Goal: Feedback & Contribution: Contribute content

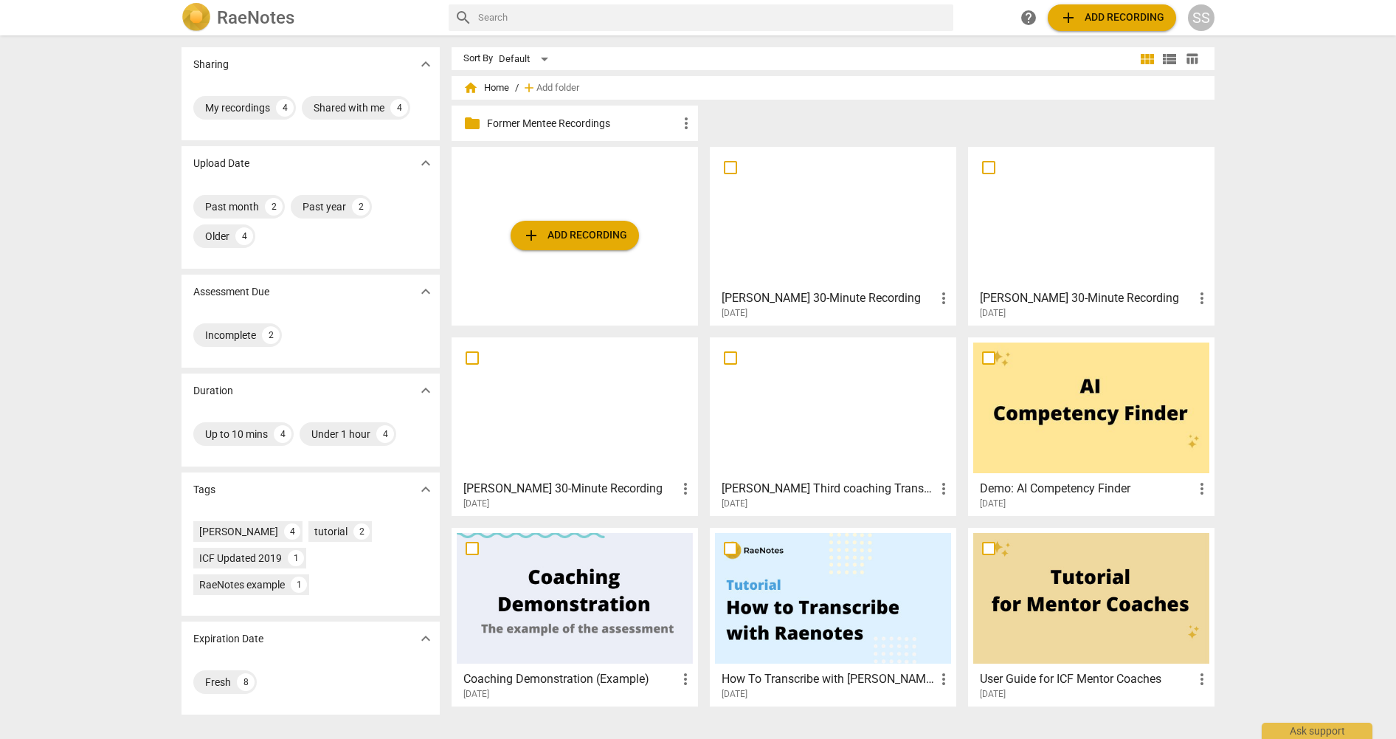
click at [806, 257] on div at bounding box center [833, 217] width 236 height 131
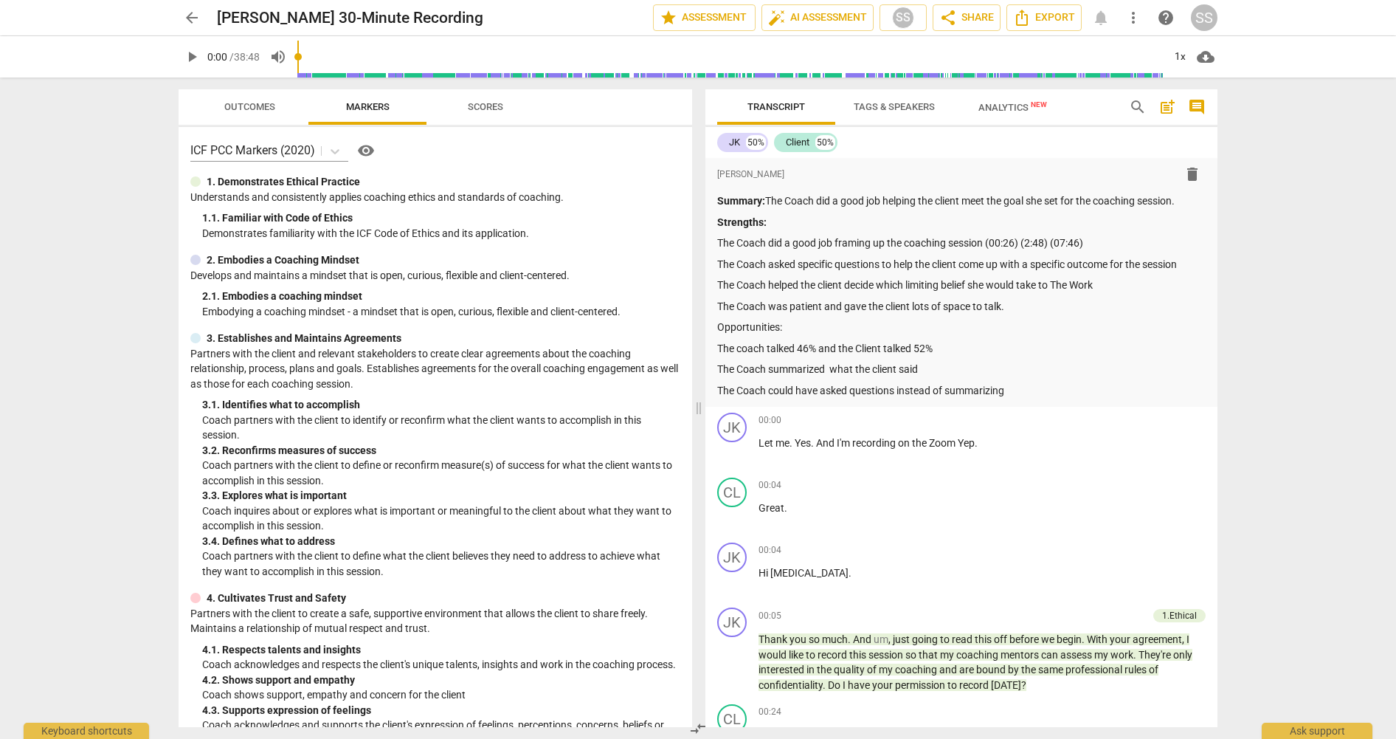
click at [466, 100] on span "Scores" at bounding box center [485, 107] width 71 height 20
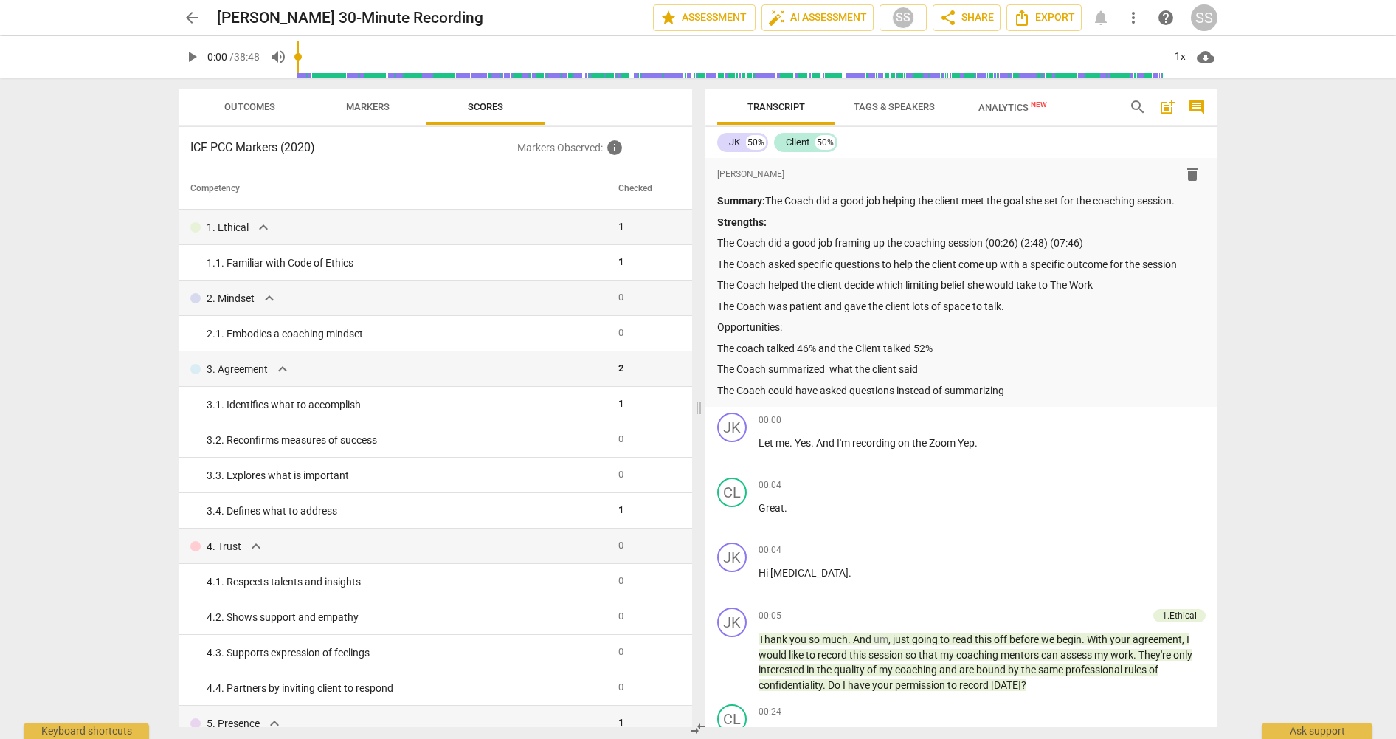
click at [557, 147] on p "Markers Observed : info" at bounding box center [598, 148] width 163 height 18
click at [483, 104] on span "Scores" at bounding box center [485, 106] width 35 height 11
click at [373, 105] on span "Markers" at bounding box center [368, 106] width 44 height 11
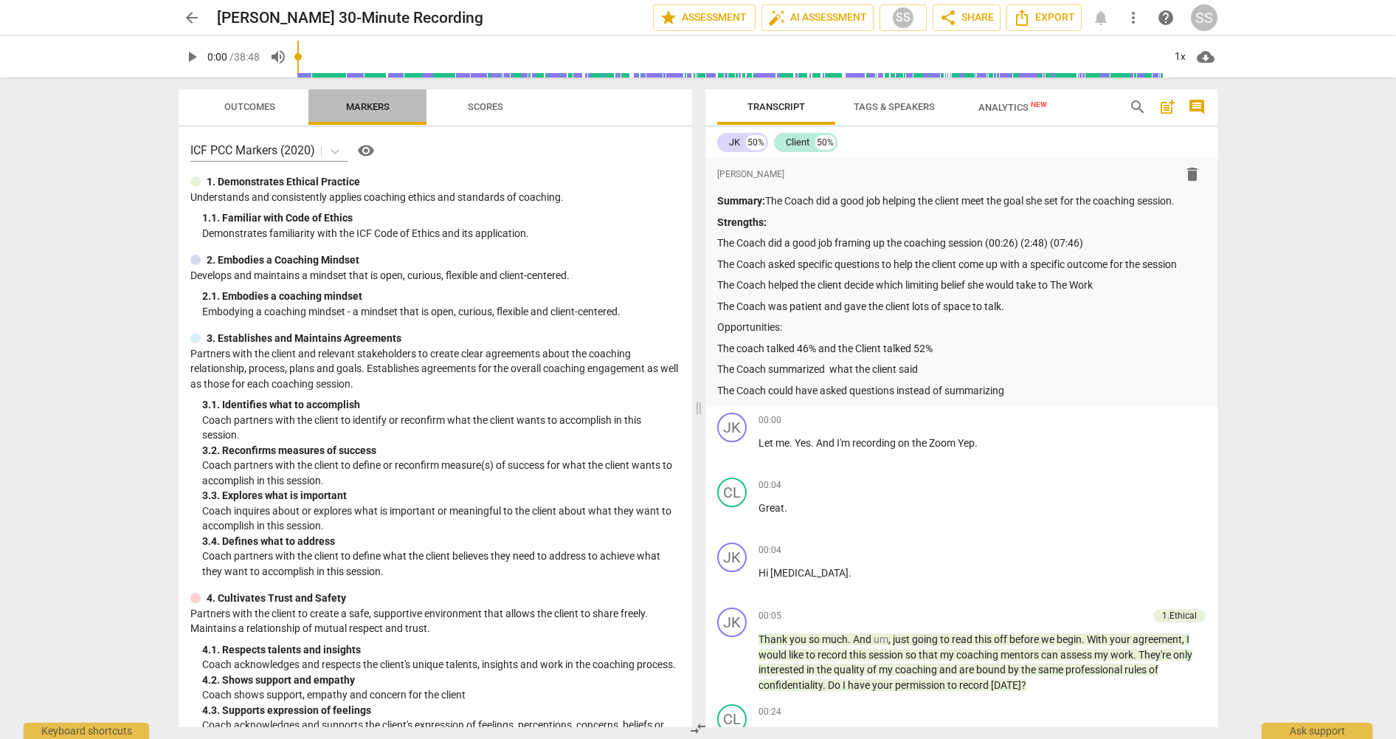
click at [374, 102] on span "Markers" at bounding box center [368, 106] width 44 height 11
click at [494, 103] on span "Scores" at bounding box center [485, 106] width 35 height 11
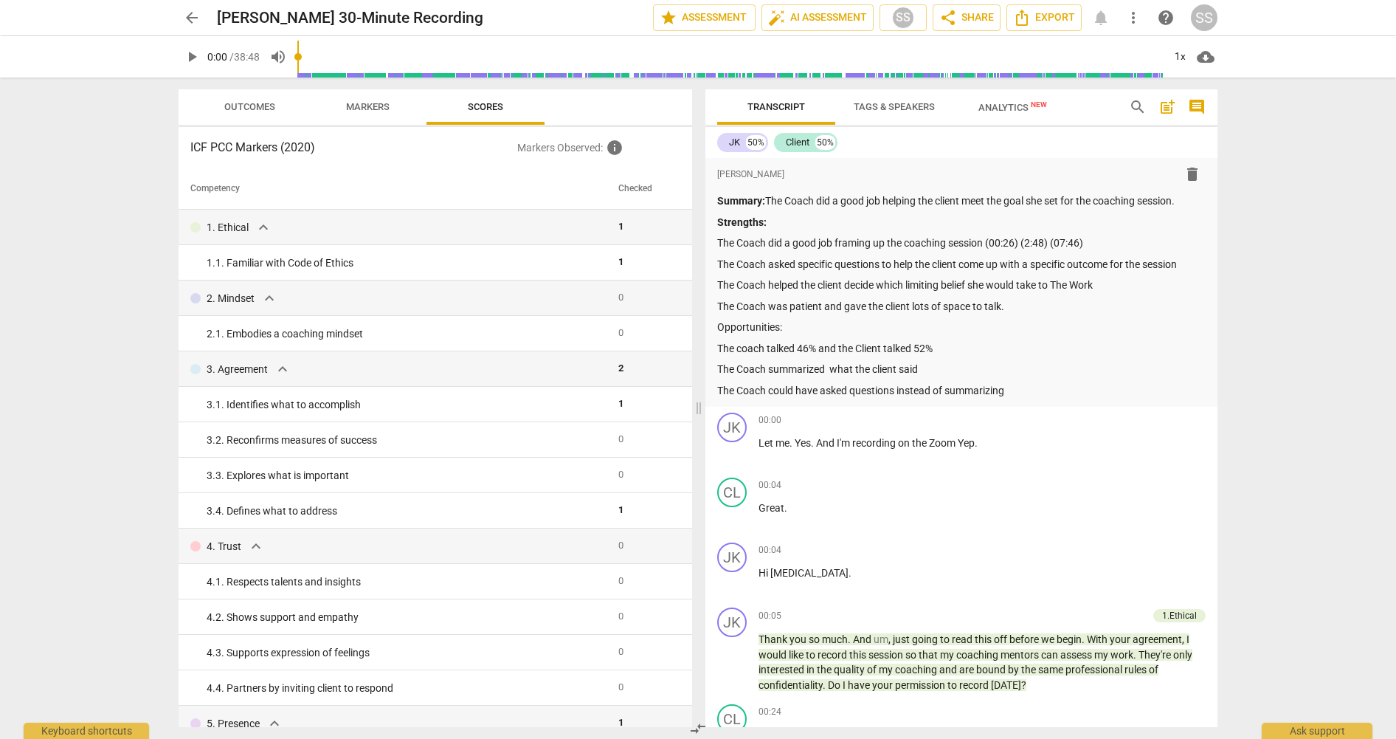
click at [560, 148] on p "Markers Observed : info" at bounding box center [598, 148] width 163 height 18
click at [368, 106] on span "Markers" at bounding box center [368, 106] width 44 height 11
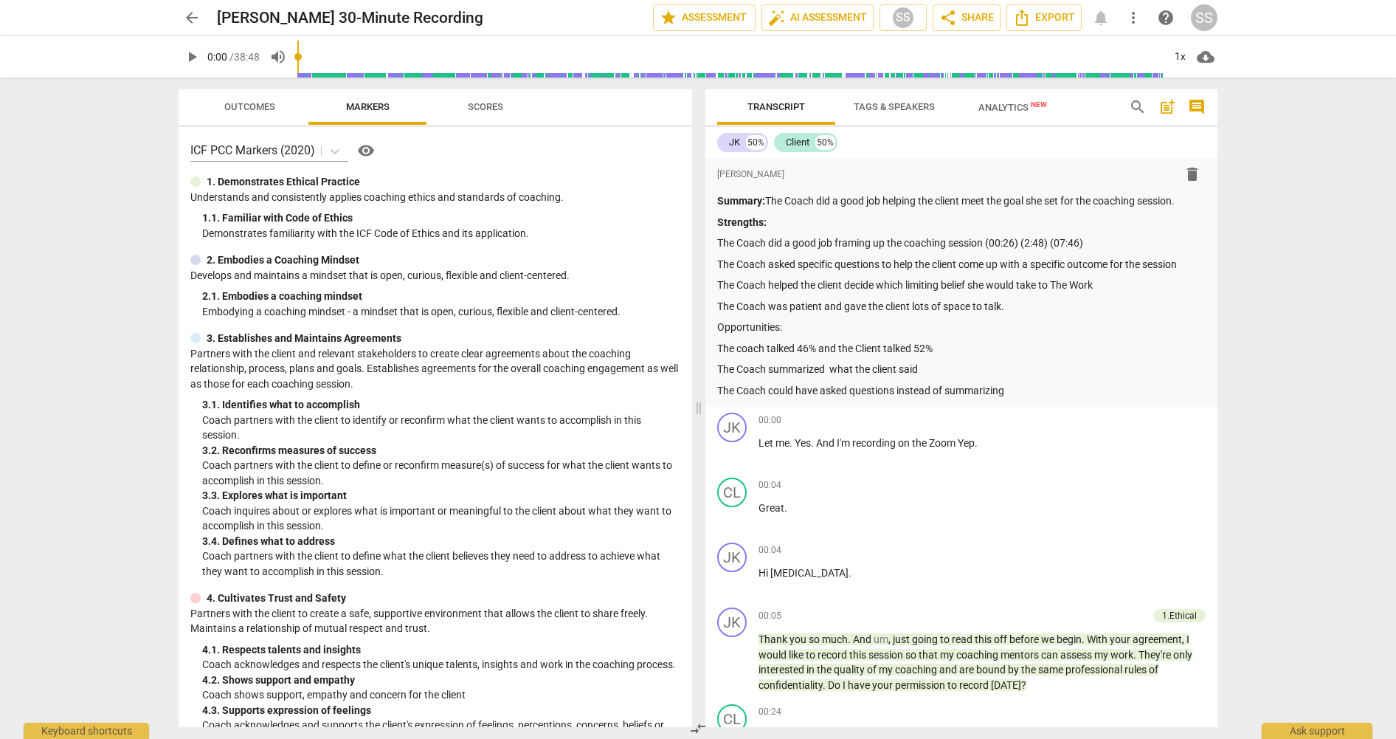
click at [257, 101] on span "Outcomes" at bounding box center [249, 106] width 51 height 11
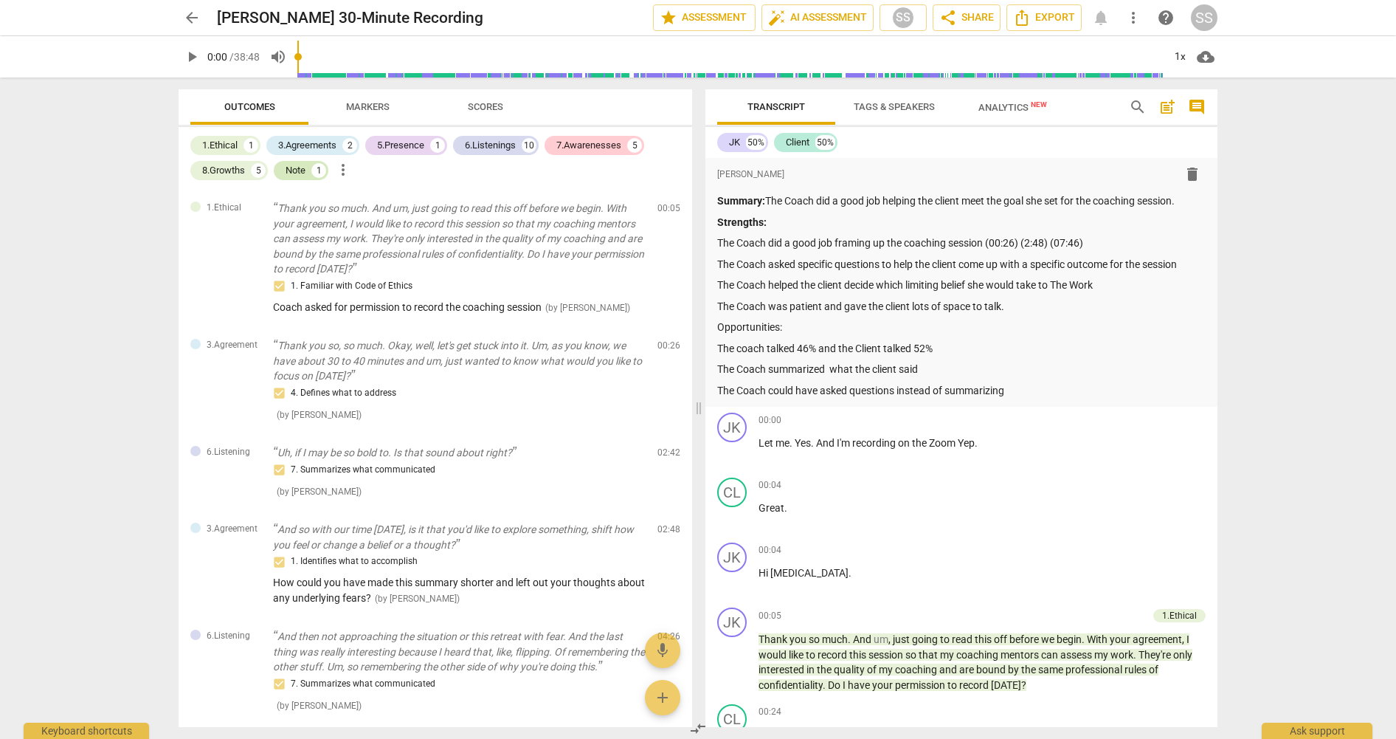
click at [297, 169] on div "Note" at bounding box center [296, 170] width 20 height 15
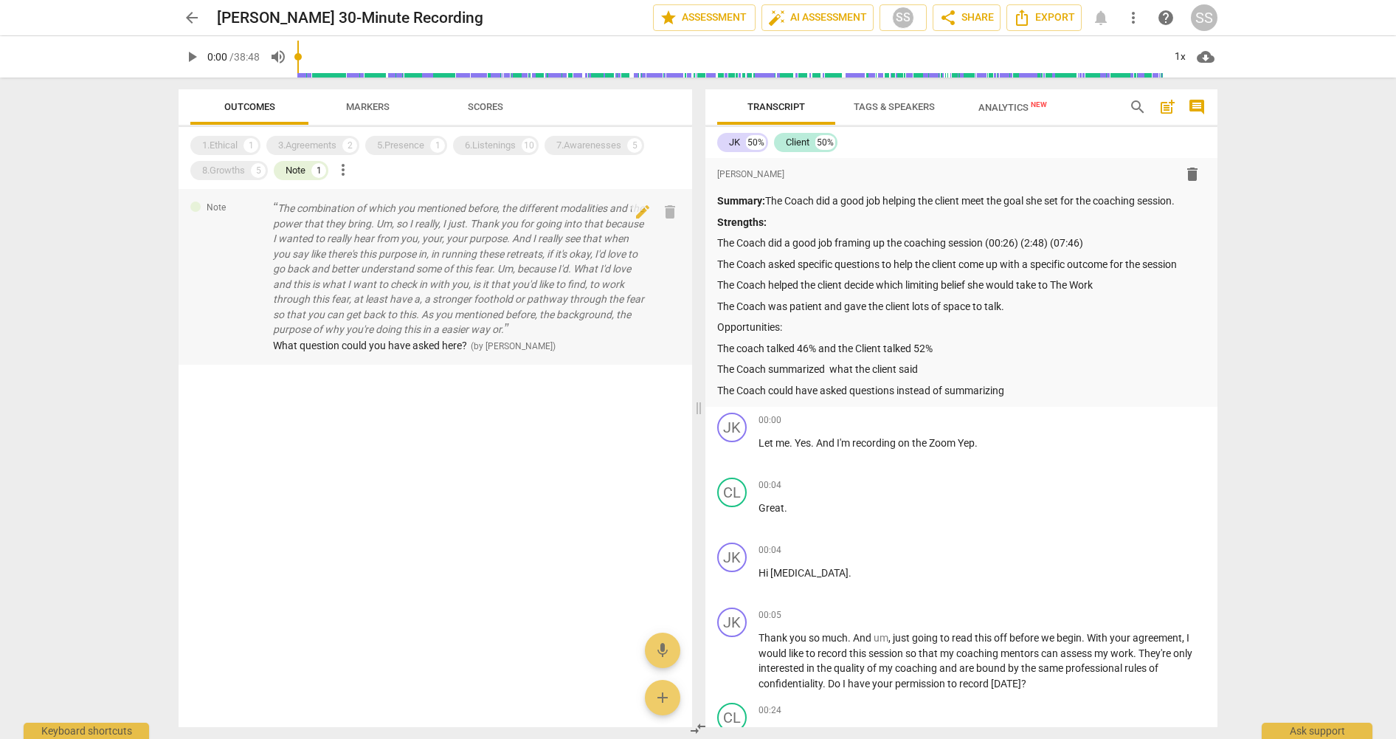
click at [608, 277] on p "The combination of which you mentioned before, the different modalities and the…" at bounding box center [459, 269] width 373 height 137
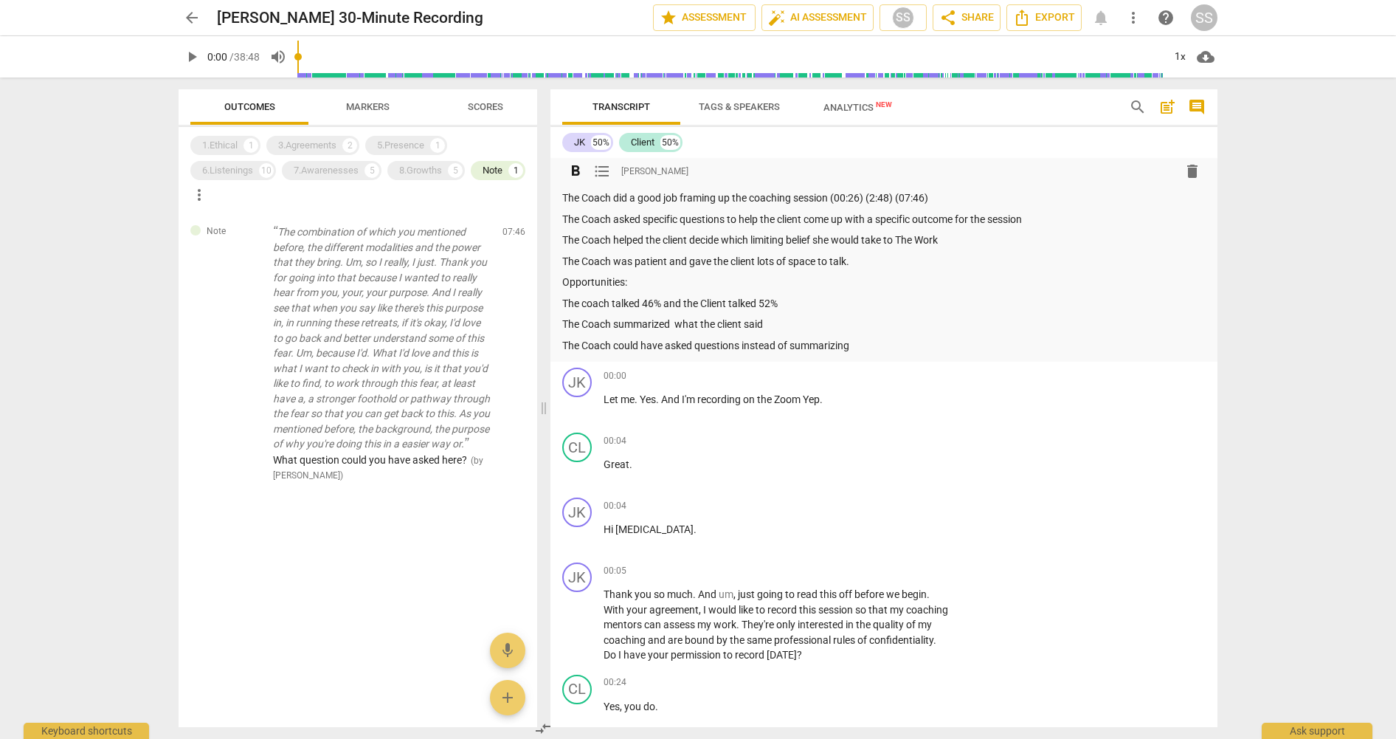
scroll to position [43, 0]
click at [593, 284] on p "Opportunities:" at bounding box center [883, 284] width 643 height 15
click at [576, 167] on span "format_bold" at bounding box center [576, 171] width 18 height 18
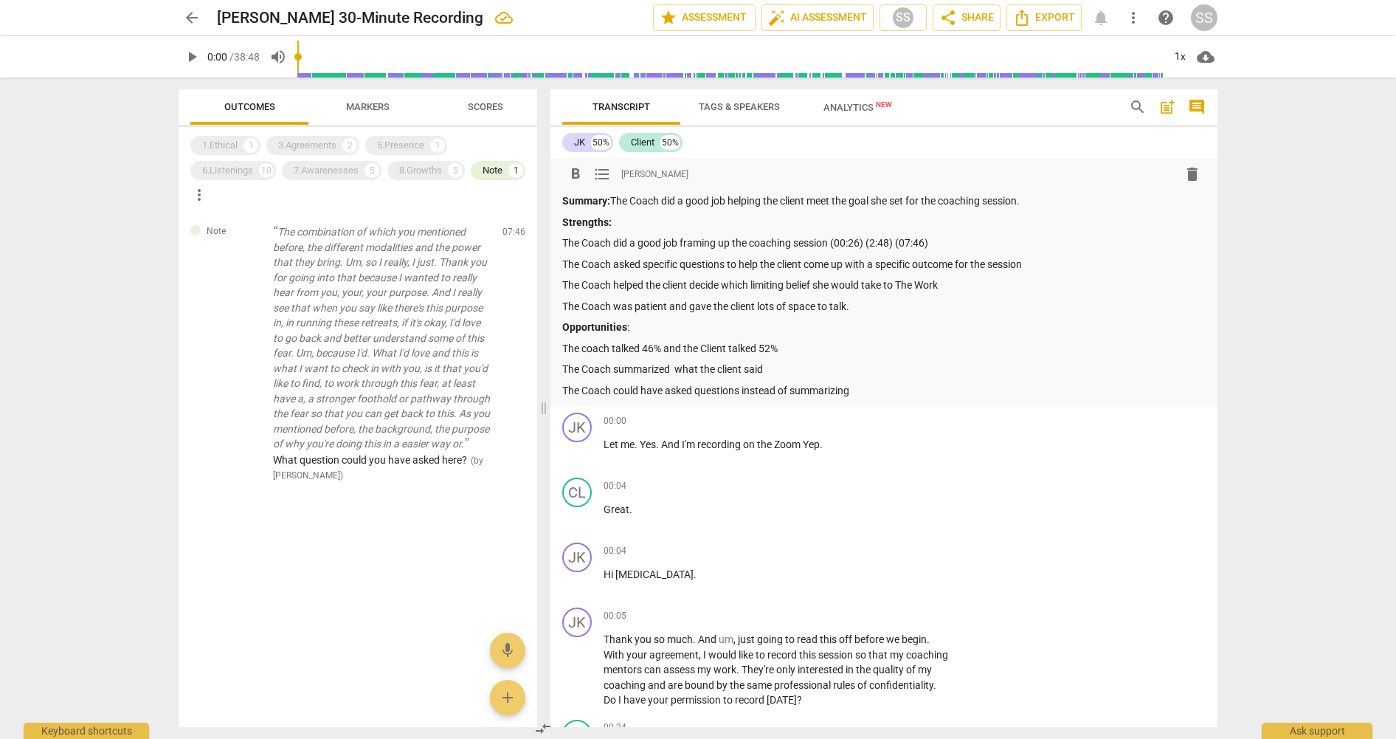
click at [909, 323] on p "Opportunities :" at bounding box center [883, 326] width 643 height 15
click at [826, 367] on p "The Coach summarized what the client said" at bounding box center [883, 369] width 643 height 15
click at [491, 170] on div "Note" at bounding box center [493, 170] width 20 height 15
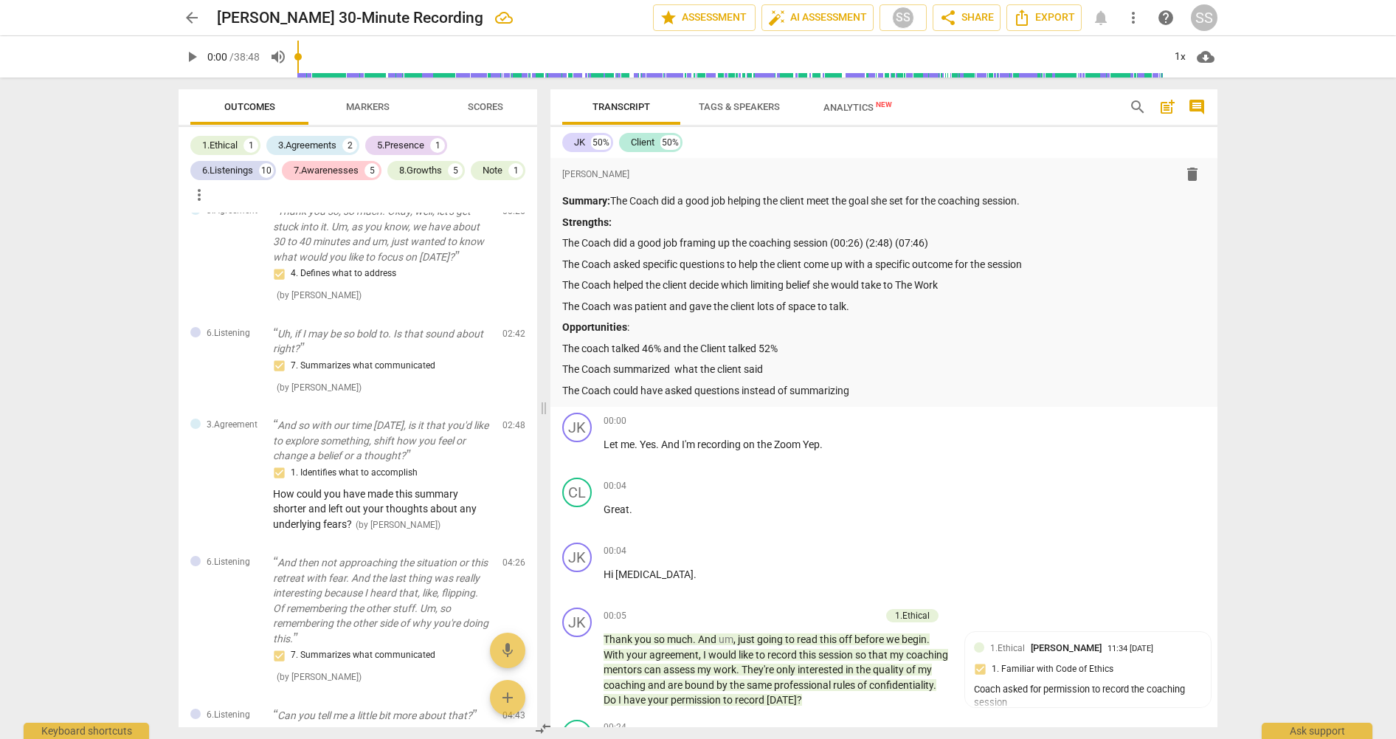
scroll to position [221, 0]
click at [435, 324] on p "Uh, if I may be so bold to. Is that sound about right?" at bounding box center [382, 338] width 218 height 30
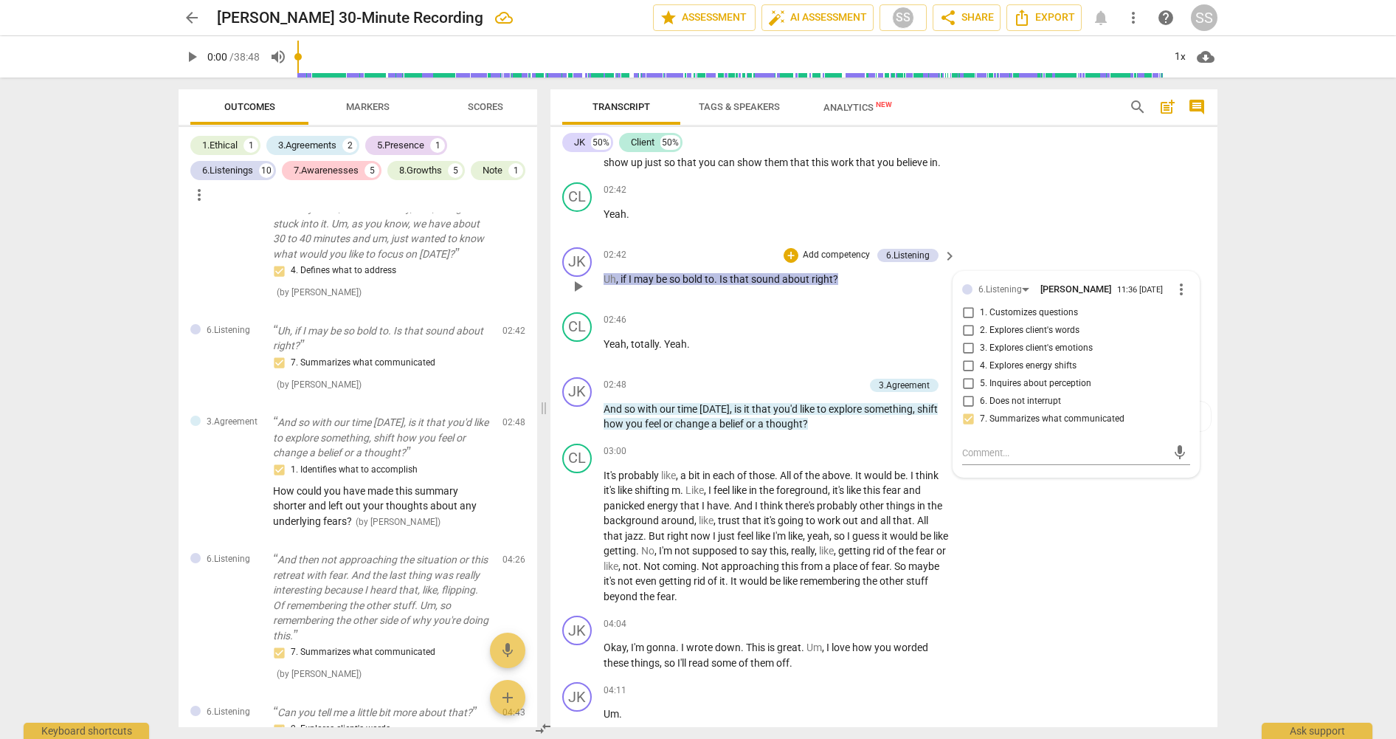
click at [854, 255] on div "02:42 + Add competency 6.Listening keyboard_arrow_right Uh , if I may be so bol…" at bounding box center [781, 273] width 354 height 53
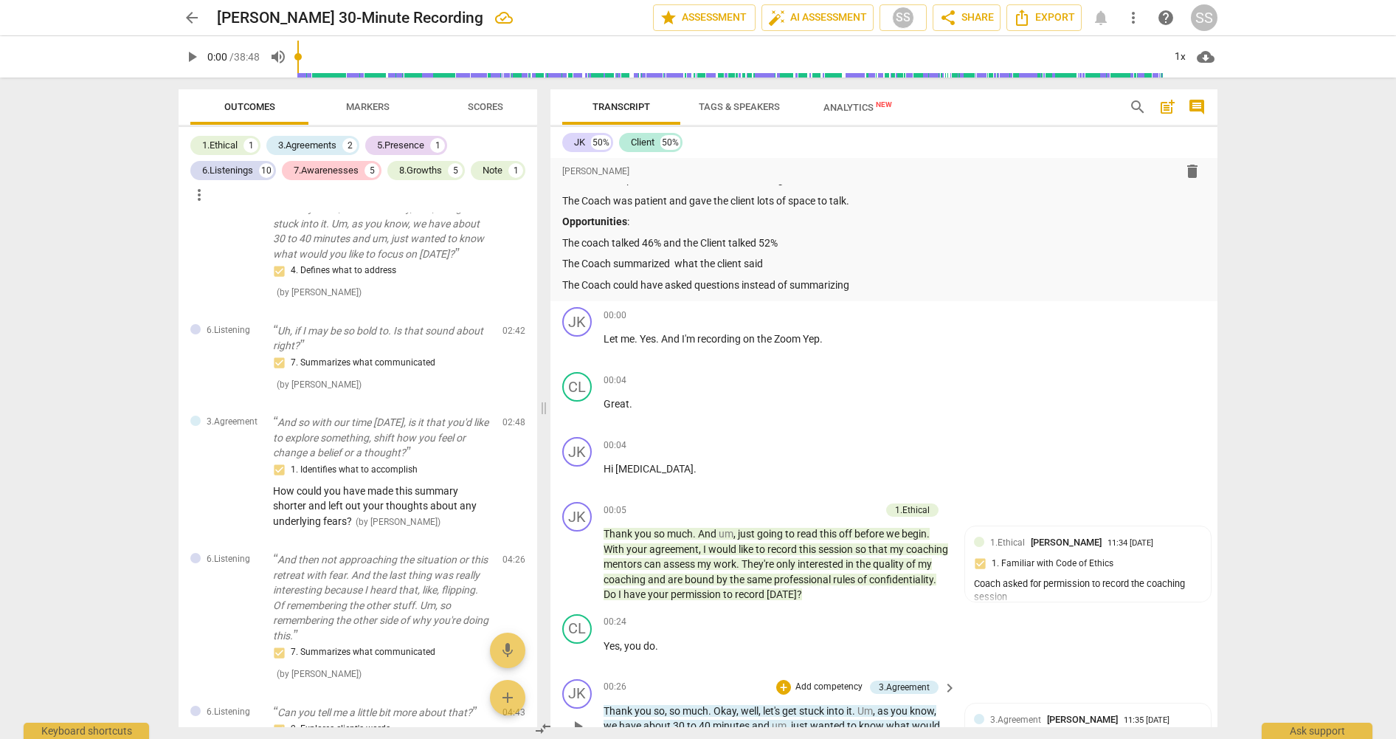
scroll to position [0, 0]
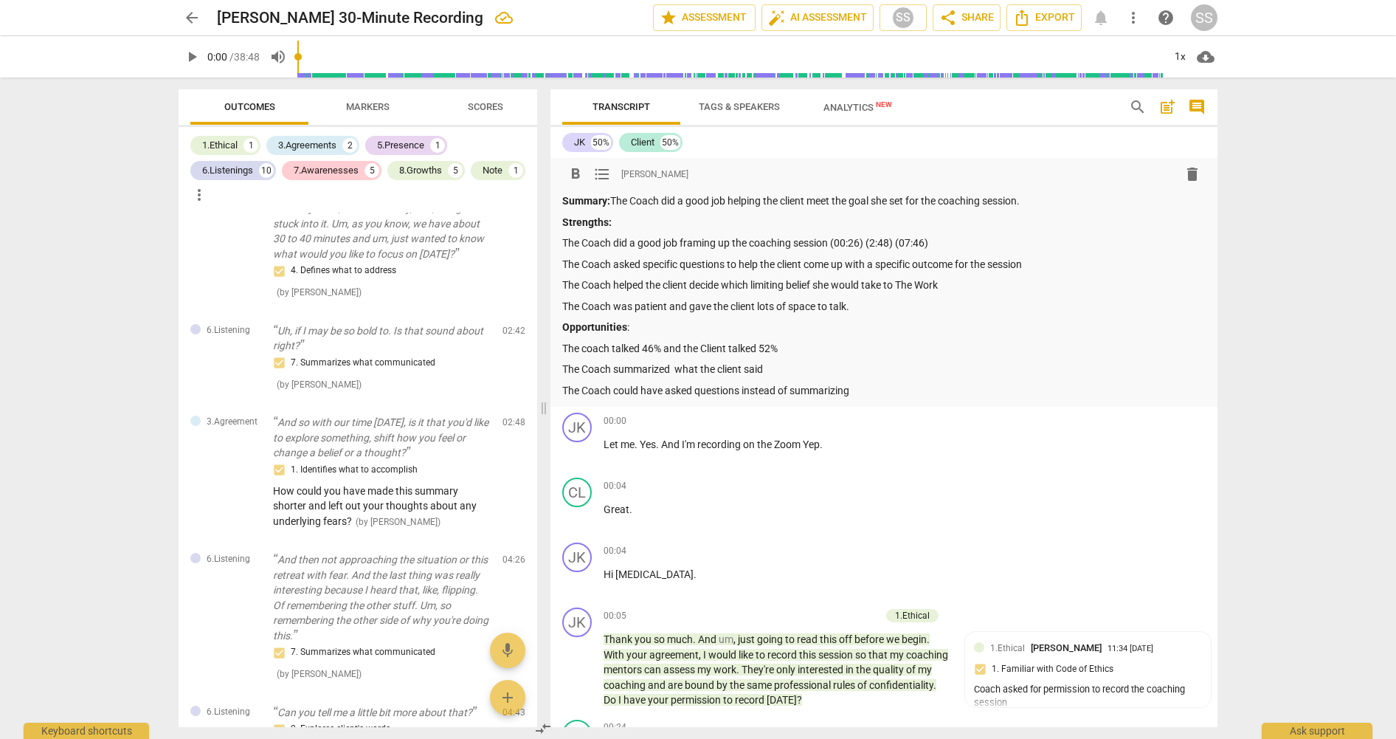
click at [795, 368] on p "The Coach summarized what the client said" at bounding box center [883, 369] width 643 height 15
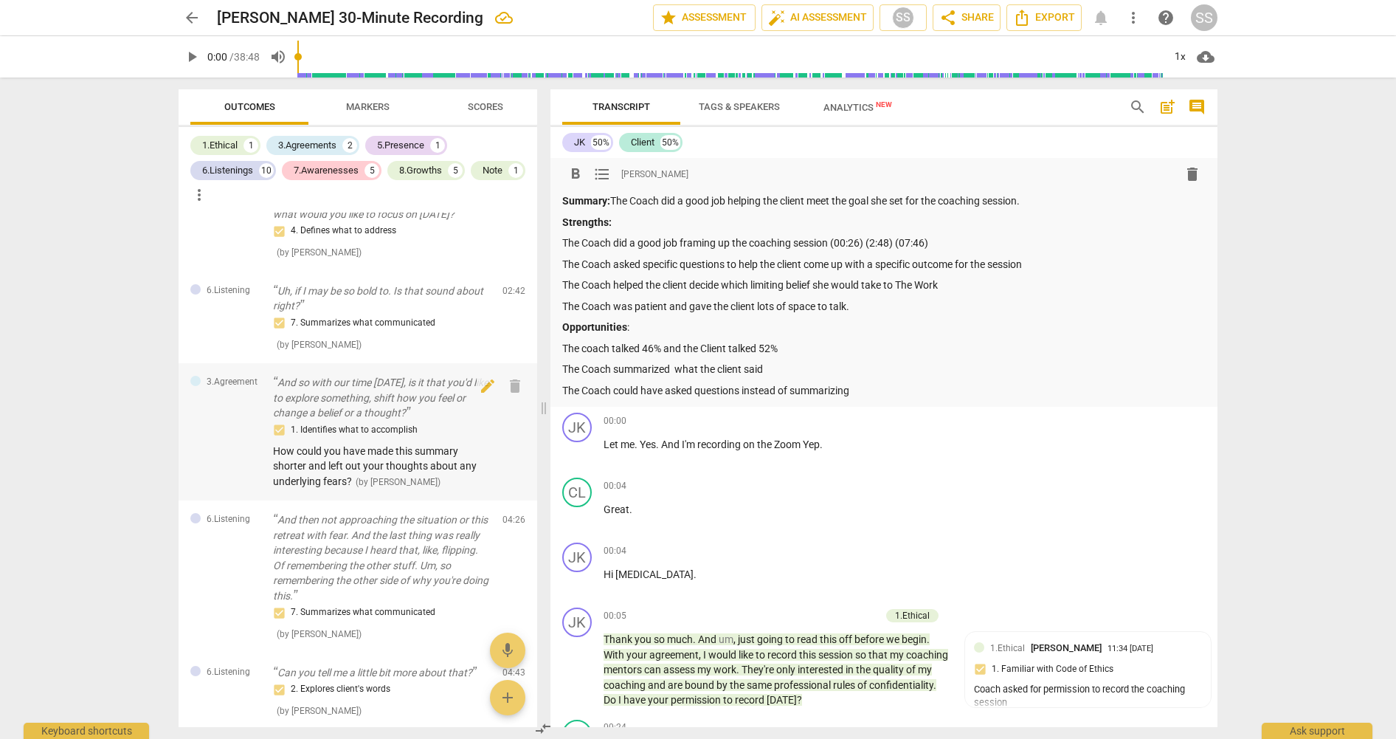
scroll to position [266, 0]
click at [415, 461] on span "How could you have made this summary shorter and left out your thoughts about a…" at bounding box center [375, 462] width 204 height 42
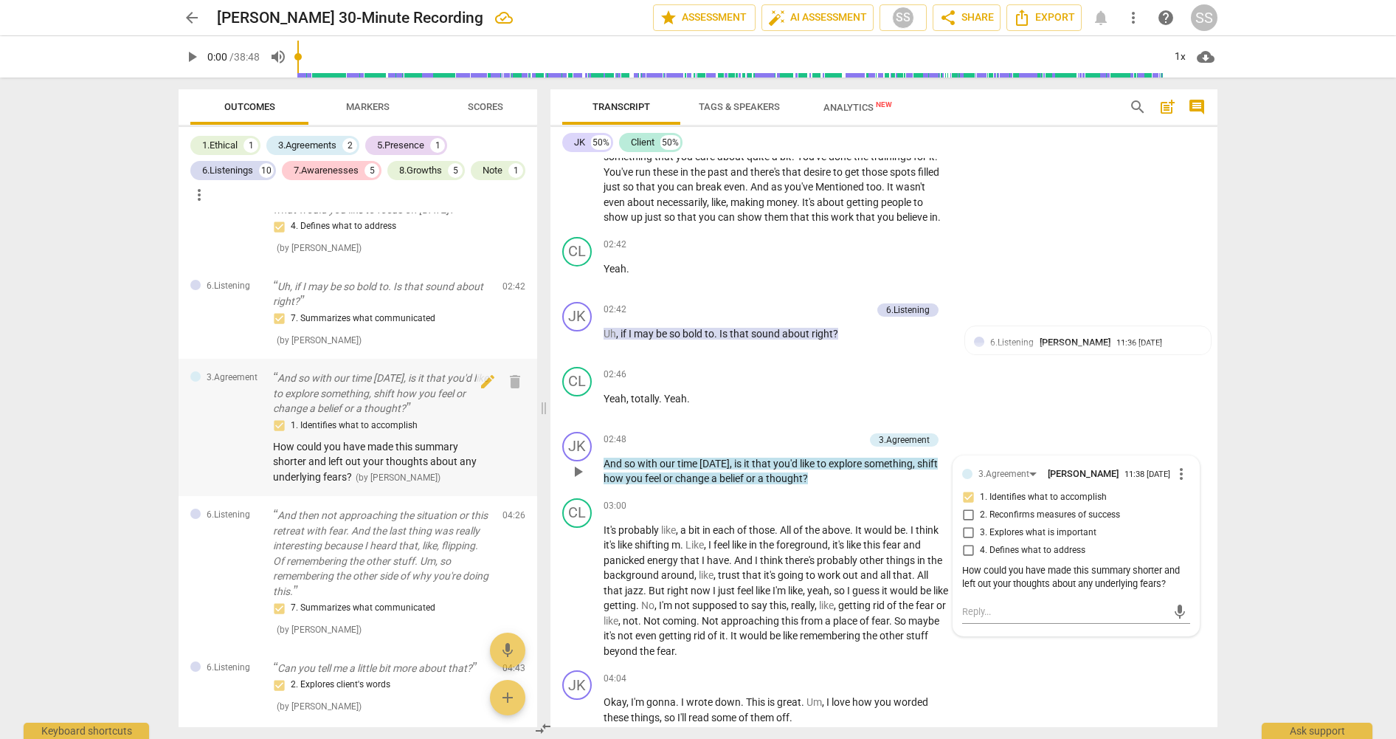
scroll to position [1080, 0]
click at [1121, 398] on div "CL play_arrow pause 02:46 + Add competency keyboard_arrow_right Yeah , totally …" at bounding box center [883, 392] width 667 height 65
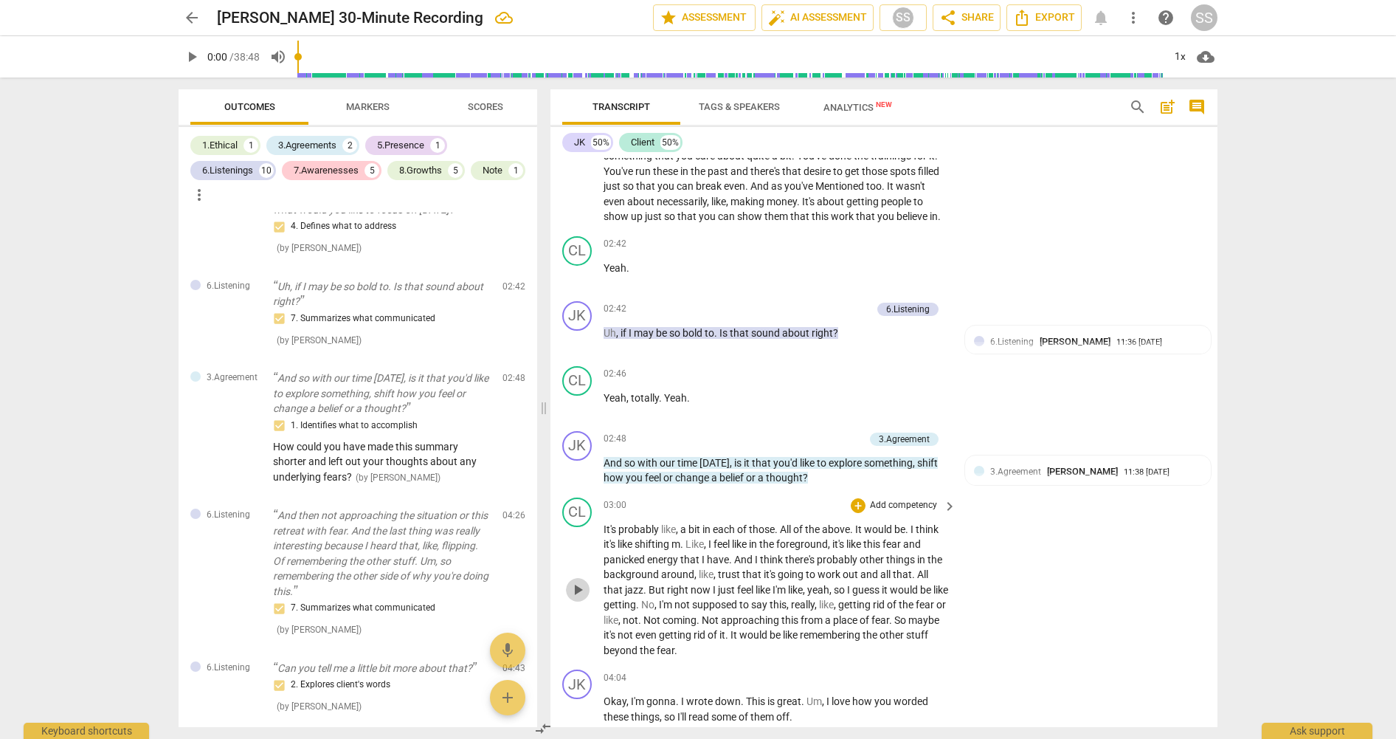
click at [575, 581] on span "play_arrow" at bounding box center [578, 590] width 18 height 18
drag, startPoint x: 576, startPoint y: 573, endPoint x: 717, endPoint y: 563, distance: 142.0
click at [578, 581] on span "pause" at bounding box center [578, 590] width 18 height 18
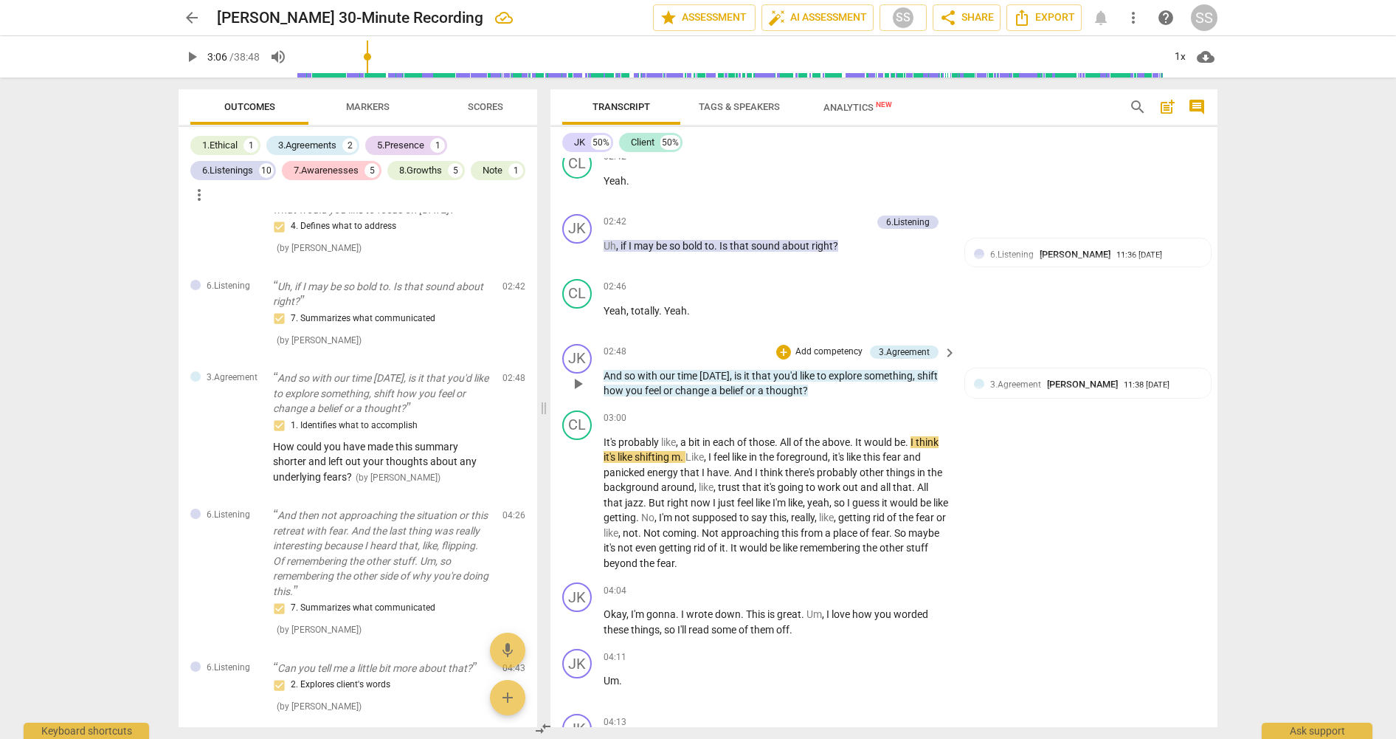
scroll to position [1161, 0]
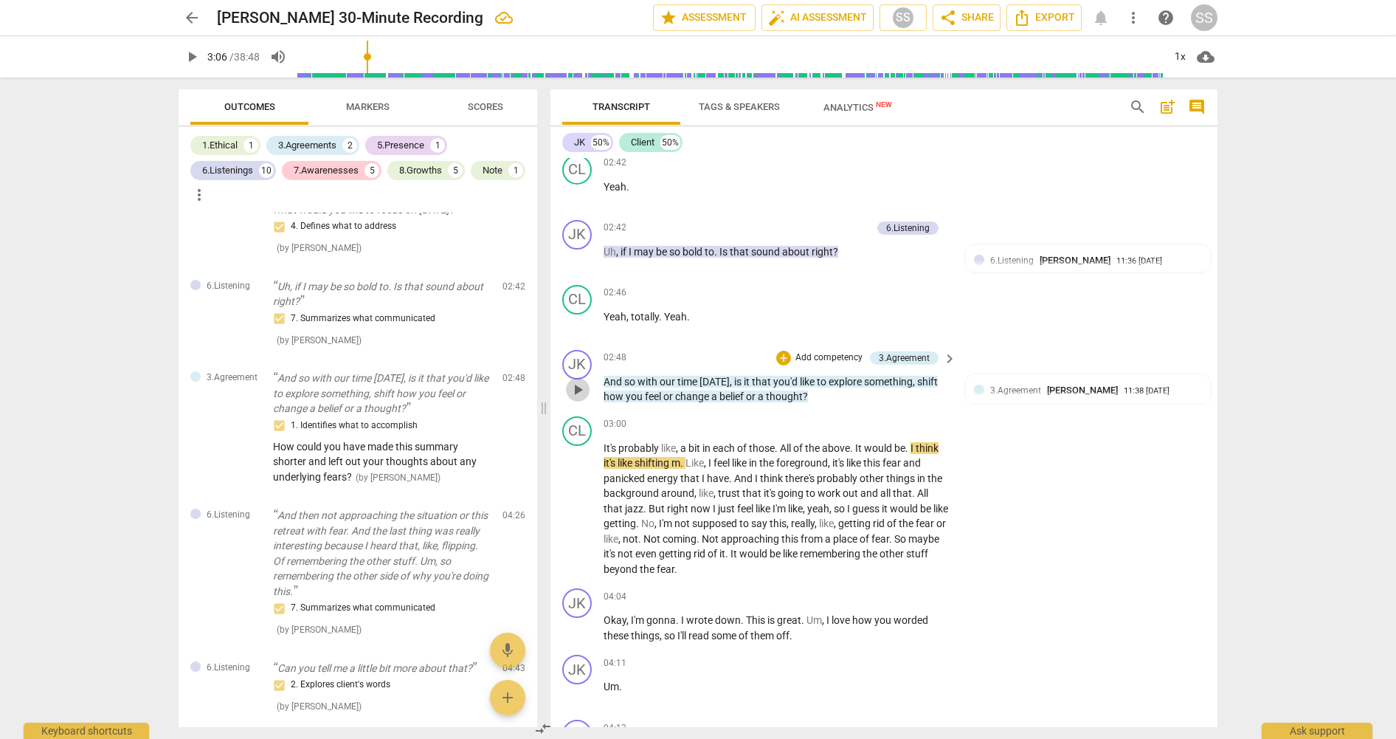
click at [581, 381] on span "play_arrow" at bounding box center [578, 390] width 18 height 18
click at [581, 381] on span "pause" at bounding box center [578, 390] width 18 height 18
type input "179"
click at [974, 424] on div "How could you have made this summary shorter and left out your thoughts about a…" at bounding box center [1088, 438] width 228 height 28
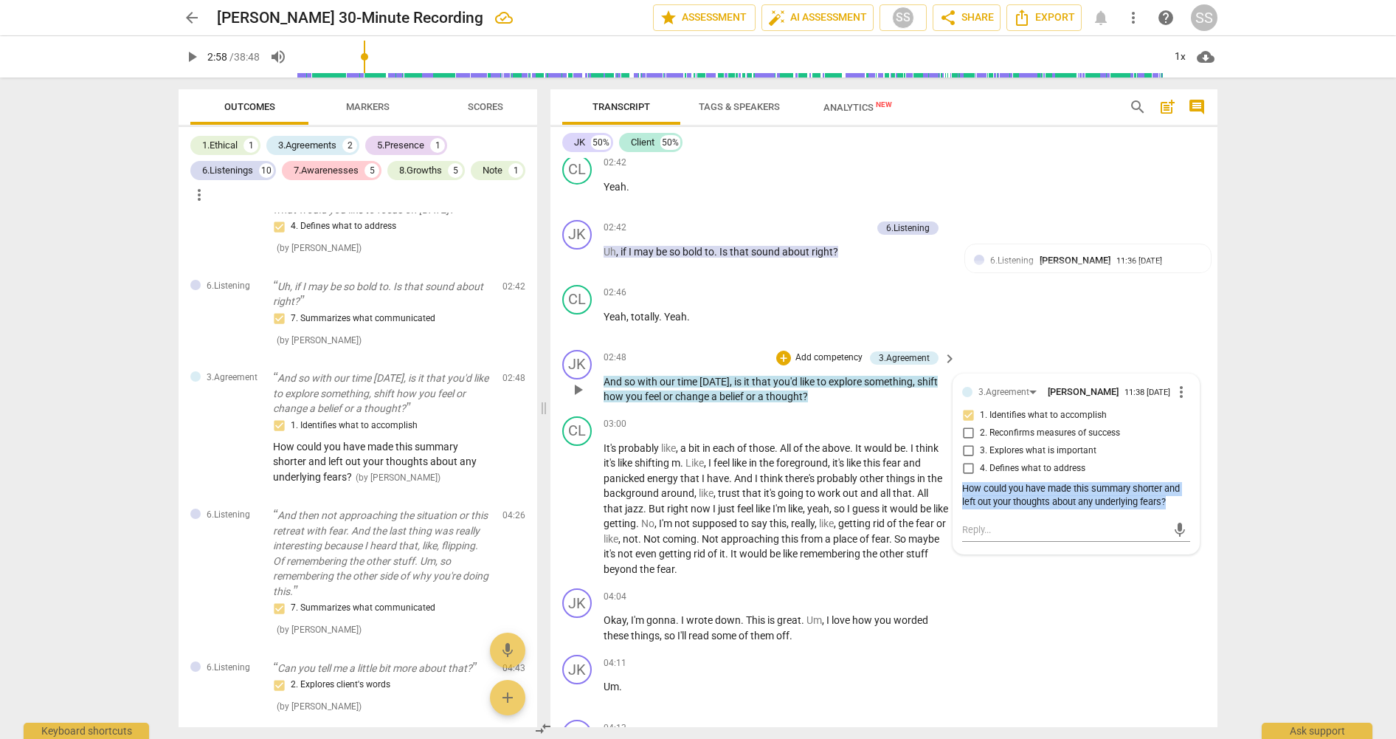
drag, startPoint x: 960, startPoint y: 477, endPoint x: 1143, endPoint y: 500, distance: 184.4
click at [1147, 502] on div "3.Agreement [PERSON_NAME] 11:38 [DATE] more_vert 1. Identifies what to accompli…" at bounding box center [1076, 464] width 228 height 162
copy div "How could you have made this summary shorter and left out your thoughts about a…"
click at [1175, 383] on span "more_vert" at bounding box center [1181, 392] width 18 height 18
click at [1191, 376] on li "Edit" at bounding box center [1192, 379] width 51 height 28
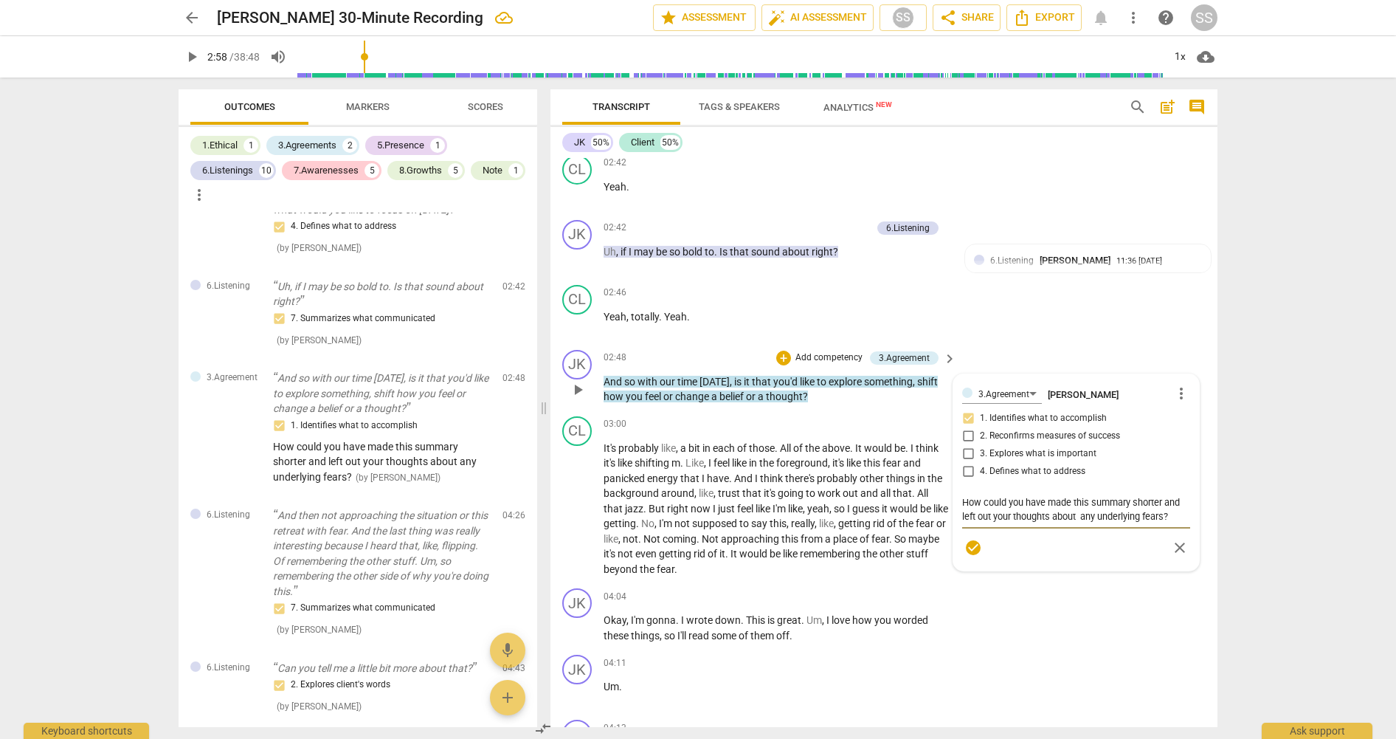
drag, startPoint x: 1164, startPoint y: 497, endPoint x: 957, endPoint y: 486, distance: 207.6
click at [957, 486] on div "3.Agreement [PERSON_NAME] more_vert 1. Identifies what to accomplish 2. Reconfi…" at bounding box center [1076, 472] width 246 height 196
type textarea "fears?"
click at [1010, 495] on textarea "fears?" at bounding box center [1076, 502] width 228 height 14
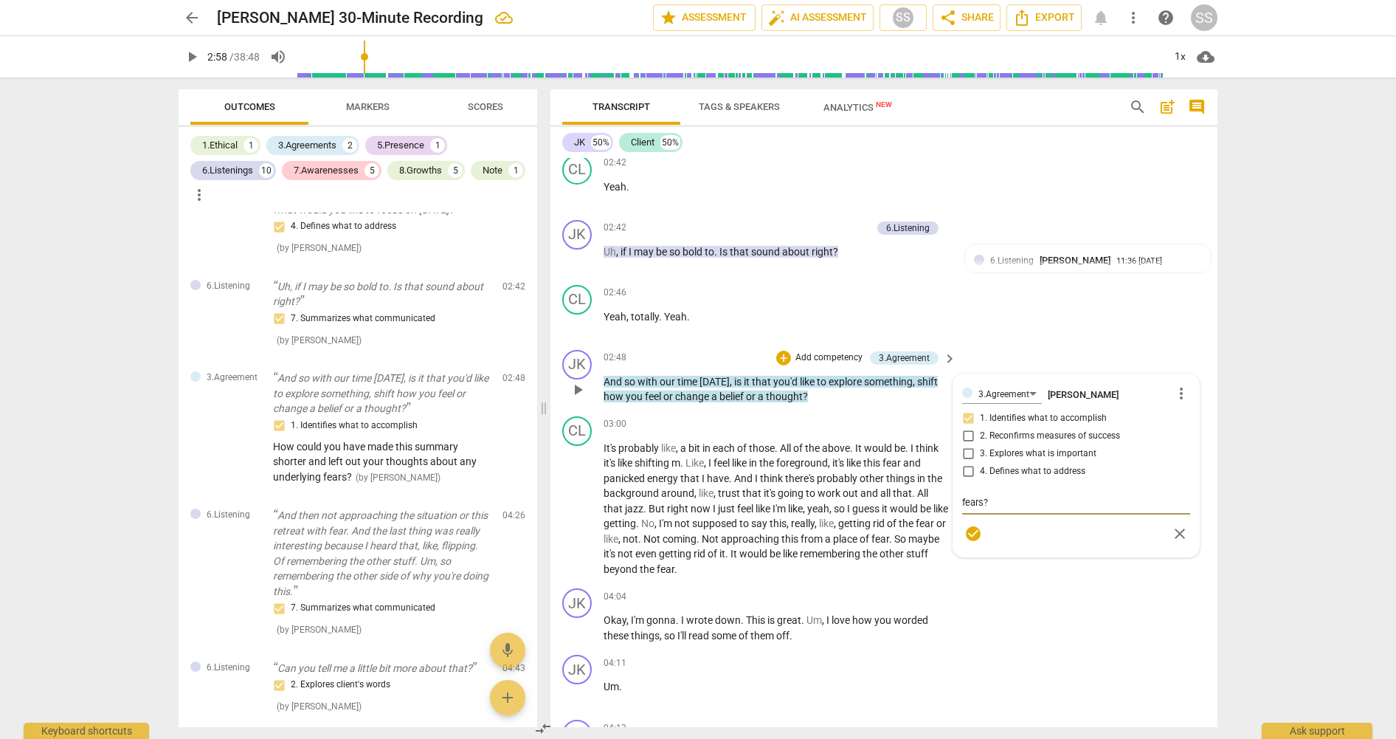
type textarea "fears"
type textarea "fear"
type textarea "fea"
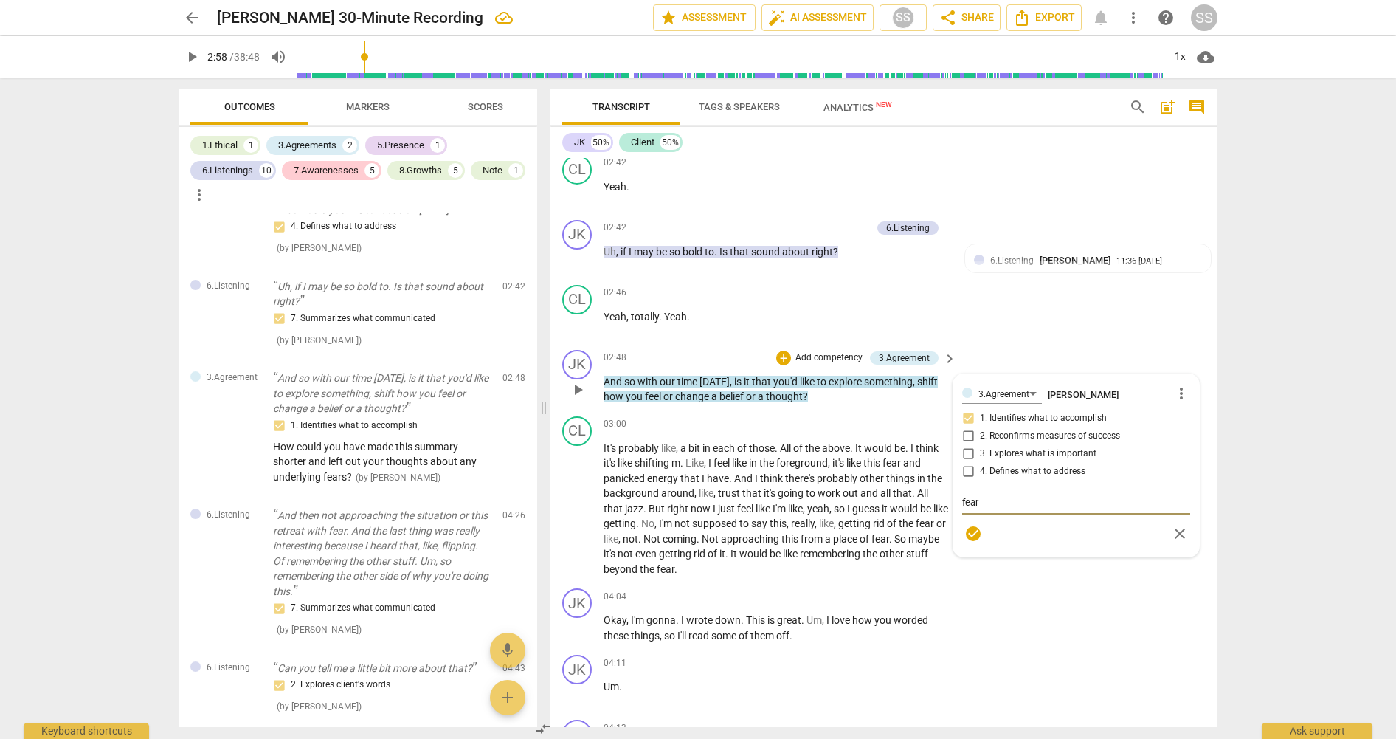
type textarea "fea"
type textarea "fe"
type textarea "f"
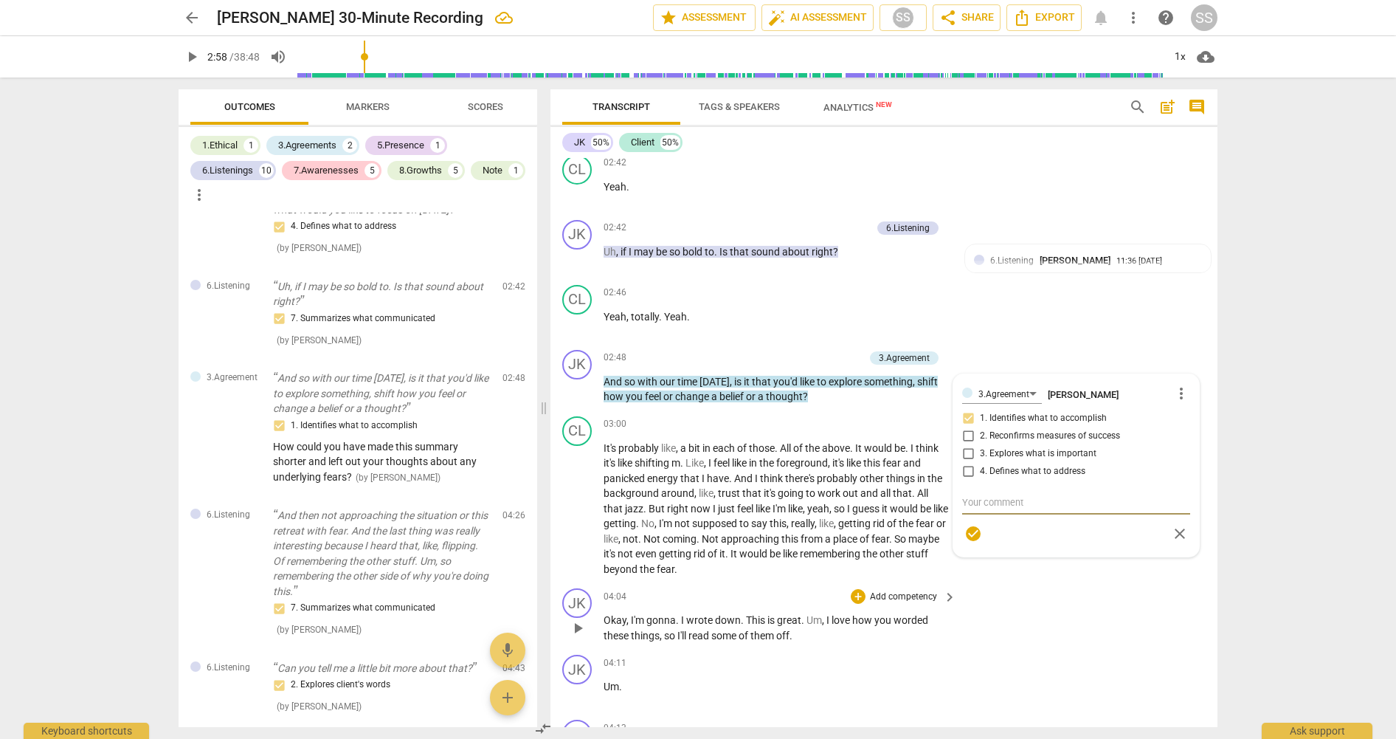
click at [1051, 582] on div "JK play_arrow pause 04:04 + Add competency keyboard_arrow_right Okay , I'm gonn…" at bounding box center [883, 615] width 667 height 66
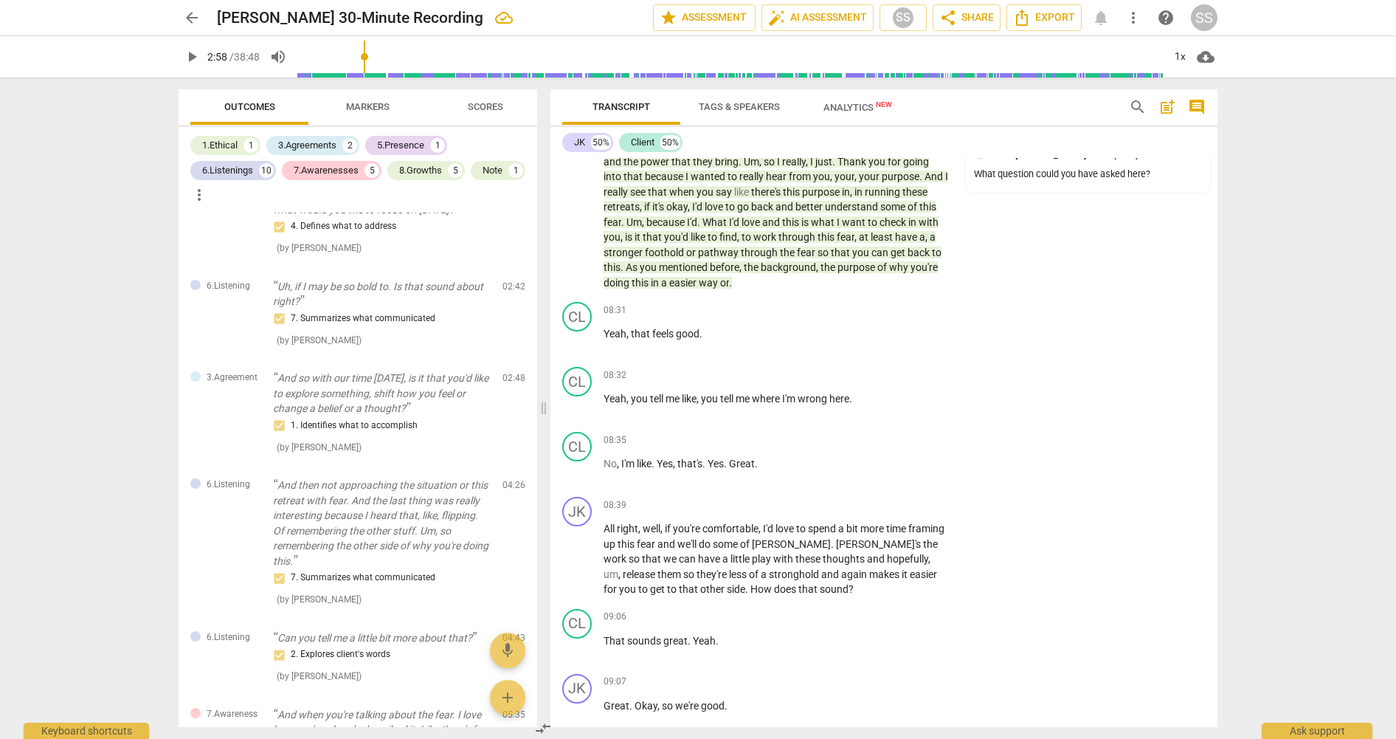
scroll to position [2853, 0]
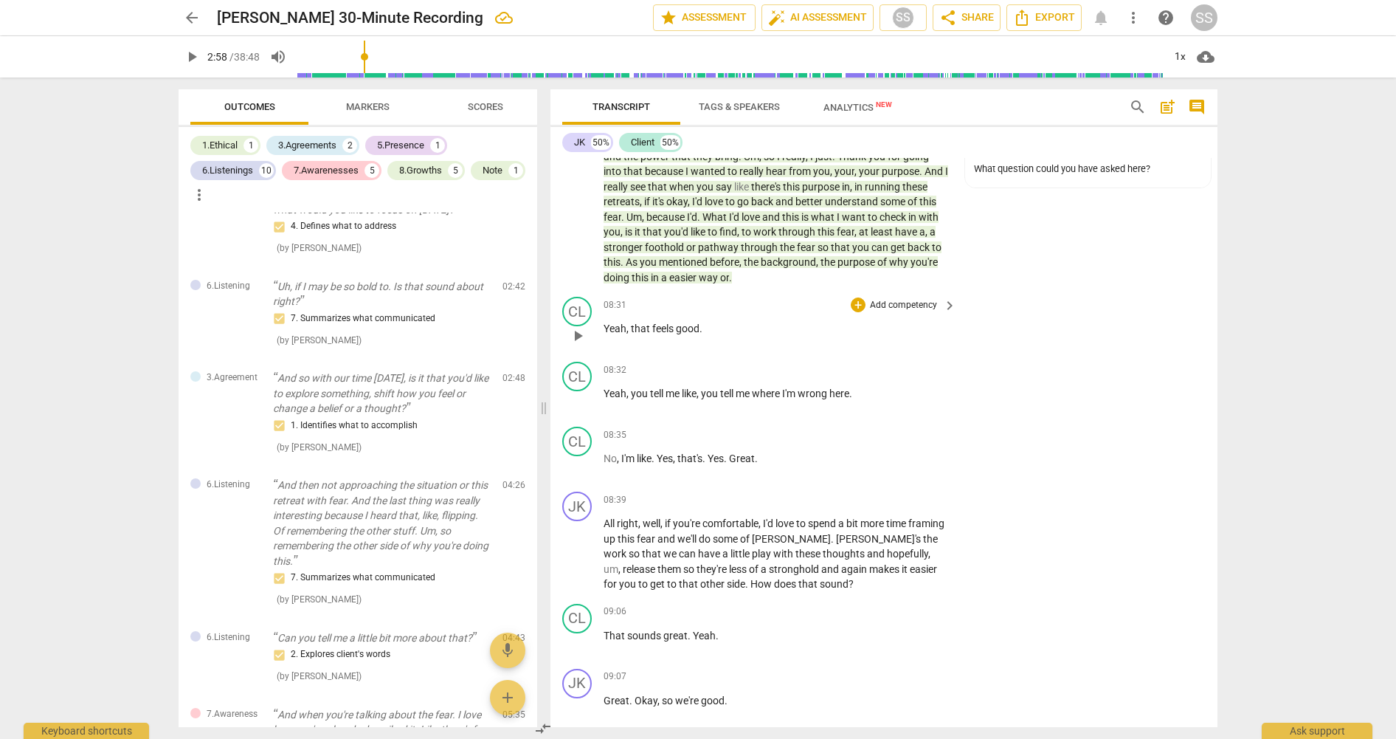
click at [578, 332] on span "play_arrow" at bounding box center [578, 336] width 18 height 18
click at [581, 398] on span "pause" at bounding box center [578, 401] width 18 height 18
click at [585, 374] on div "CL" at bounding box center [577, 377] width 30 height 30
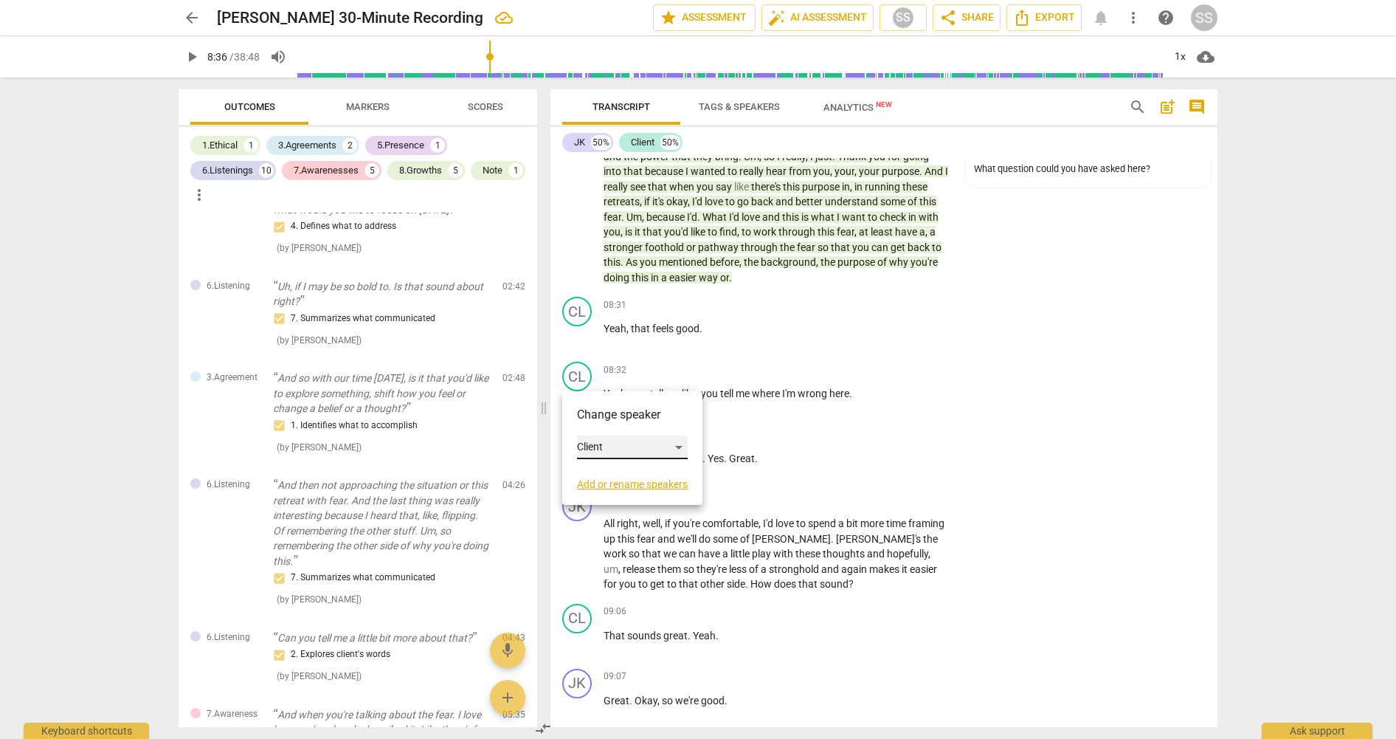
click at [682, 443] on div "Client" at bounding box center [632, 447] width 111 height 24
click at [642, 414] on li "JK" at bounding box center [633, 419] width 112 height 28
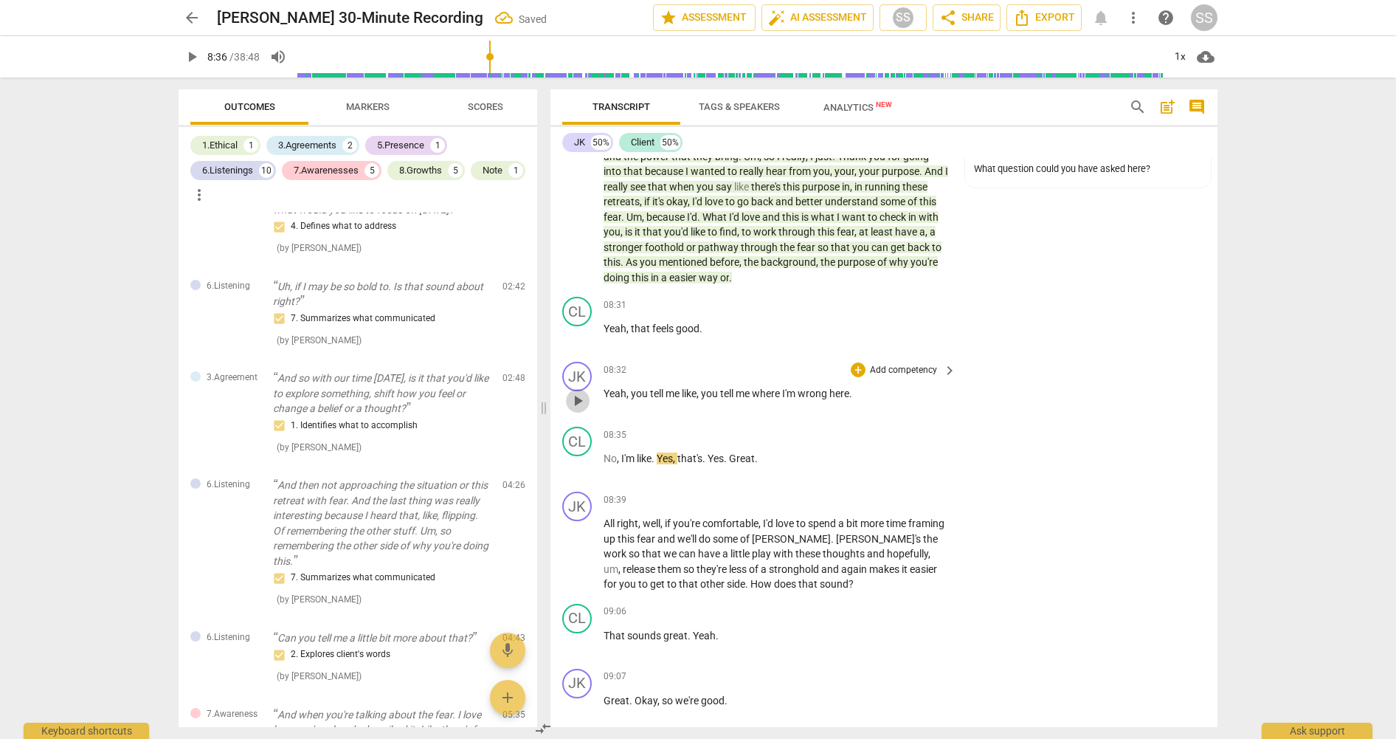
click at [582, 398] on span "play_arrow" at bounding box center [578, 401] width 18 height 18
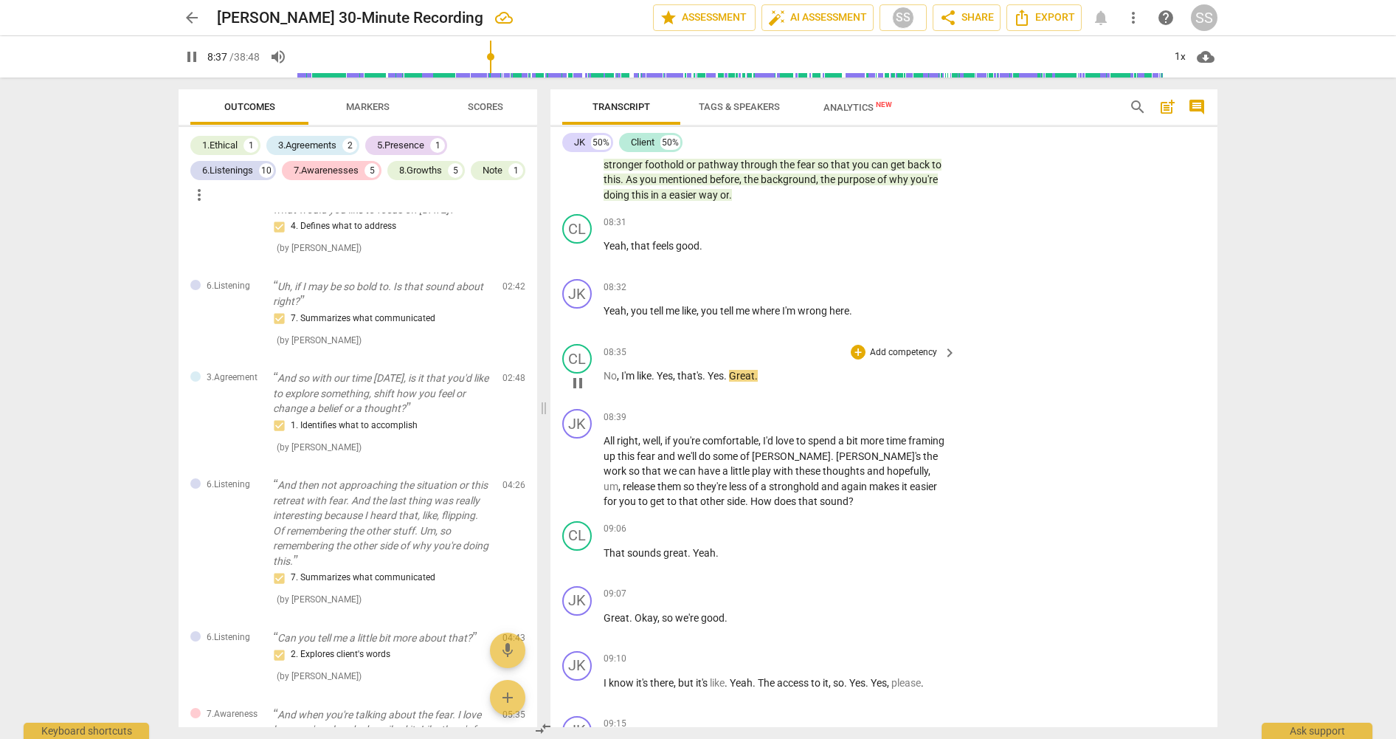
scroll to position [2939, 0]
click at [581, 471] on span "pause" at bounding box center [578, 469] width 18 height 18
type input "519"
click at [894, 279] on p "Add competency" at bounding box center [903, 284] width 70 height 13
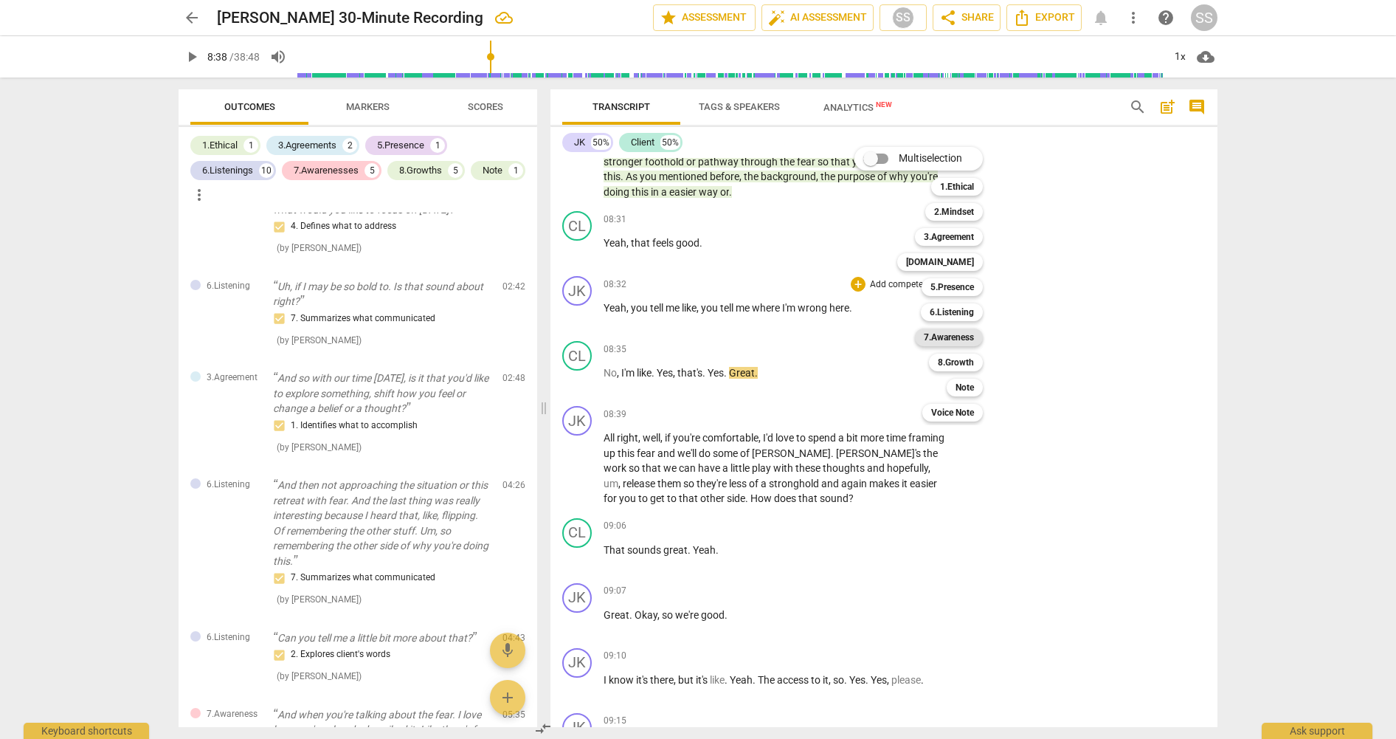
click at [961, 334] on b "7.Awareness" at bounding box center [949, 337] width 50 height 18
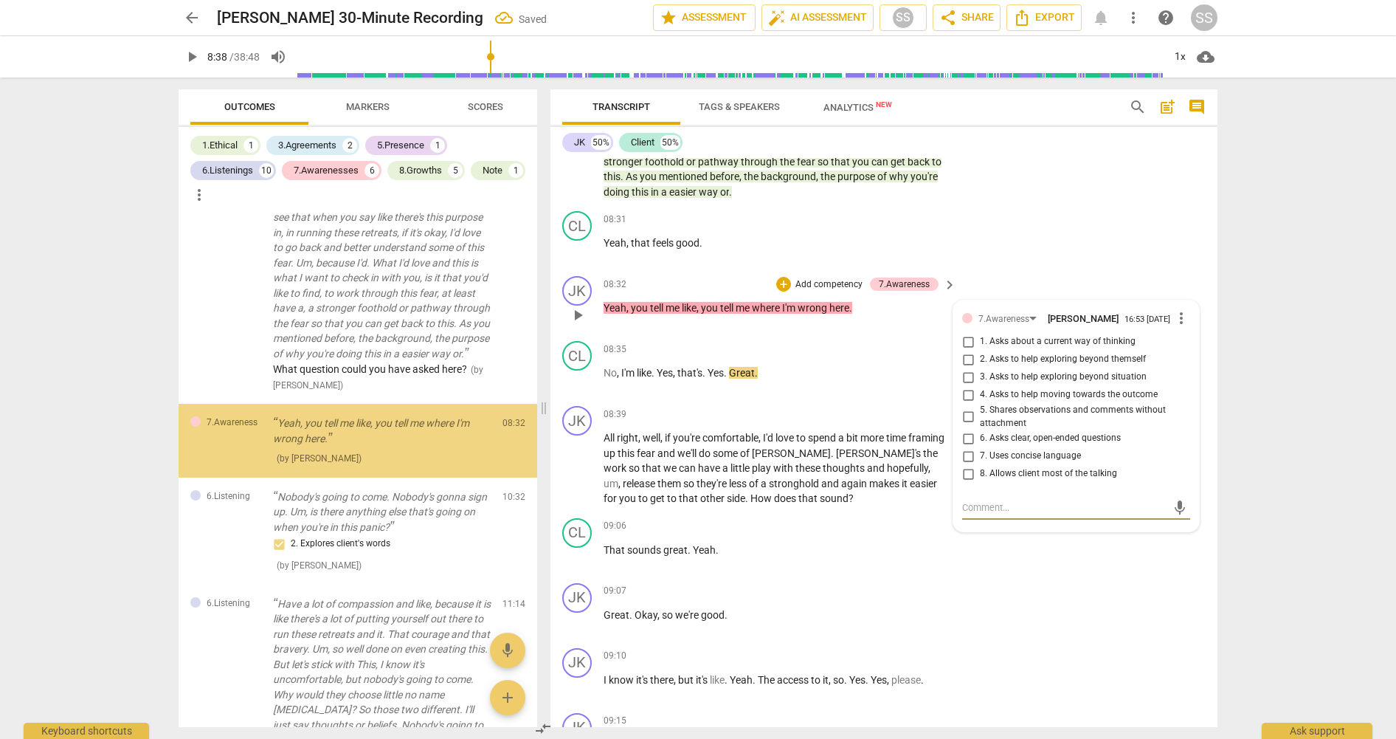
scroll to position [1386, 0]
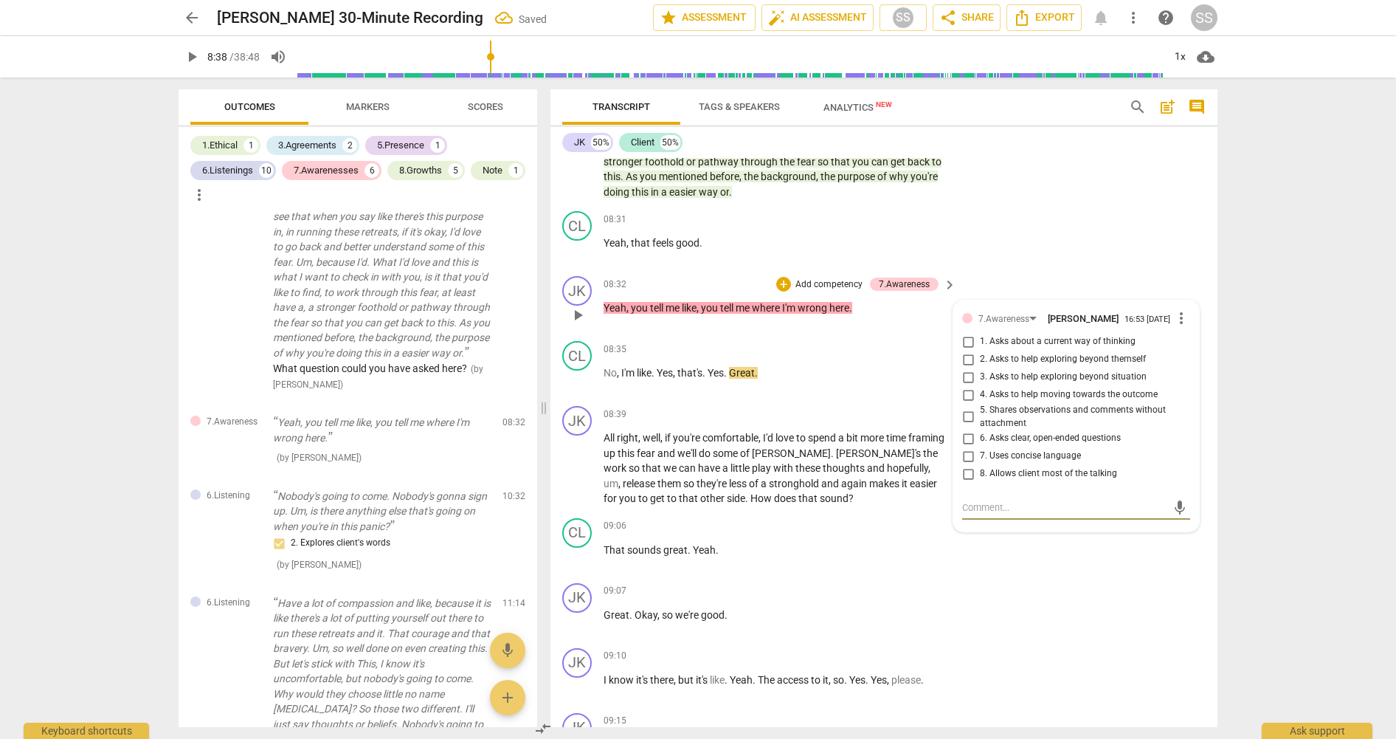
click at [967, 418] on input "5. Shares observations and comments without attachment" at bounding box center [968, 417] width 24 height 18
checkbox input "true"
click at [1058, 256] on div "CL play_arrow pause 08:31 + Add competency keyboard_arrow_right Yeah , that fee…" at bounding box center [883, 237] width 667 height 65
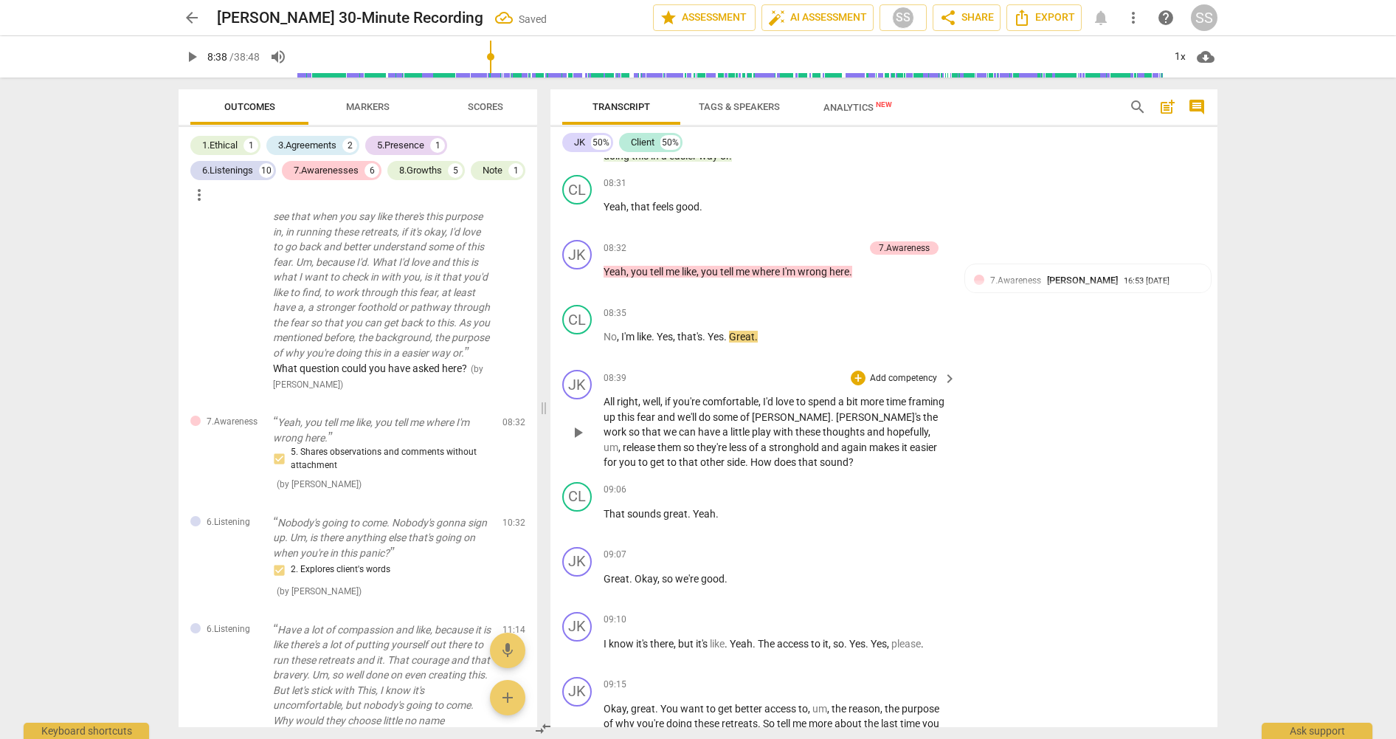
scroll to position [2977, 0]
click at [577, 428] on span "play_arrow" at bounding box center [578, 431] width 18 height 18
click at [583, 431] on span "pause" at bounding box center [578, 431] width 18 height 18
type input "541"
click at [903, 369] on div "+ Add competency" at bounding box center [895, 376] width 88 height 15
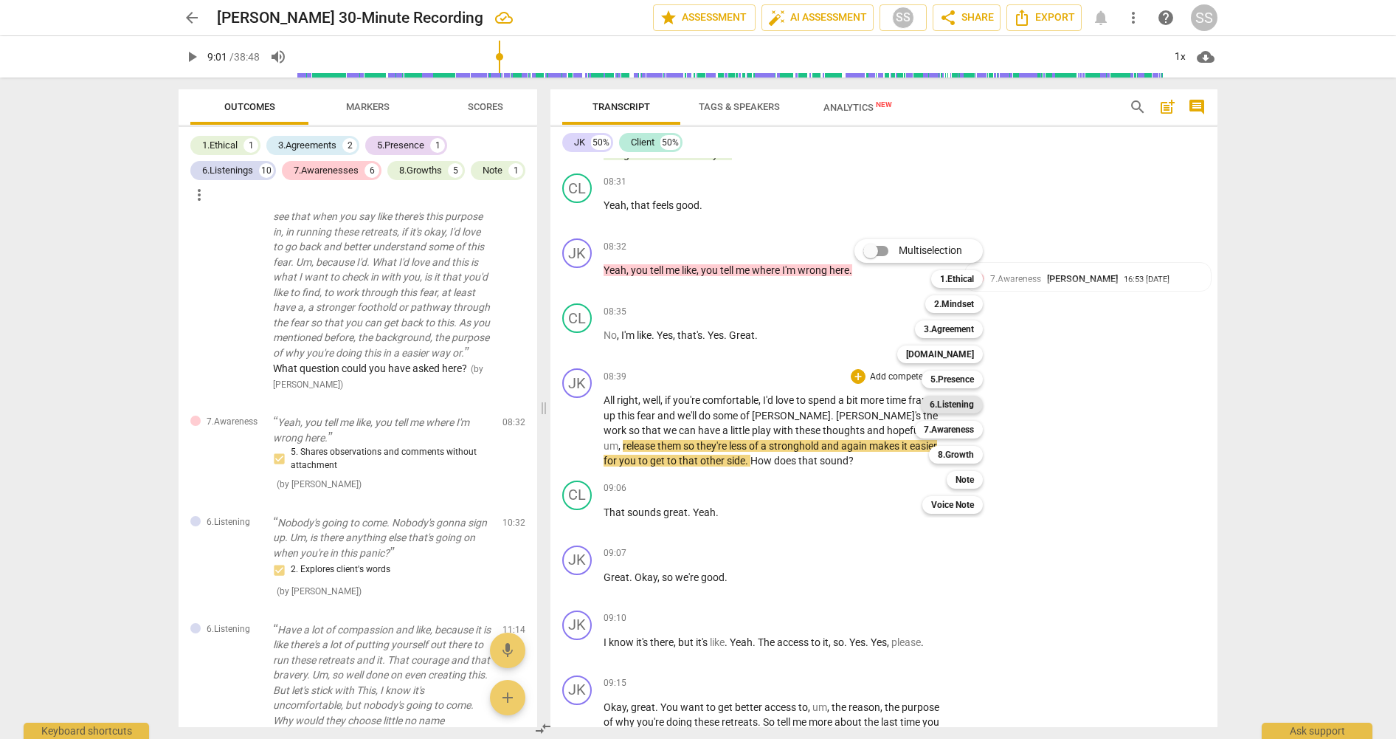
click at [967, 405] on b "6.Listening" at bounding box center [952, 404] width 44 height 18
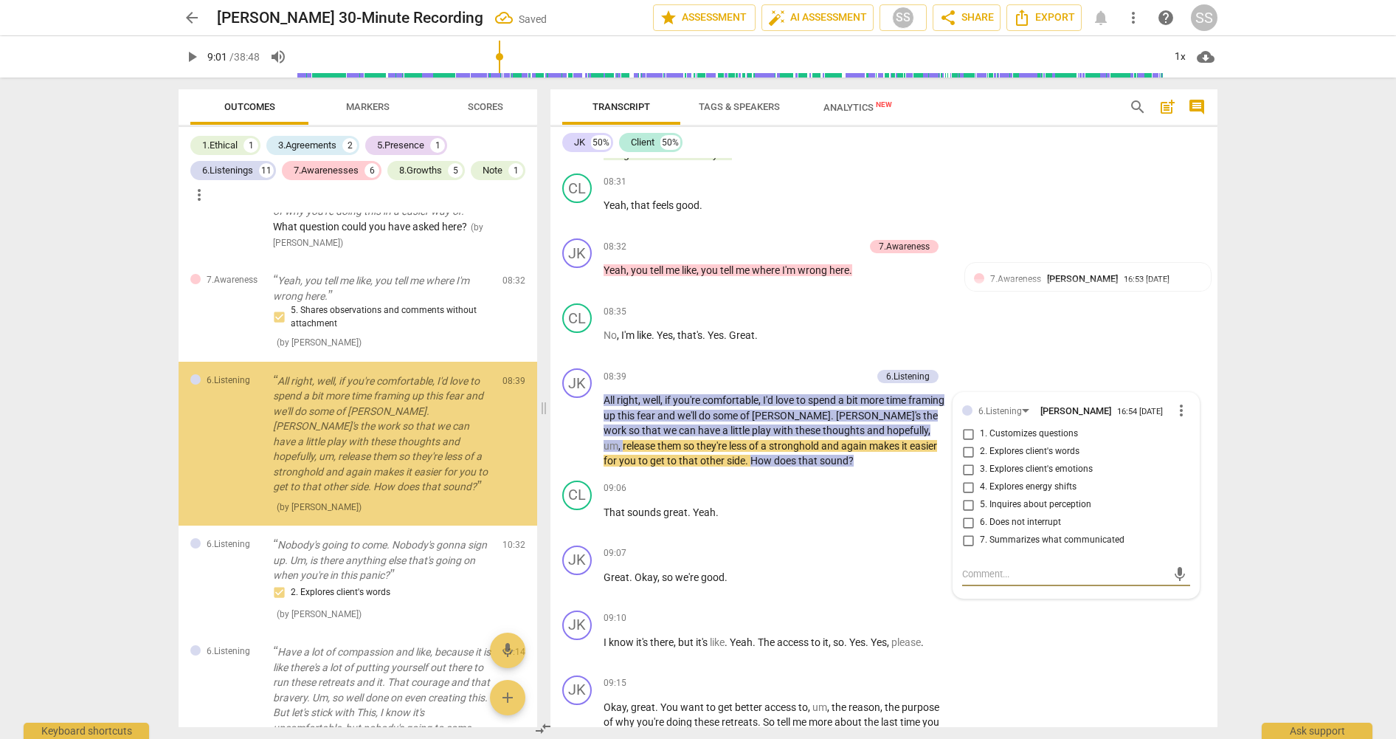
scroll to position [1531, 0]
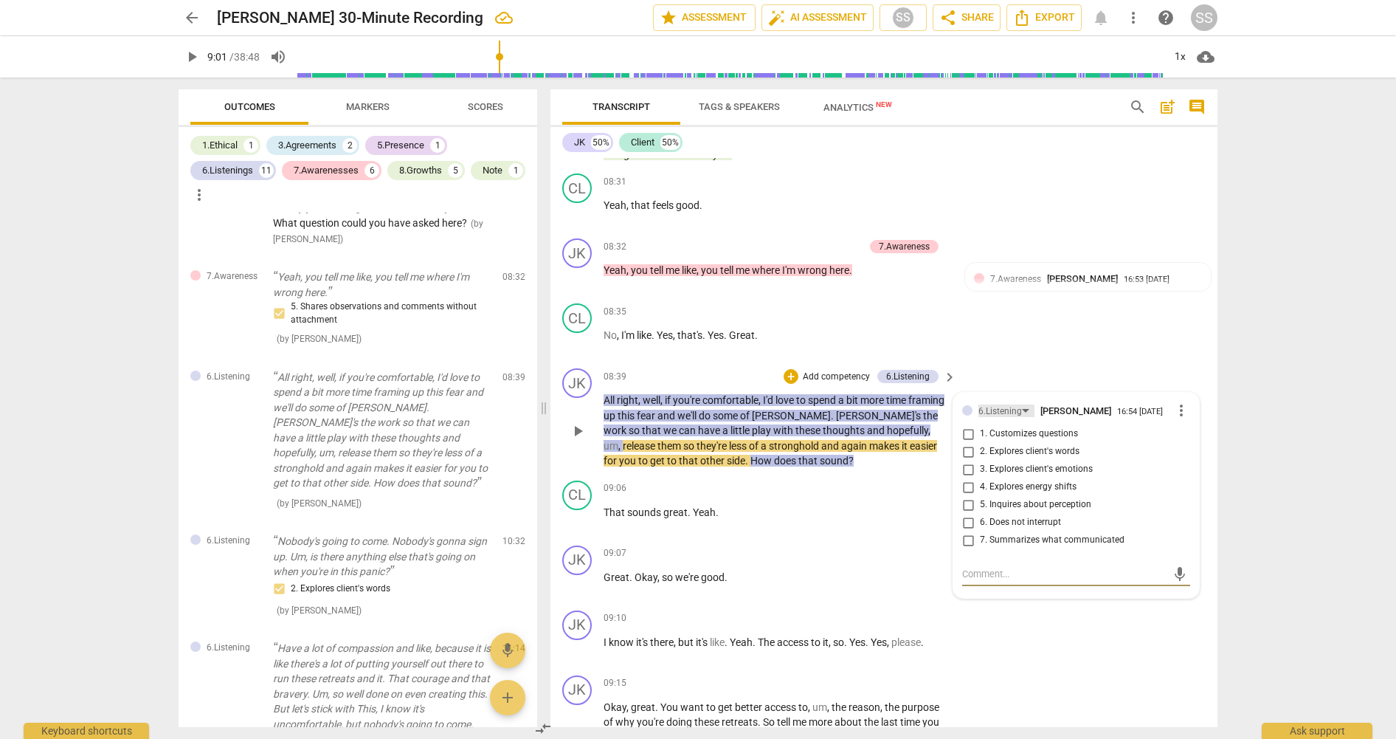
click at [1024, 406] on div "6.Listening" at bounding box center [1006, 410] width 56 height 13
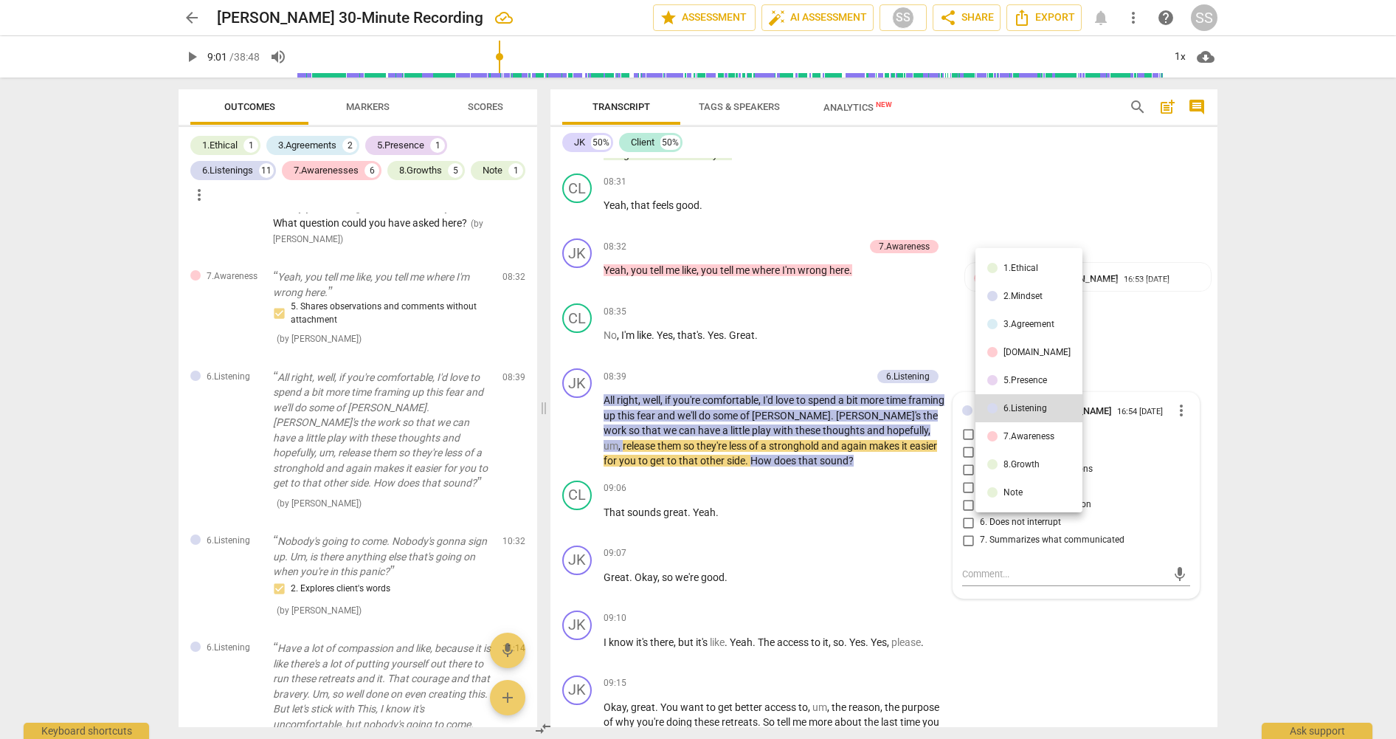
click at [1023, 382] on div "5.Presence" at bounding box center [1025, 380] width 44 height 9
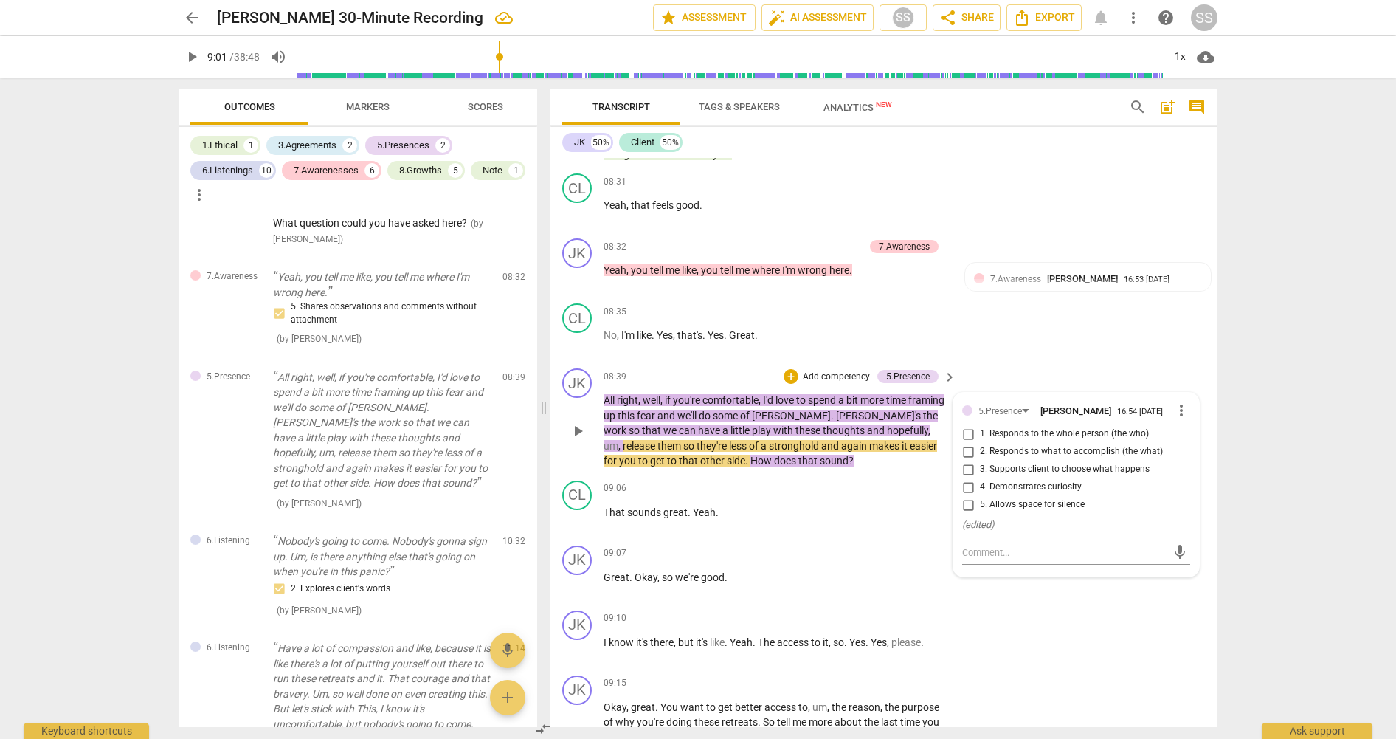
click at [968, 472] on input "3. Supports client to choose what happens" at bounding box center [968, 469] width 24 height 18
checkbox input "true"
click at [1027, 353] on div "CL play_arrow pause 08:35 + Add competency keyboard_arrow_right No , I'm like .…" at bounding box center [883, 329] width 667 height 65
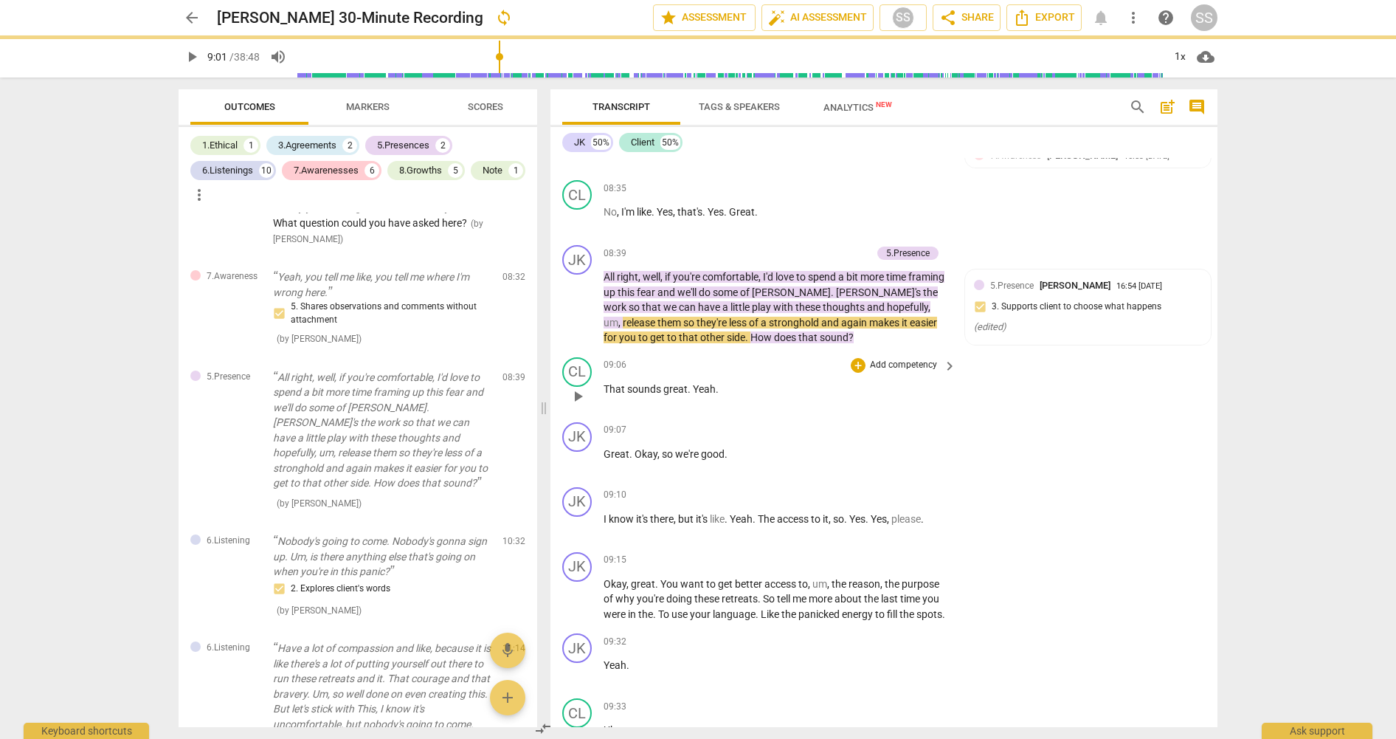
scroll to position [3129, 0]
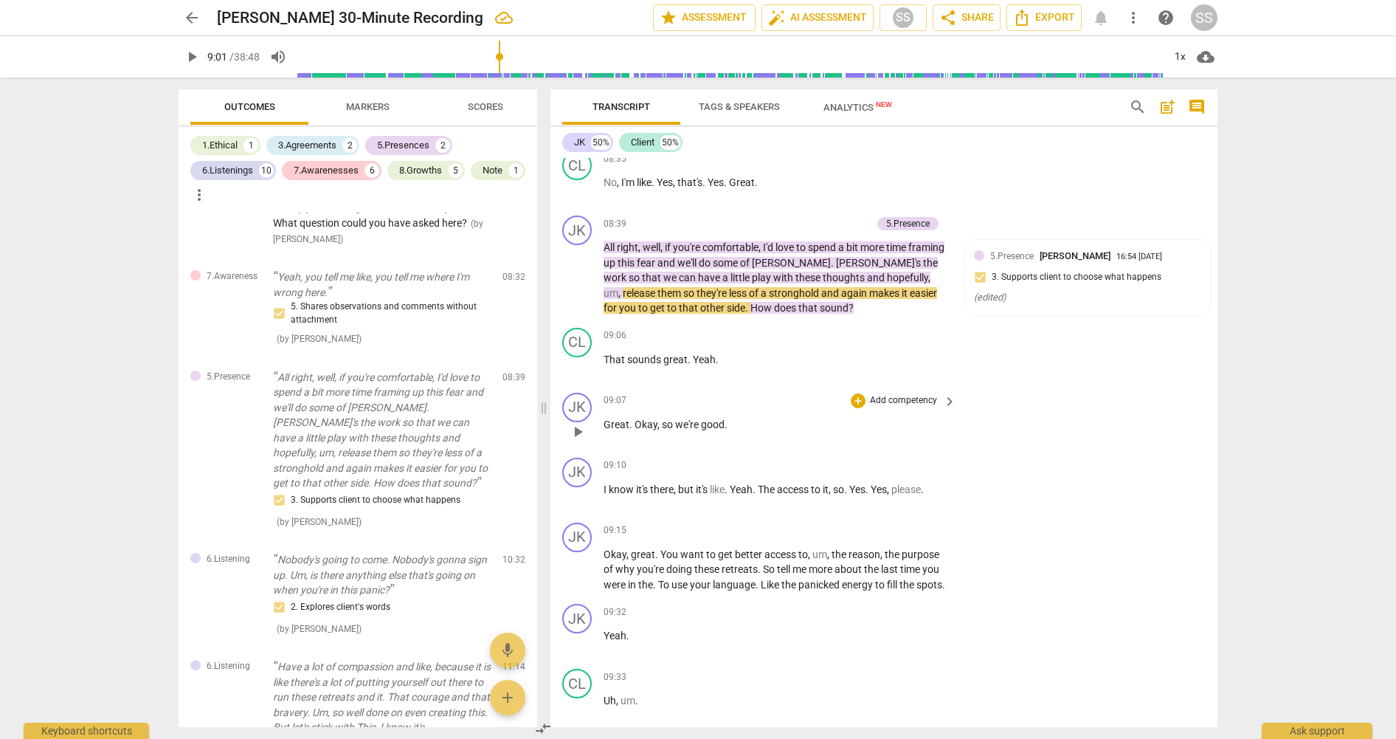
click at [578, 431] on span "play_arrow" at bounding box center [578, 432] width 18 height 18
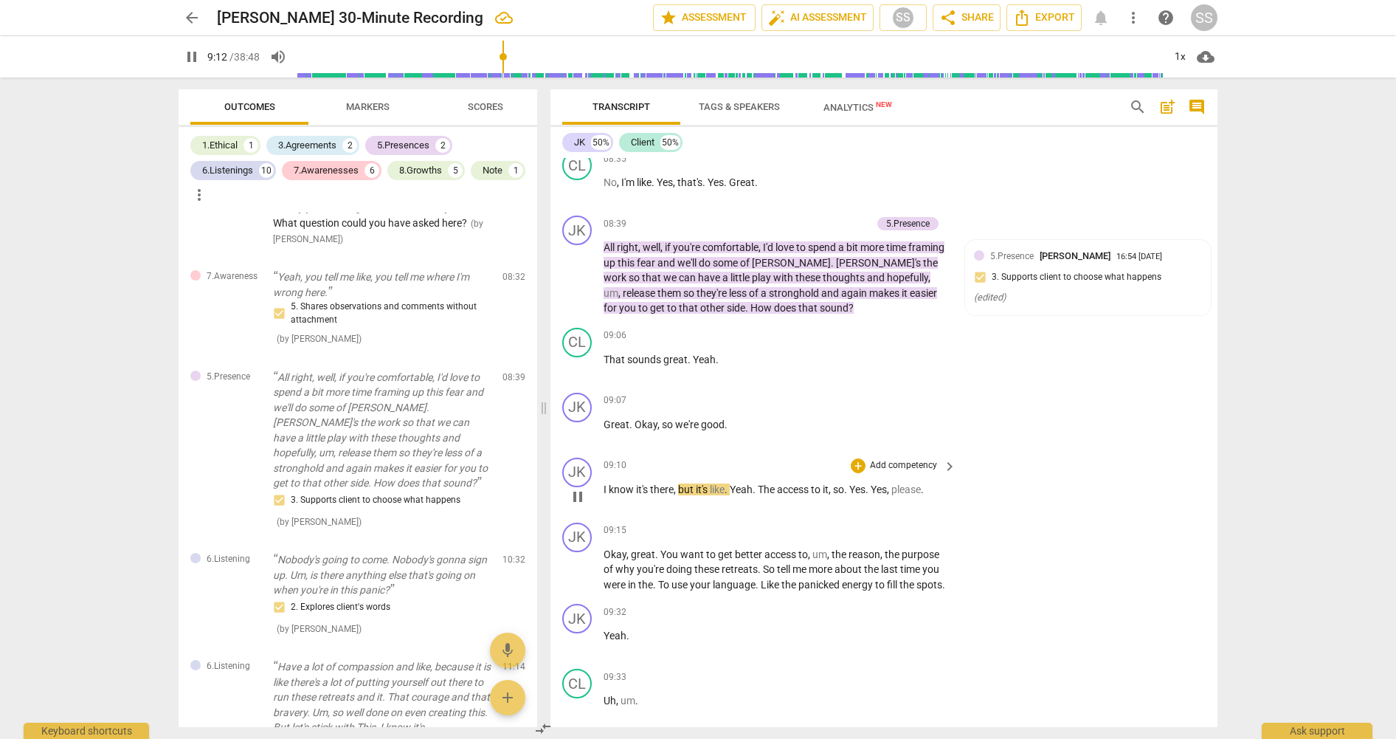
click at [581, 494] on span "pause" at bounding box center [578, 497] width 18 height 18
click at [581, 470] on div "JK" at bounding box center [577, 472] width 30 height 30
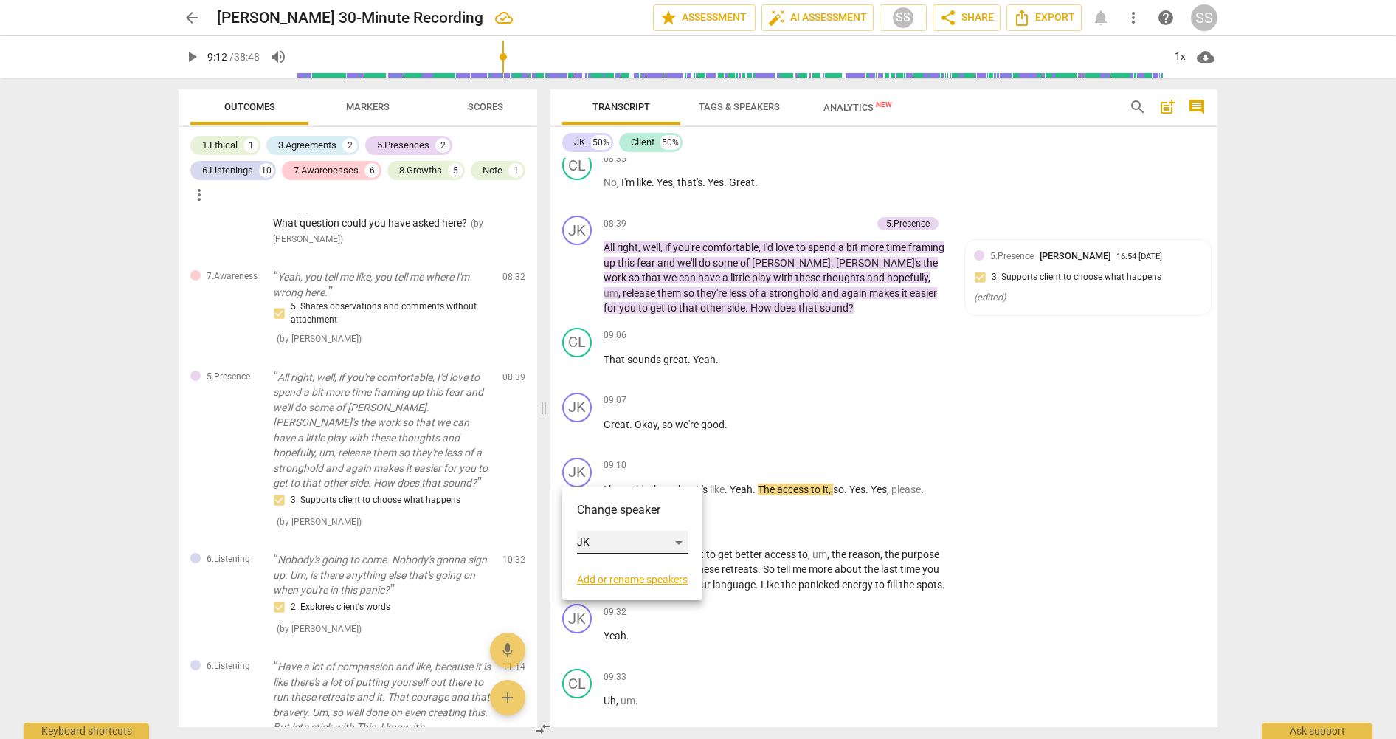
click at [684, 539] on div "JK" at bounding box center [632, 543] width 111 height 24
drag, startPoint x: 623, startPoint y: 577, endPoint x: 626, endPoint y: 567, distance: 11.0
click at [623, 576] on li "Client" at bounding box center [633, 570] width 112 height 28
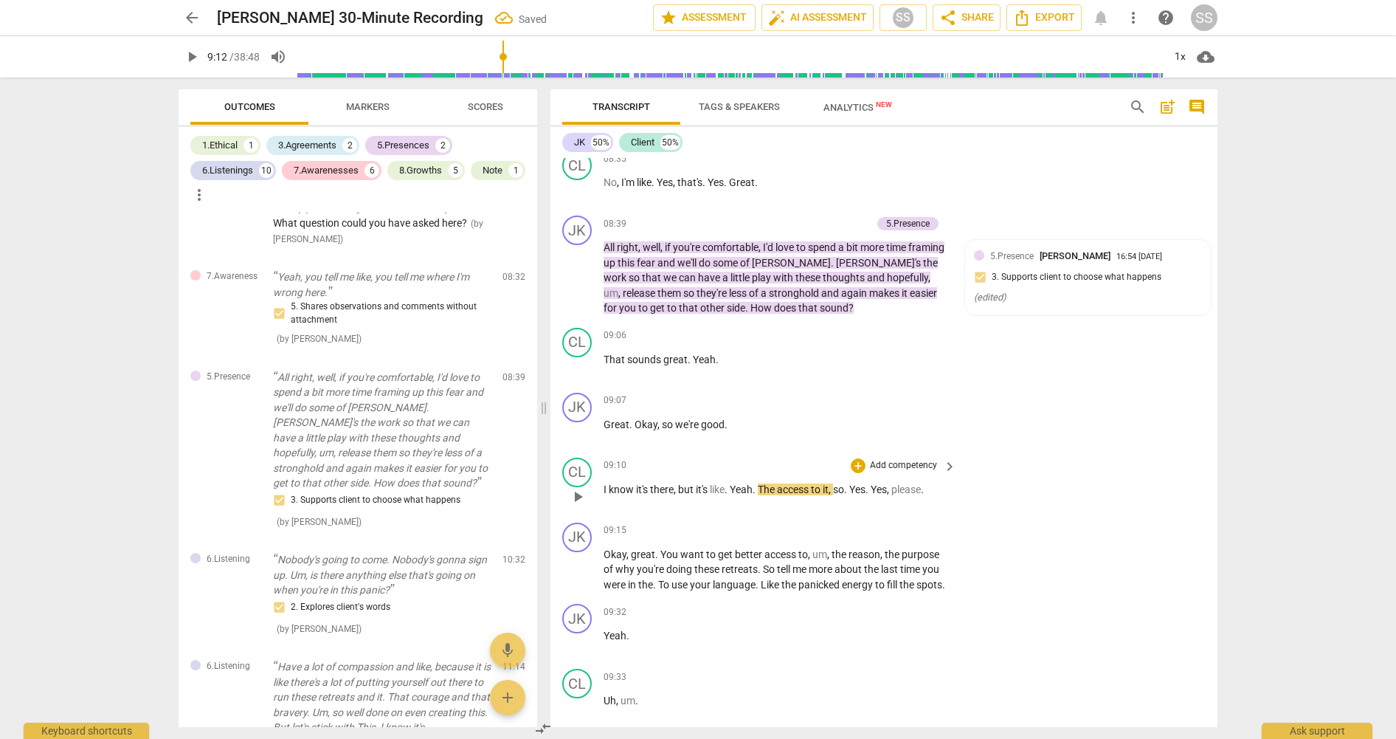
click at [580, 494] on span "play_arrow" at bounding box center [578, 497] width 18 height 18
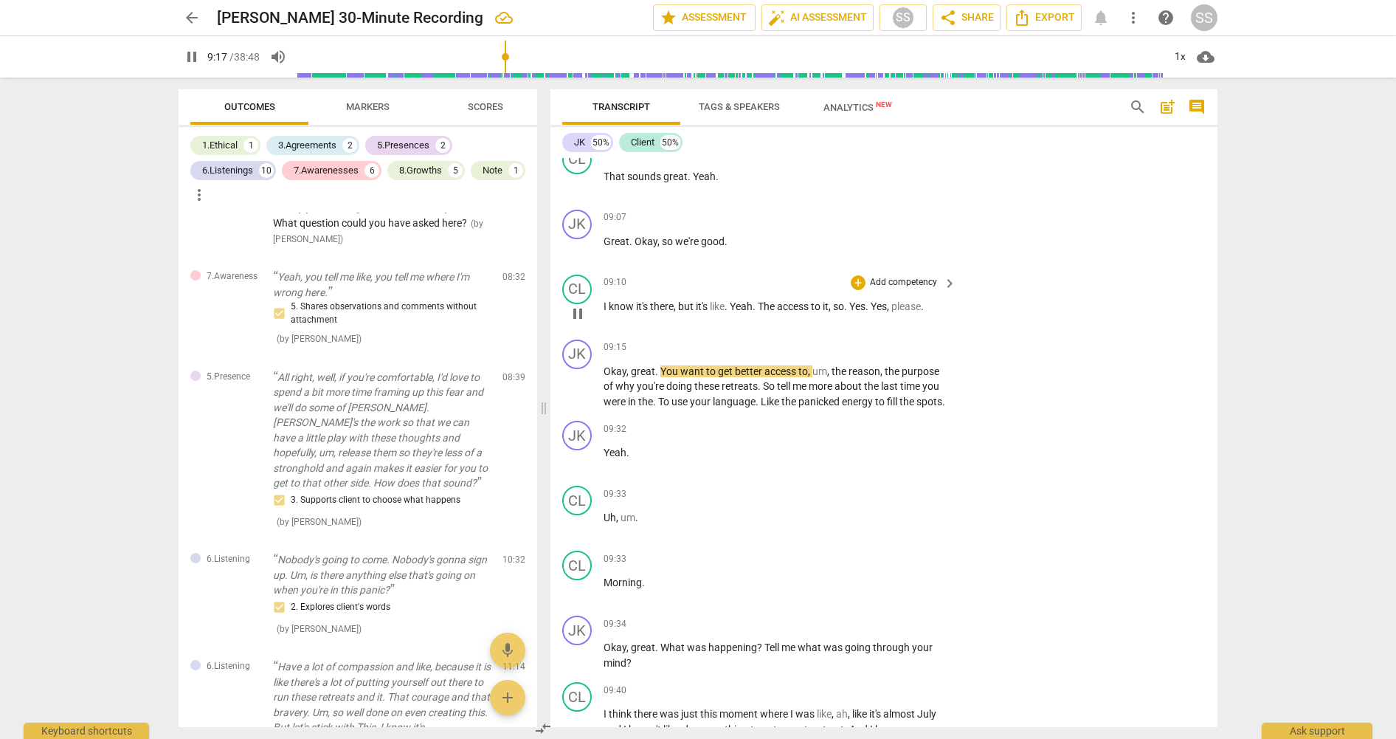
scroll to position [3315, 0]
click at [579, 393] on span "pause" at bounding box center [578, 384] width 18 height 18
type input "573"
click at [922, 338] on p "Add competency" at bounding box center [903, 344] width 70 height 13
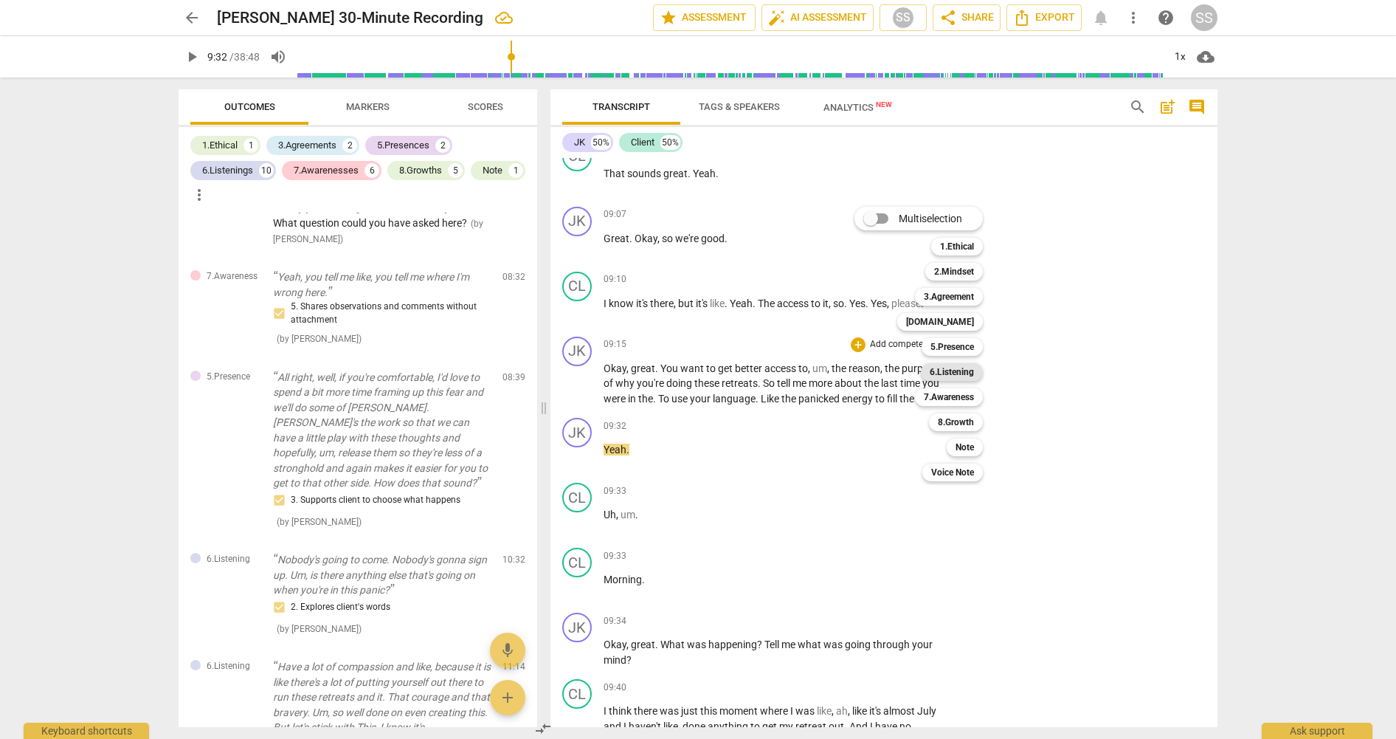
click at [963, 371] on b "6.Listening" at bounding box center [952, 372] width 44 height 18
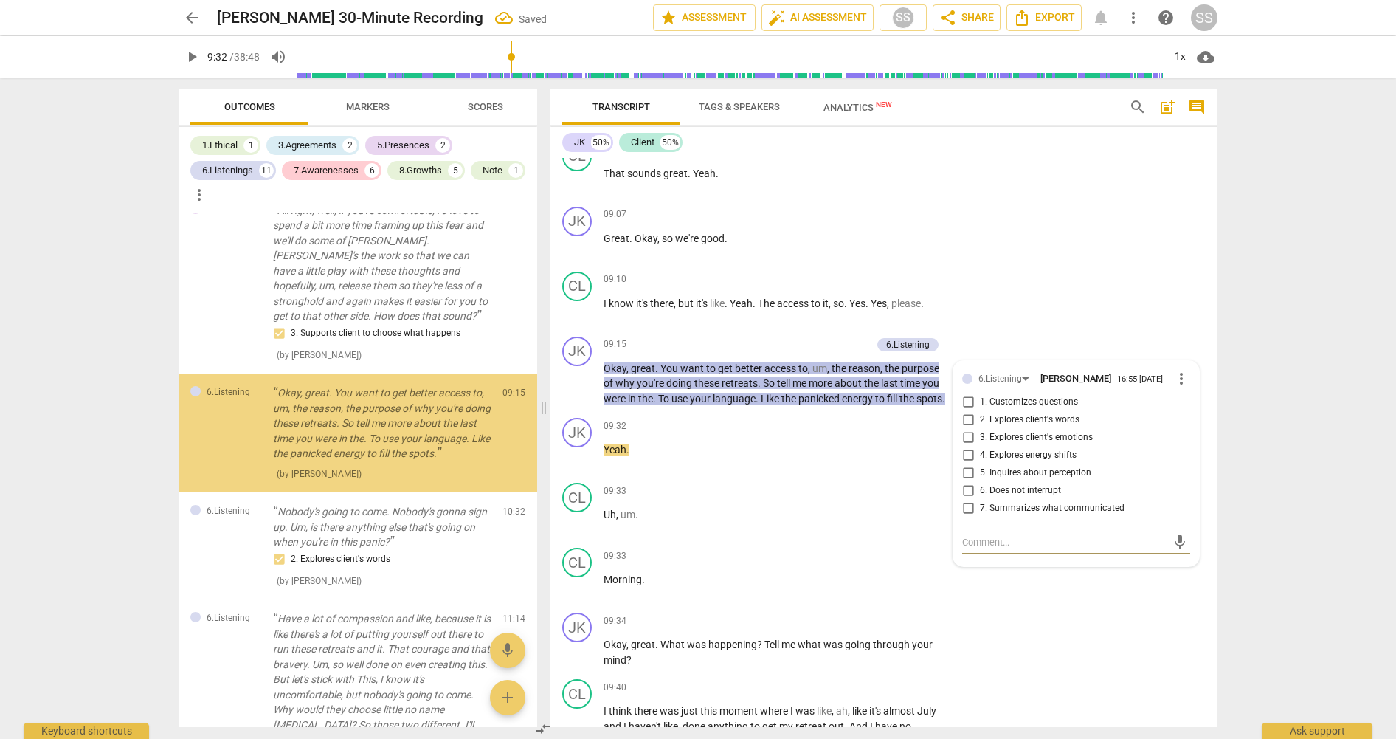
scroll to position [1699, 0]
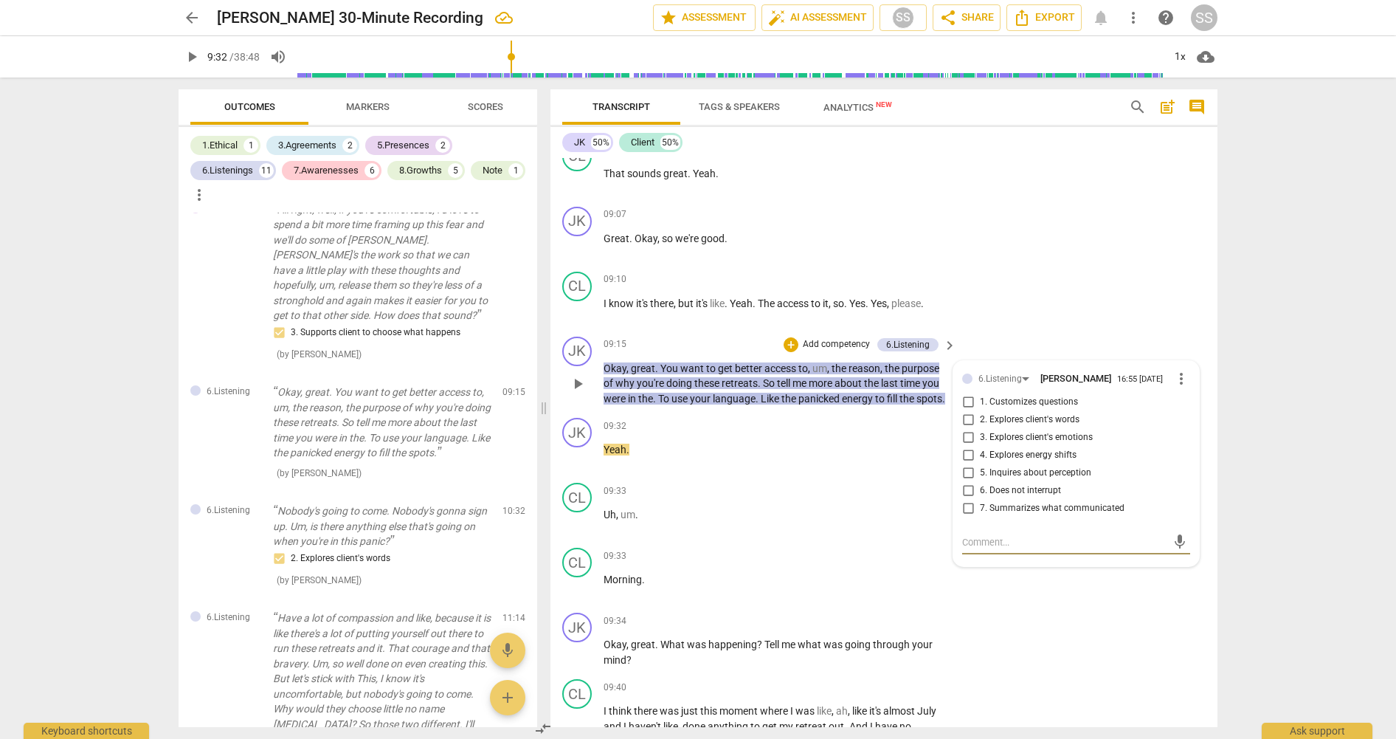
click at [967, 443] on input "3. Explores client's emotions" at bounding box center [968, 438] width 24 height 18
checkbox input "true"
click at [1034, 298] on div "CL play_arrow pause 09:10 + Add competency keyboard_arrow_right I know it's the…" at bounding box center [883, 298] width 667 height 65
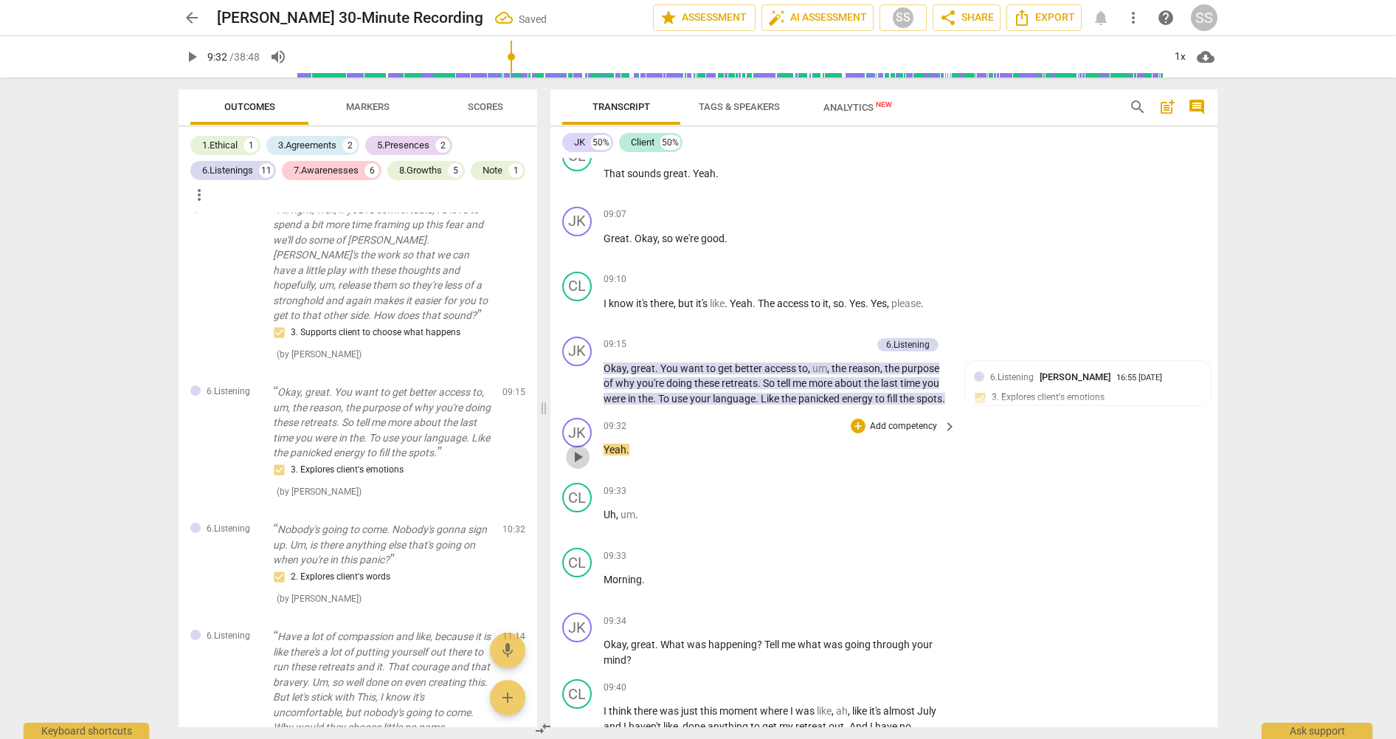
click at [580, 466] on span "play_arrow" at bounding box center [578, 457] width 18 height 18
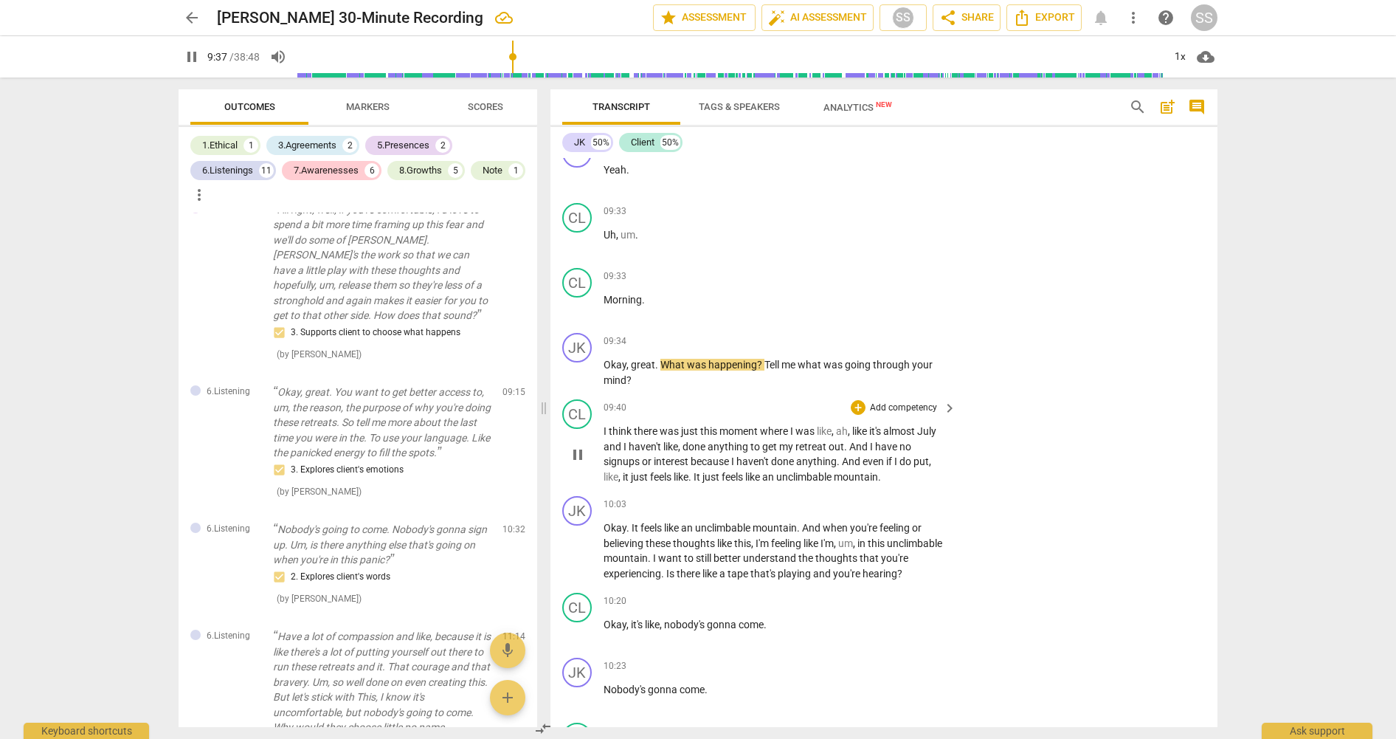
scroll to position [3596, 0]
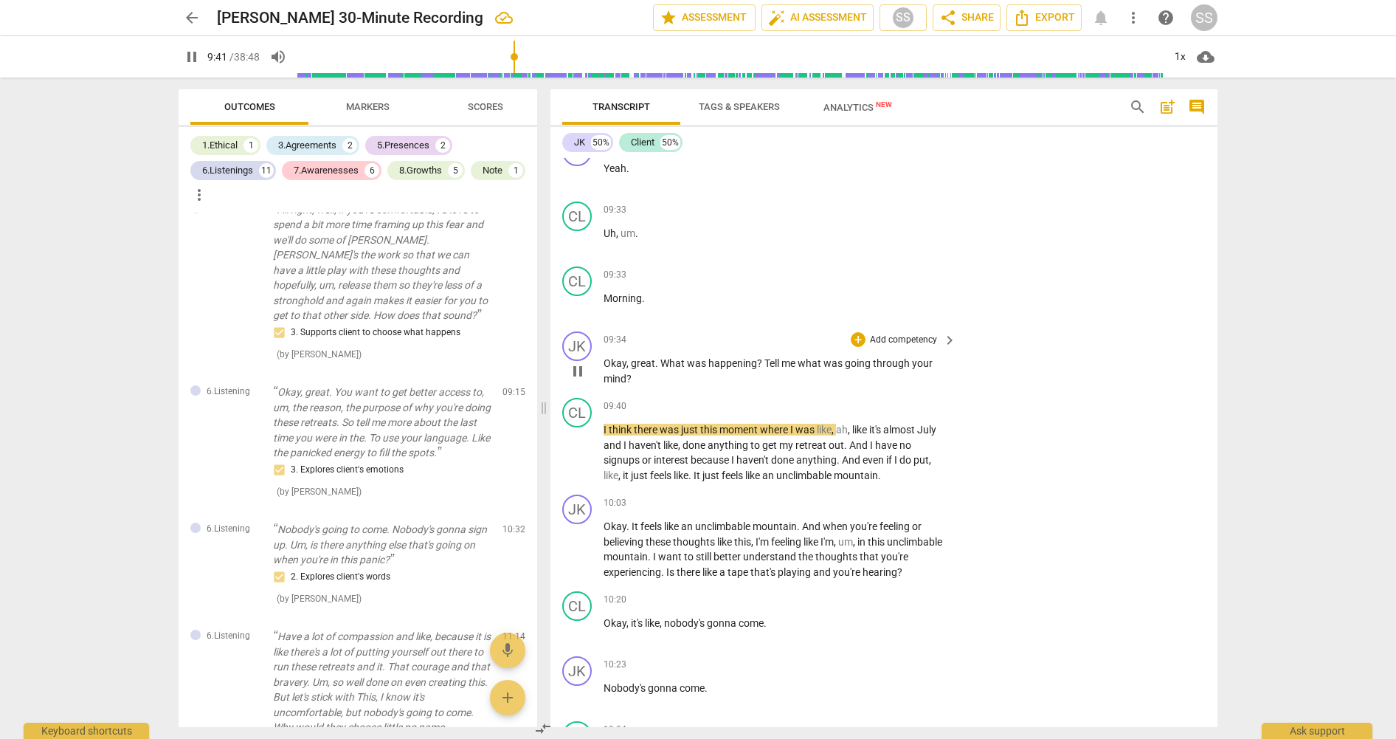
drag, startPoint x: 580, startPoint y: 387, endPoint x: 598, endPoint y: 382, distance: 18.3
click at [578, 380] on span "pause" at bounding box center [578, 371] width 18 height 18
click at [918, 347] on p "Add competency" at bounding box center [903, 340] width 70 height 13
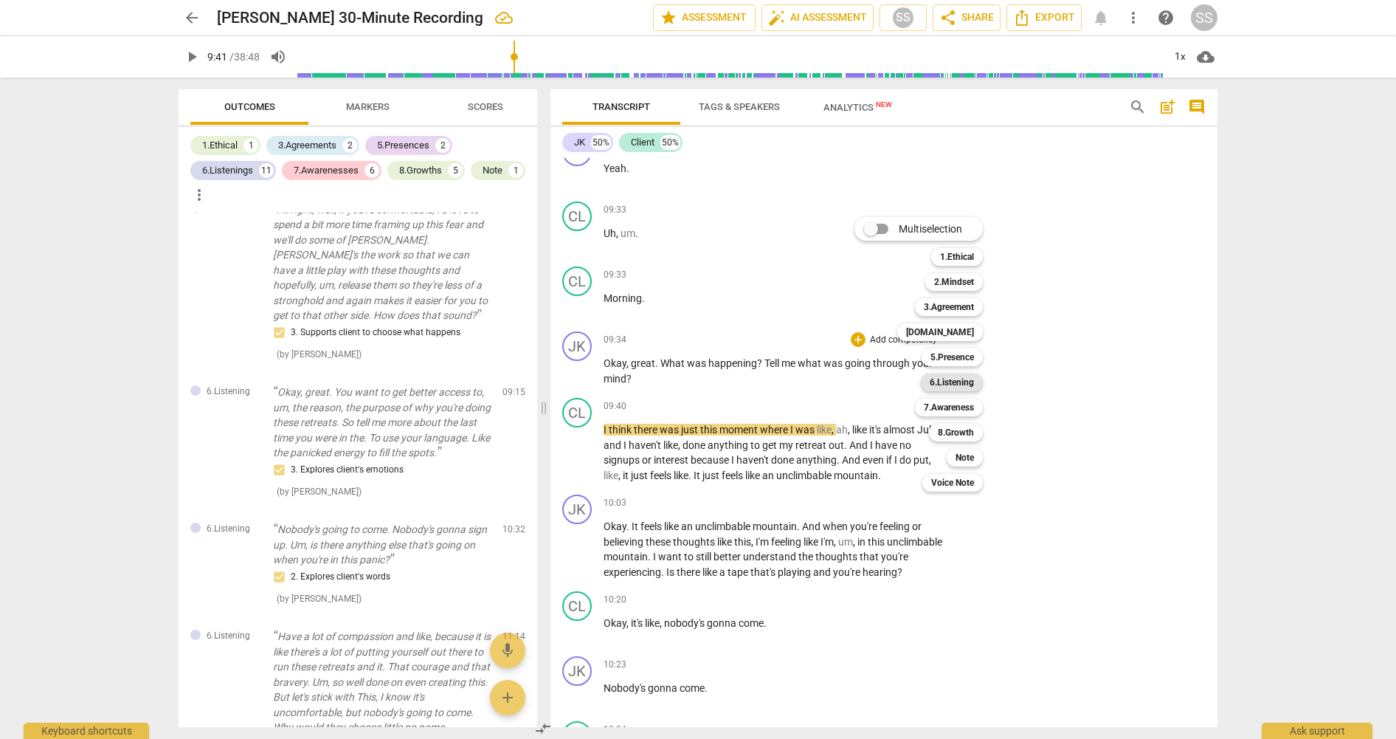
click at [959, 381] on b "6.Listening" at bounding box center [952, 382] width 44 height 18
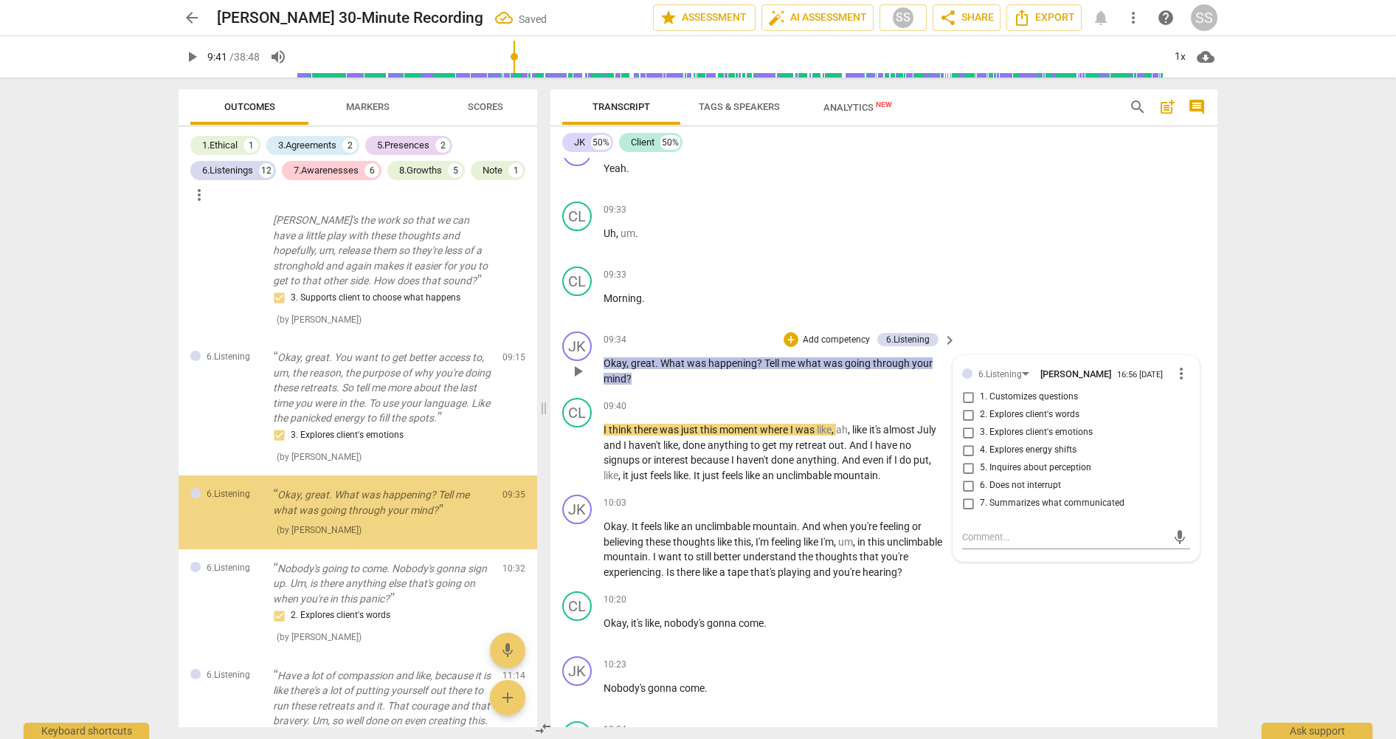
scroll to position [1821, 0]
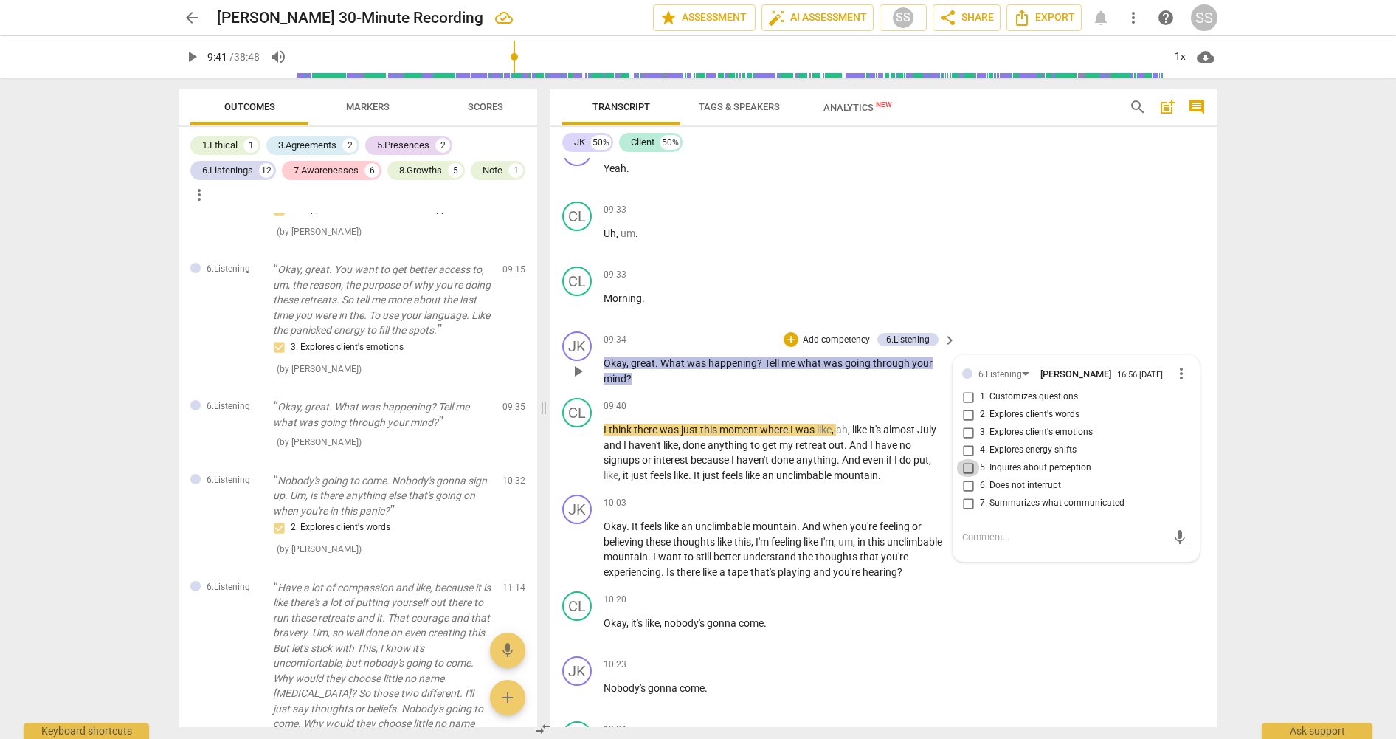
drag, startPoint x: 968, startPoint y: 486, endPoint x: 981, endPoint y: 406, distance: 81.4
click at [970, 477] on div "1. Customizes questions 2. Explores client's words 3. Explores client's emotion…" at bounding box center [1076, 450] width 228 height 124
click at [973, 283] on div "CL play_arrow pause 09:33 + Add competency keyboard_arrow_right Morning ." at bounding box center [883, 292] width 667 height 65
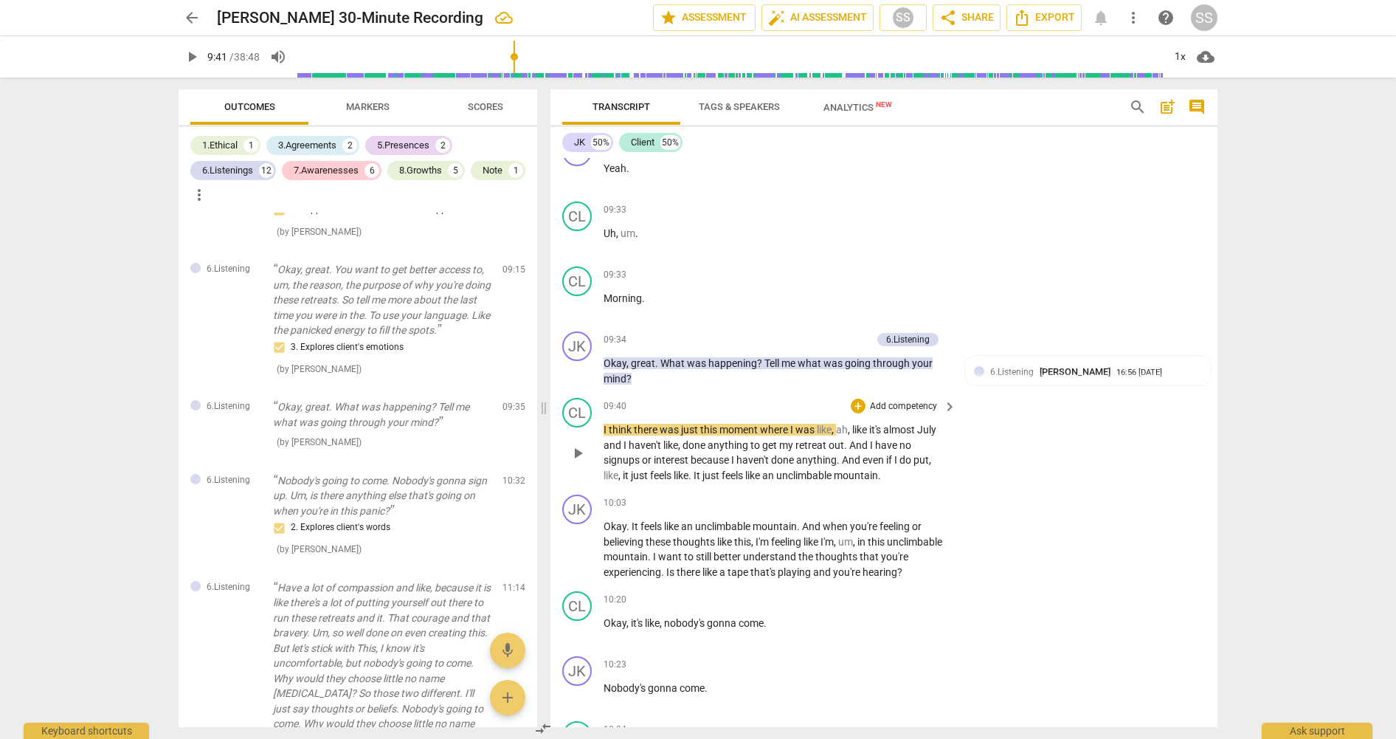
click at [576, 462] on span "play_arrow" at bounding box center [578, 453] width 18 height 18
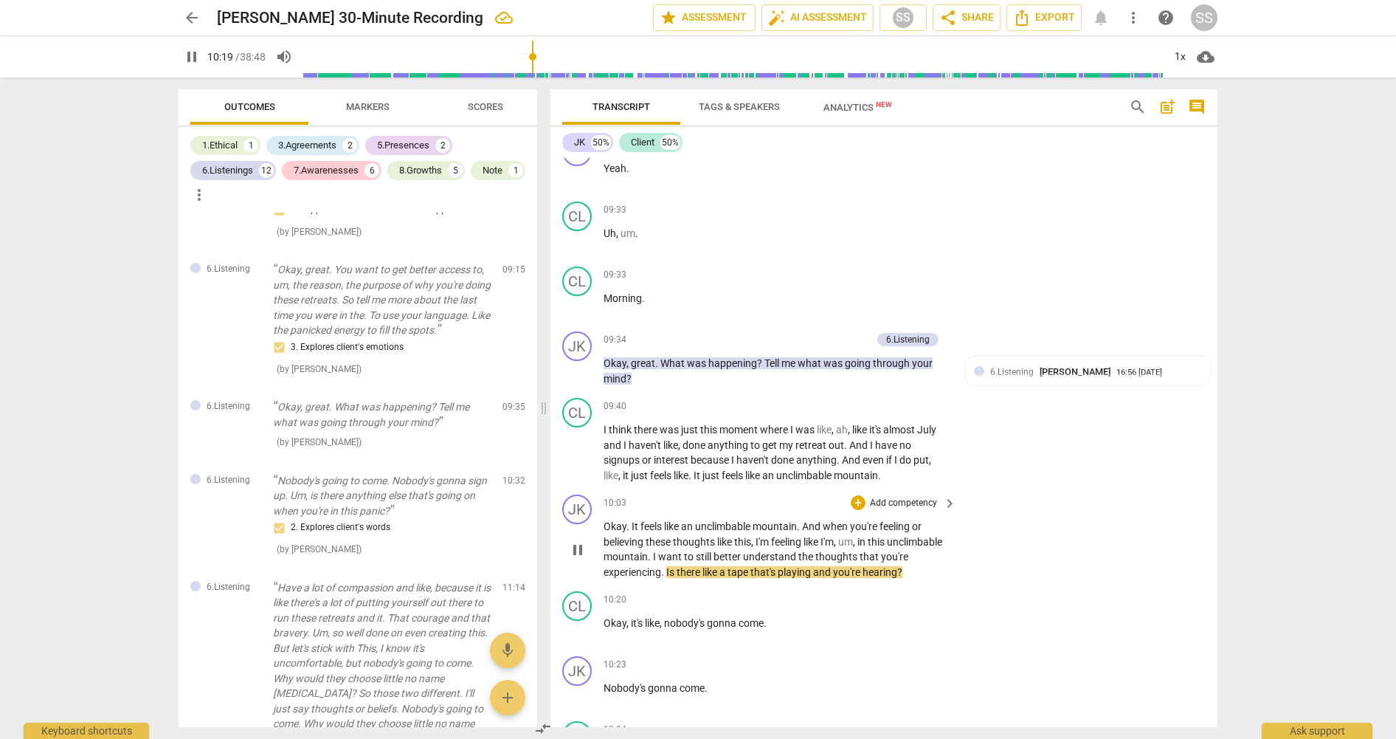
click at [578, 559] on span "pause" at bounding box center [578, 550] width 18 height 18
type input "620"
click at [915, 510] on p "Add competency" at bounding box center [903, 503] width 70 height 13
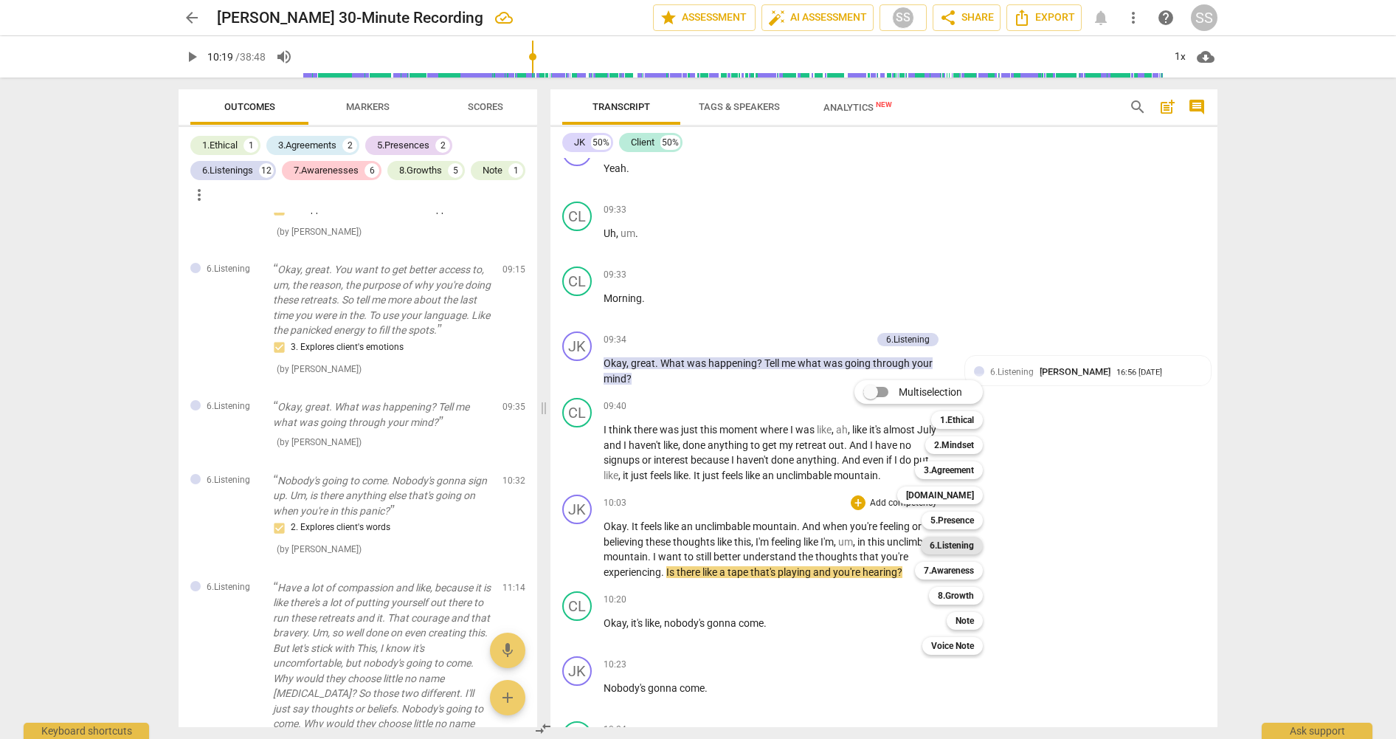
click at [955, 543] on b "6.Listening" at bounding box center [952, 545] width 44 height 18
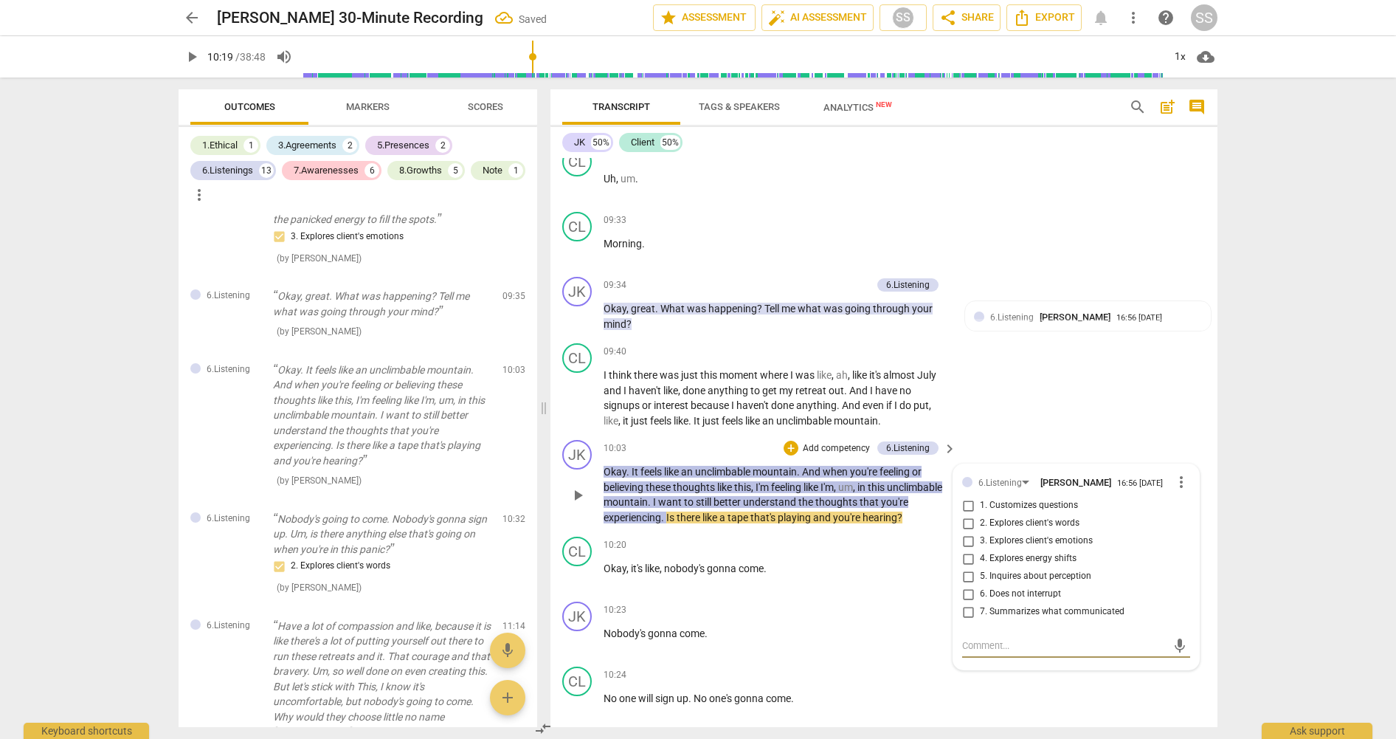
scroll to position [3654, 0]
drag, startPoint x: 967, startPoint y: 629, endPoint x: 973, endPoint y: 621, distance: 9.9
click at [967, 618] on input "7. Summarizes what communicated" at bounding box center [968, 609] width 24 height 18
checkbox input "true"
drag, startPoint x: 964, startPoint y: 542, endPoint x: 973, endPoint y: 536, distance: 9.6
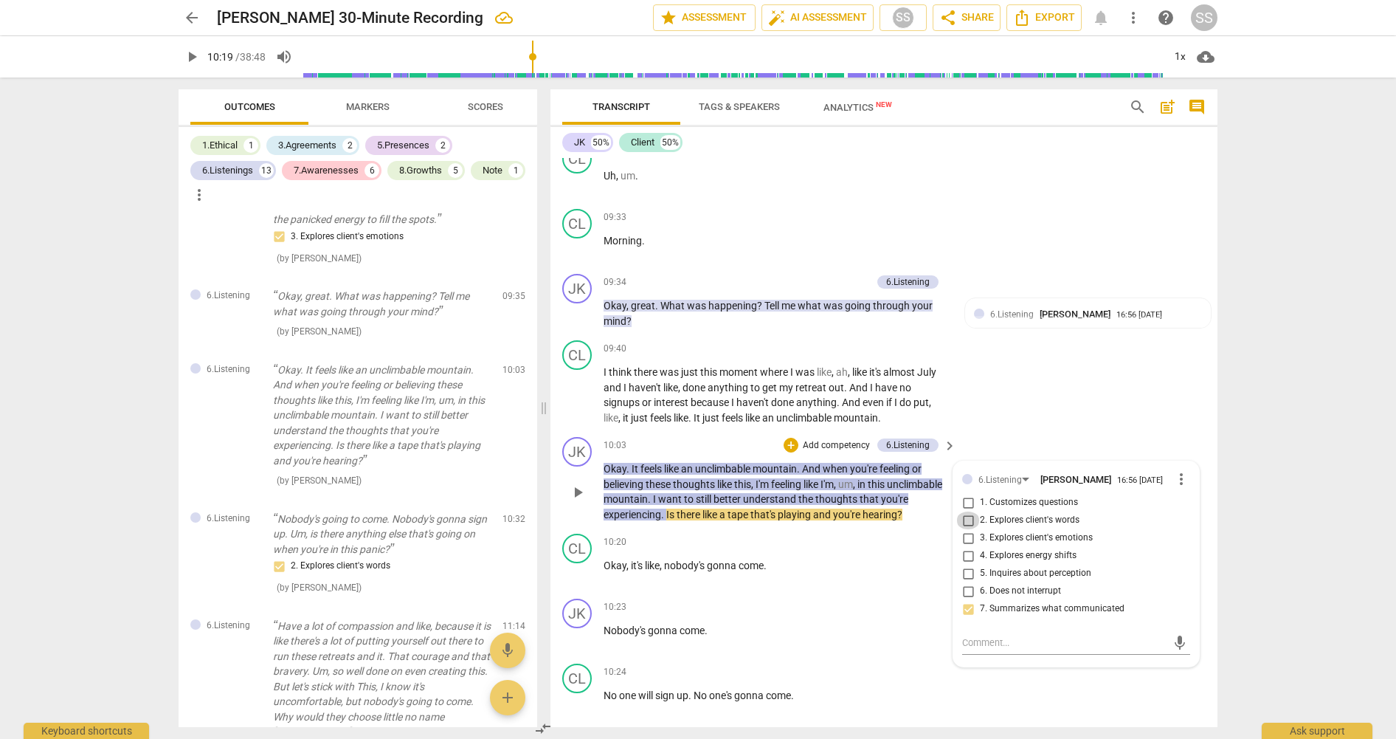
click at [964, 529] on input "2. Explores client's words" at bounding box center [968, 520] width 24 height 18
checkbox input "true"
click at [1034, 431] on div "CL play_arrow pause 09:40 + Add competency keyboard_arrow_right I think there w…" at bounding box center [883, 382] width 667 height 97
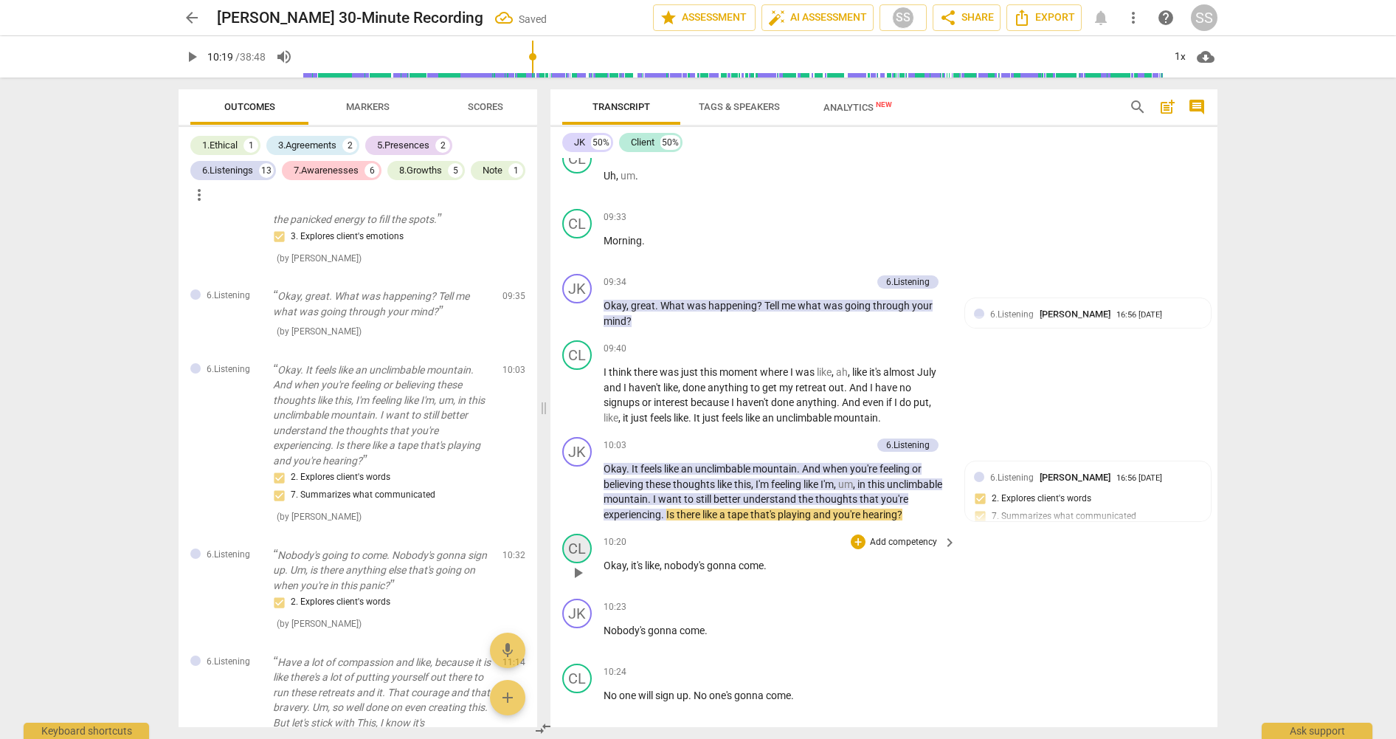
scroll to position [3723, 0]
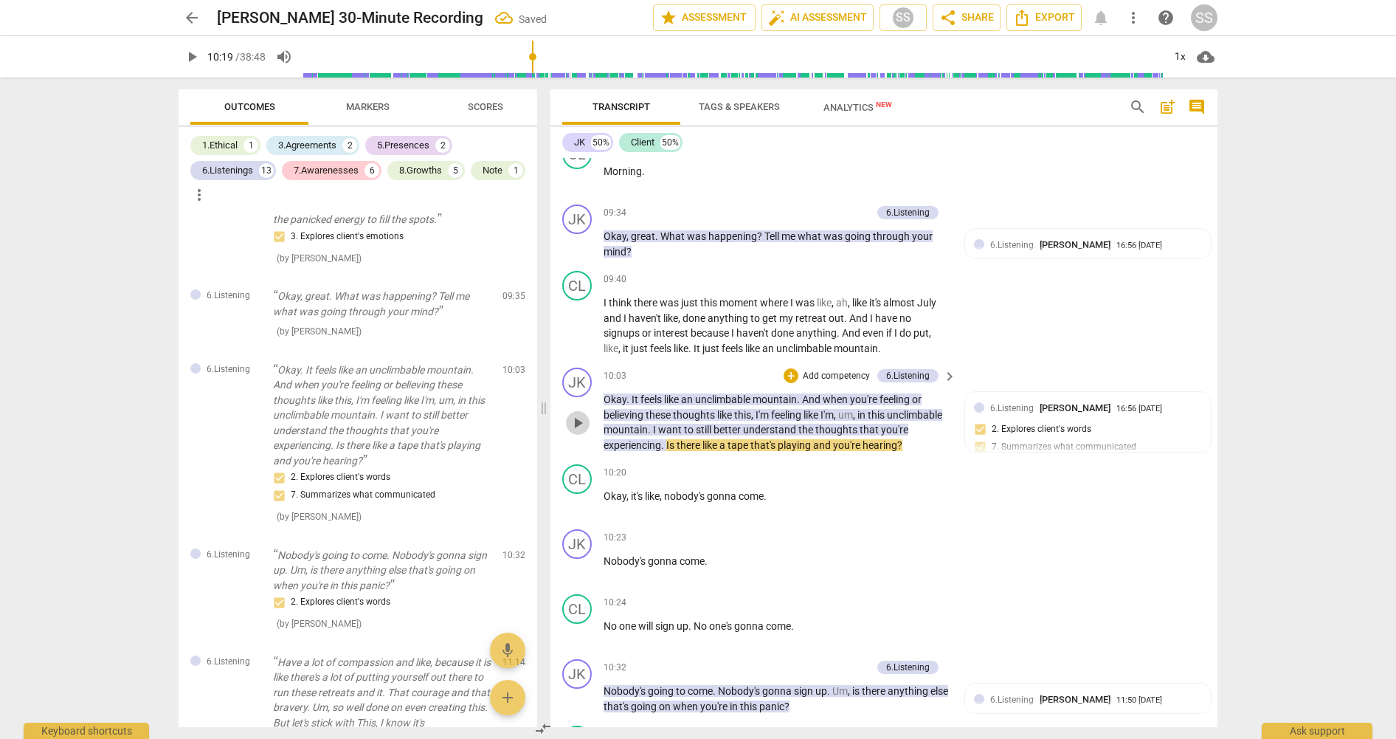
click at [574, 432] on span "play_arrow" at bounding box center [578, 423] width 18 height 18
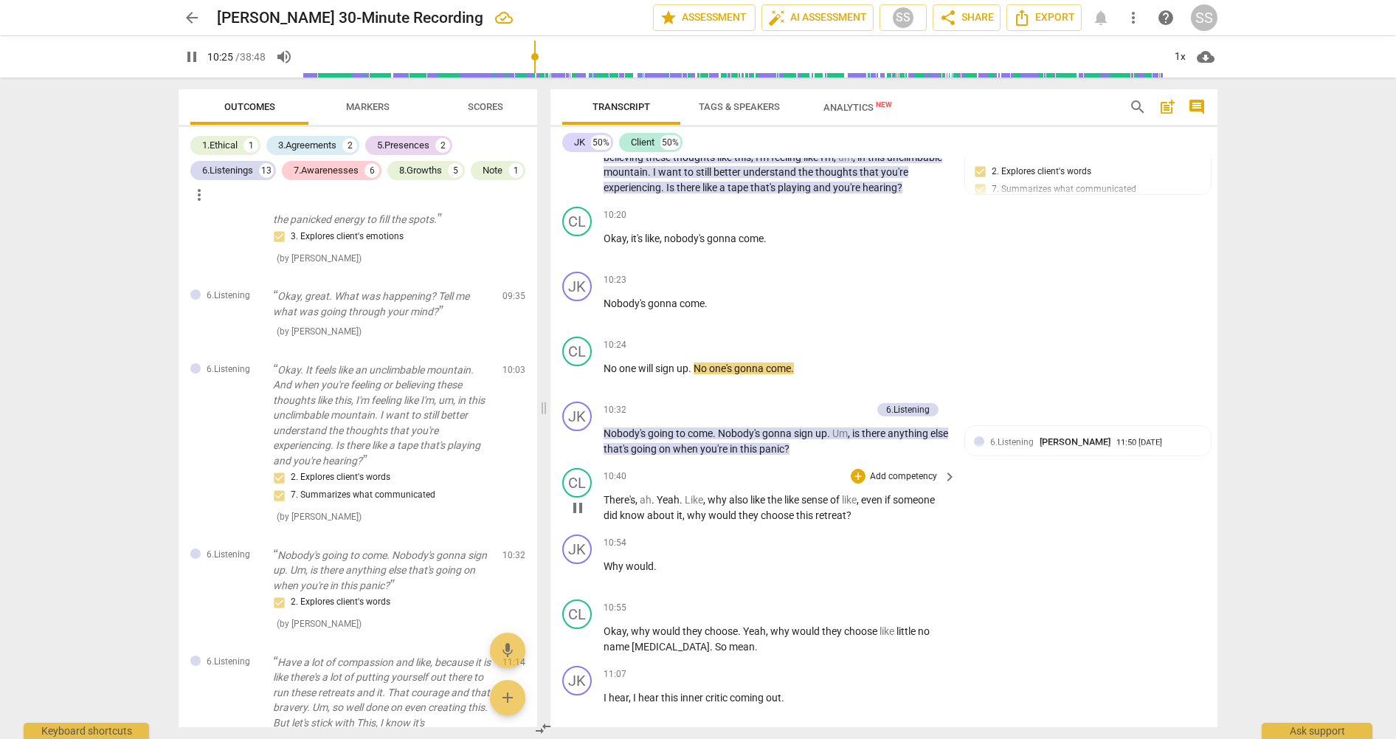
scroll to position [3984, 0]
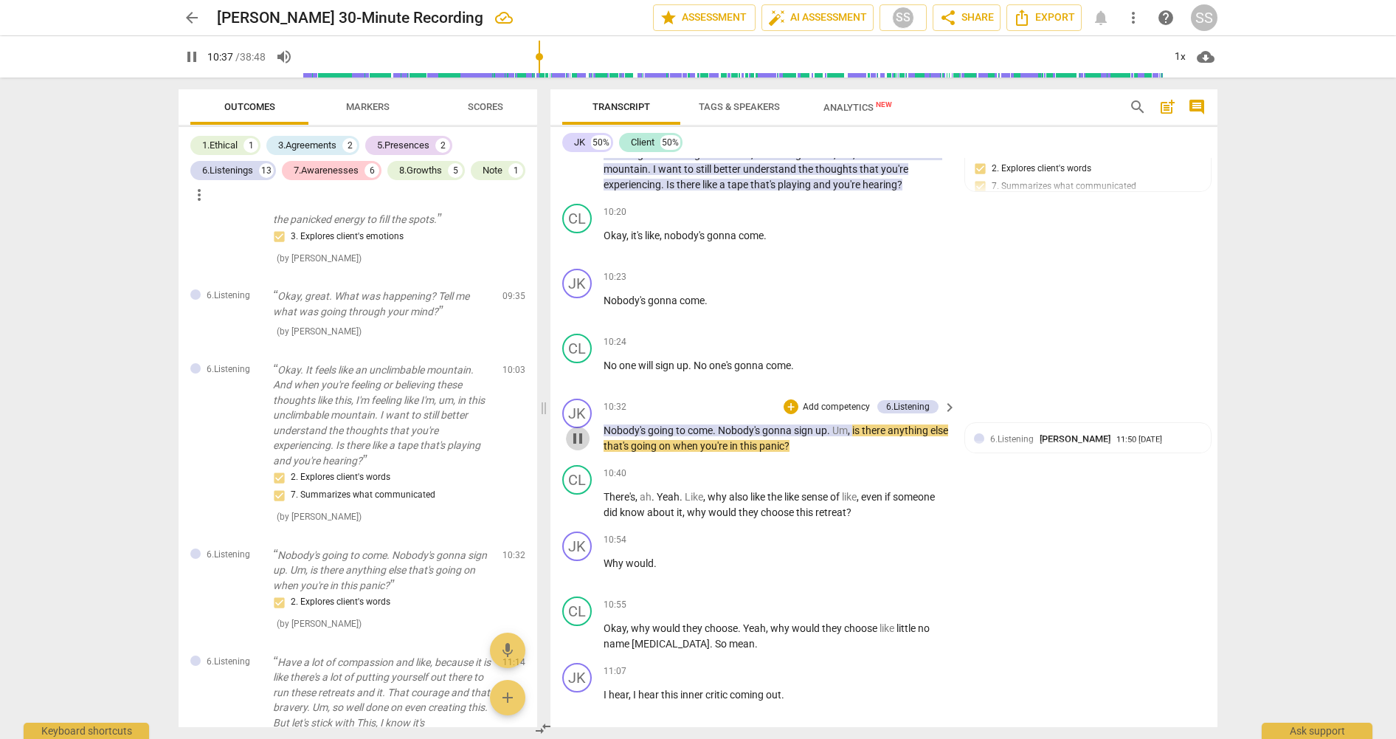
click at [589, 447] on span "pause" at bounding box center [578, 438] width 24 height 18
drag, startPoint x: 584, startPoint y: 518, endPoint x: 593, endPoint y: 516, distance: 9.1
click at [584, 514] on span "play_arrow" at bounding box center [578, 505] width 18 height 18
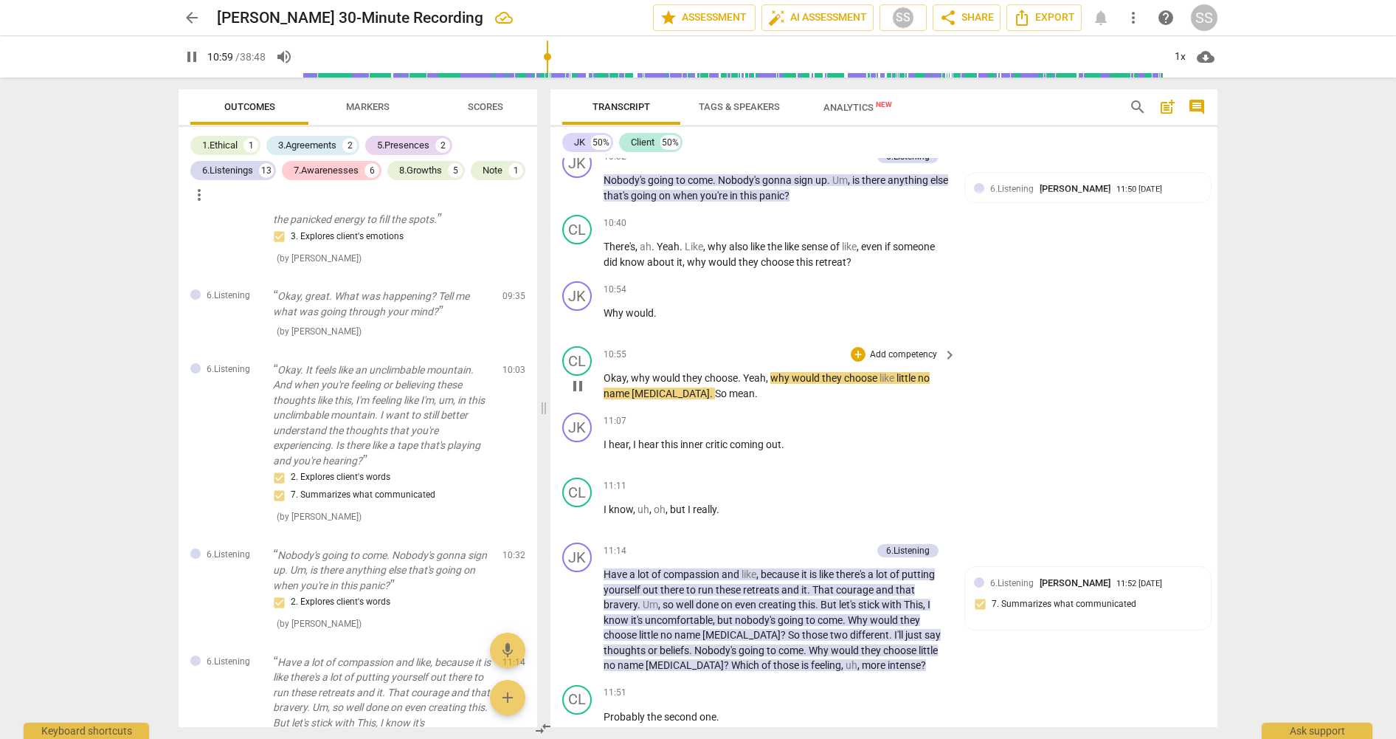
scroll to position [4235, 0]
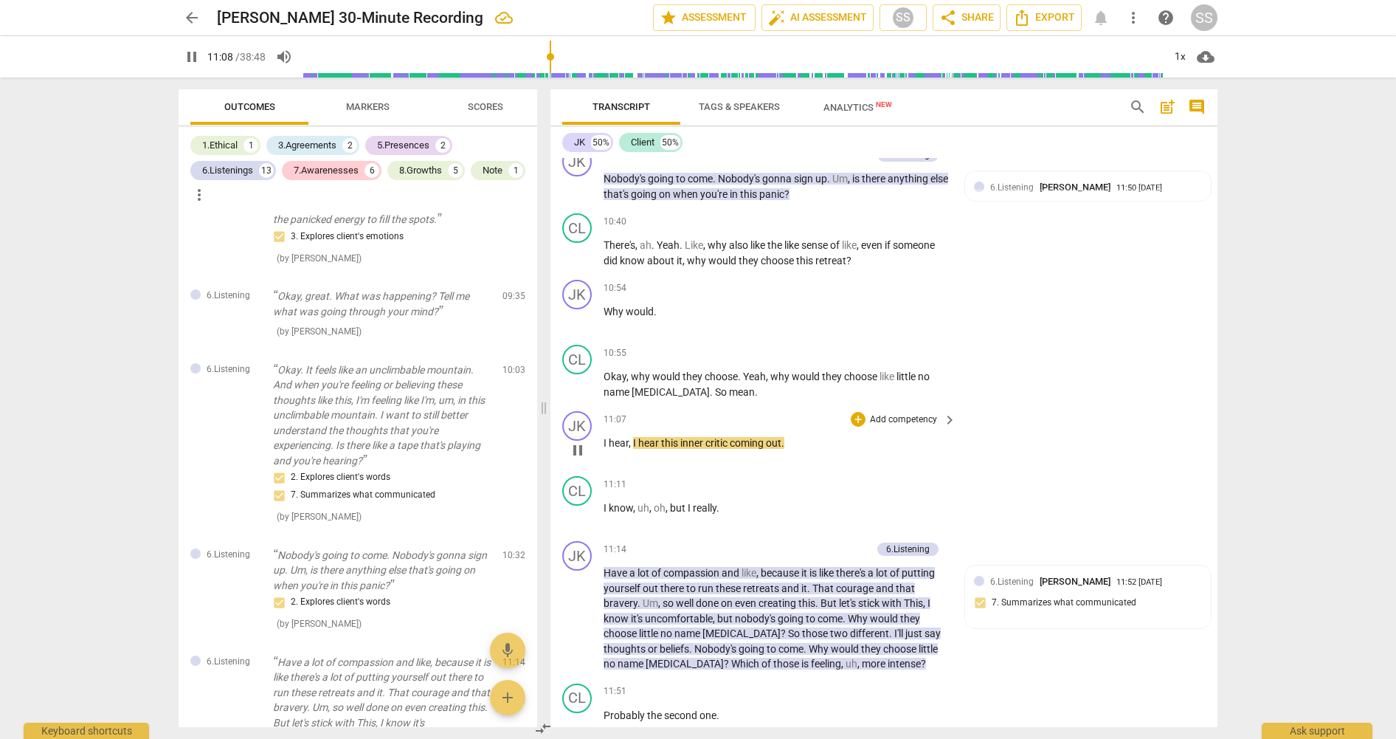
click at [577, 459] on span "pause" at bounding box center [578, 450] width 18 height 18
type input "669"
click at [928, 426] on p "Add competency" at bounding box center [903, 419] width 70 height 13
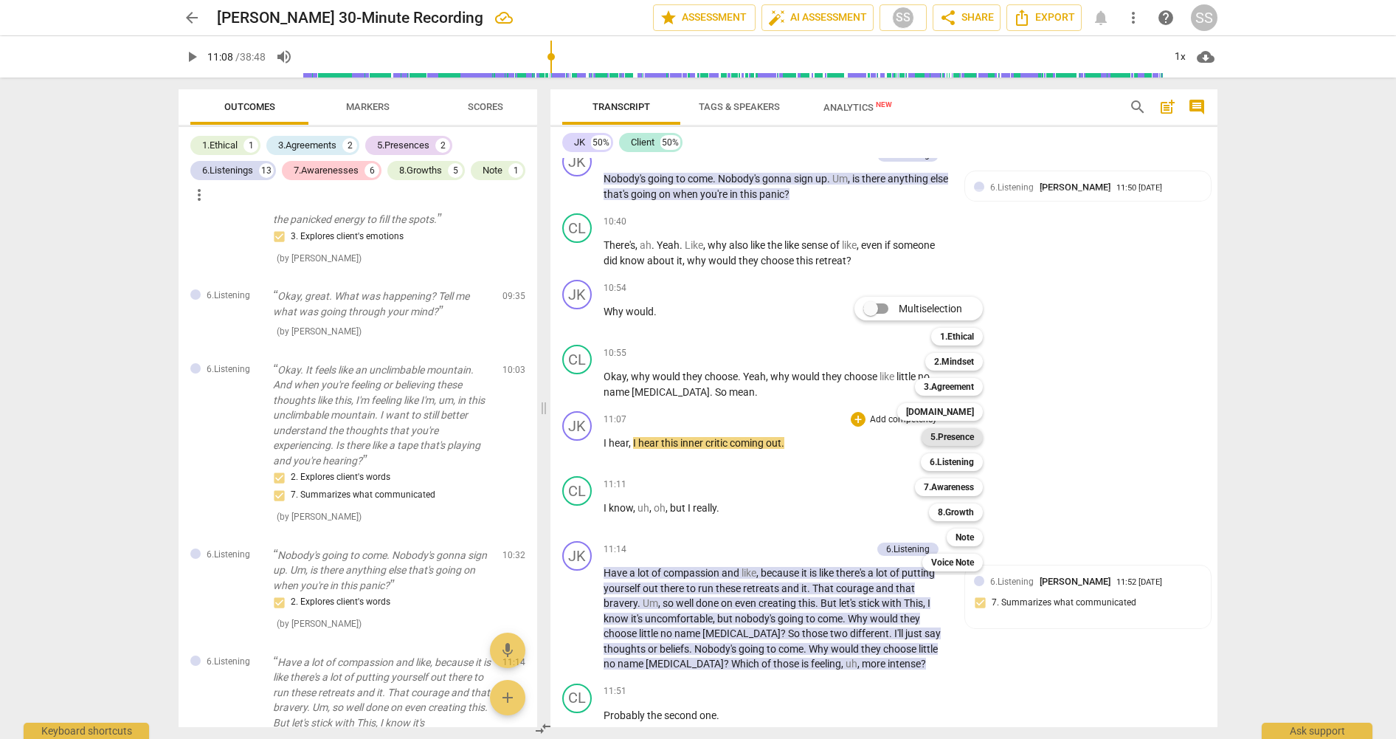
click at [947, 435] on b "5.Presence" at bounding box center [952, 437] width 44 height 18
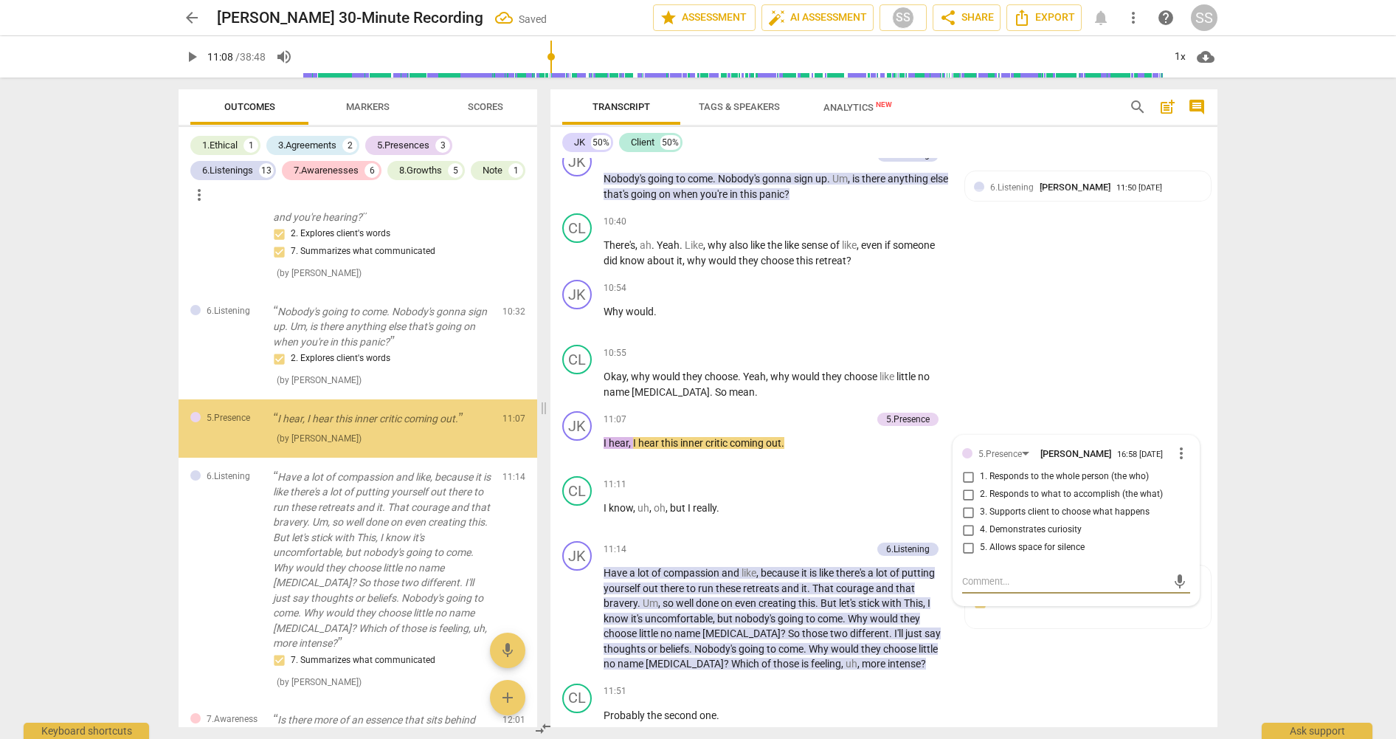
scroll to position [2179, 0]
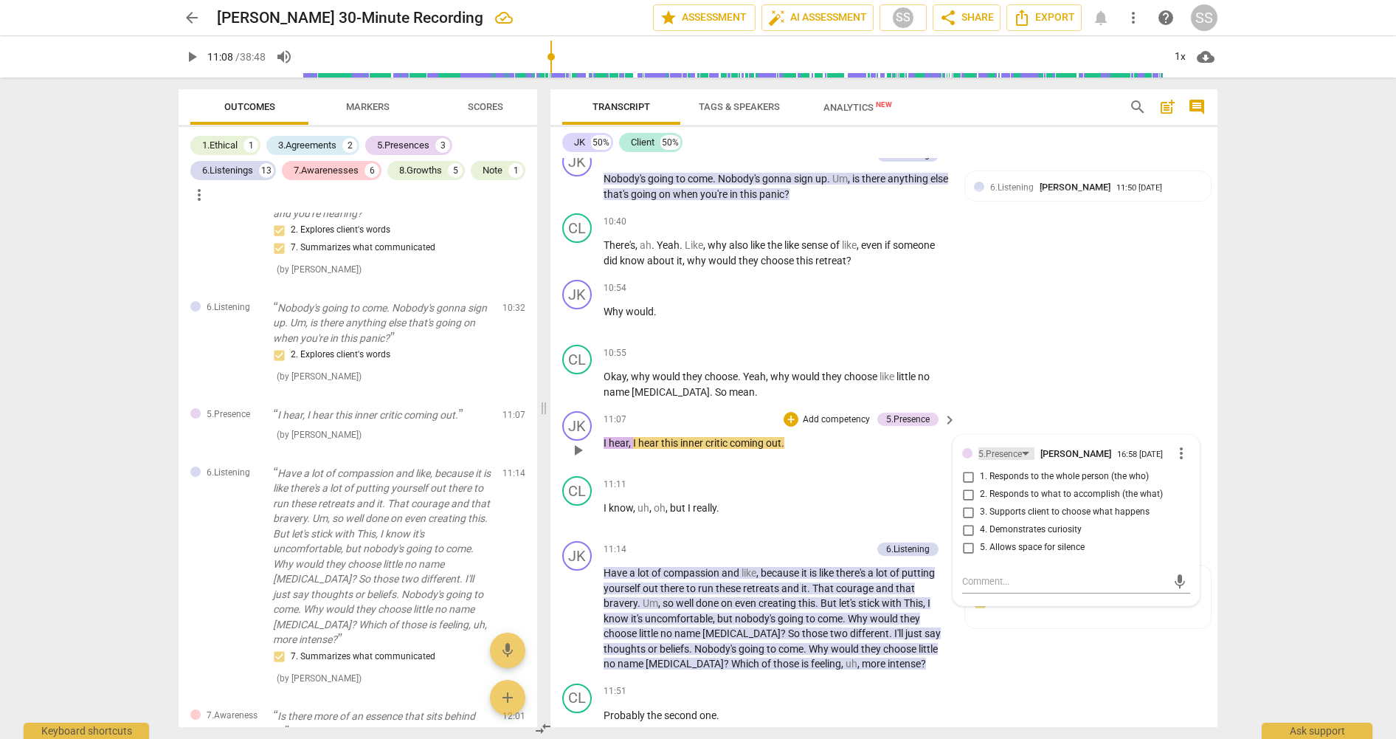
click at [1026, 460] on div "5.Presence" at bounding box center [1006, 453] width 56 height 13
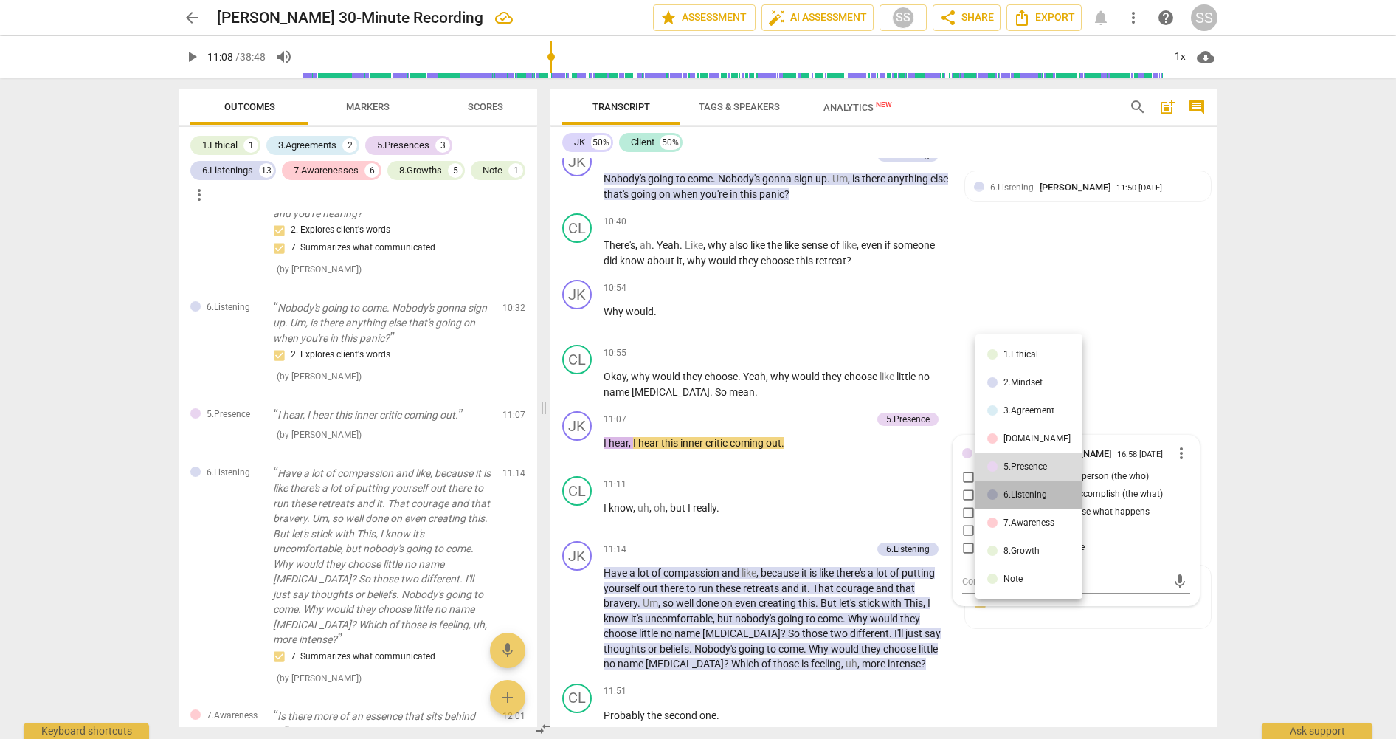
click at [1029, 491] on div "6.Listening" at bounding box center [1025, 494] width 44 height 9
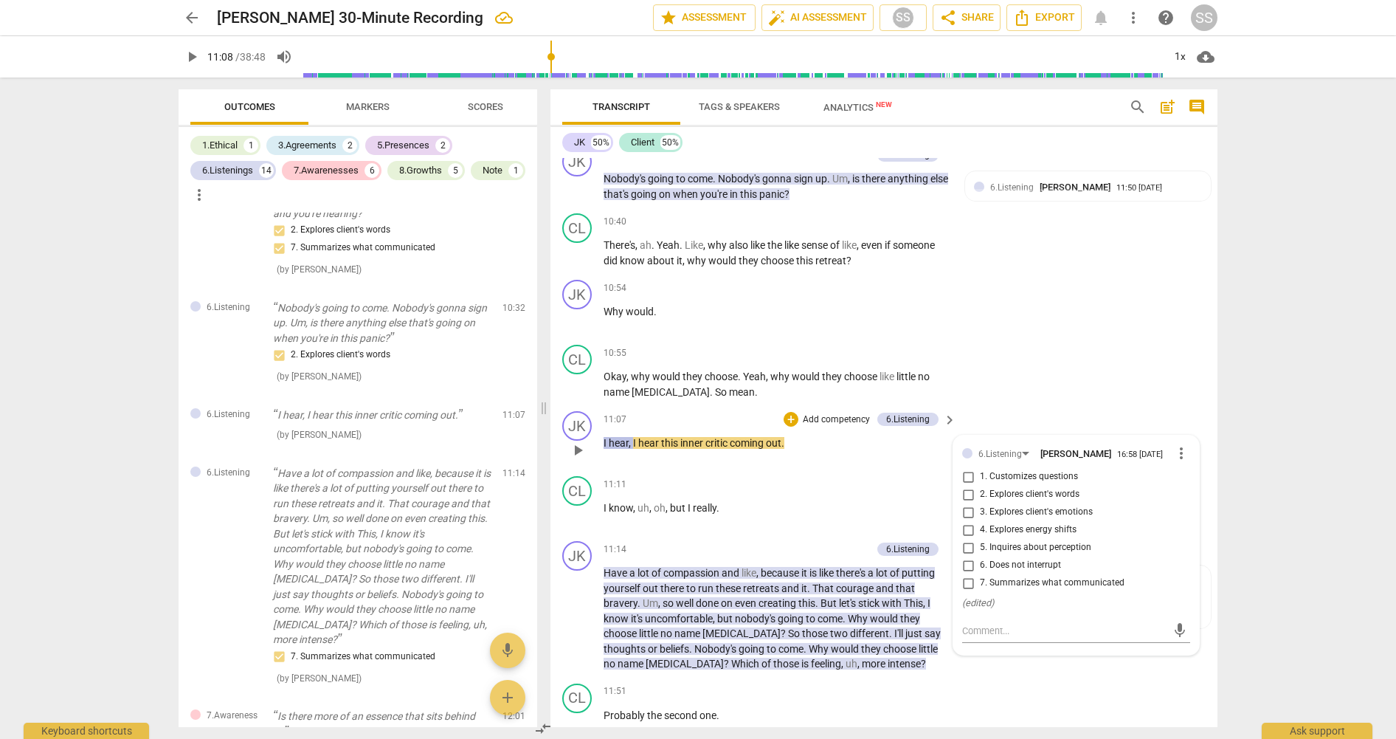
drag, startPoint x: 966, startPoint y: 567, endPoint x: 972, endPoint y: 558, distance: 10.6
click at [968, 556] on input "5. Inquires about perception" at bounding box center [968, 548] width 24 height 18
checkbox input "true"
click at [1024, 379] on div "CL play_arrow pause 10:55 + Add competency keyboard_arrow_right Okay , why woul…" at bounding box center [883, 372] width 667 height 66
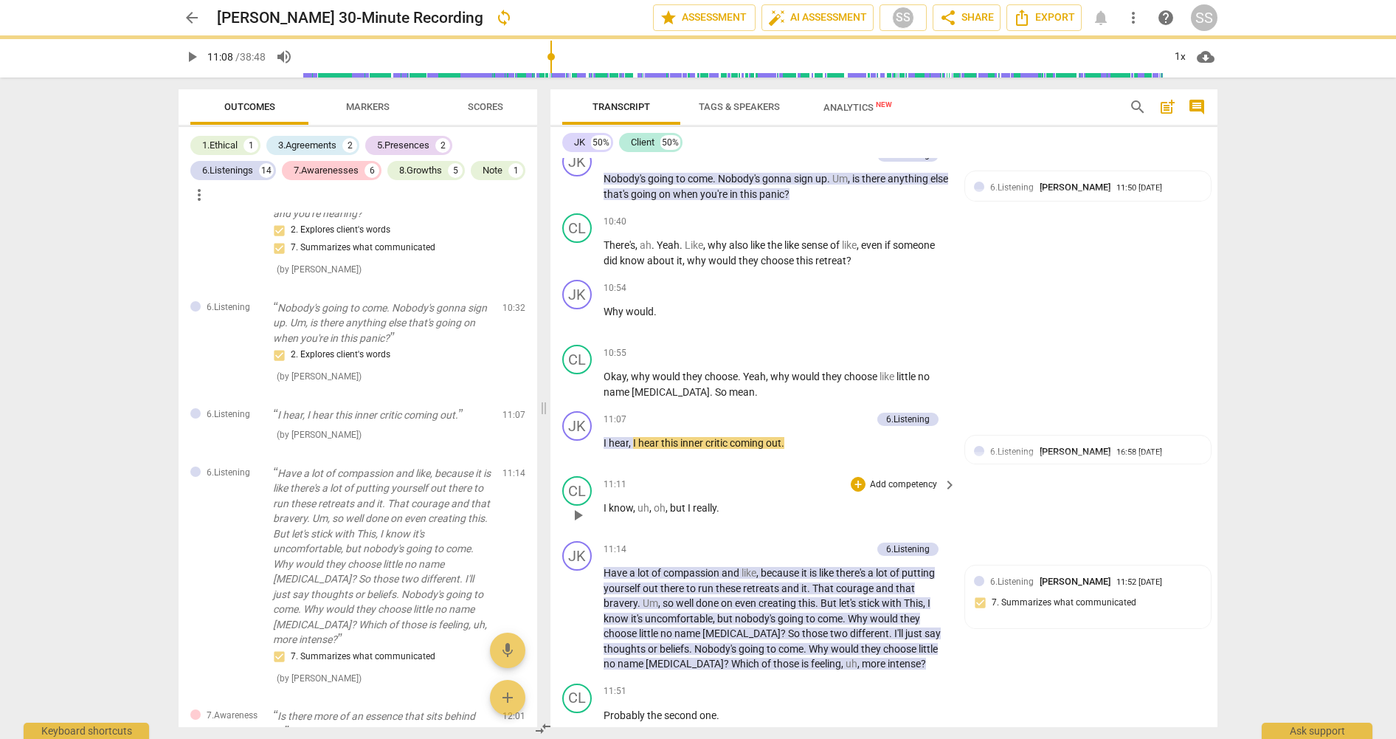
click at [581, 524] on span "play_arrow" at bounding box center [578, 515] width 18 height 18
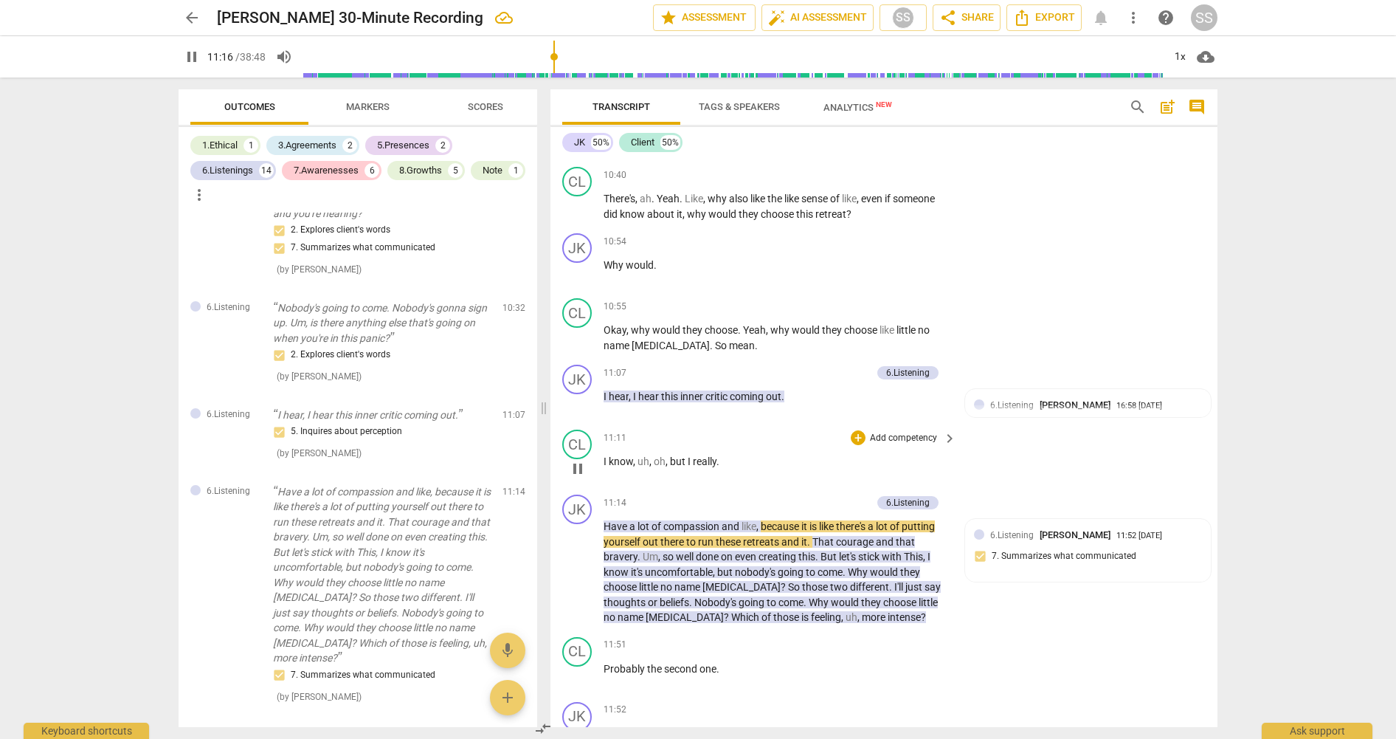
scroll to position [4283, 0]
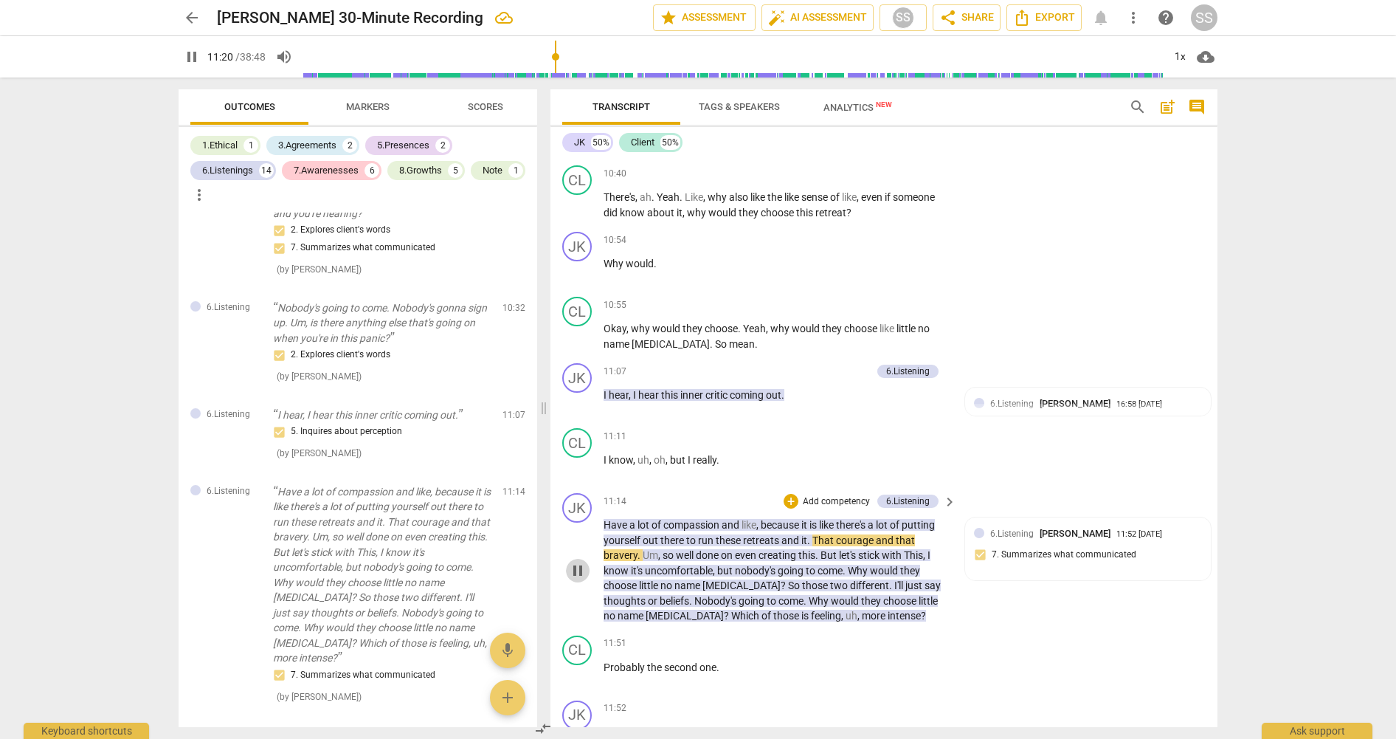
click at [581, 579] on span "pause" at bounding box center [578, 571] width 18 height 18
click at [581, 579] on span "play_arrow" at bounding box center [578, 571] width 18 height 18
click at [581, 579] on span "pause" at bounding box center [578, 571] width 18 height 18
click at [584, 476] on span "play_arrow" at bounding box center [578, 467] width 18 height 18
click at [584, 476] on span "pause" at bounding box center [578, 467] width 18 height 18
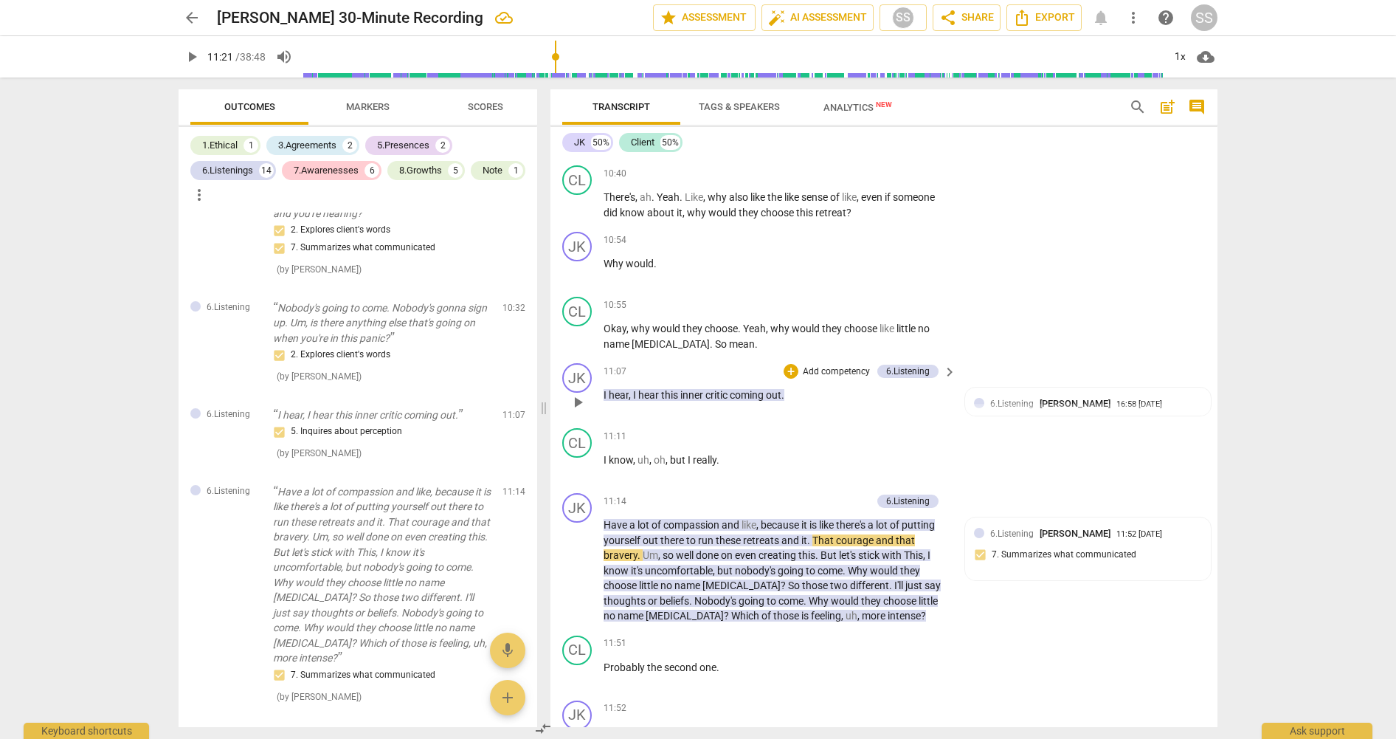
click at [578, 411] on span "play_arrow" at bounding box center [578, 402] width 18 height 18
click at [578, 411] on span "pause" at bounding box center [578, 402] width 18 height 18
click at [579, 579] on span "play_arrow" at bounding box center [578, 571] width 18 height 18
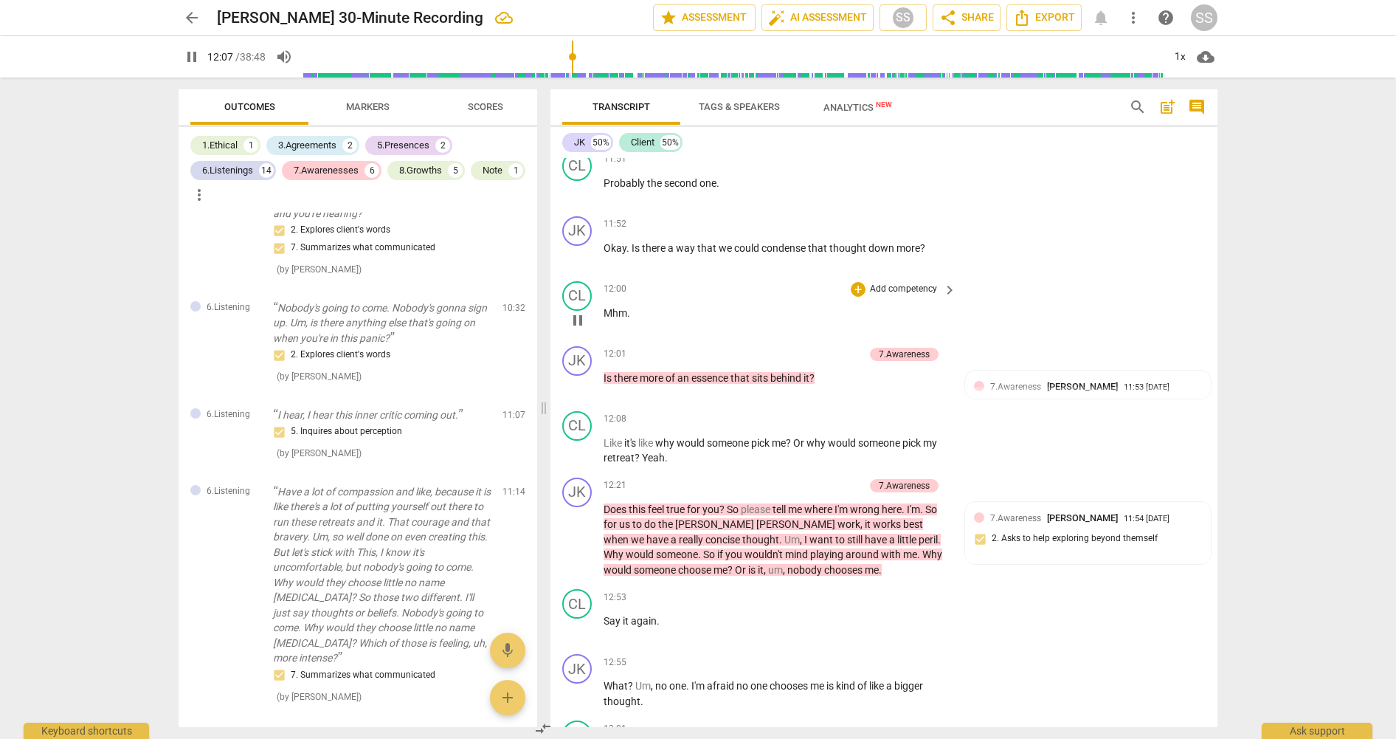
scroll to position [4768, 0]
click at [1088, 553] on div "7.Awareness [PERSON_NAME] 11:54 [DATE] 2. Asks to help exploring beyond themself" at bounding box center [1088, 532] width 228 height 45
type input "768"
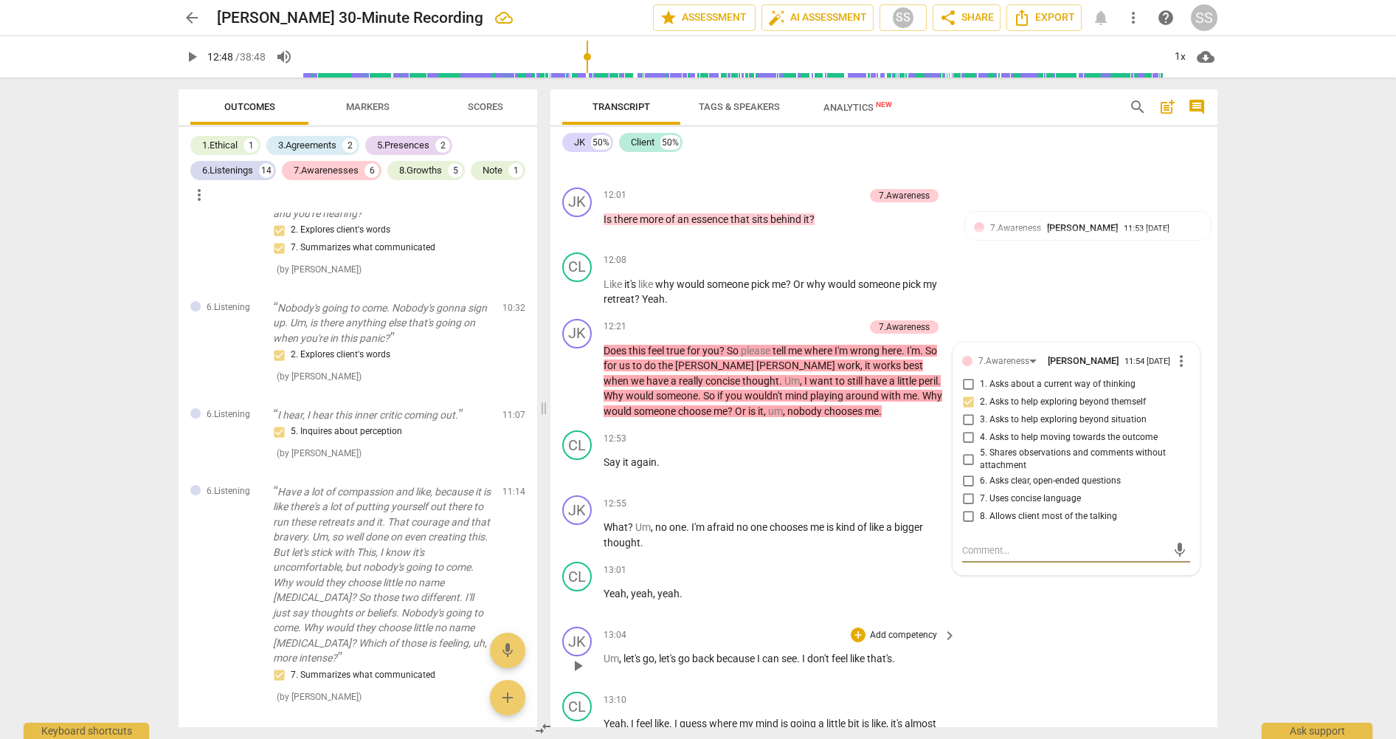
scroll to position [4927, 0]
click at [1026, 556] on textarea at bounding box center [1064, 549] width 204 height 14
type textarea "d"
type textarea "W"
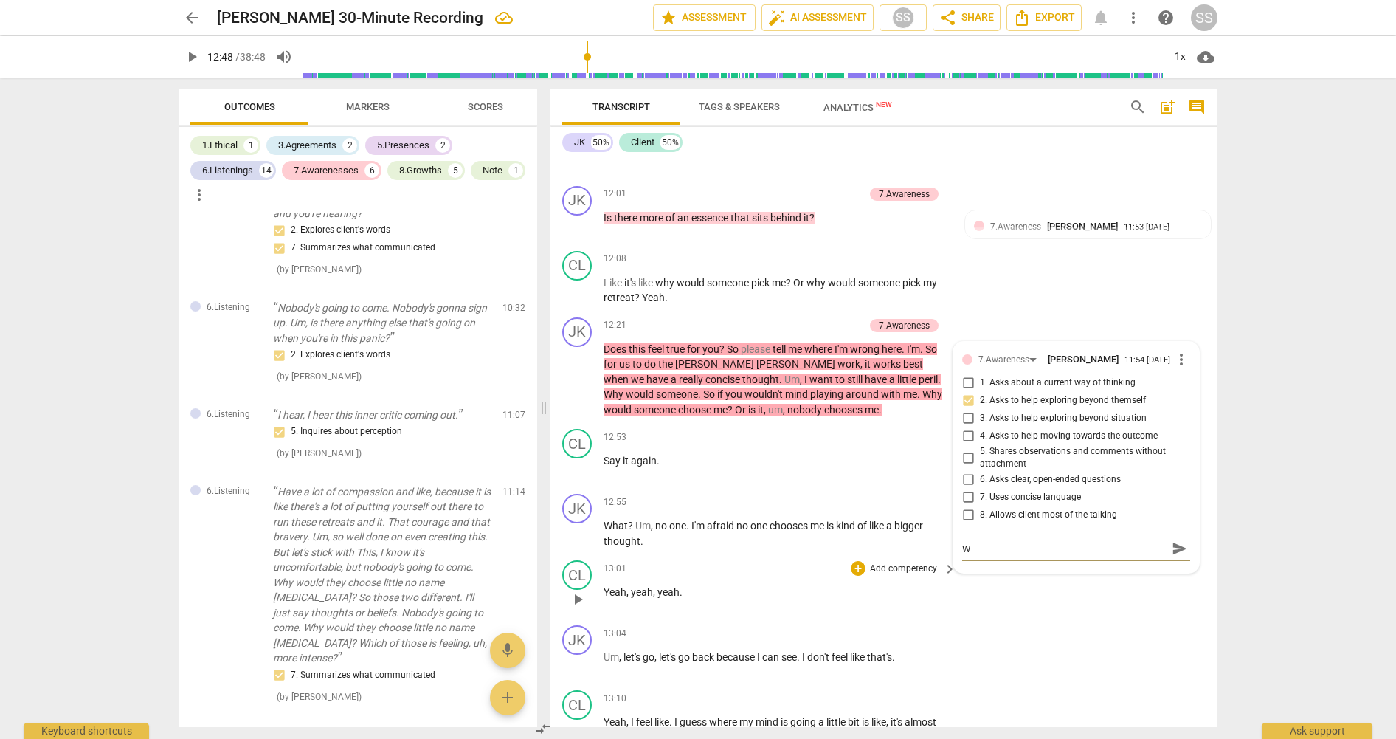
type textarea "Wo"
type textarea "Wou"
type textarea "Woul"
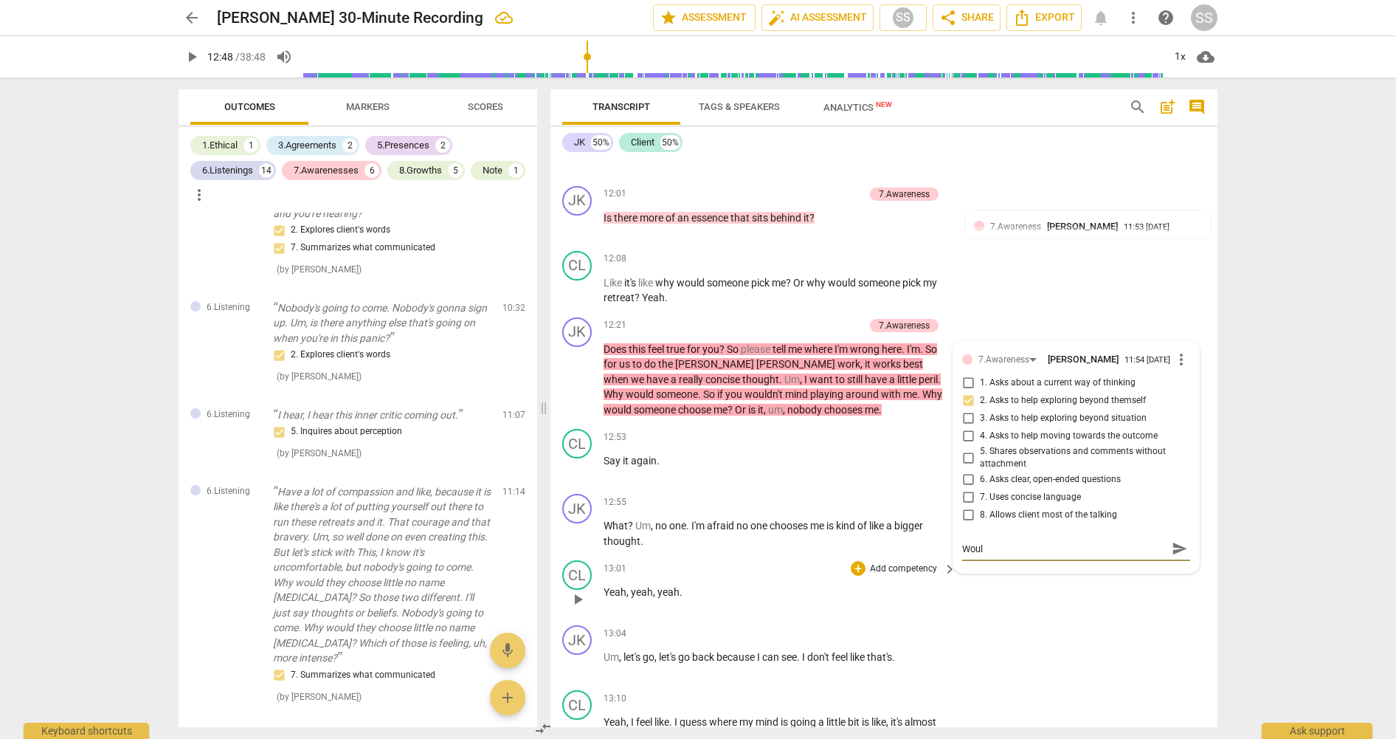
type textarea "Would"
type textarea "Would i"
type textarea "Would it"
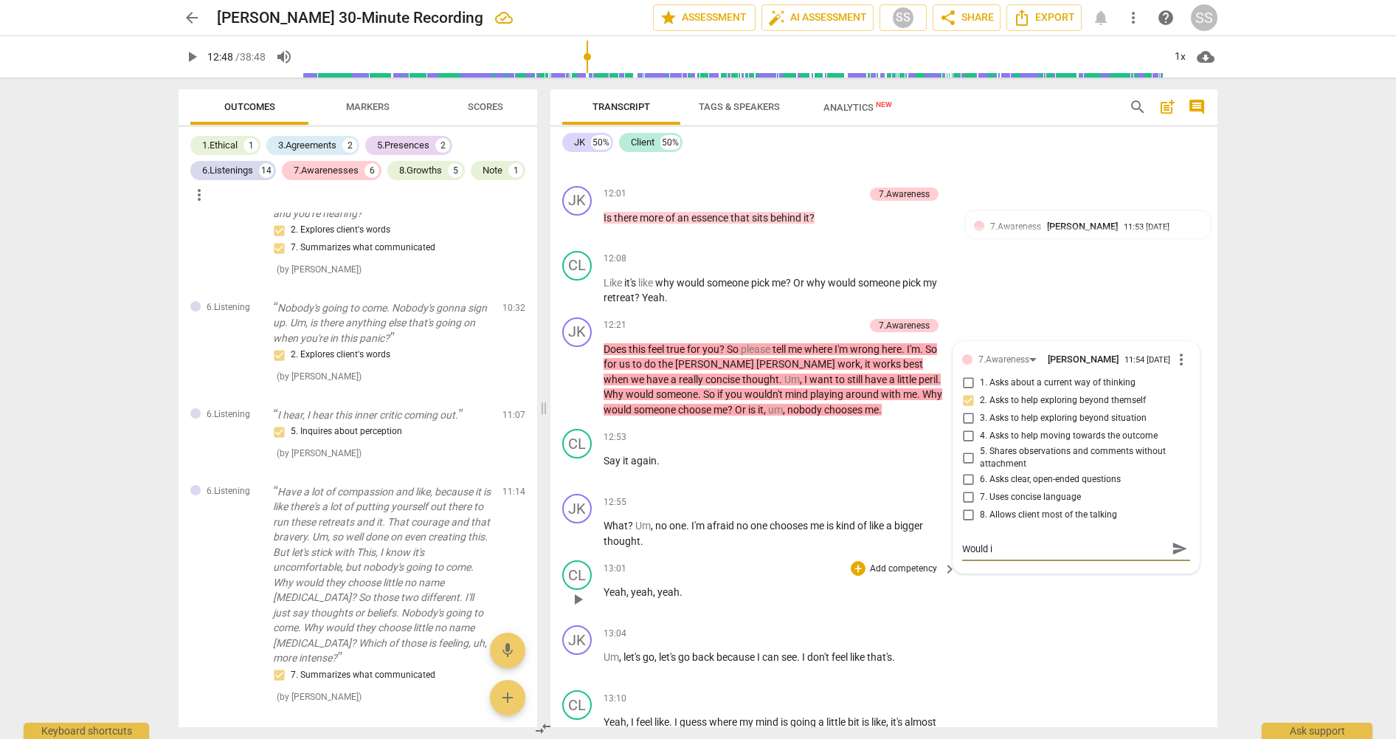
type textarea "Would it"
type textarea "Would it h"
type textarea "Would it ha"
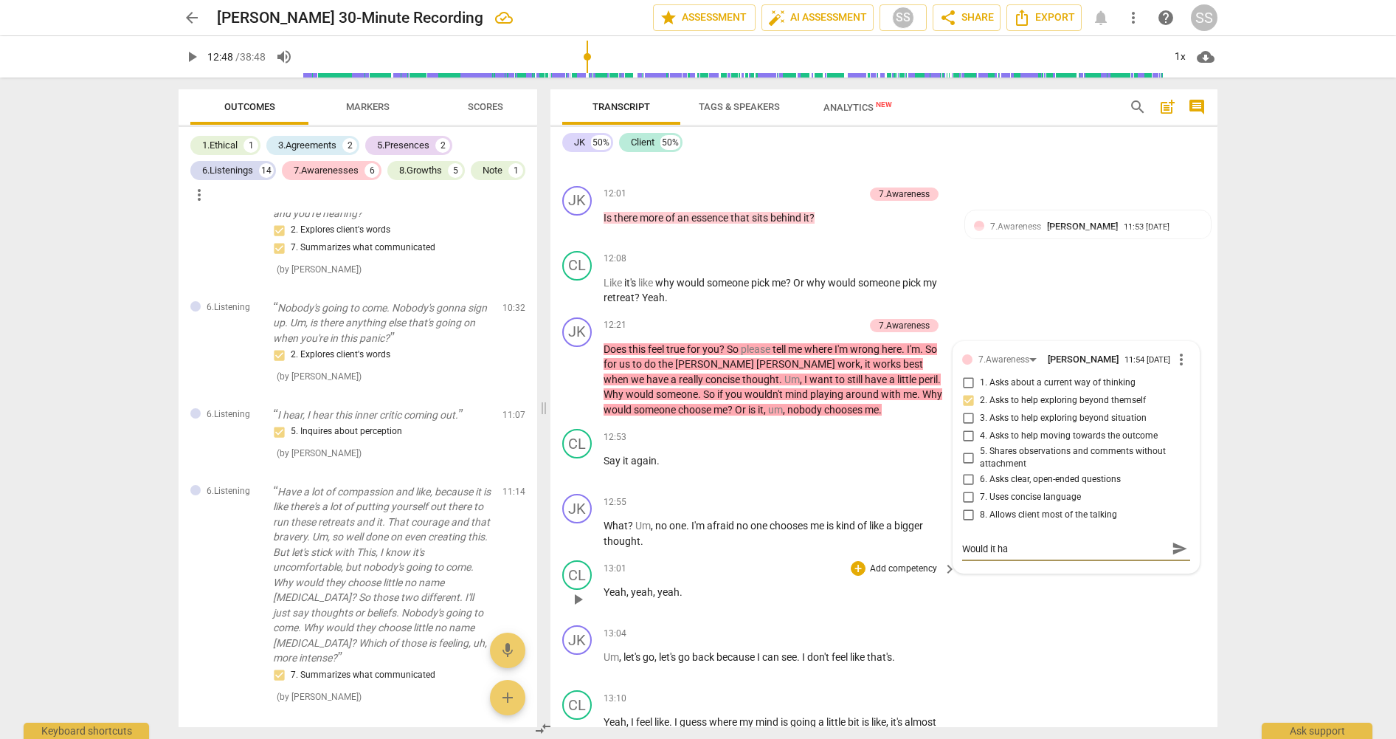
type textarea "Would it hav"
type textarea "Would it have"
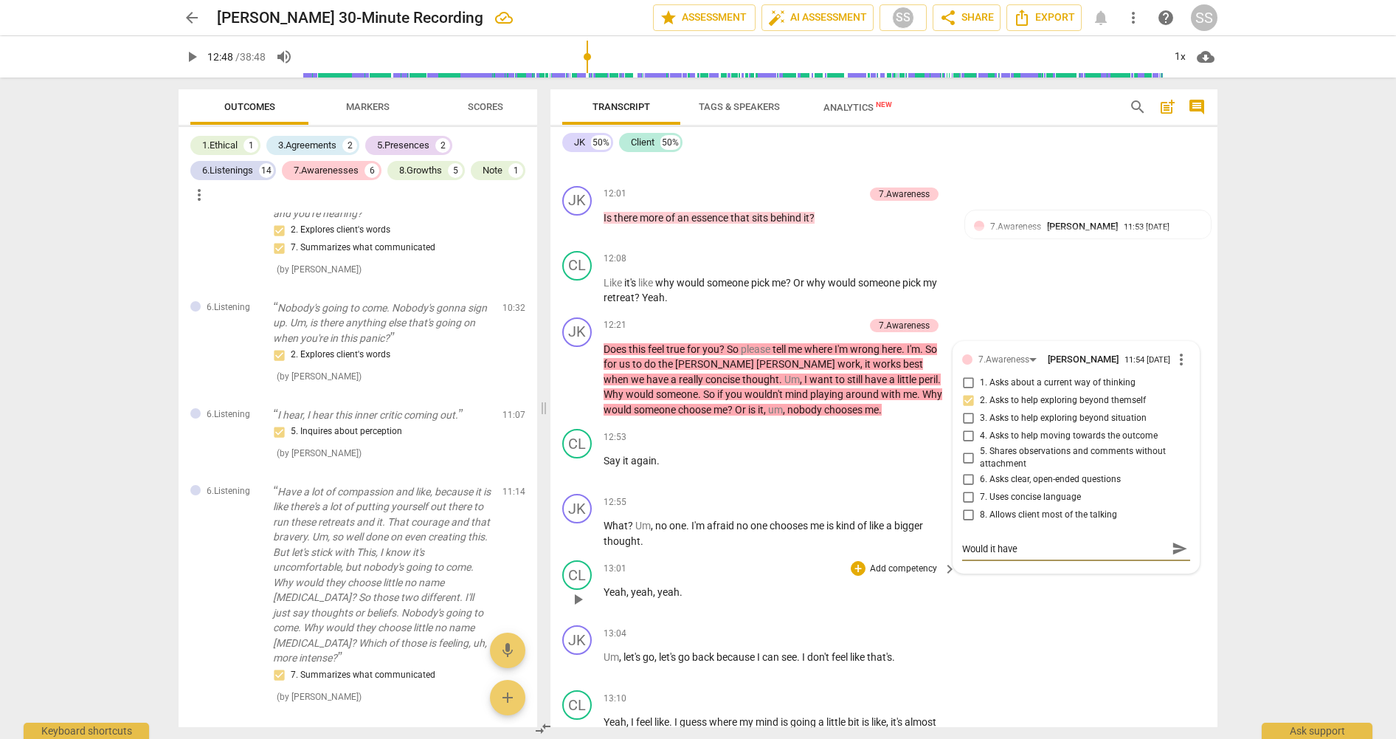
type textarea "Would it have"
type textarea "Would it have b"
type textarea "Would it have be"
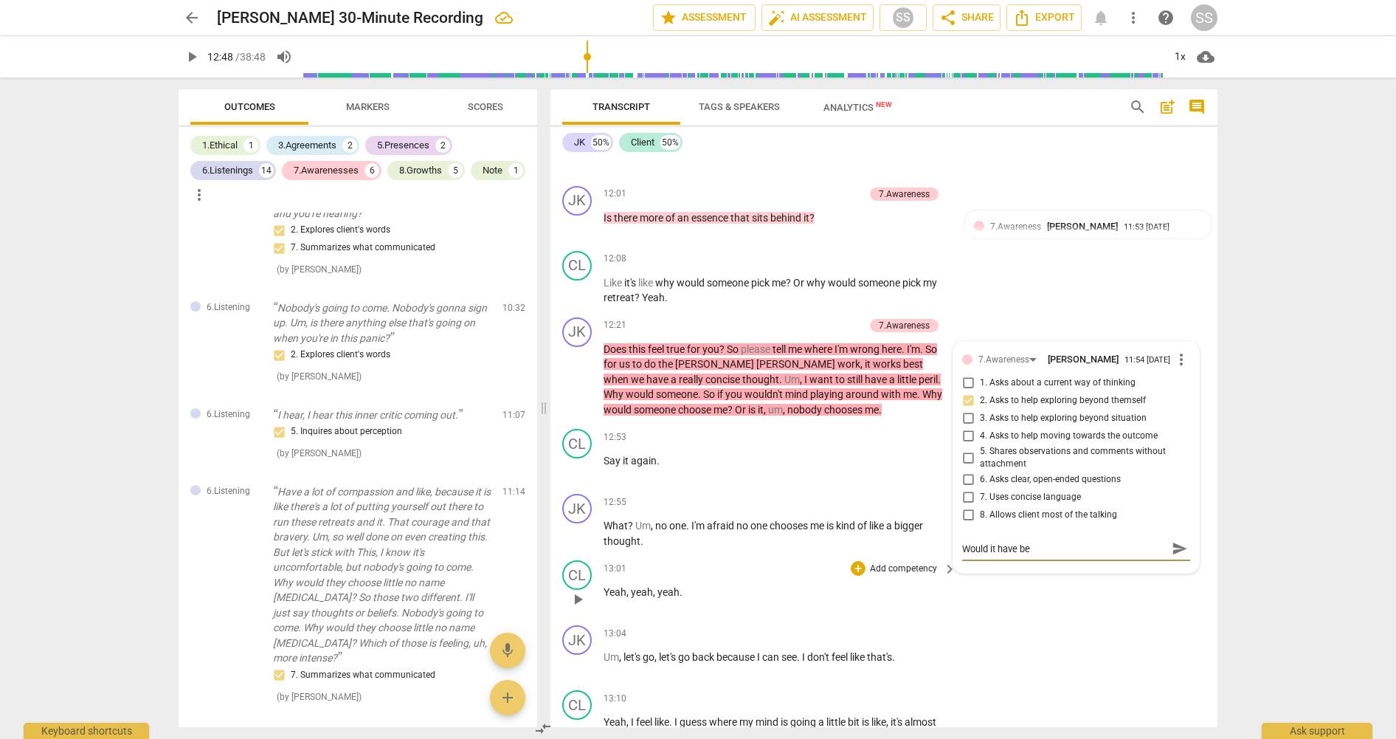
type textarea "Would it have bee"
type textarea "Would it have been"
type textarea "Would it have been b"
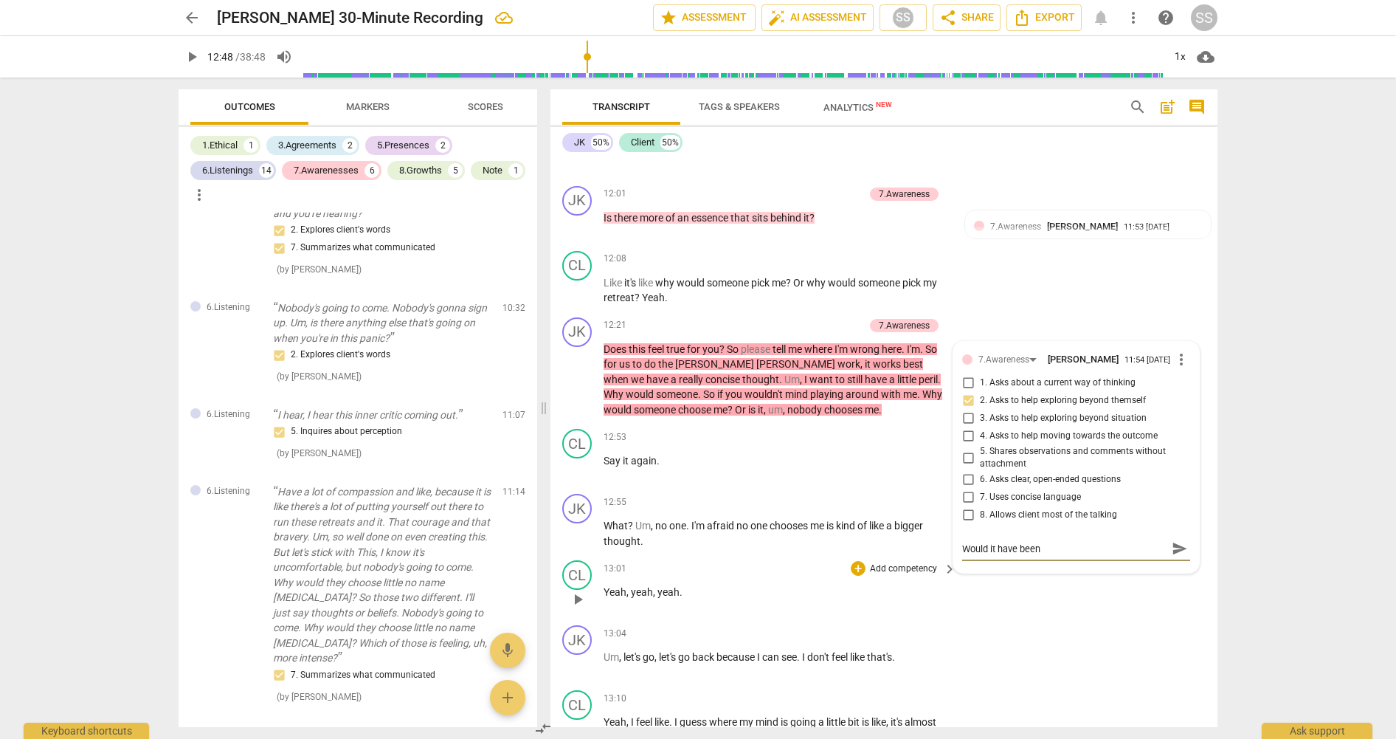
type textarea "Would it have been b"
type textarea "Would it have been be"
type textarea "Would it have been bet"
type textarea "Would it have been bett"
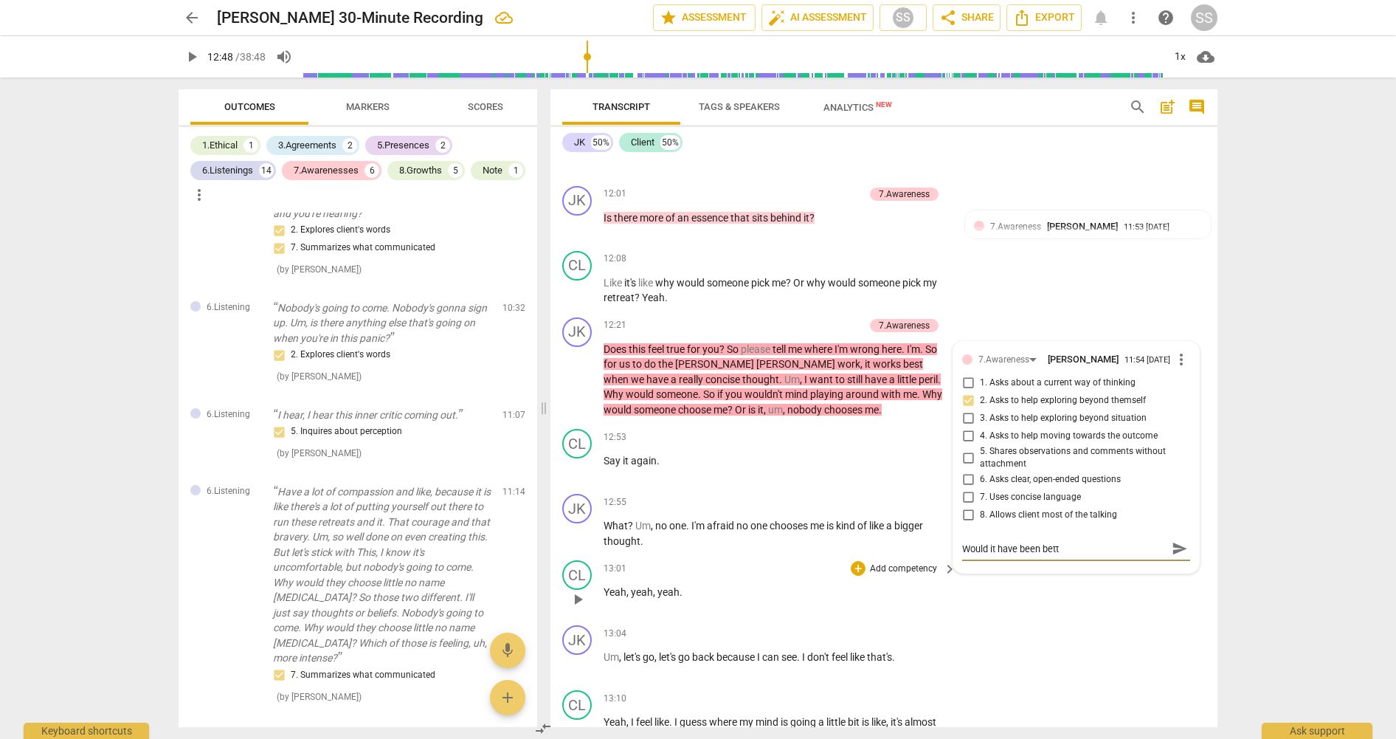
type textarea "Would it have been [PERSON_NAME]"
type textarea "Would it have been better"
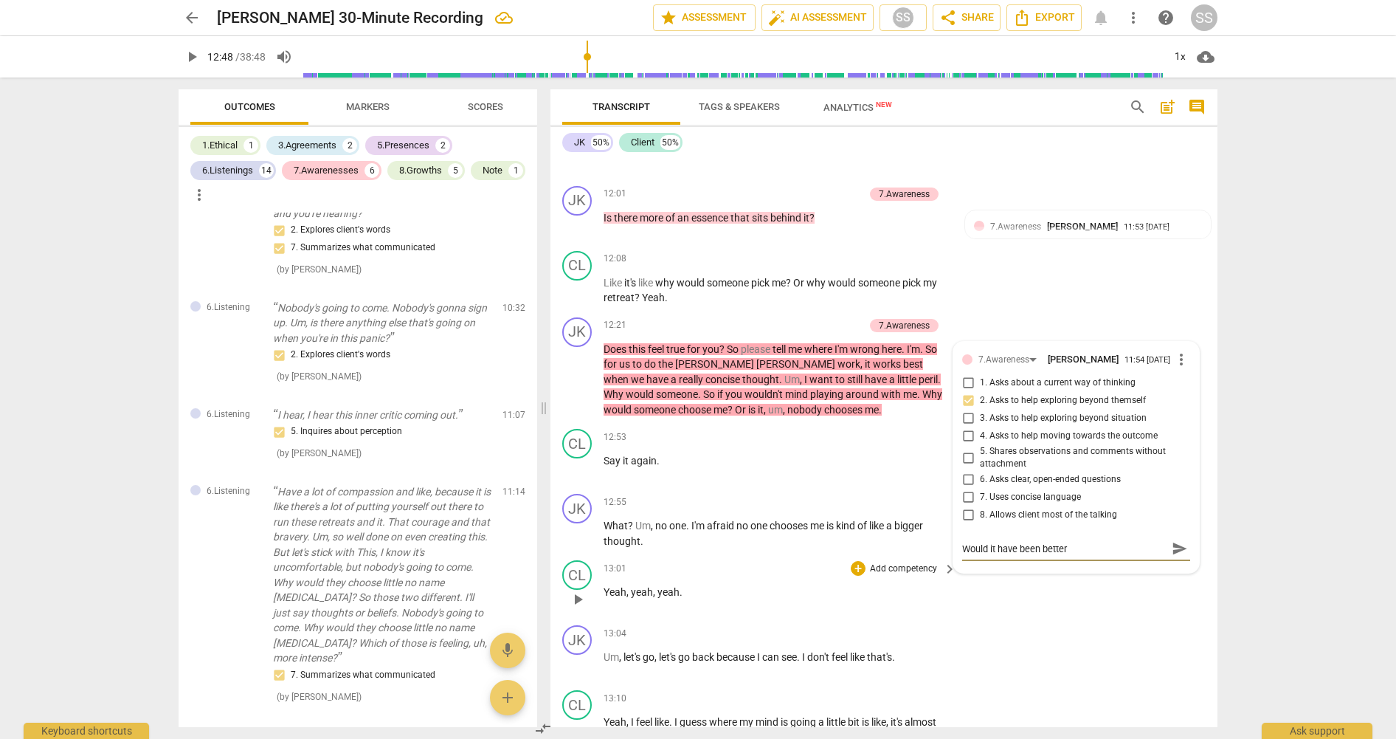
type textarea "Would it have been better"
type textarea "Would it have been better t"
type textarea "Would it have been better to"
type textarea "Would it have been better t"
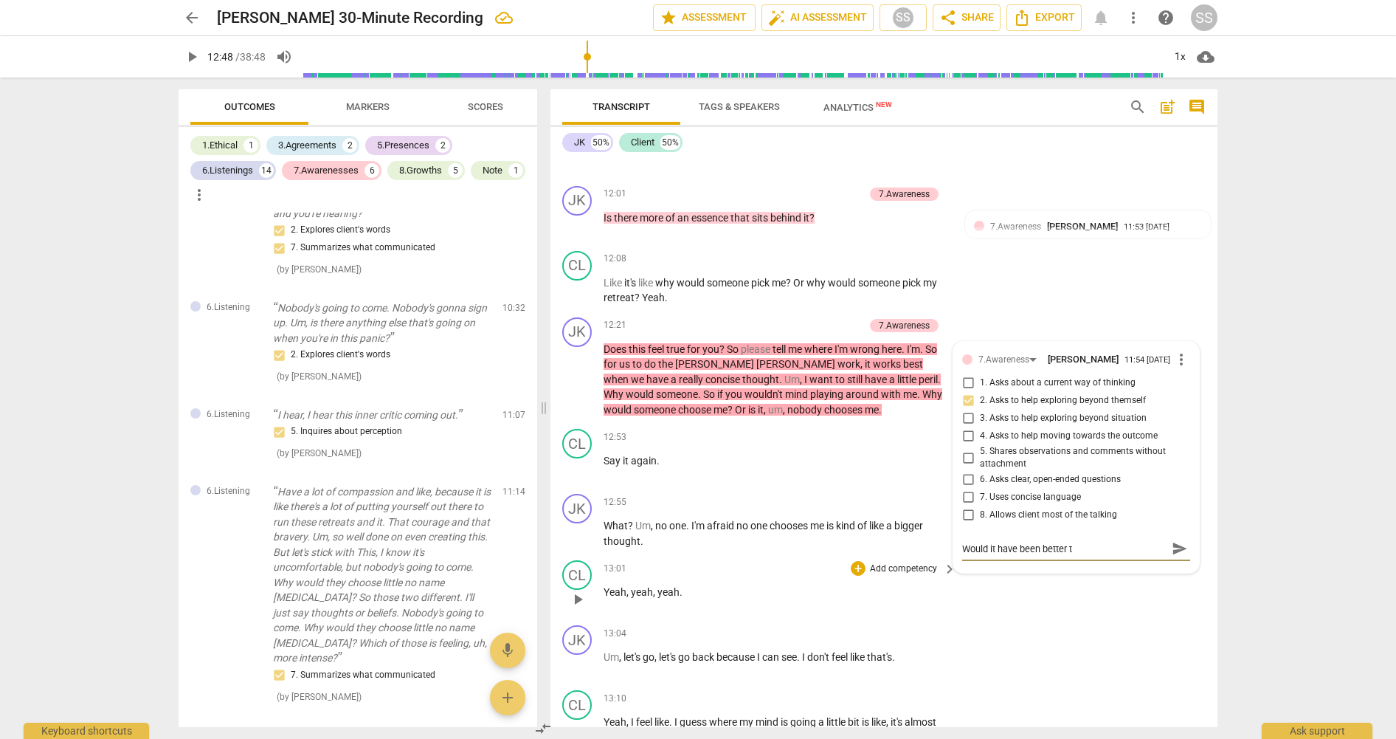
type textarea "Would it have been better"
type textarea "Would it have been [PERSON_NAME]"
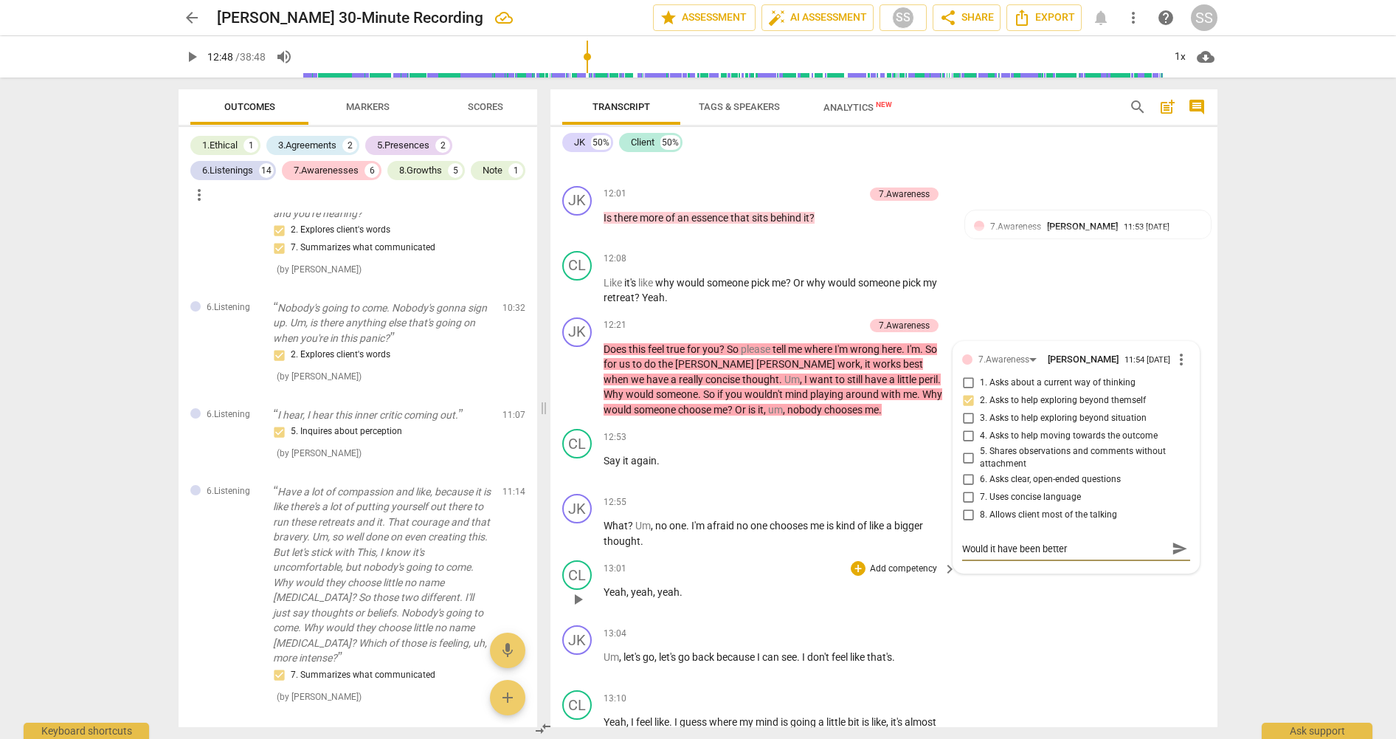
type textarea "Would it have been [PERSON_NAME]"
type textarea "Would it have been bett"
type textarea "Would it have been bet"
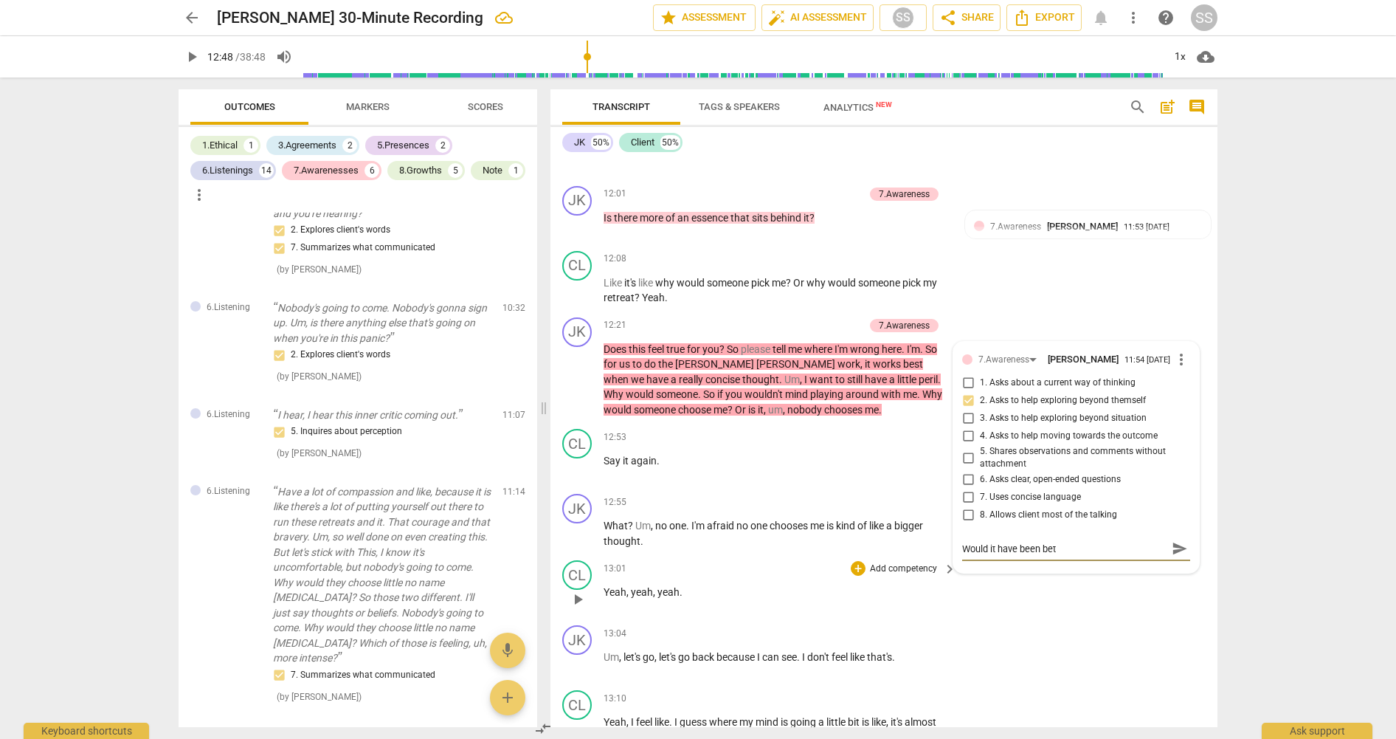
type textarea "Would it have been be"
type textarea "Would it have been b"
type textarea "Would it have been"
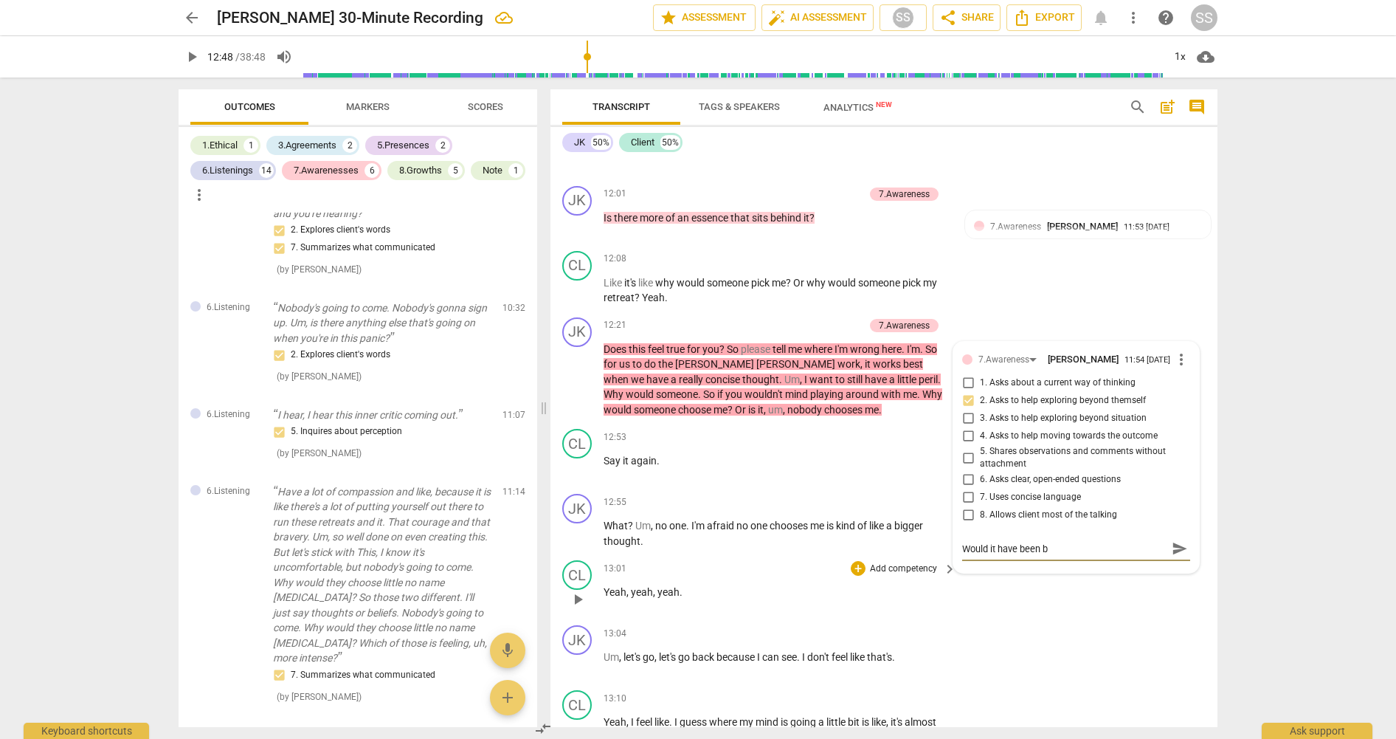
type textarea "Would it have been"
type textarea "Would it have bee"
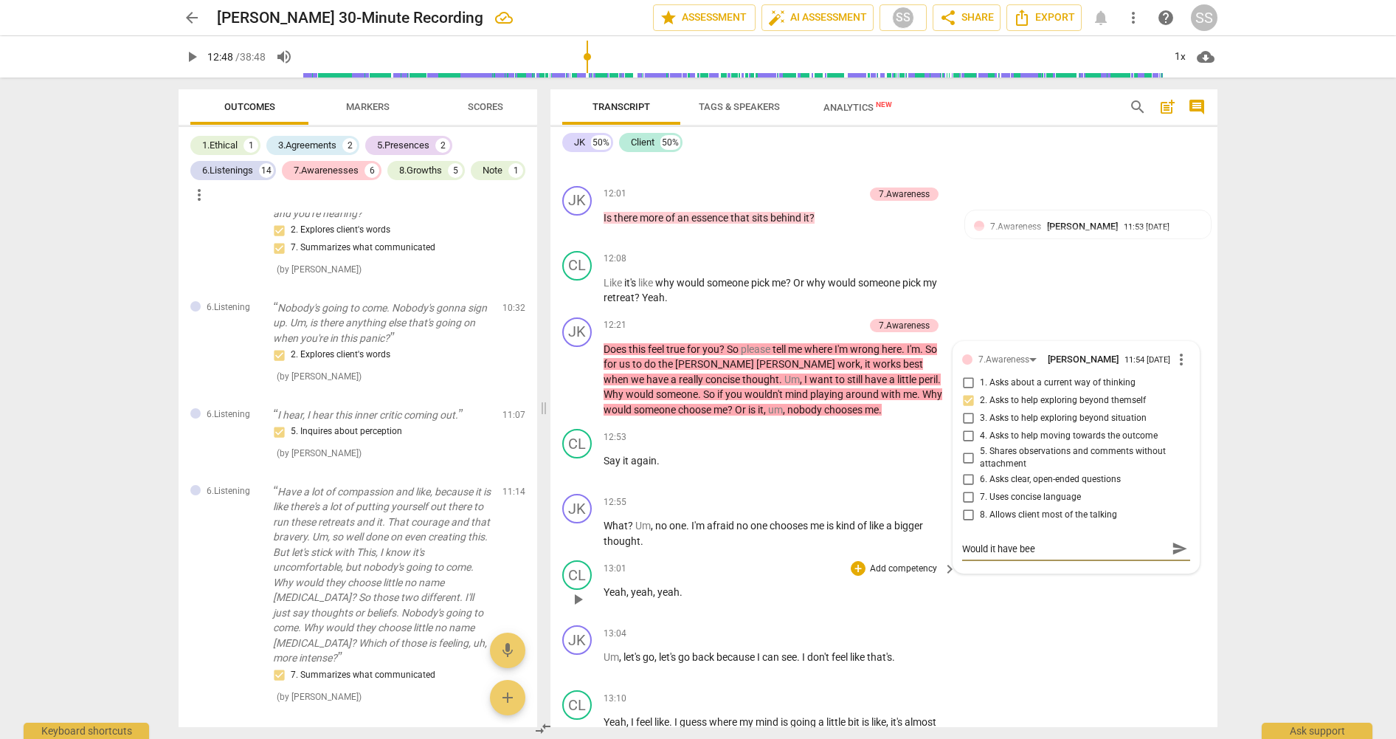
type textarea "Would it have be"
type textarea "Would it have b"
type textarea "Would it have"
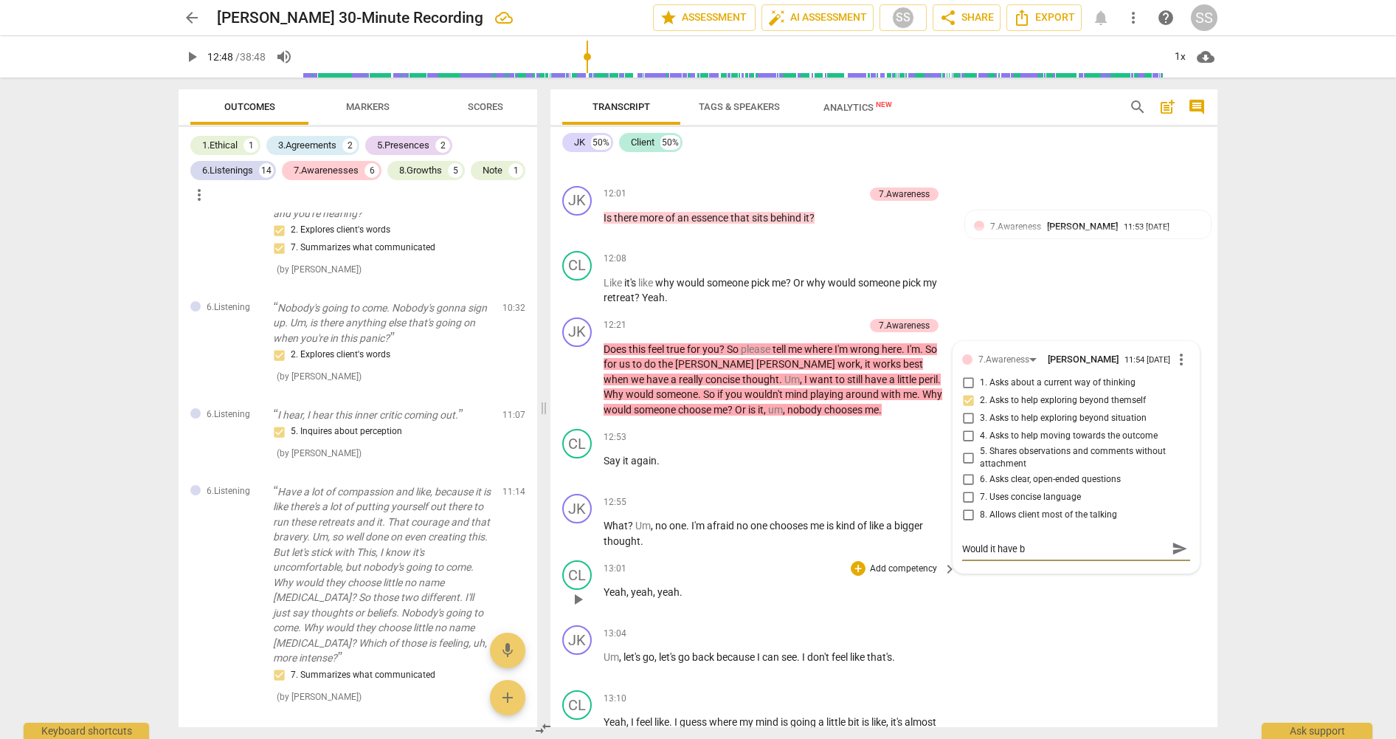
type textarea "Would it have"
type textarea "Would it hav"
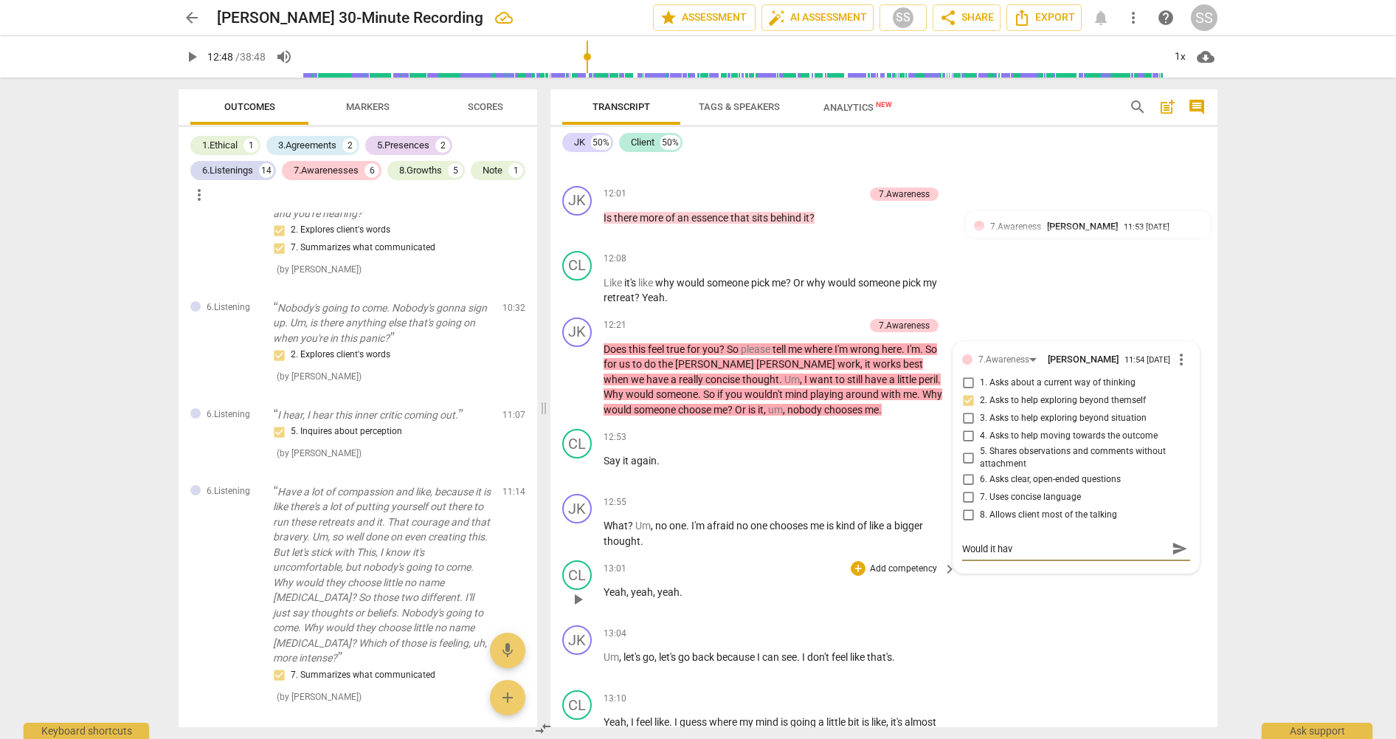
type textarea "Would it ha"
type textarea "Would it h"
type textarea "Would it"
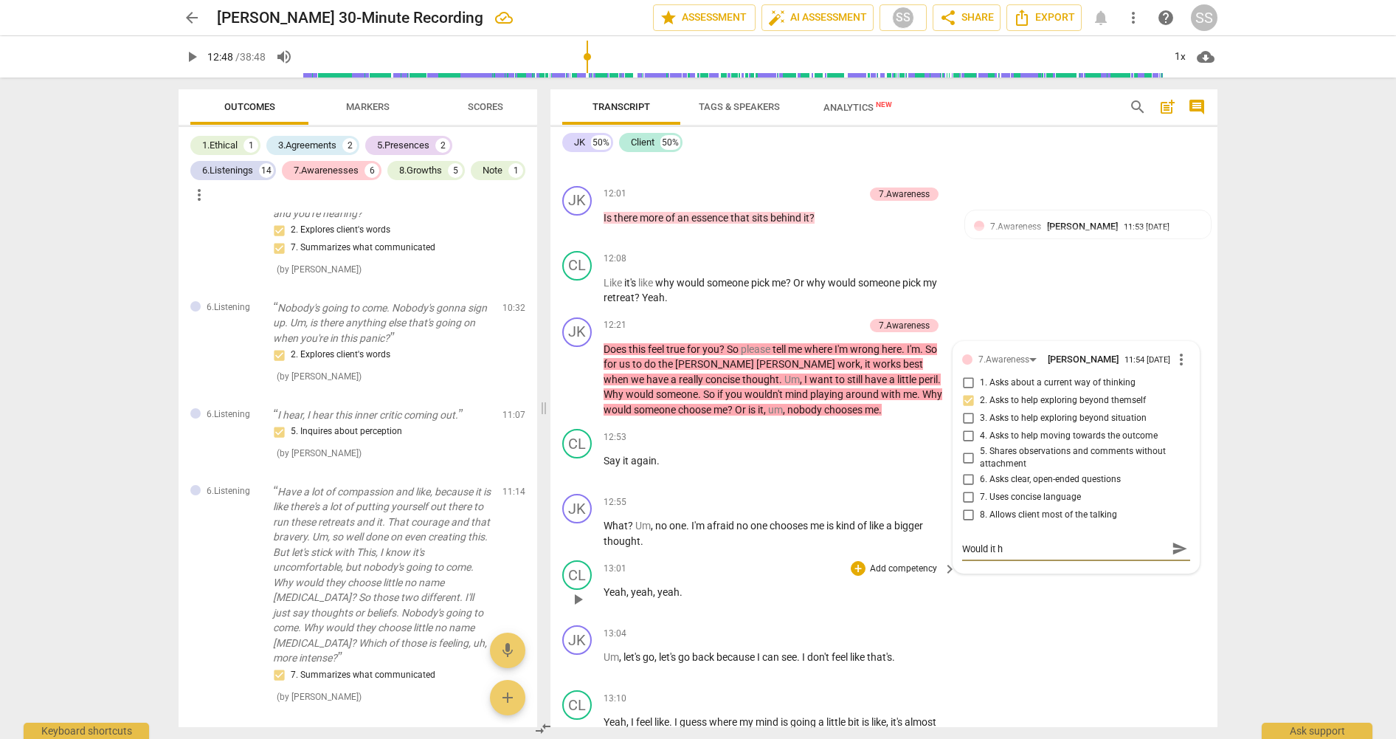
type textarea "Would it"
type textarea "Would i"
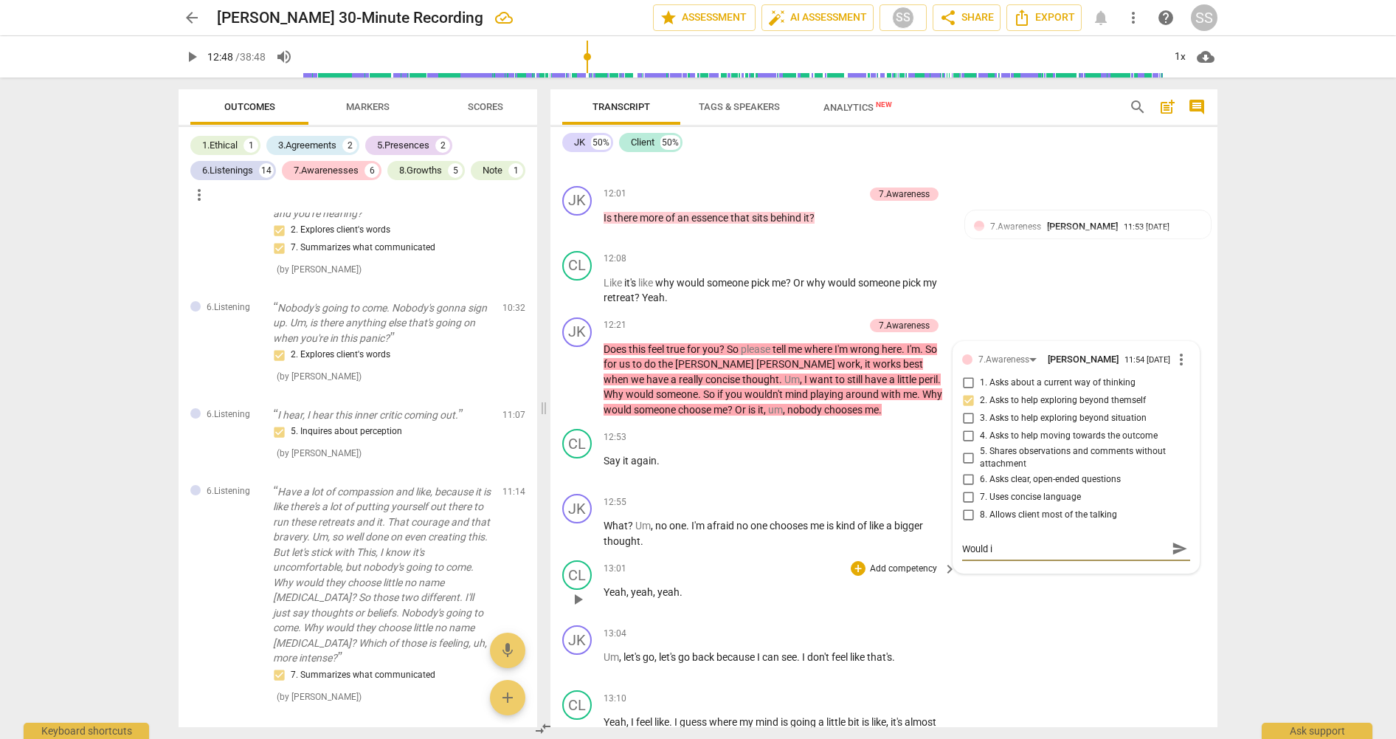
type textarea "Would"
type textarea "Woul"
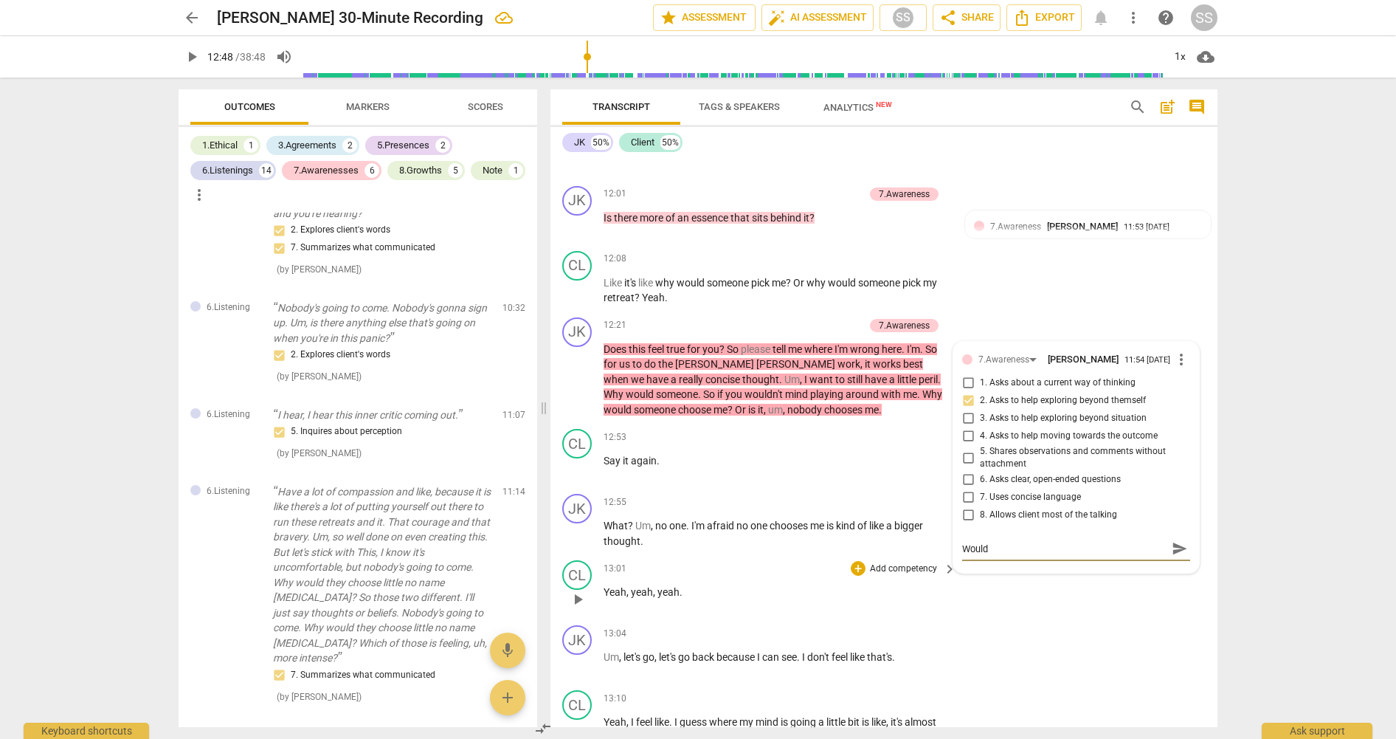
type textarea "Woul"
type textarea "Wou"
type textarea "Wo"
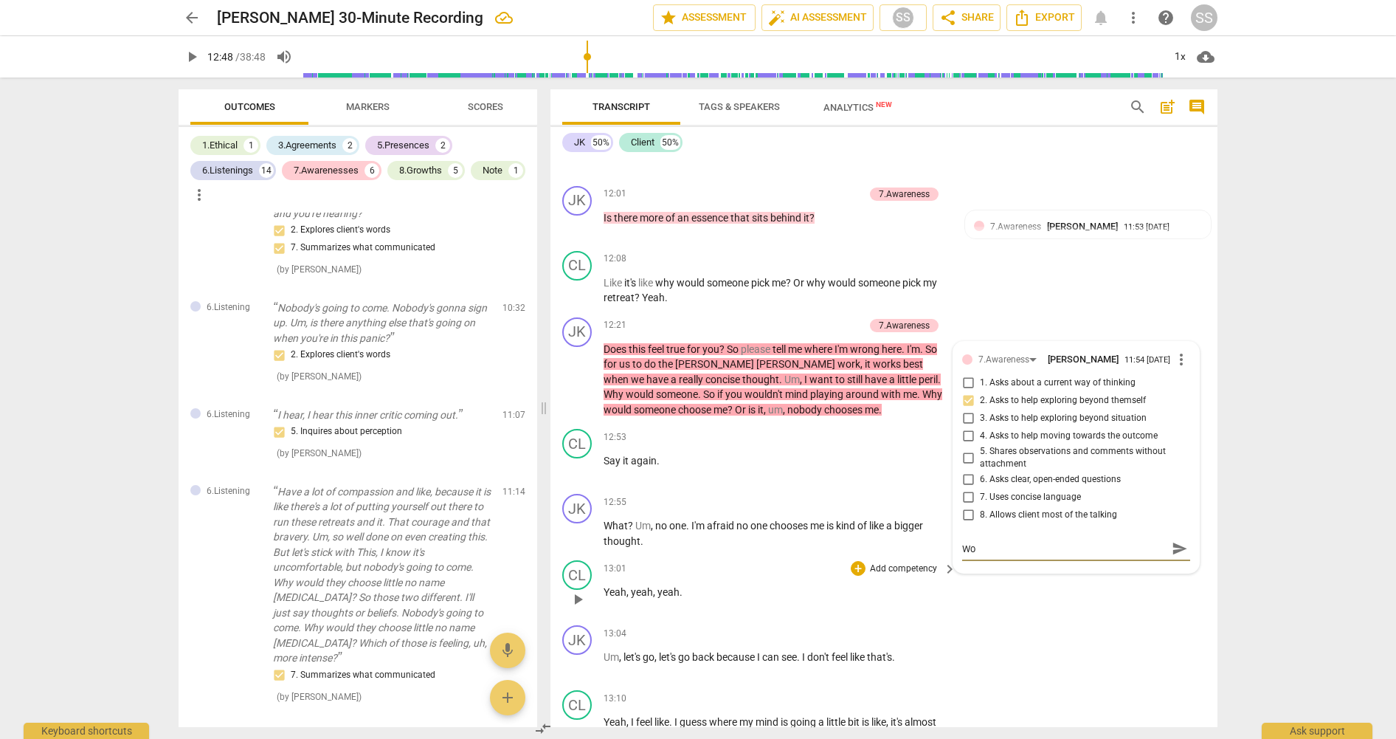
type textarea "W"
type textarea "H"
type textarea "Ha"
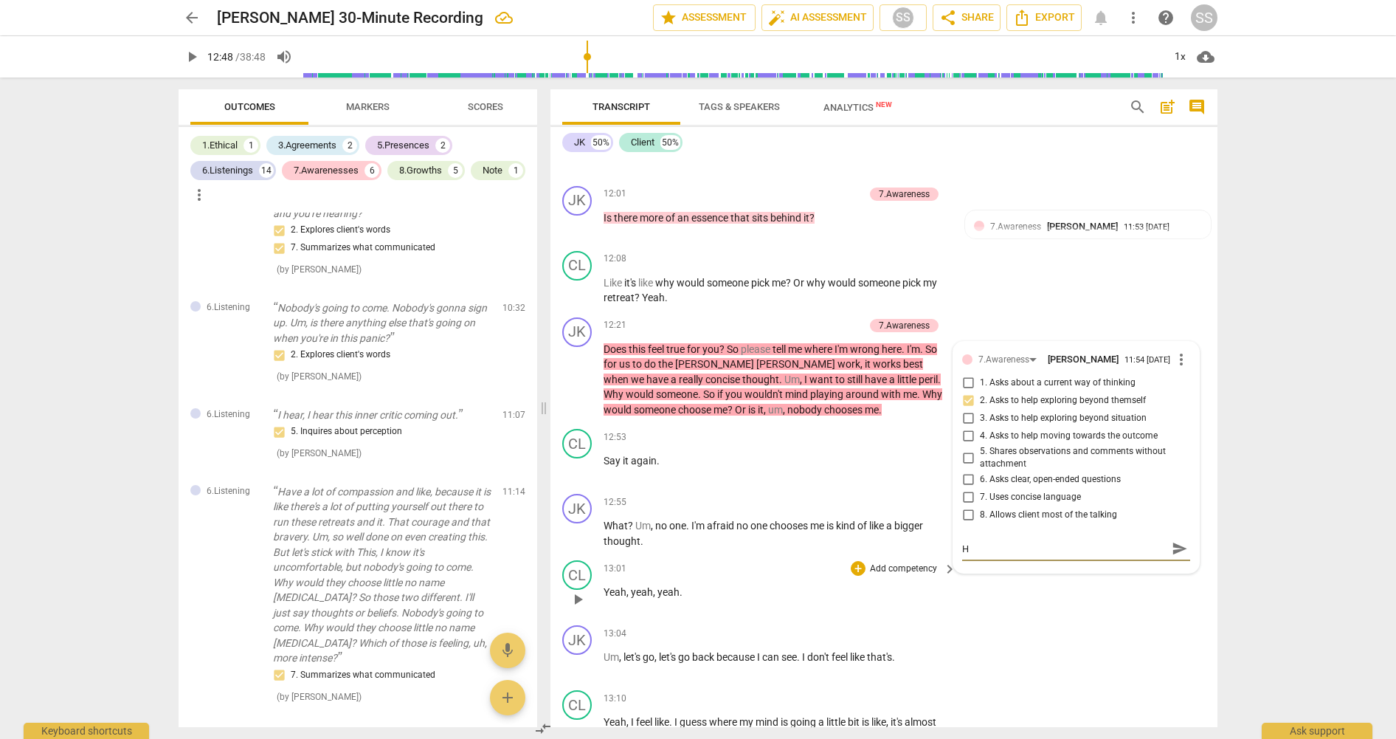
type textarea "Ha"
type textarea "Hav"
type textarea "[PERSON_NAME]"
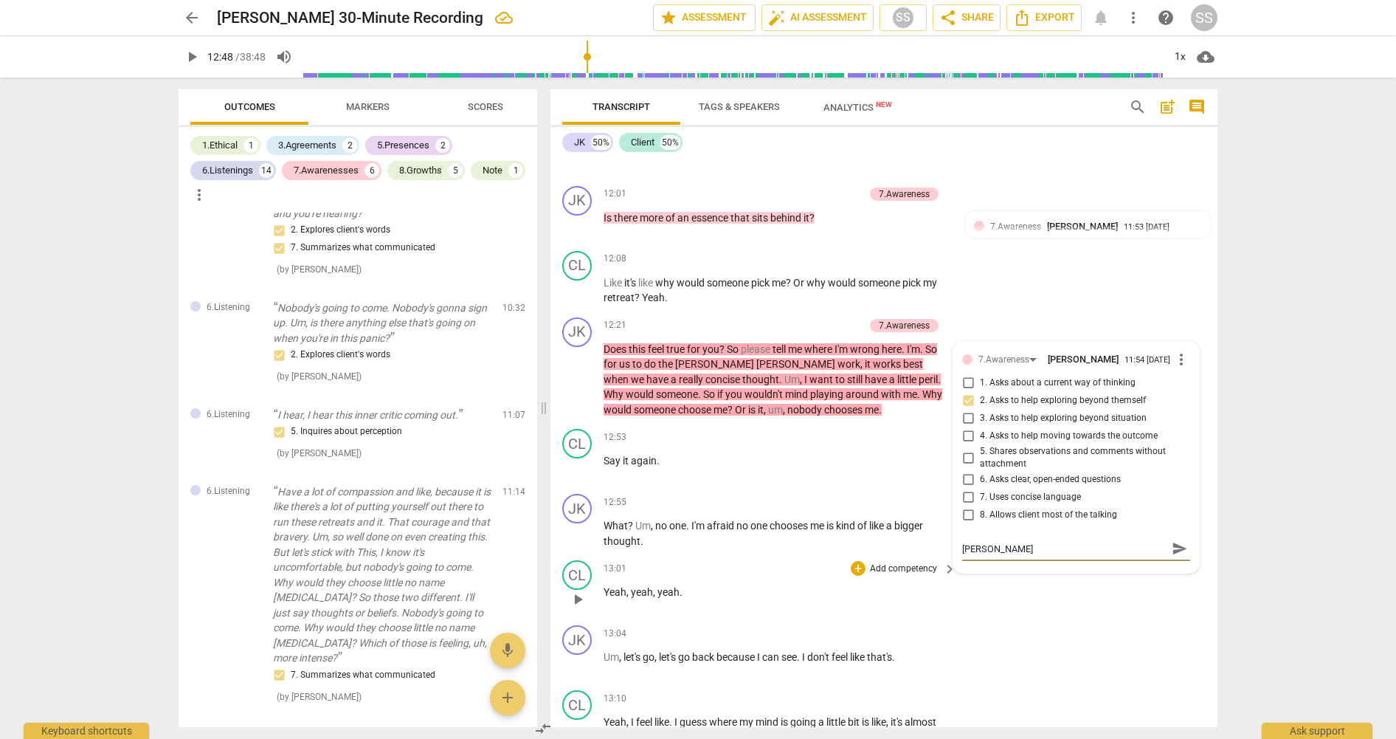
type textarea "Havin"
type textarea "Having"
type textarea "Having t"
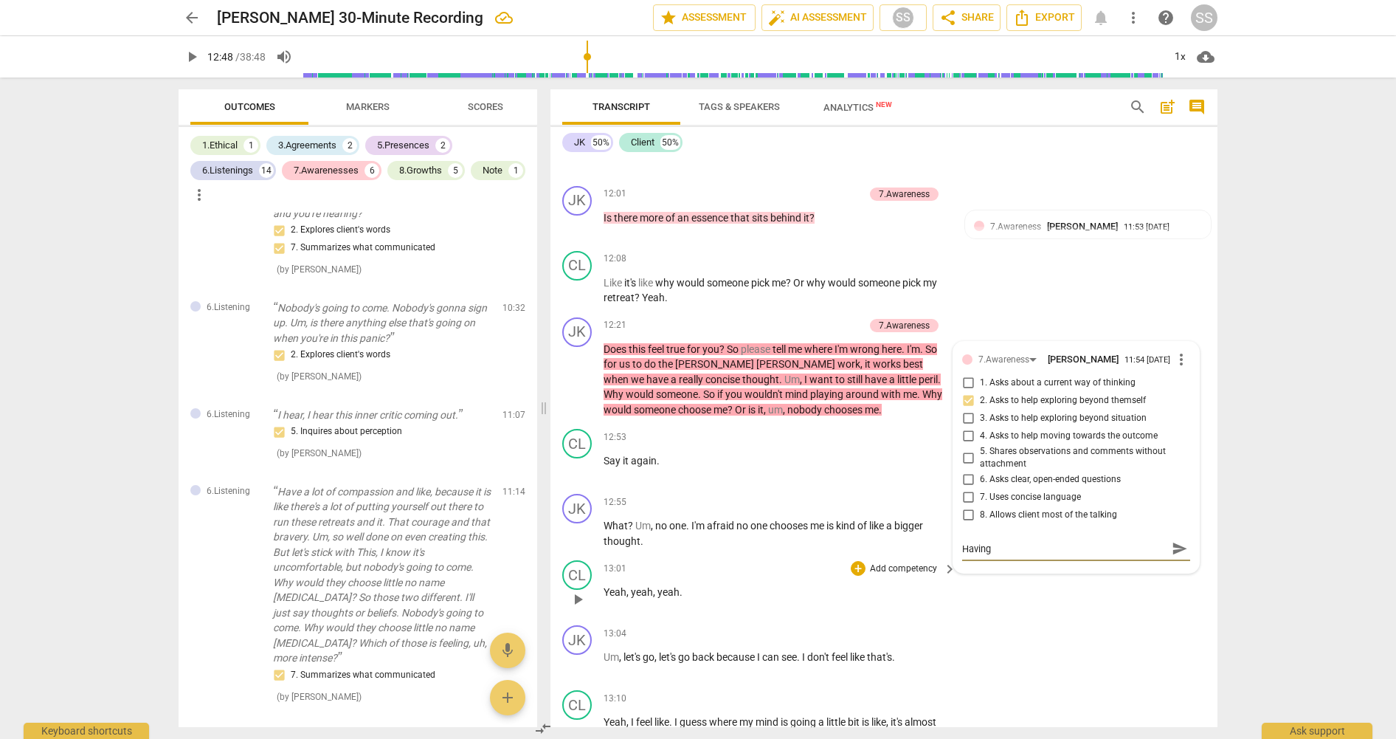
type textarea "Having t"
type textarea "Having th"
type textarea "Having the"
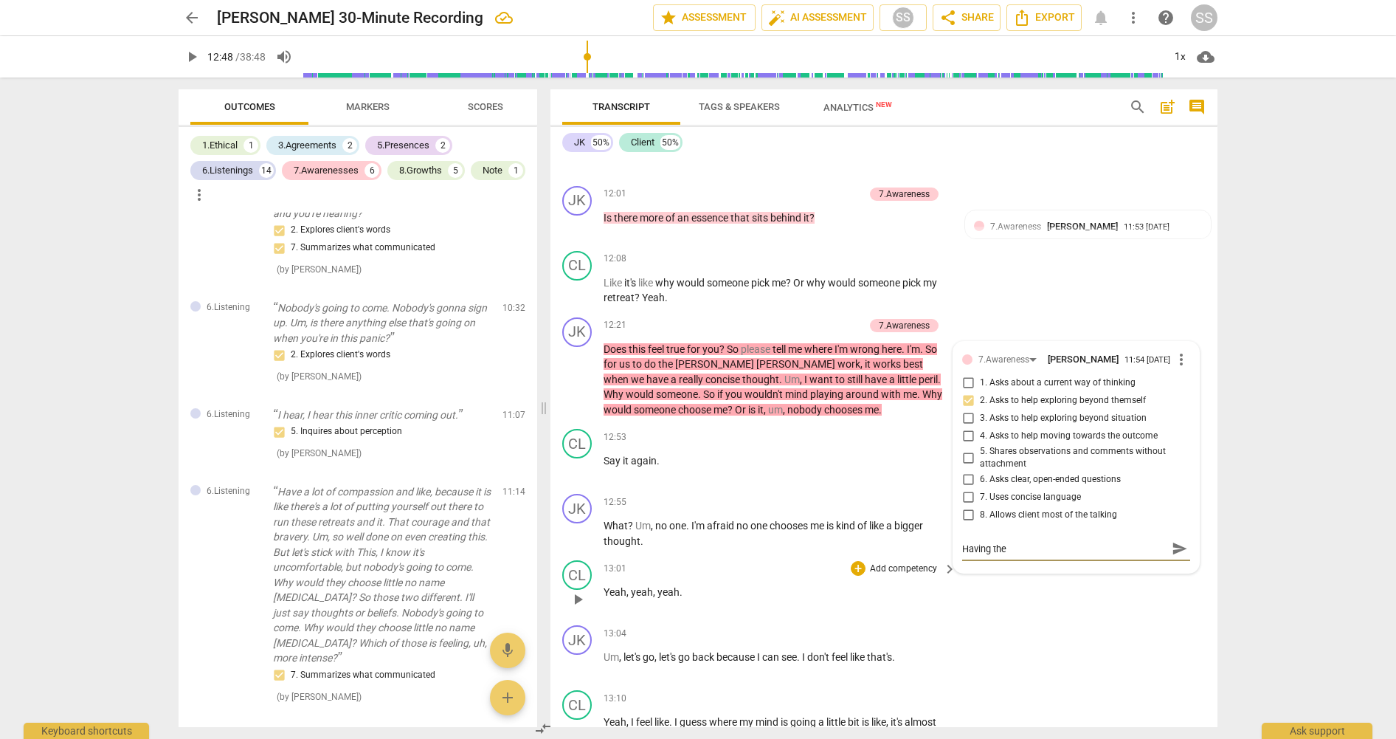
type textarea "Having the"
type textarea "Having the c"
type textarea "Having the cl"
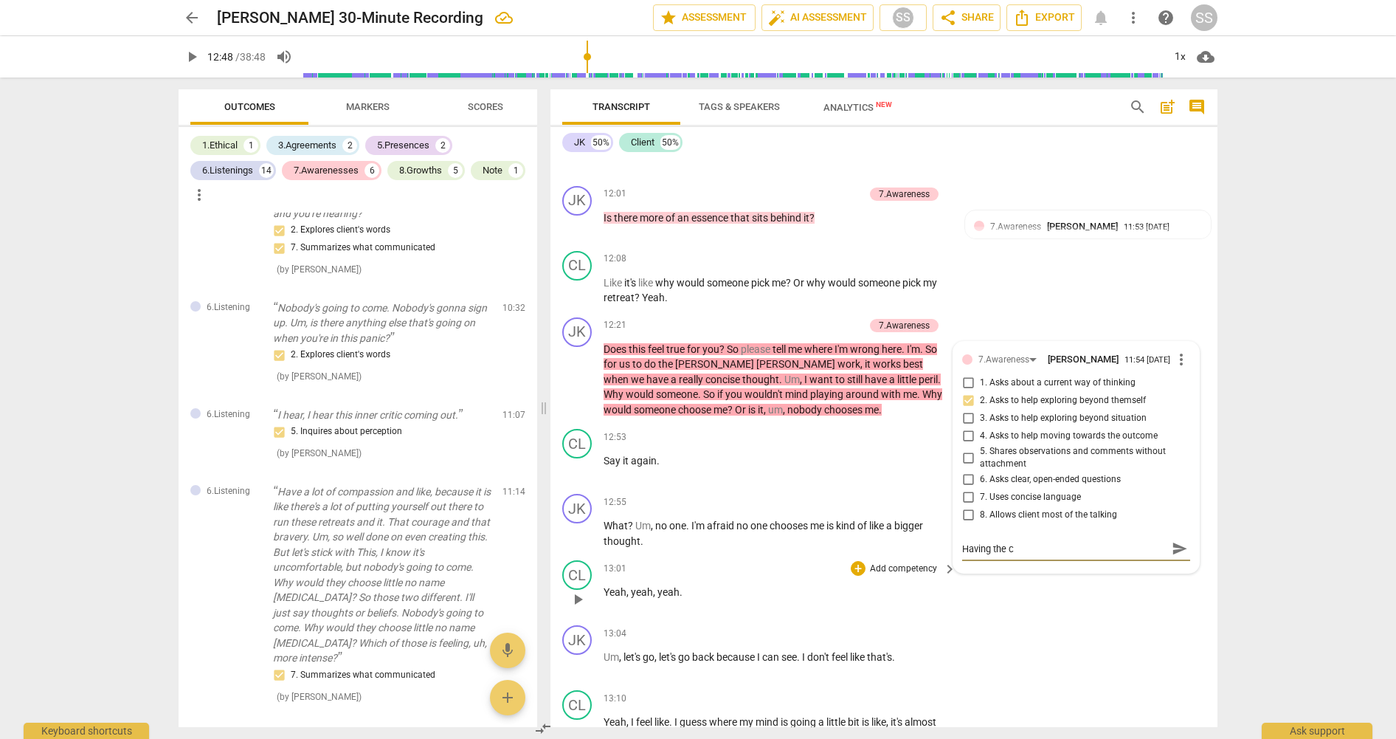
type textarea "Having the cl"
type textarea "Having the cli"
type textarea "Having the clie"
type textarea "Having the clien"
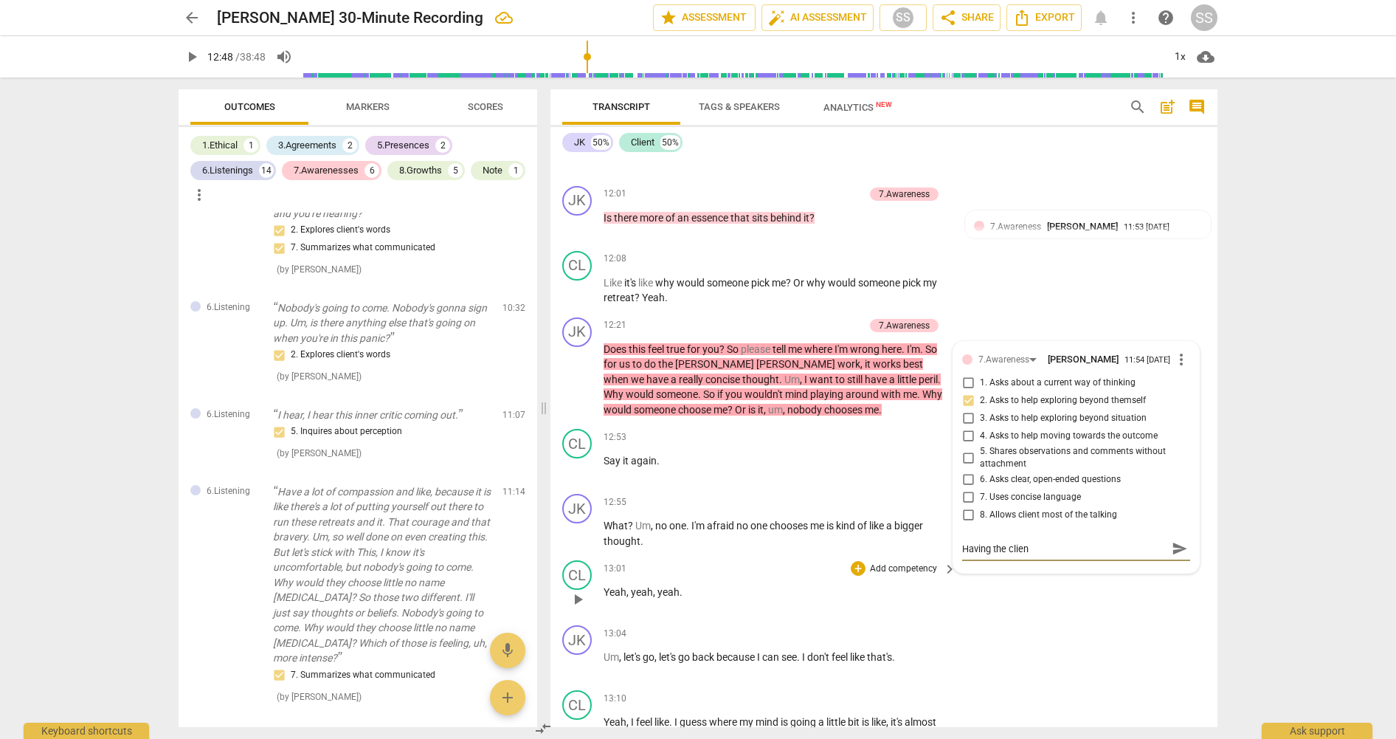
type textarea "Having the client"
type textarea "Having the client c"
type textarea "Having the client co"
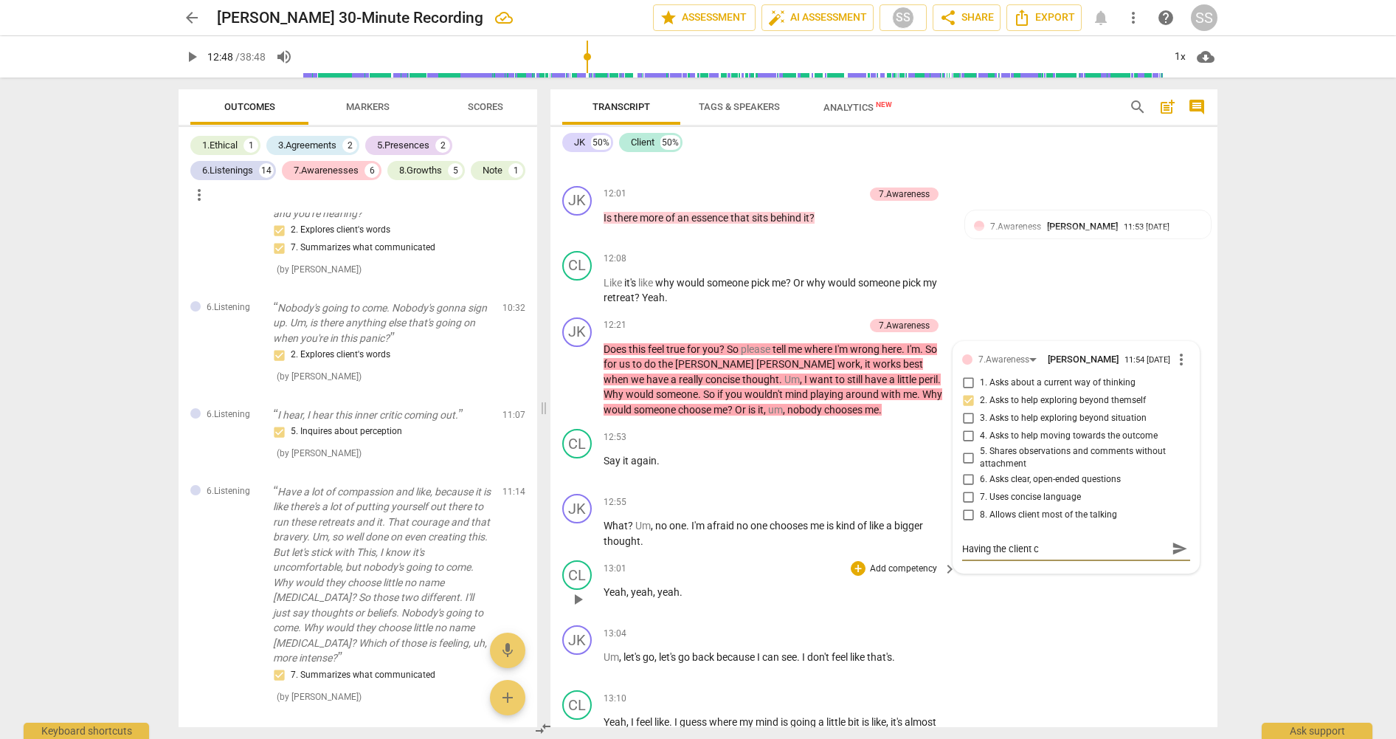
type textarea "Having the client co"
type textarea "Having the client com"
type textarea "Having the client come"
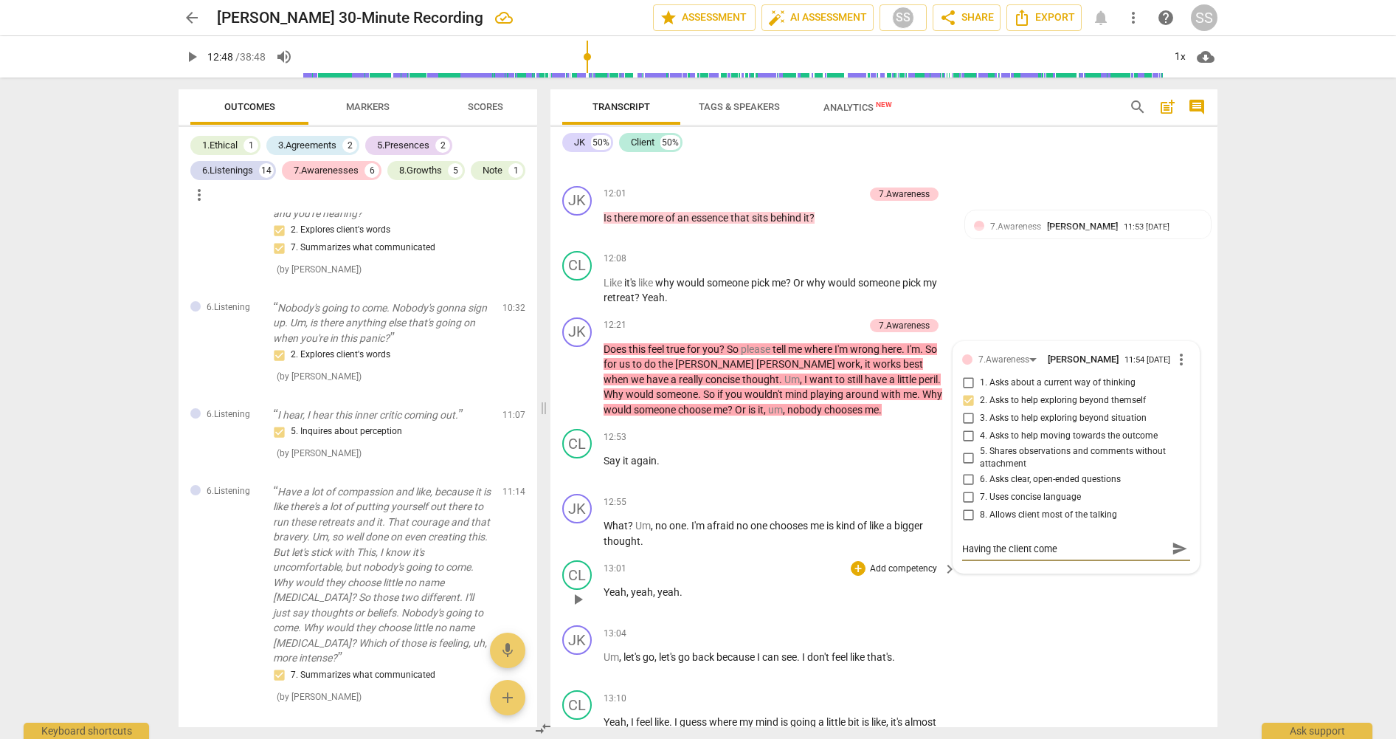
type textarea "Having the client come"
type textarea "Having the client come u"
type textarea "Having the client come up"
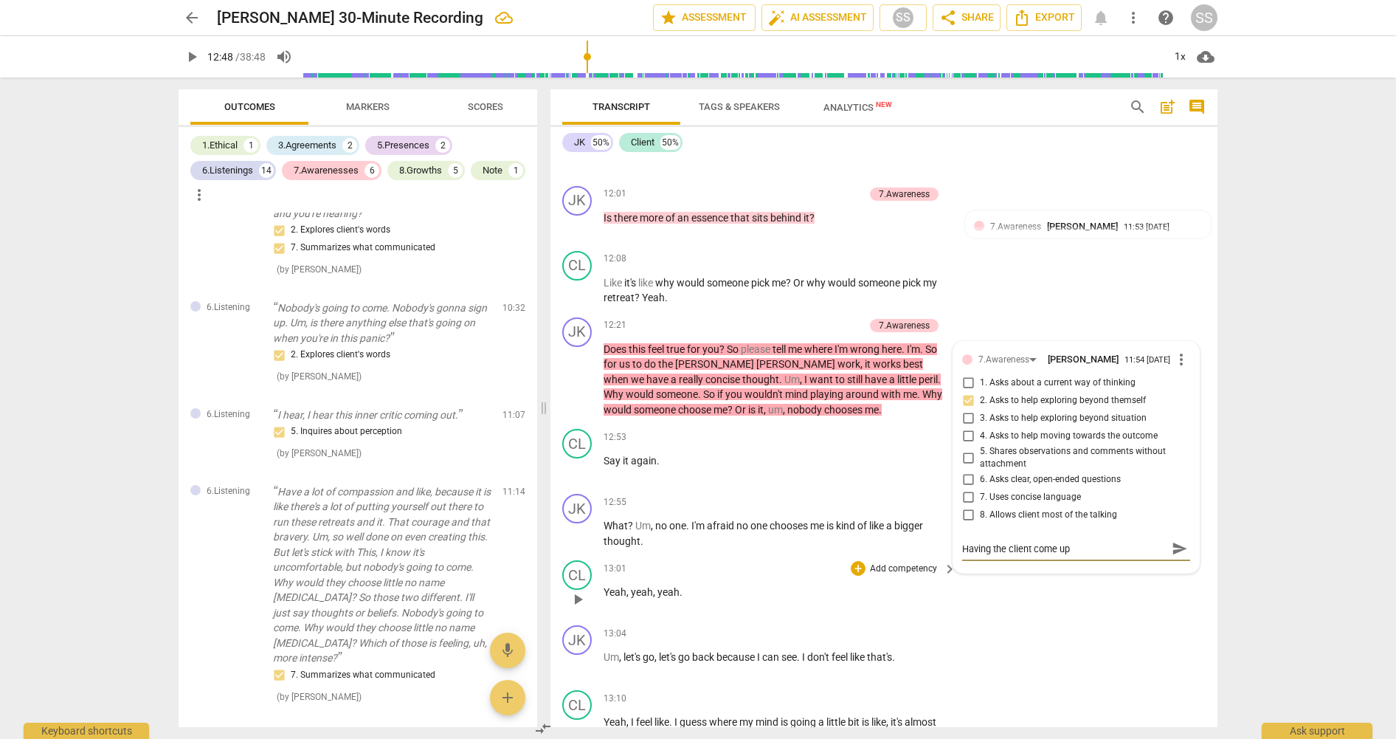
type textarea "Having the client come up"
type textarea "Having the client come up w"
type textarea "Having the client come up wi"
type textarea "Having the client come up wit"
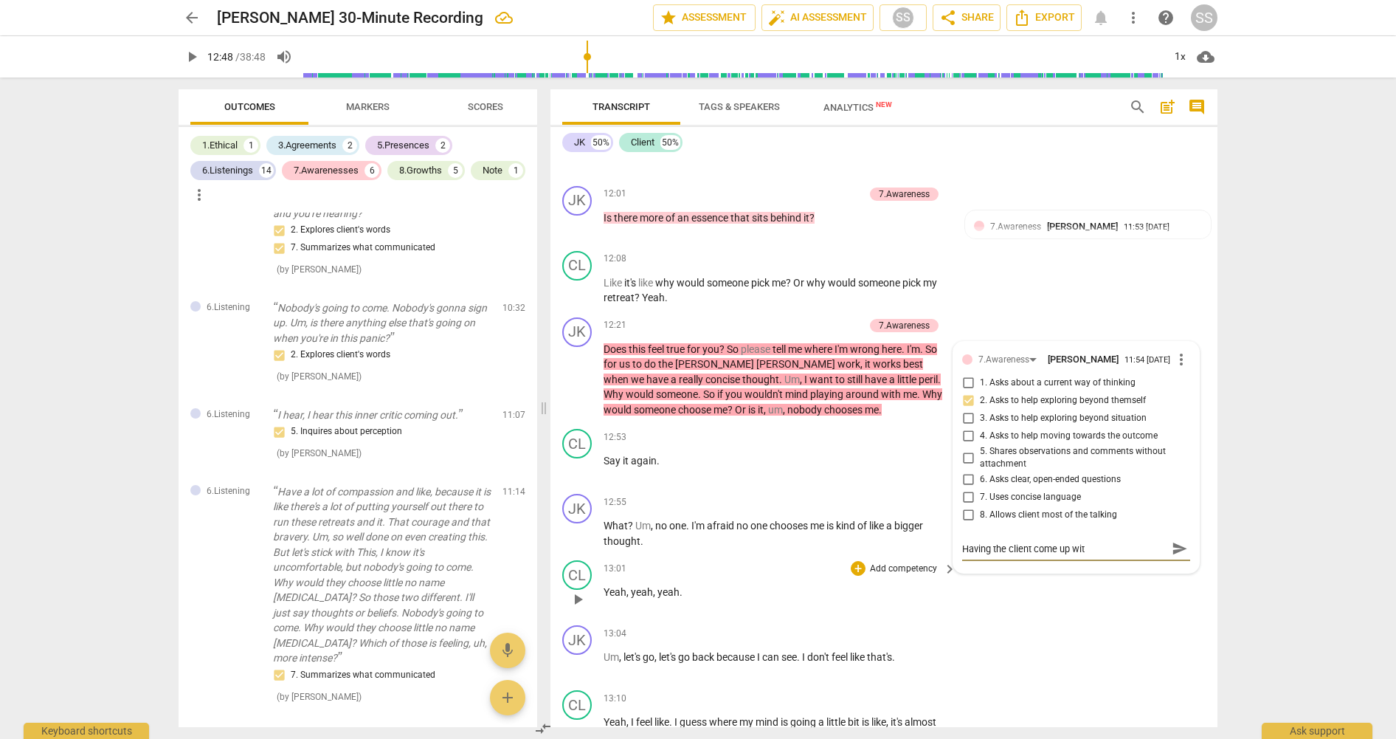
type textarea "Having the client come up with"
type textarea "Having the client come up with t"
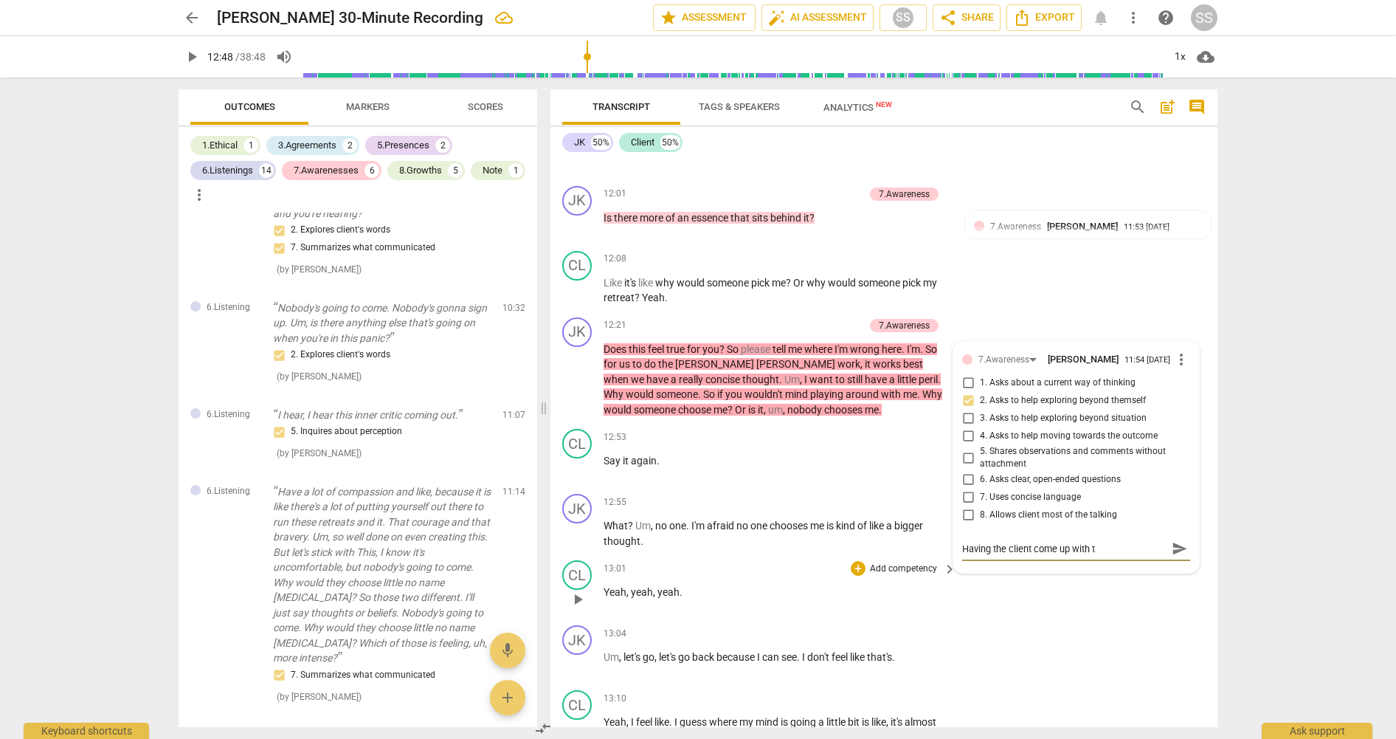
type textarea "Having the client come up with th"
type textarea "Having the client come up with the"
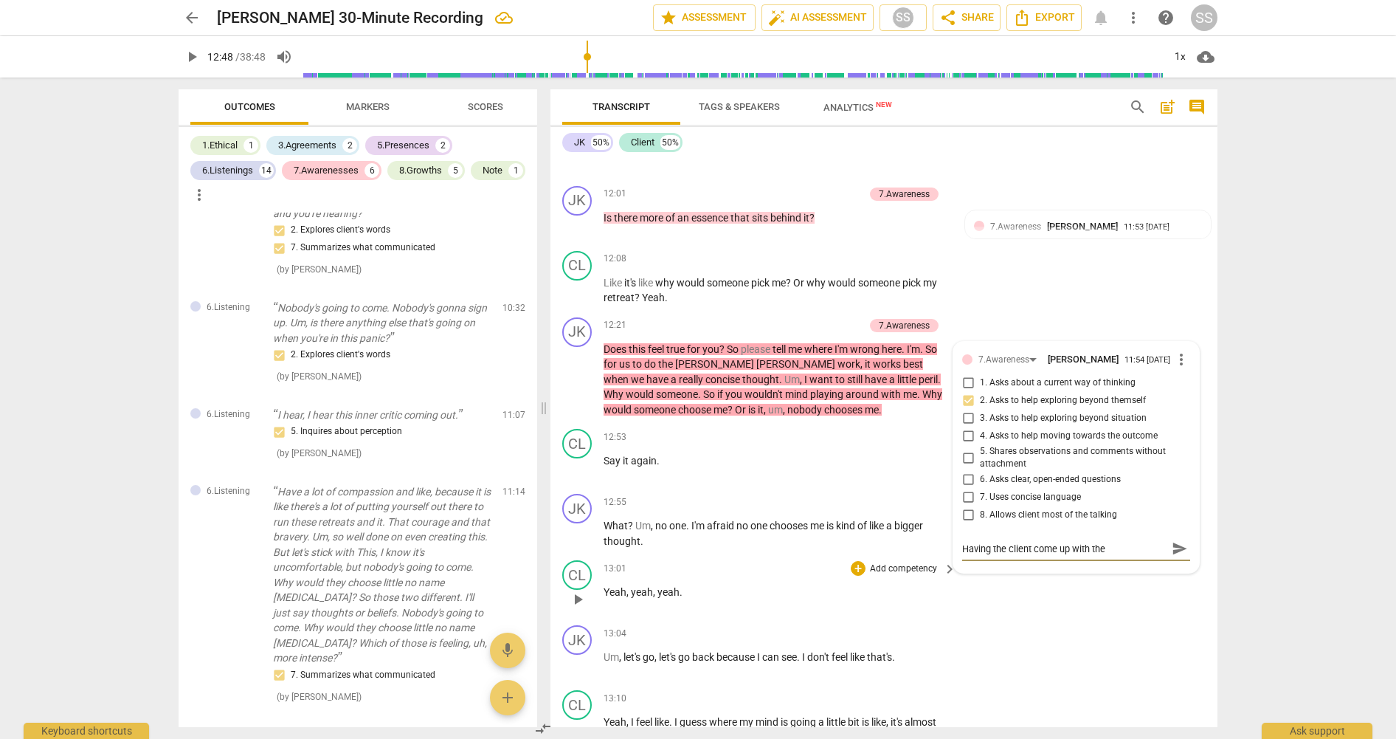
type textarea "Having the client come up with the t"
type textarea "Having the client come up with the tu"
type textarea "Having the client come up with the tur"
type textarea "Having the client come up with the turn"
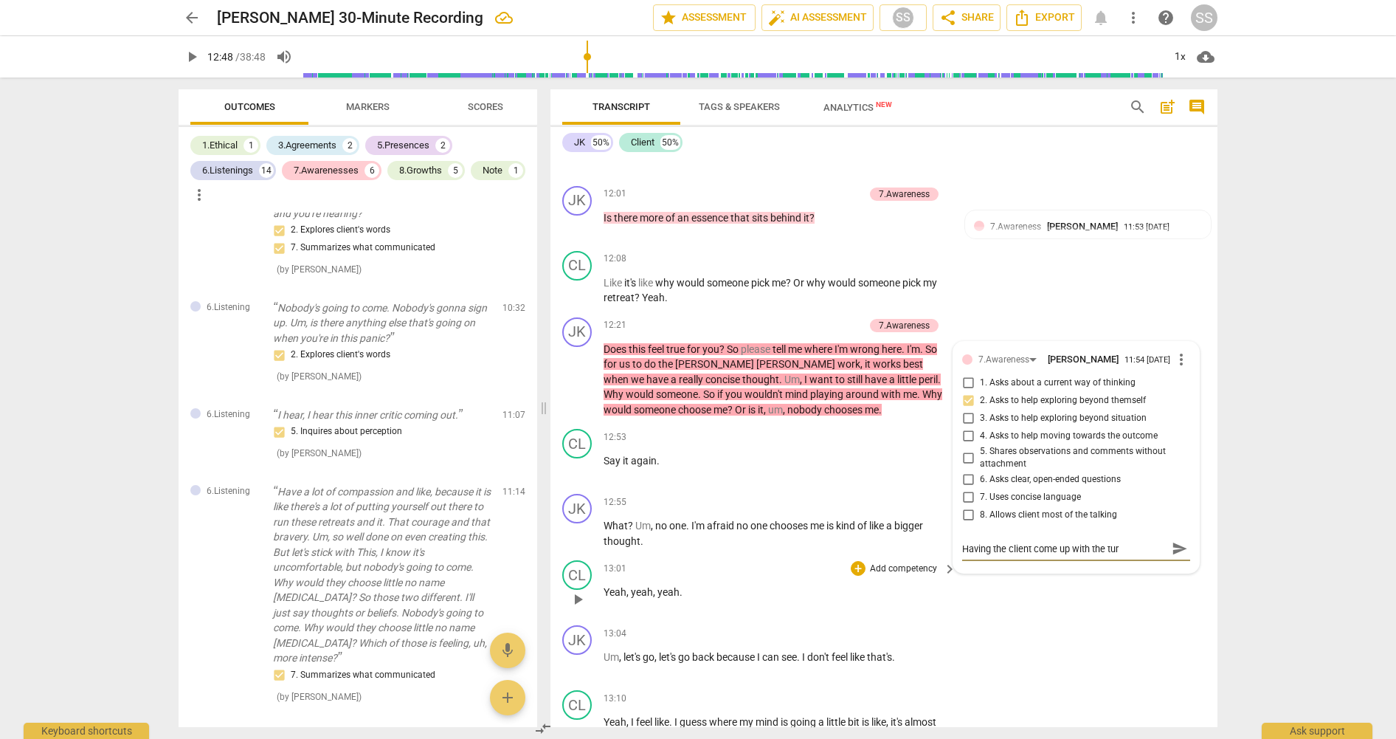
type textarea "Having the client come up with the turn"
type textarea "Having the client come up with the turna"
type textarea "Having the client come up with the turnar"
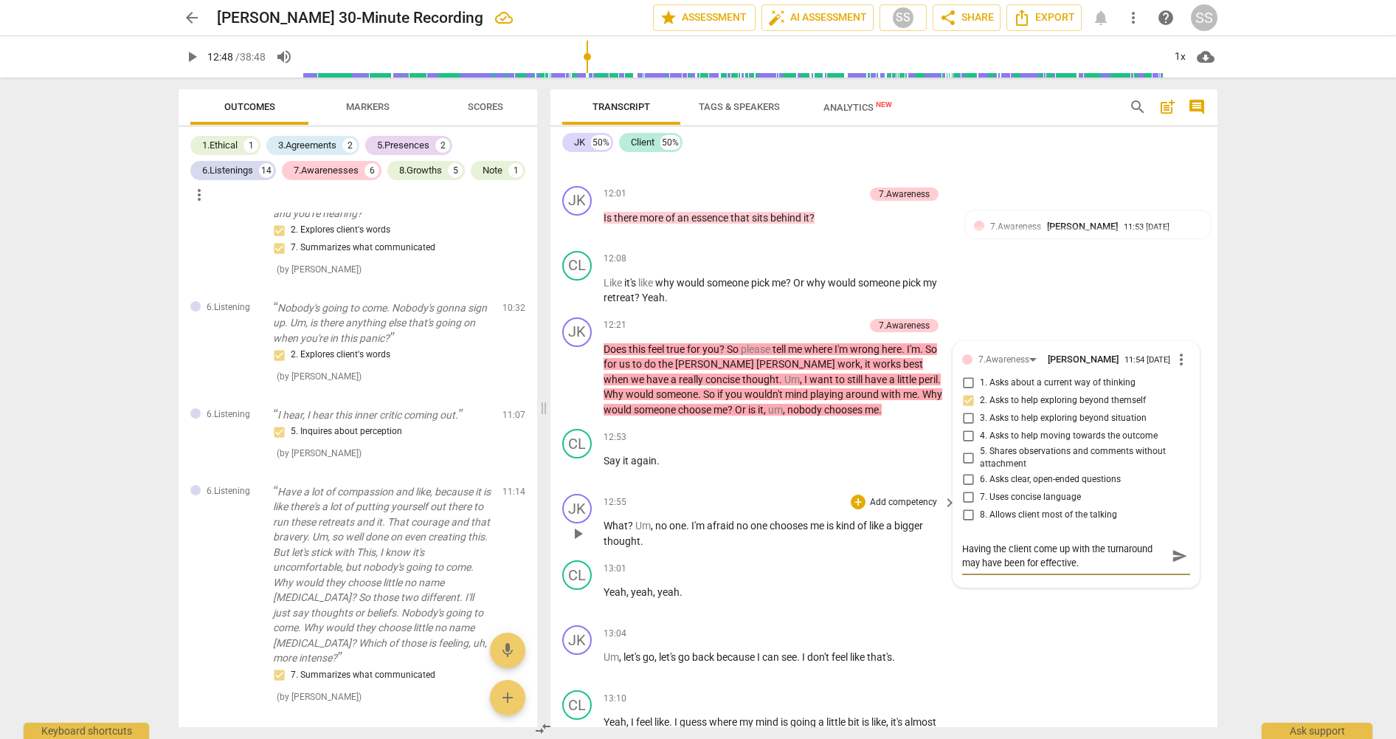
drag, startPoint x: 580, startPoint y: 550, endPoint x: 756, endPoint y: 547, distance: 176.4
click at [581, 542] on span "play_arrow" at bounding box center [578, 534] width 18 height 18
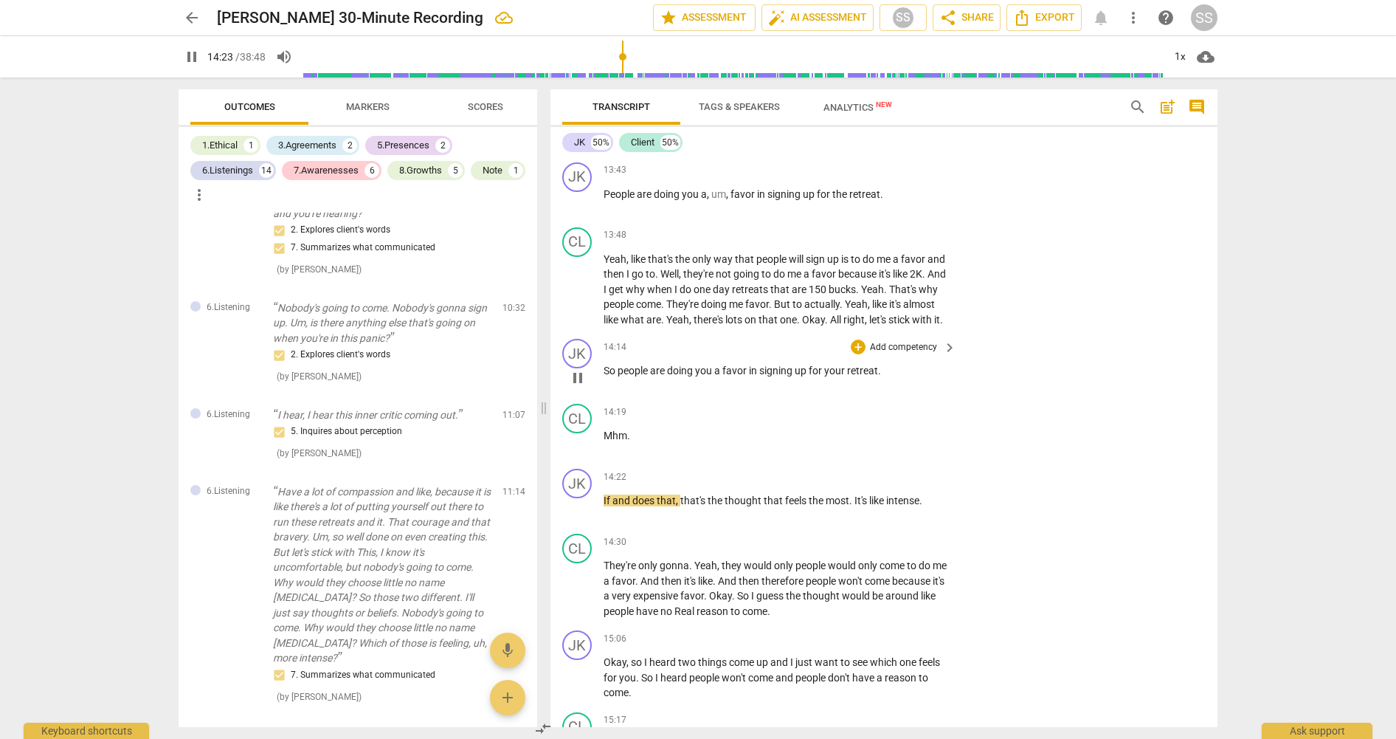
scroll to position [5596, 0]
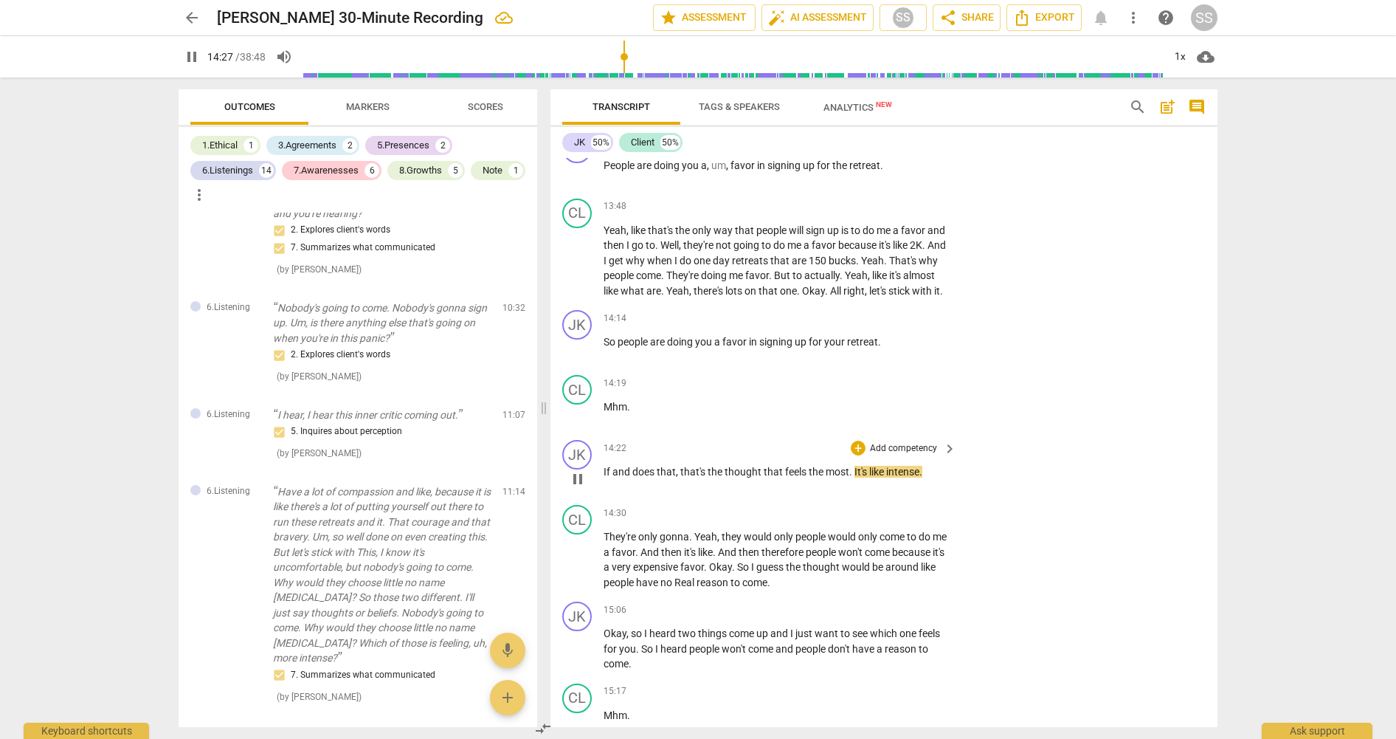
click at [903, 477] on span "intense" at bounding box center [902, 472] width 33 height 12
click at [907, 455] on p "Add competency" at bounding box center [903, 448] width 70 height 13
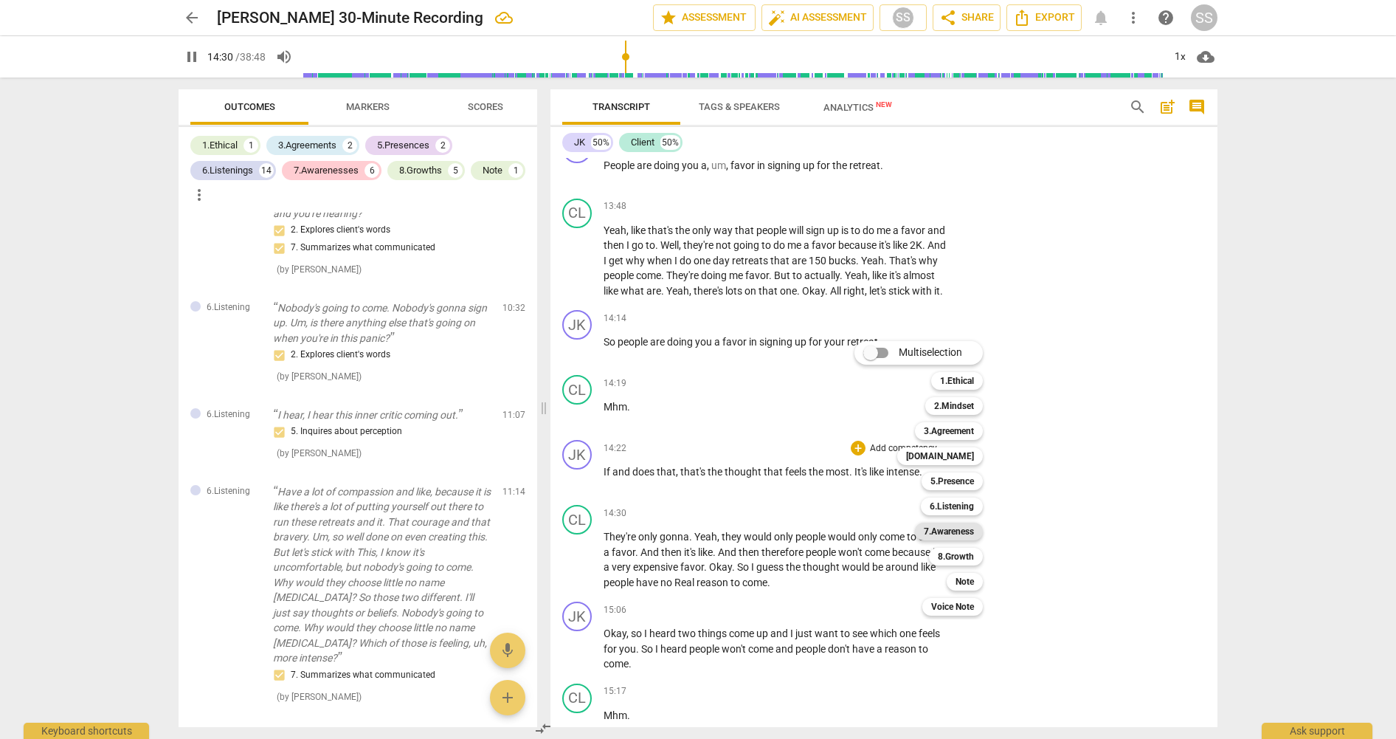
click at [956, 528] on b "7.Awareness" at bounding box center [949, 531] width 50 height 18
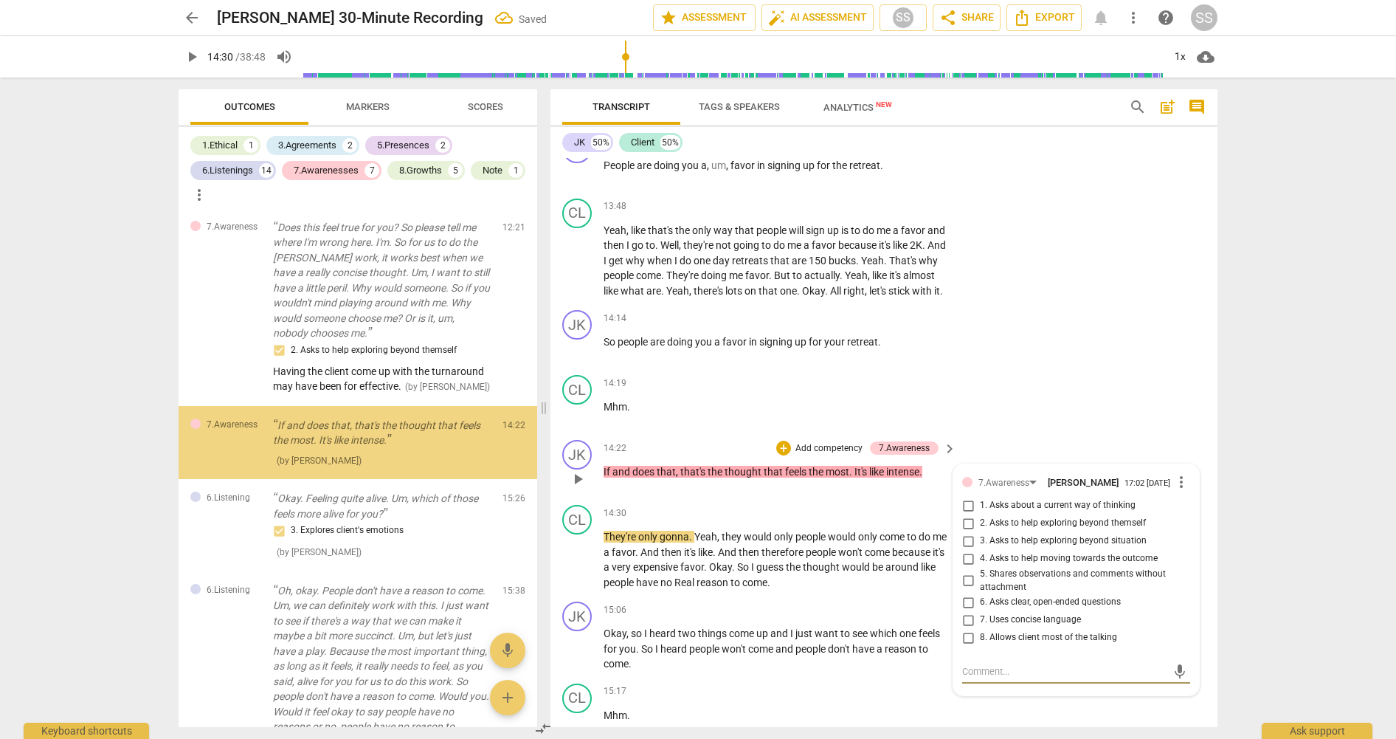
scroll to position [2781, 0]
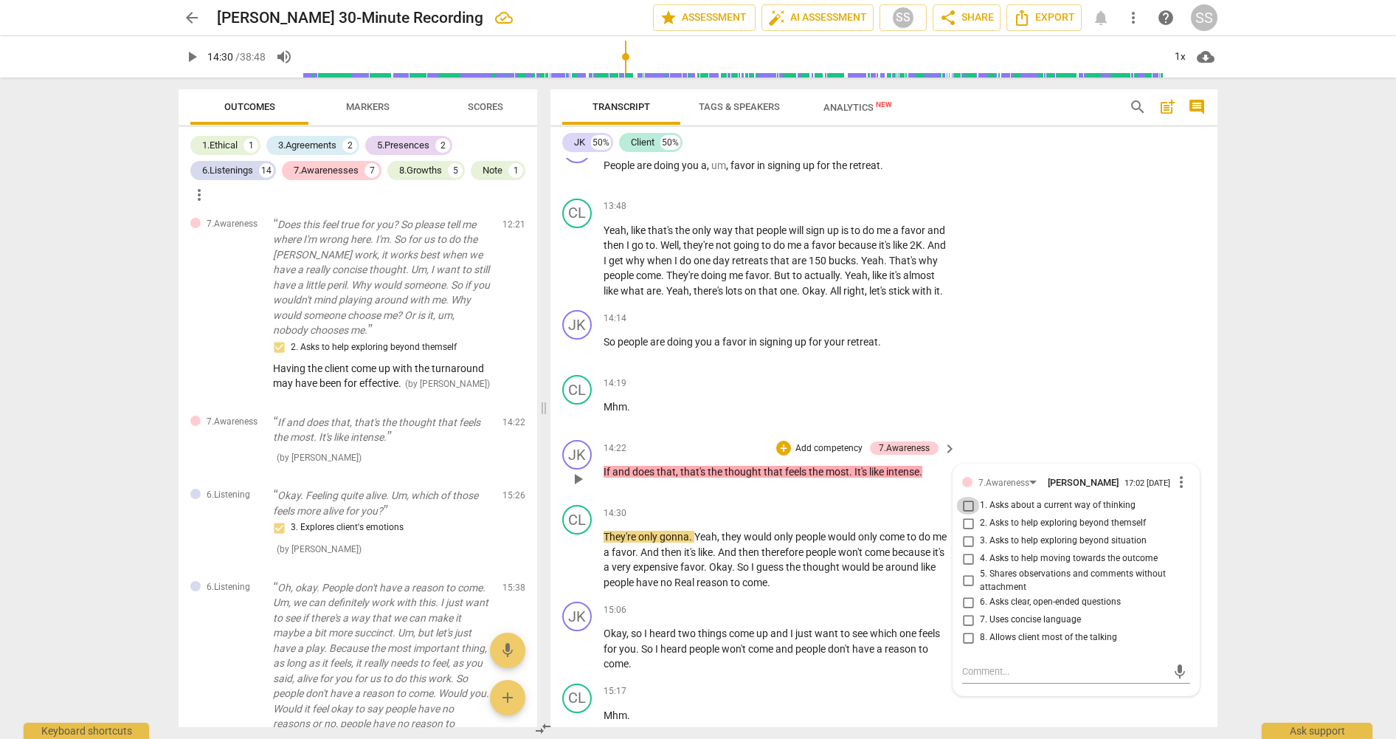
drag, startPoint x: 969, startPoint y: 543, endPoint x: 974, endPoint y: 533, distance: 10.9
click at [969, 514] on input "1. Asks about a current way of thinking" at bounding box center [968, 506] width 24 height 18
click at [1018, 429] on div "CL play_arrow pause 14:19 + Add competency keyboard_arrow_right Mhm ." at bounding box center [883, 401] width 667 height 65
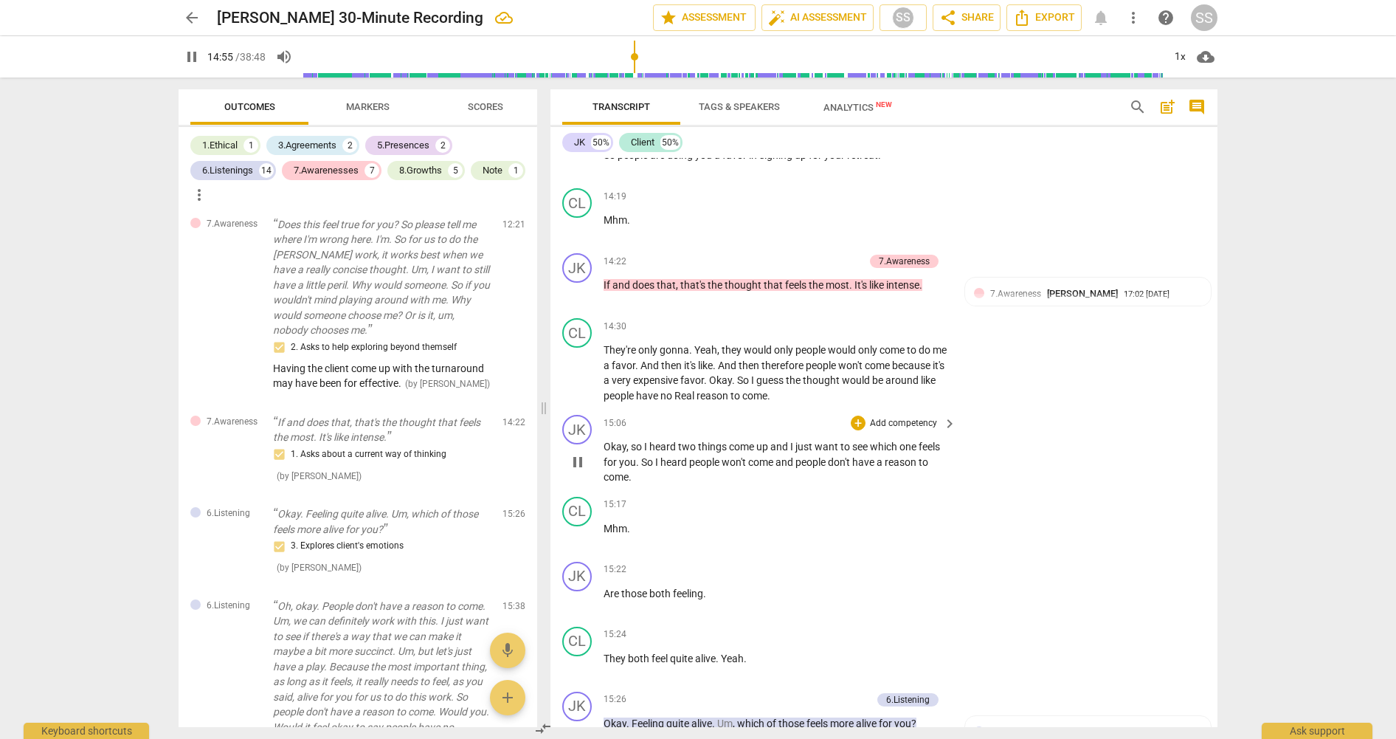
scroll to position [5814, 0]
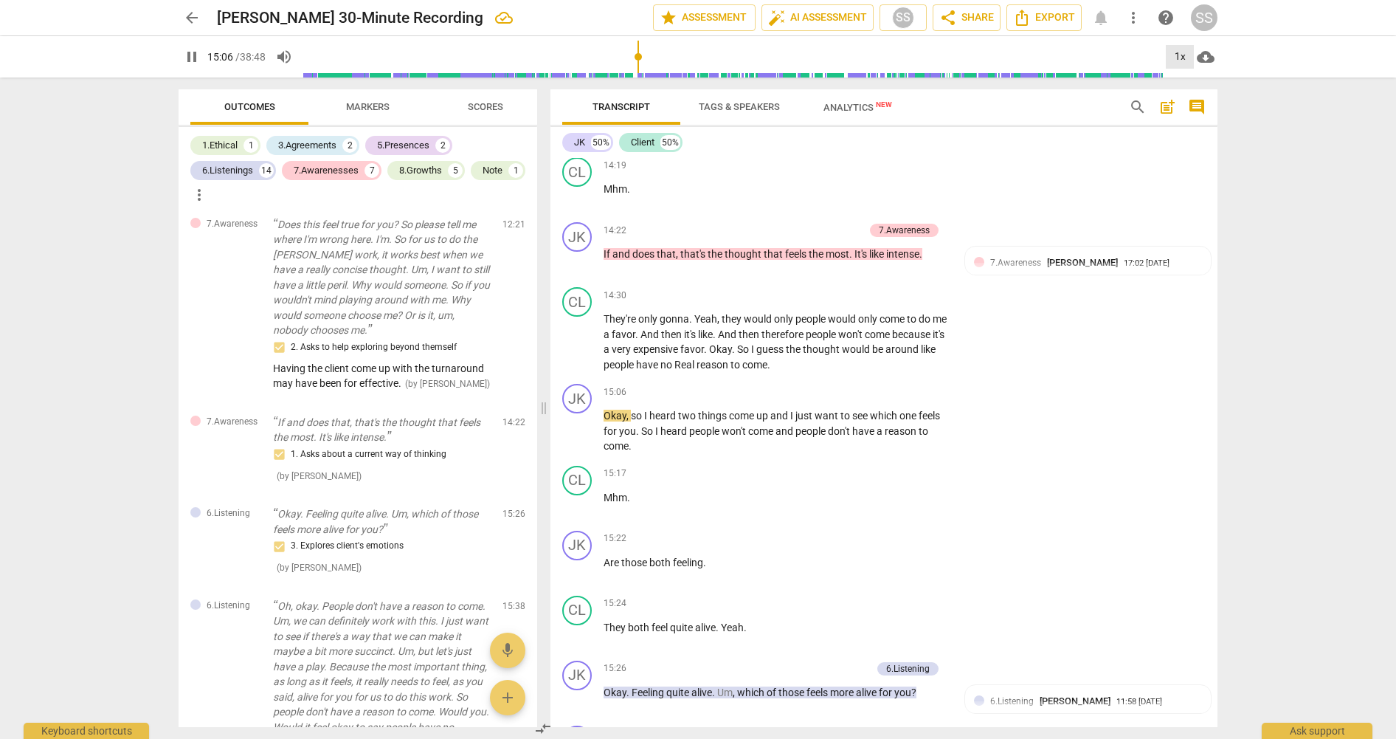
click at [1183, 59] on div "1x" at bounding box center [1180, 57] width 28 height 24
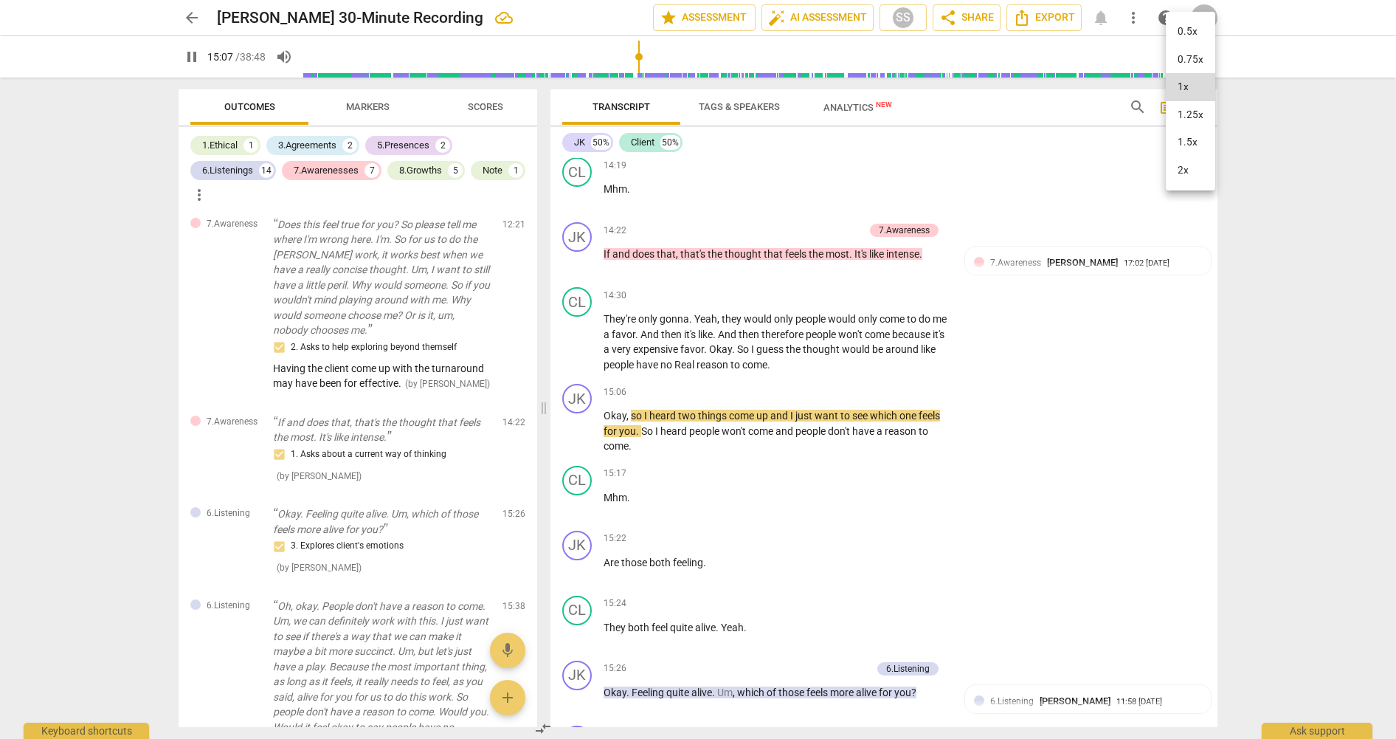
click at [1202, 148] on li "1.5x" at bounding box center [1190, 142] width 49 height 28
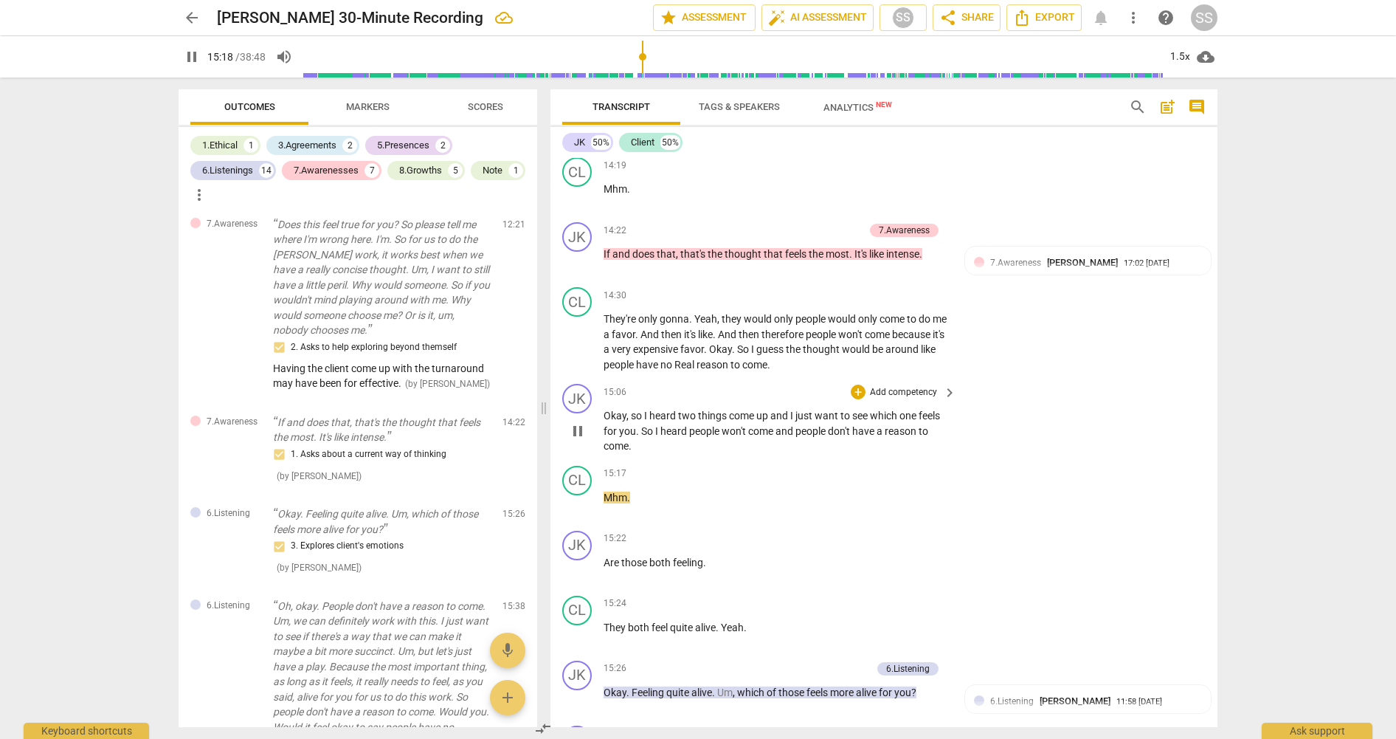
click at [936, 400] on div "+ Add competency keyboard_arrow_right" at bounding box center [903, 392] width 110 height 16
click at [920, 399] on p "Add competency" at bounding box center [903, 392] width 70 height 13
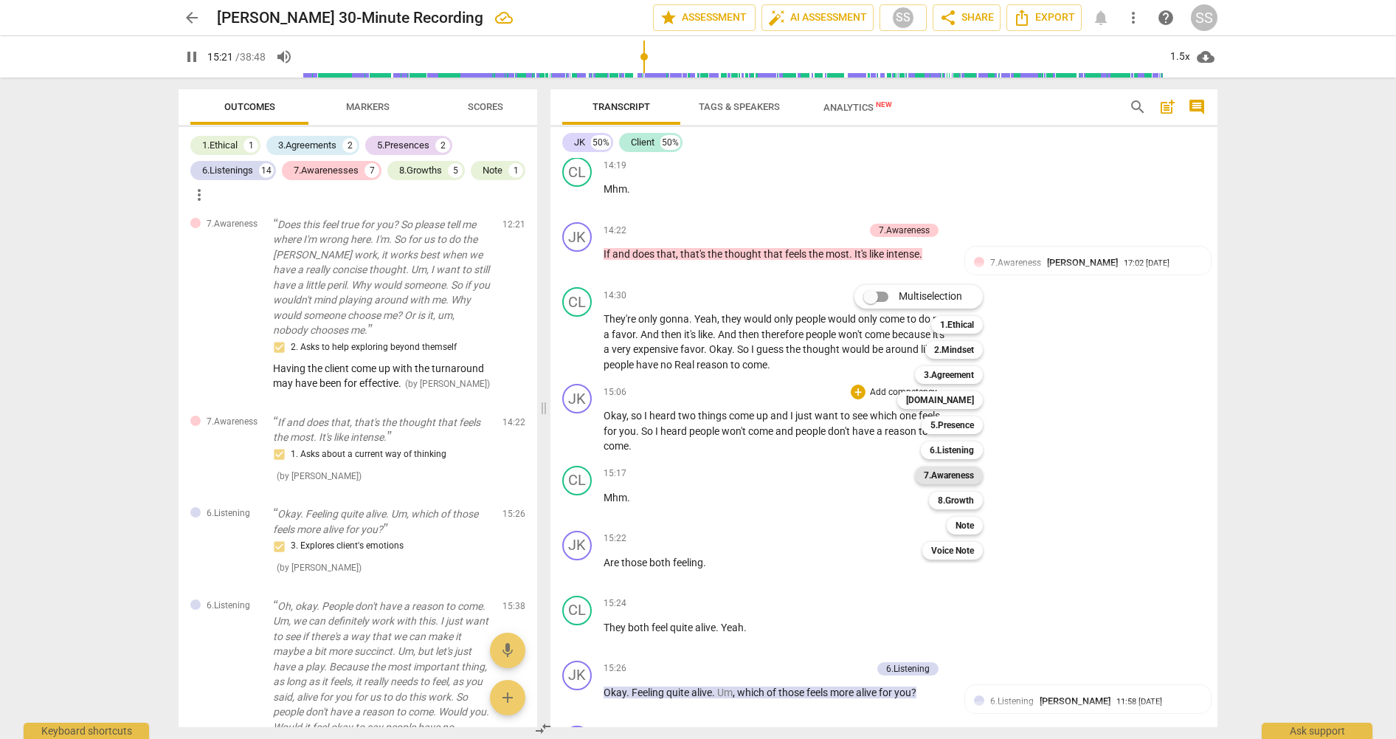
click at [975, 474] on div "7.Awareness" at bounding box center [949, 475] width 68 height 18
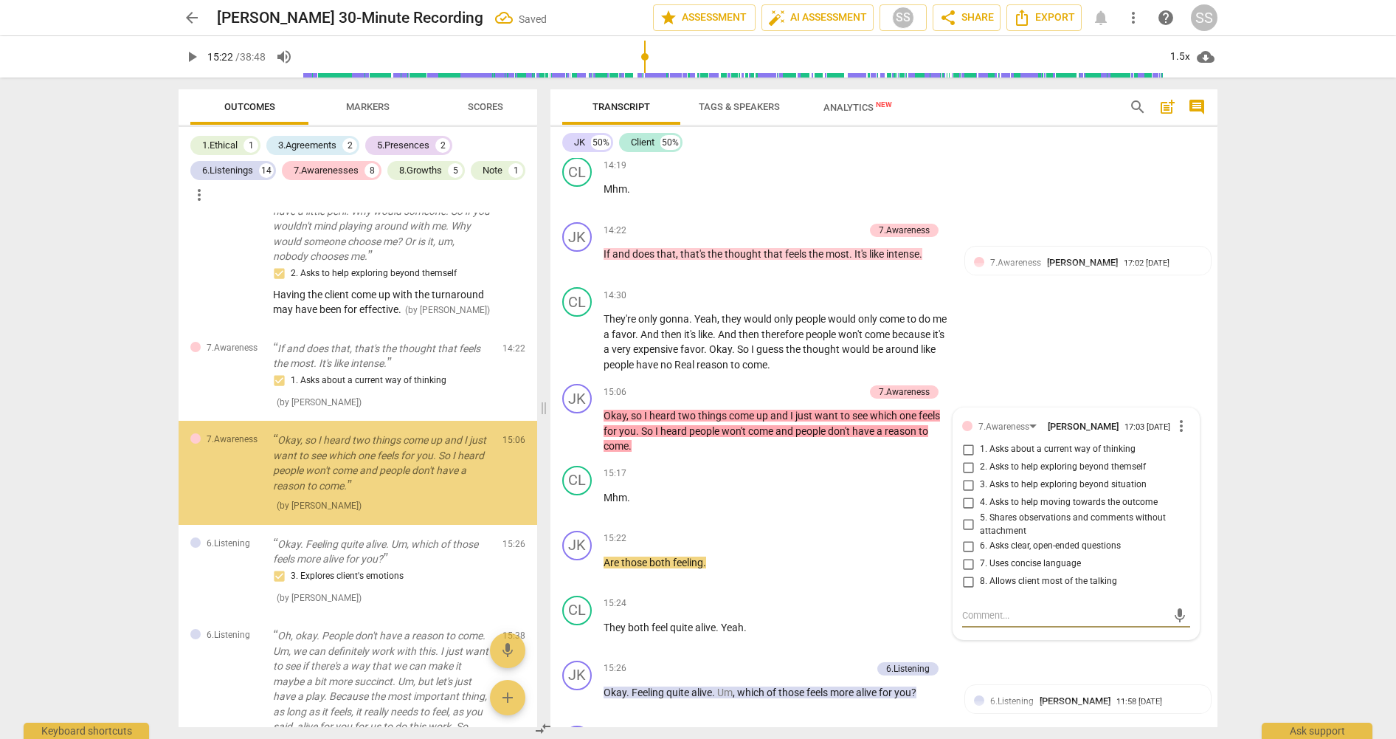
scroll to position [2888, 0]
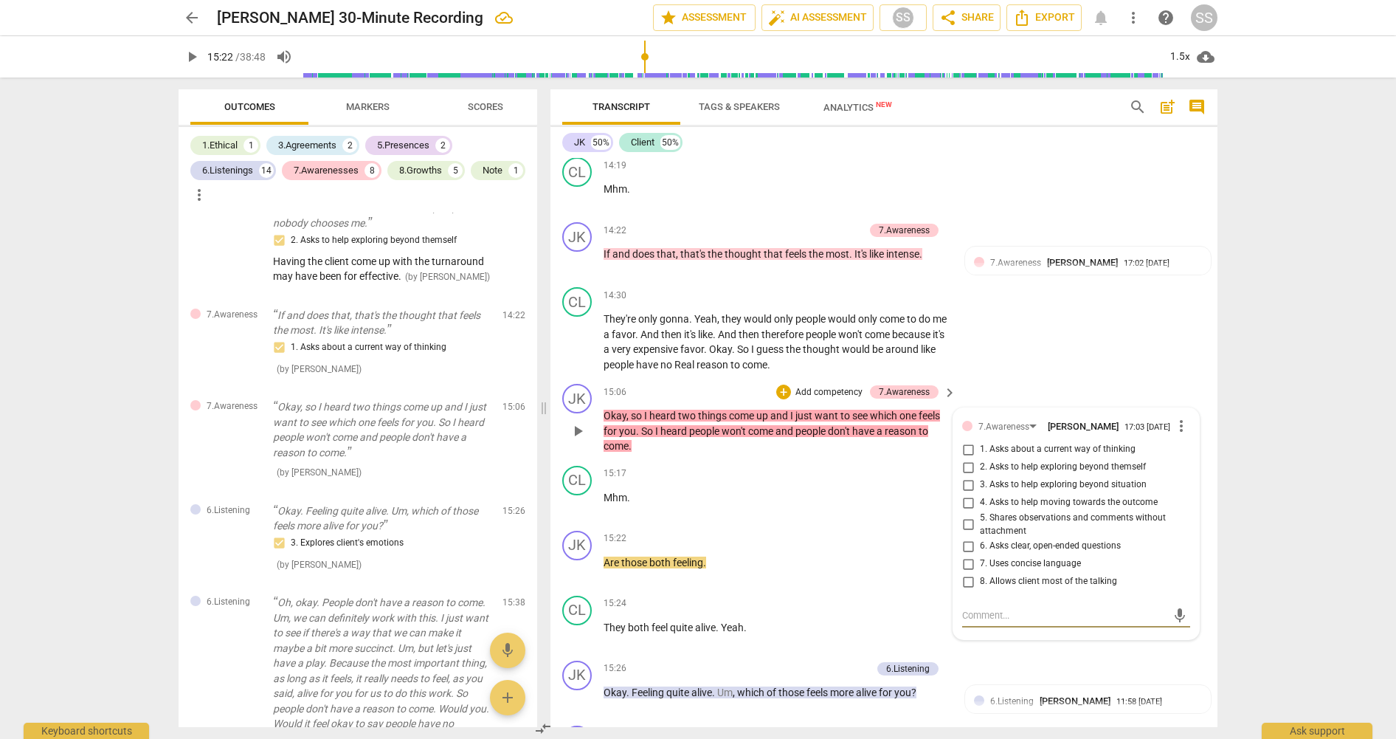
click at [967, 511] on input "4. Asks to help moving towards the outcome" at bounding box center [968, 503] width 24 height 18
click at [1080, 374] on div "CL play_arrow pause 14:30 + Add competency keyboard_arrow_right They're only go…" at bounding box center [883, 329] width 667 height 97
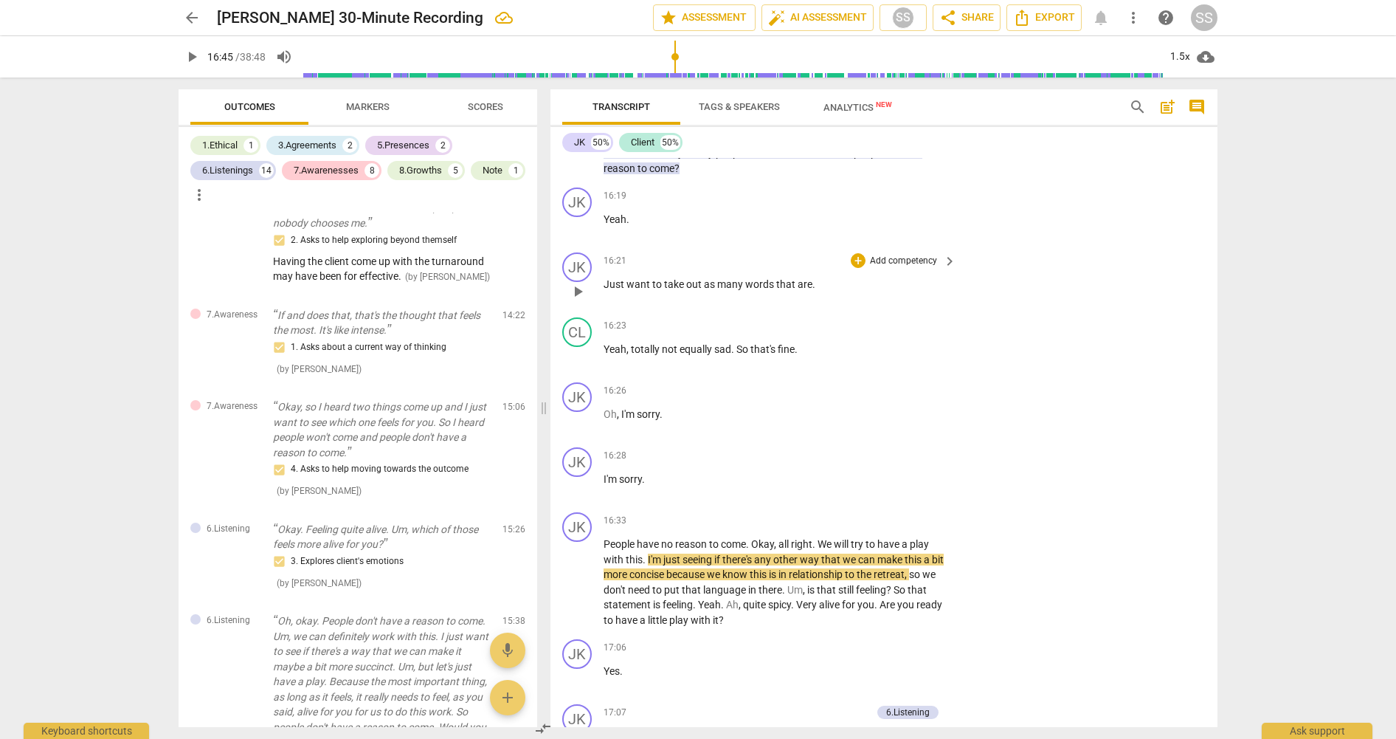
scroll to position [6557, 0]
click at [581, 592] on span "play_arrow" at bounding box center [578, 583] width 18 height 18
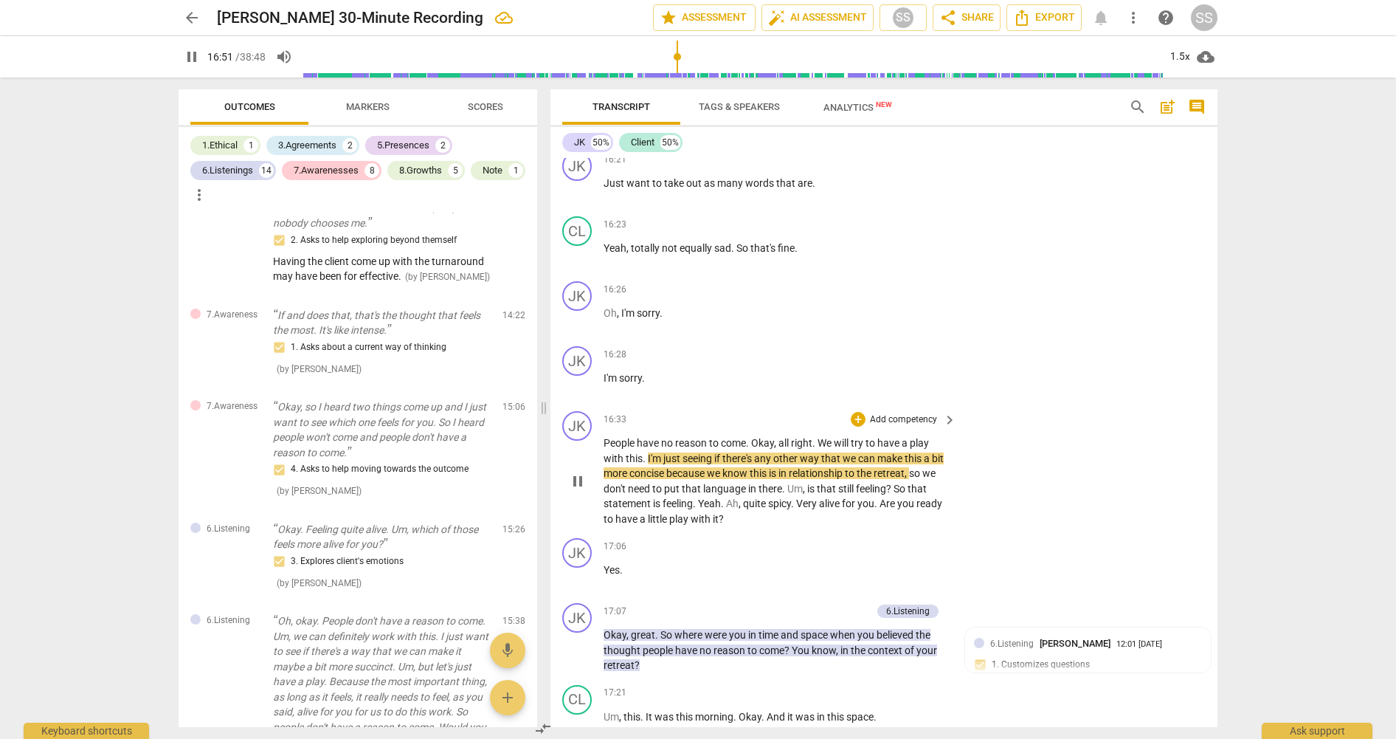
scroll to position [6686, 0]
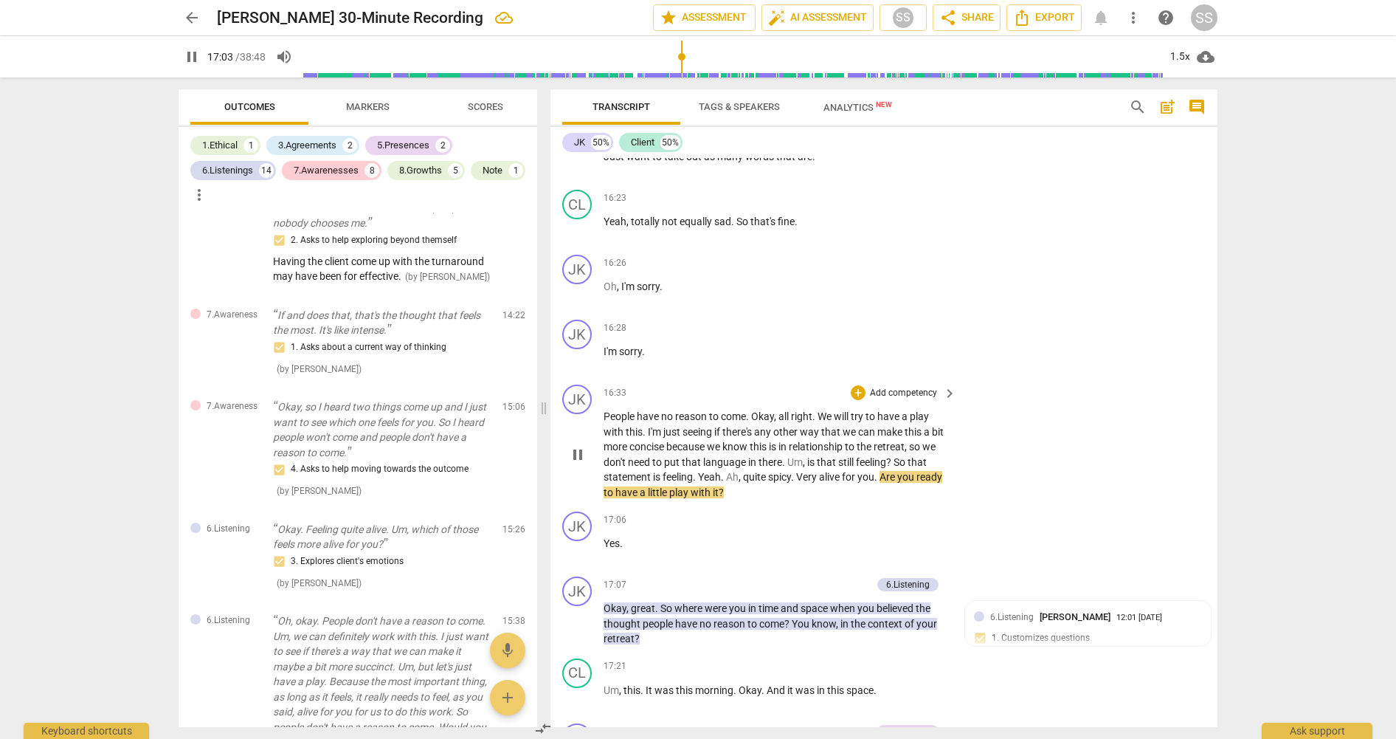
click at [576, 463] on span "pause" at bounding box center [578, 455] width 18 height 18
click at [923, 400] on p "Add competency" at bounding box center [903, 393] width 70 height 13
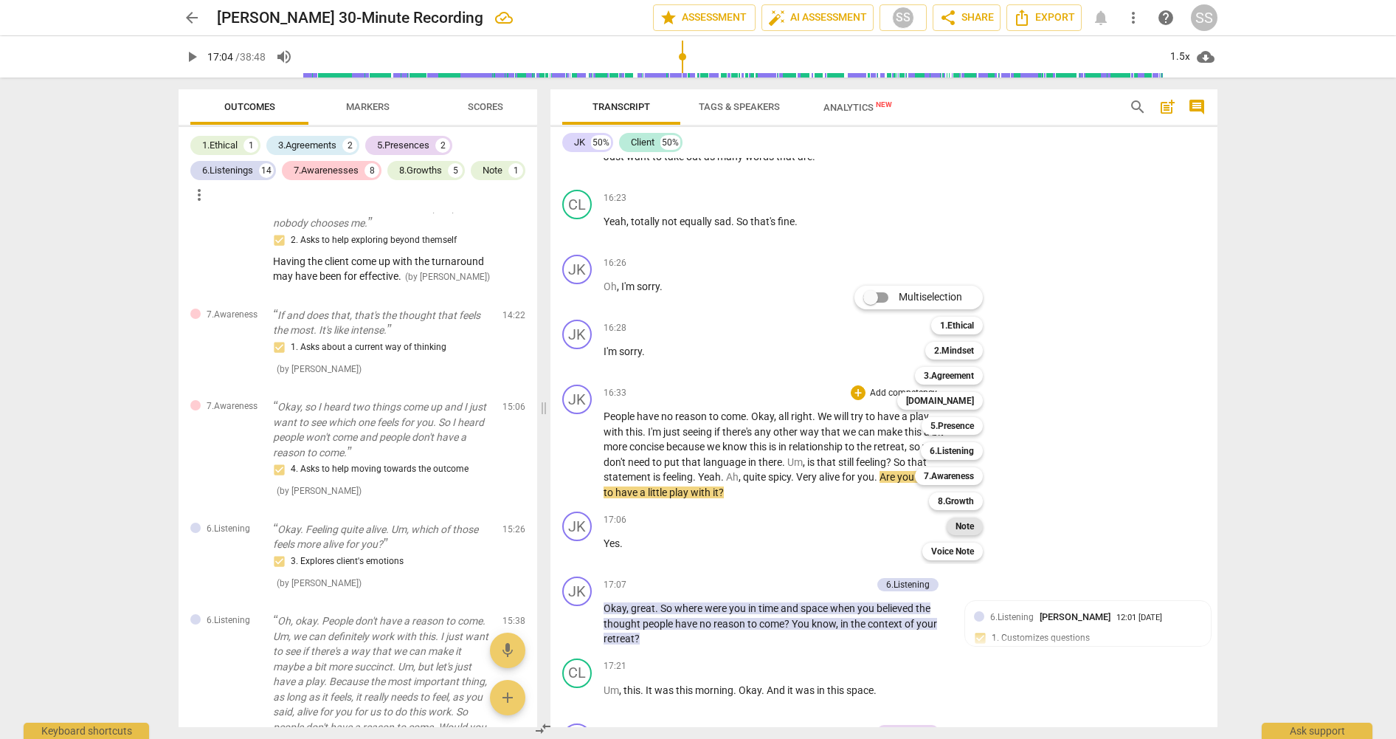
click at [969, 528] on b "Note" at bounding box center [965, 526] width 18 height 18
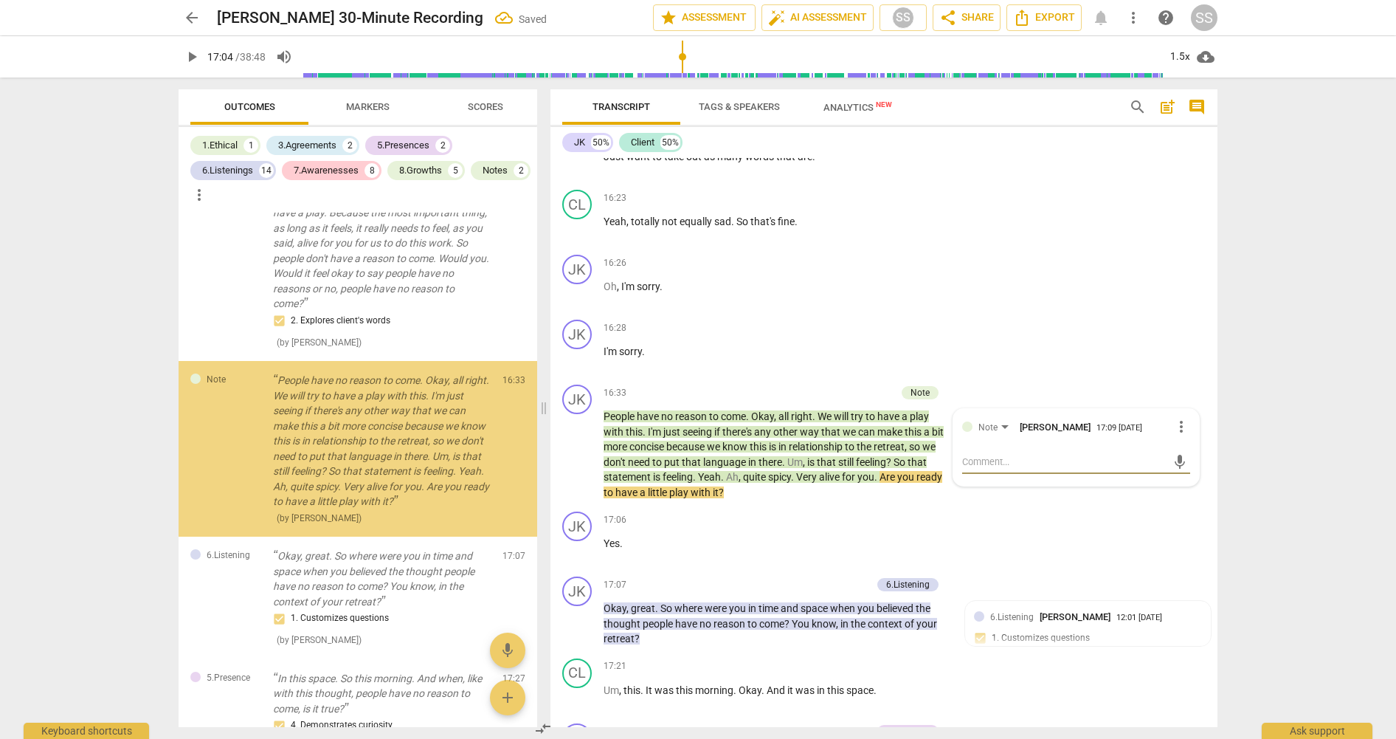
scroll to position [3366, 0]
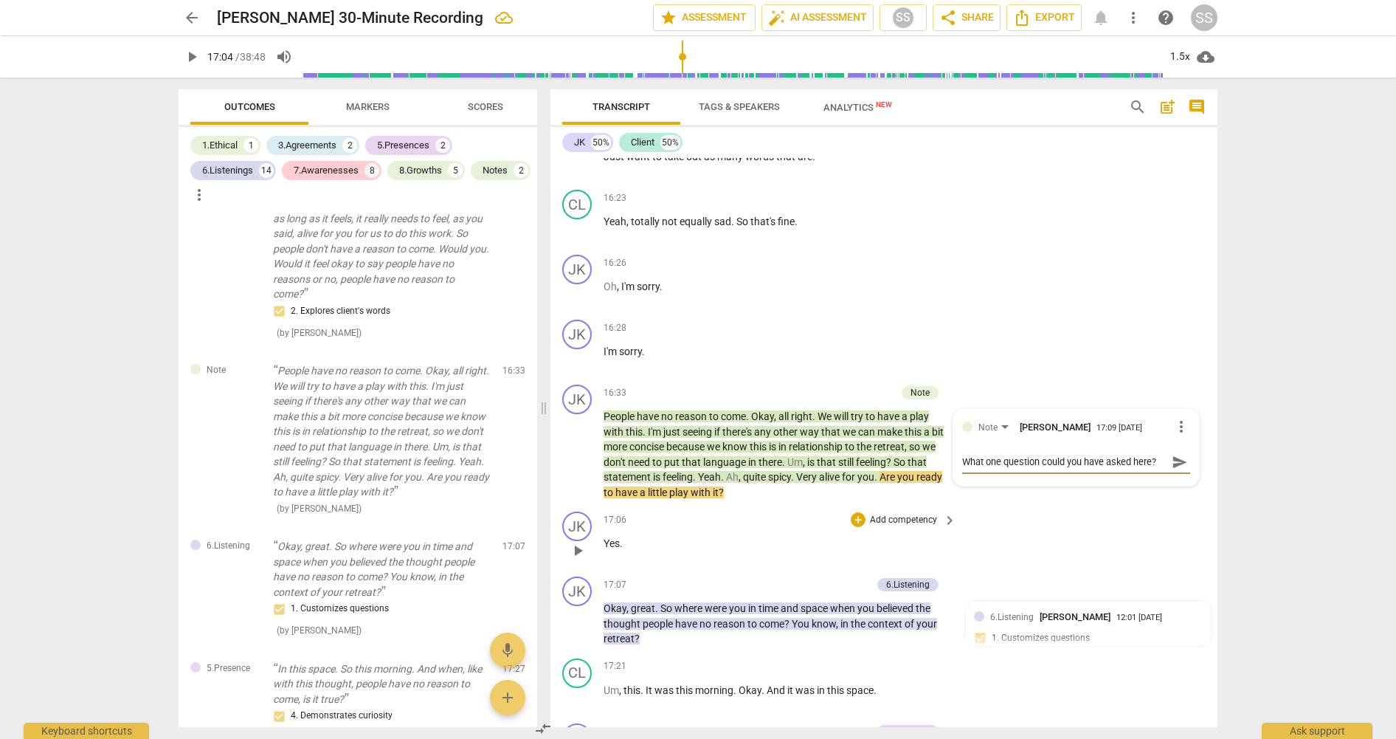
drag, startPoint x: 781, startPoint y: 559, endPoint x: 653, endPoint y: 561, distance: 127.7
click at [781, 559] on div "17:06 + Add competency keyboard_arrow_right Yes ." at bounding box center [781, 537] width 354 height 53
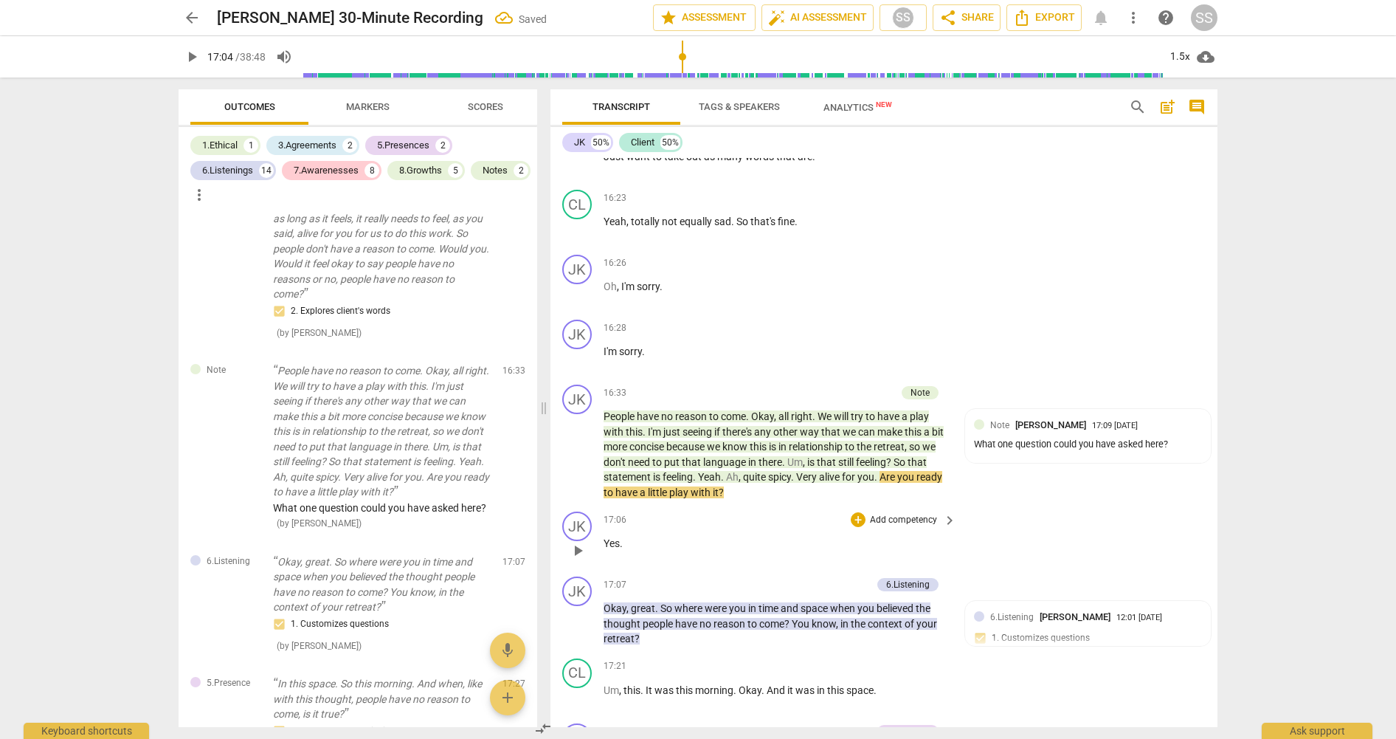
click at [583, 559] on span "play_arrow" at bounding box center [578, 551] width 18 height 18
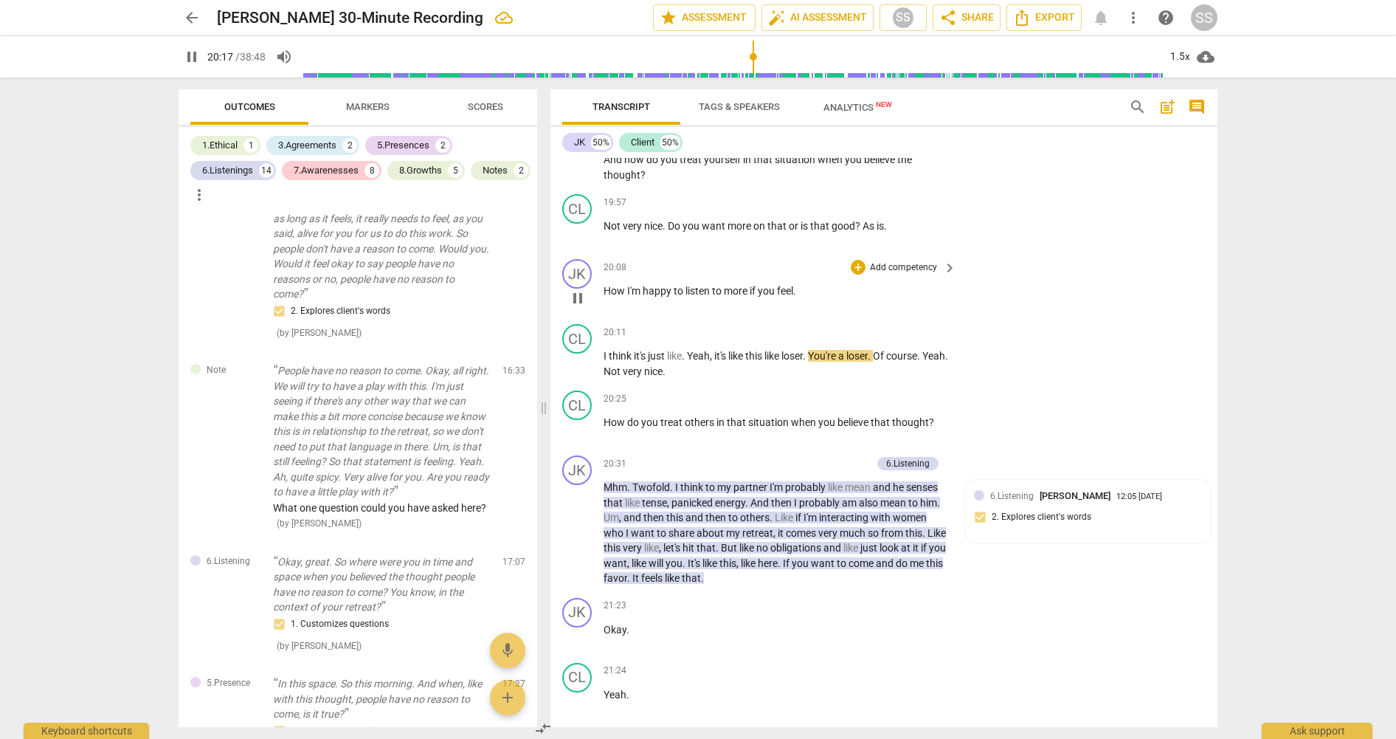
scroll to position [8122, 0]
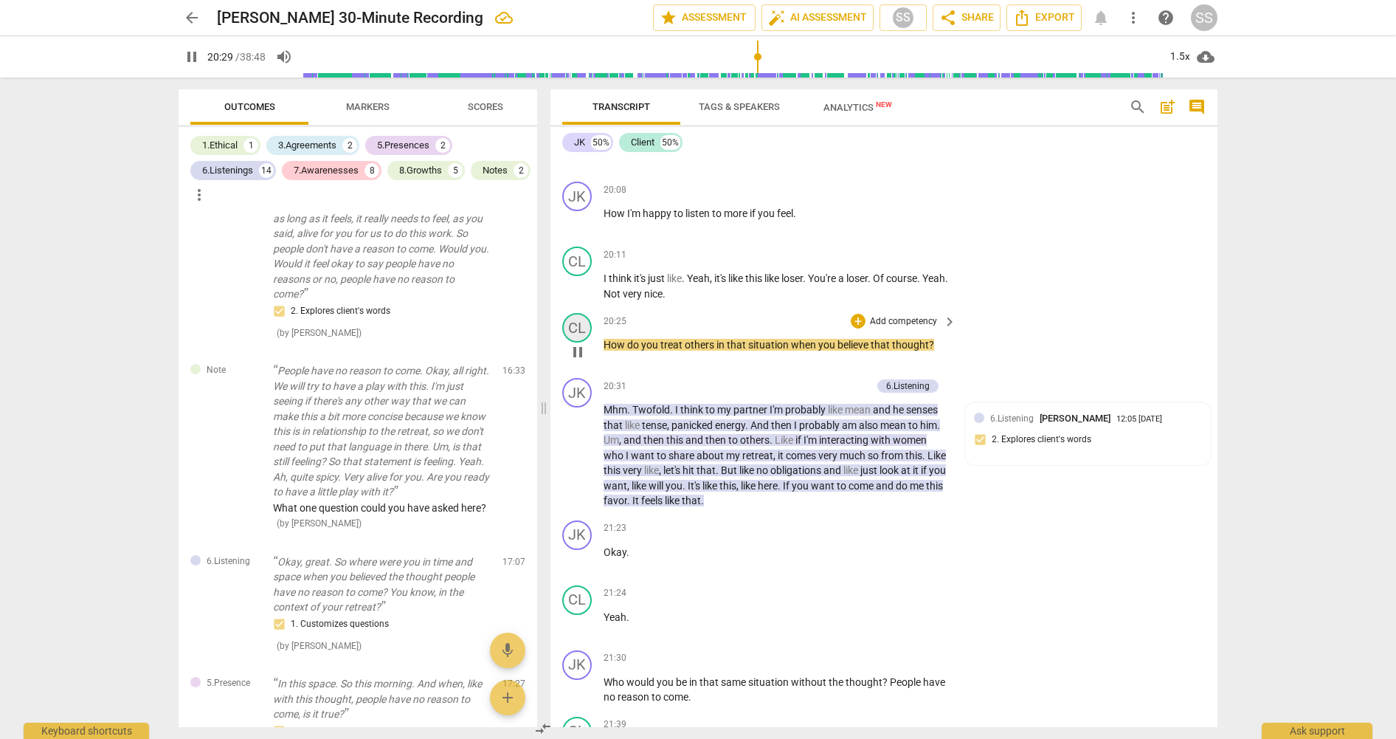
click at [587, 342] on div "CL" at bounding box center [577, 328] width 30 height 30
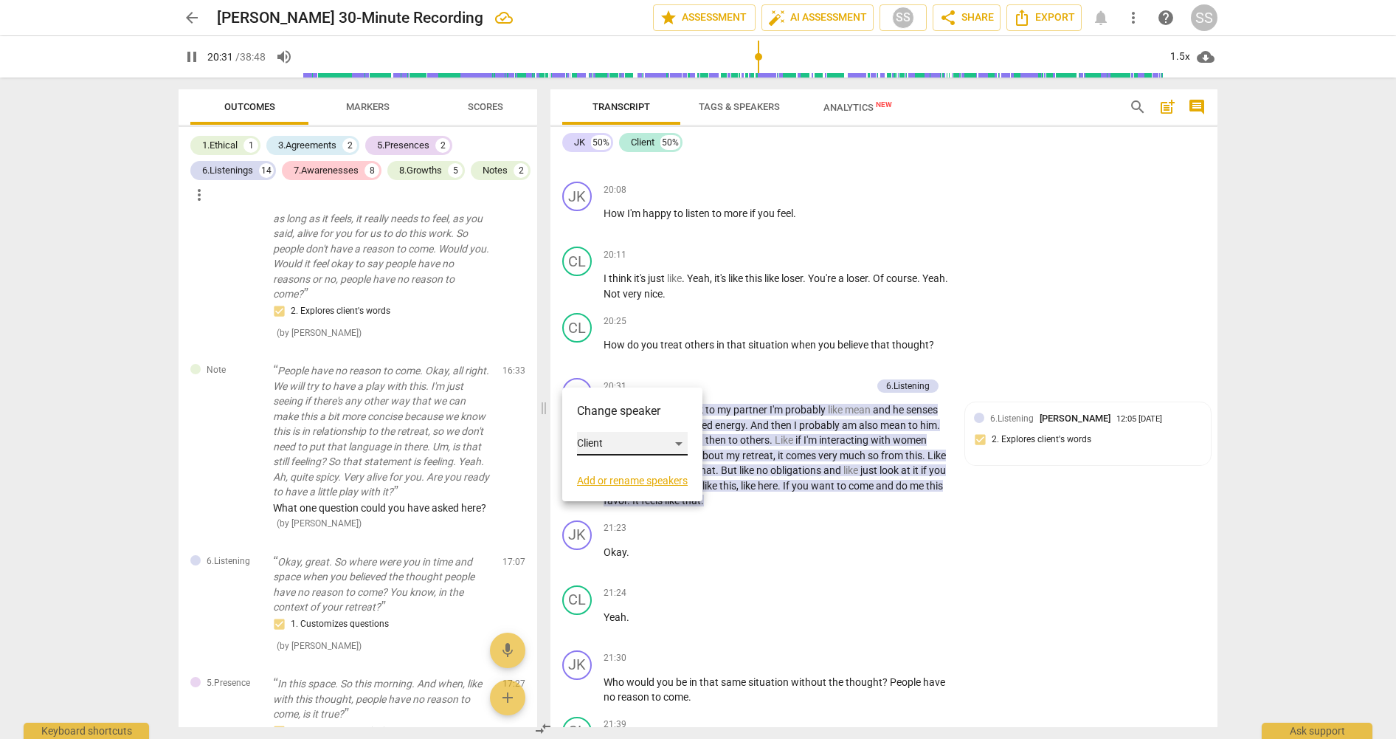
click at [616, 446] on div "Client" at bounding box center [632, 444] width 111 height 24
click at [606, 414] on li "JK" at bounding box center [633, 415] width 112 height 28
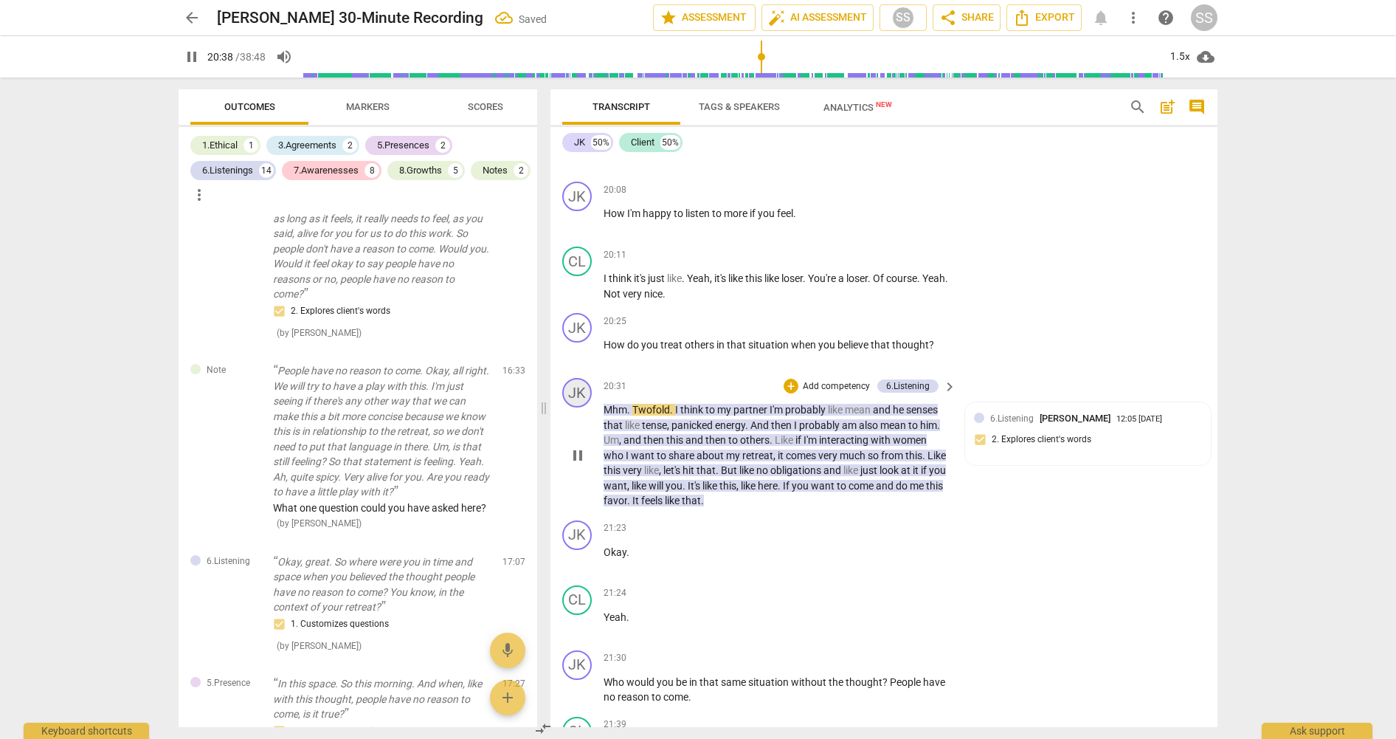
click at [580, 407] on div "JK" at bounding box center [577, 393] width 30 height 30
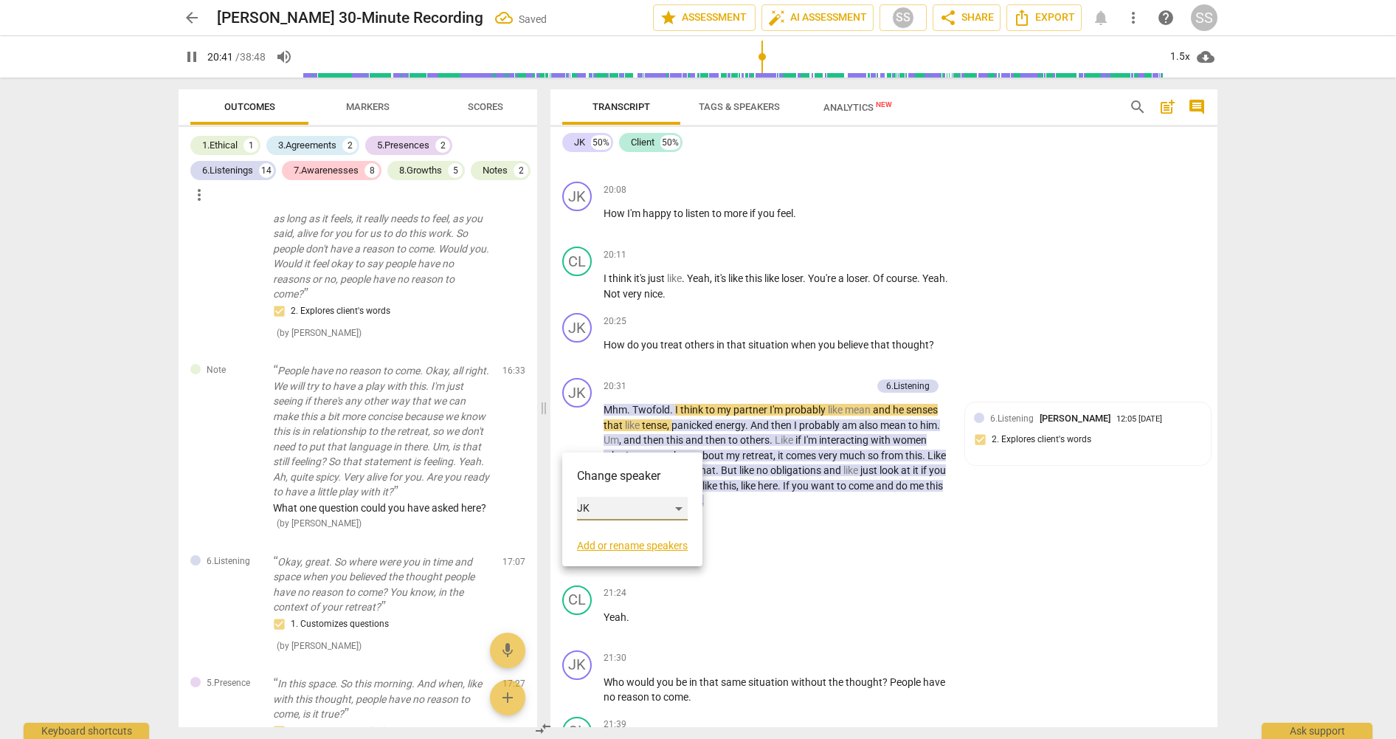
click at [679, 501] on div "JK" at bounding box center [632, 509] width 111 height 24
click at [619, 536] on li "Client" at bounding box center [633, 536] width 112 height 28
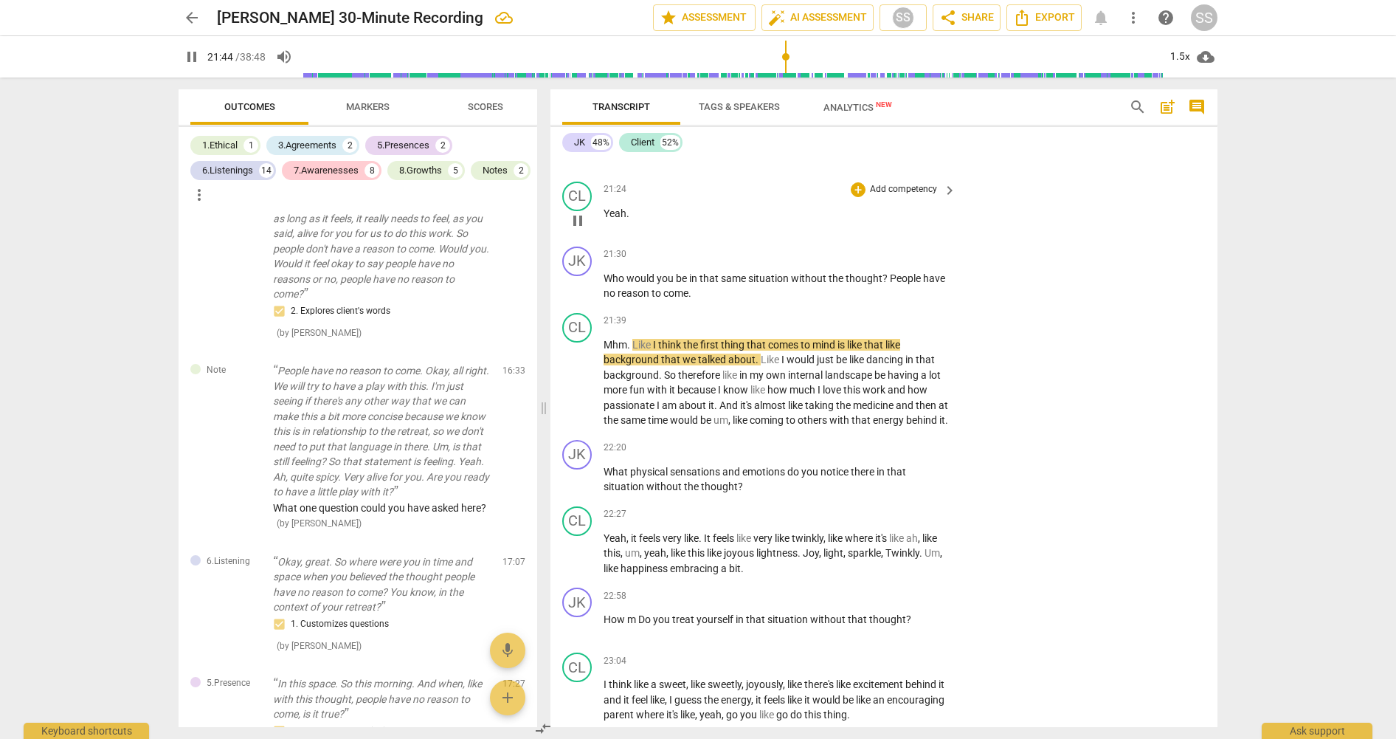
scroll to position [8540, 0]
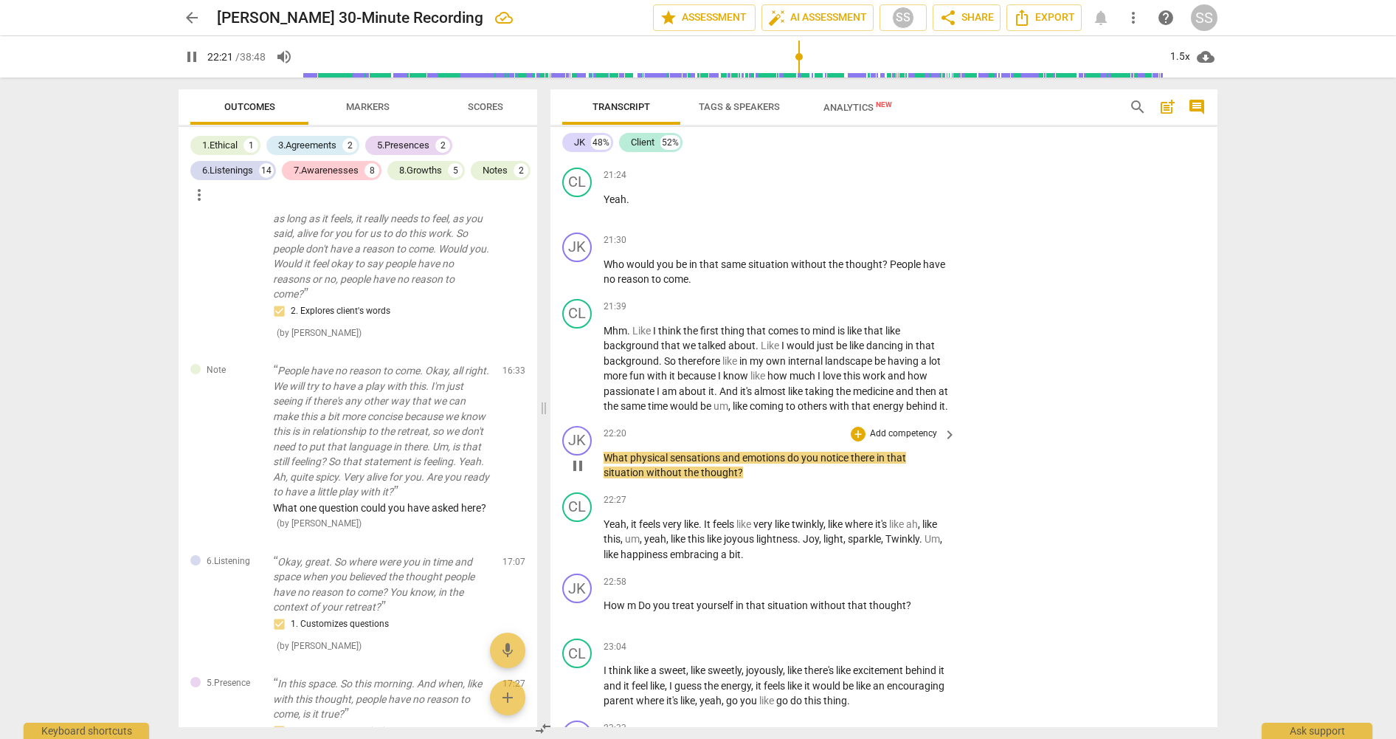
click at [894, 441] on p "Add competency" at bounding box center [903, 433] width 70 height 13
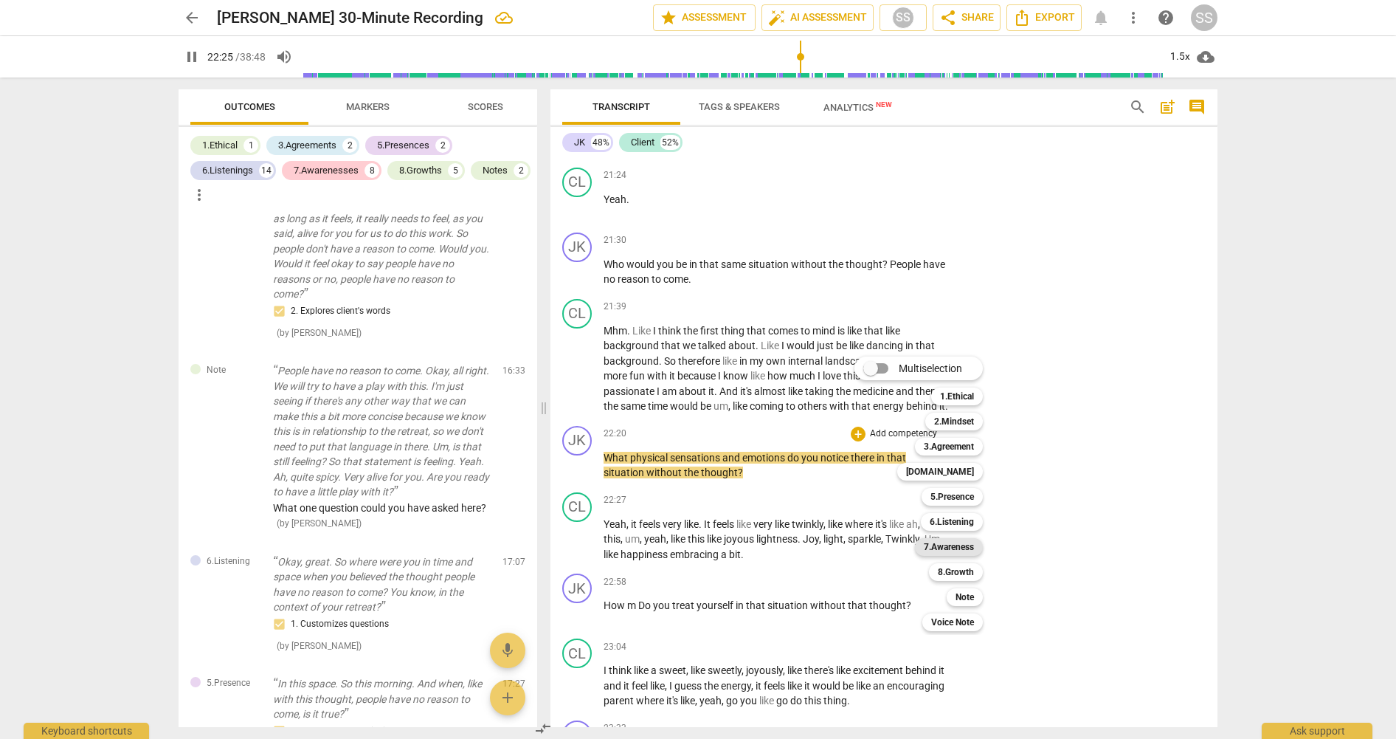
click at [966, 544] on b "7.Awareness" at bounding box center [949, 547] width 50 height 18
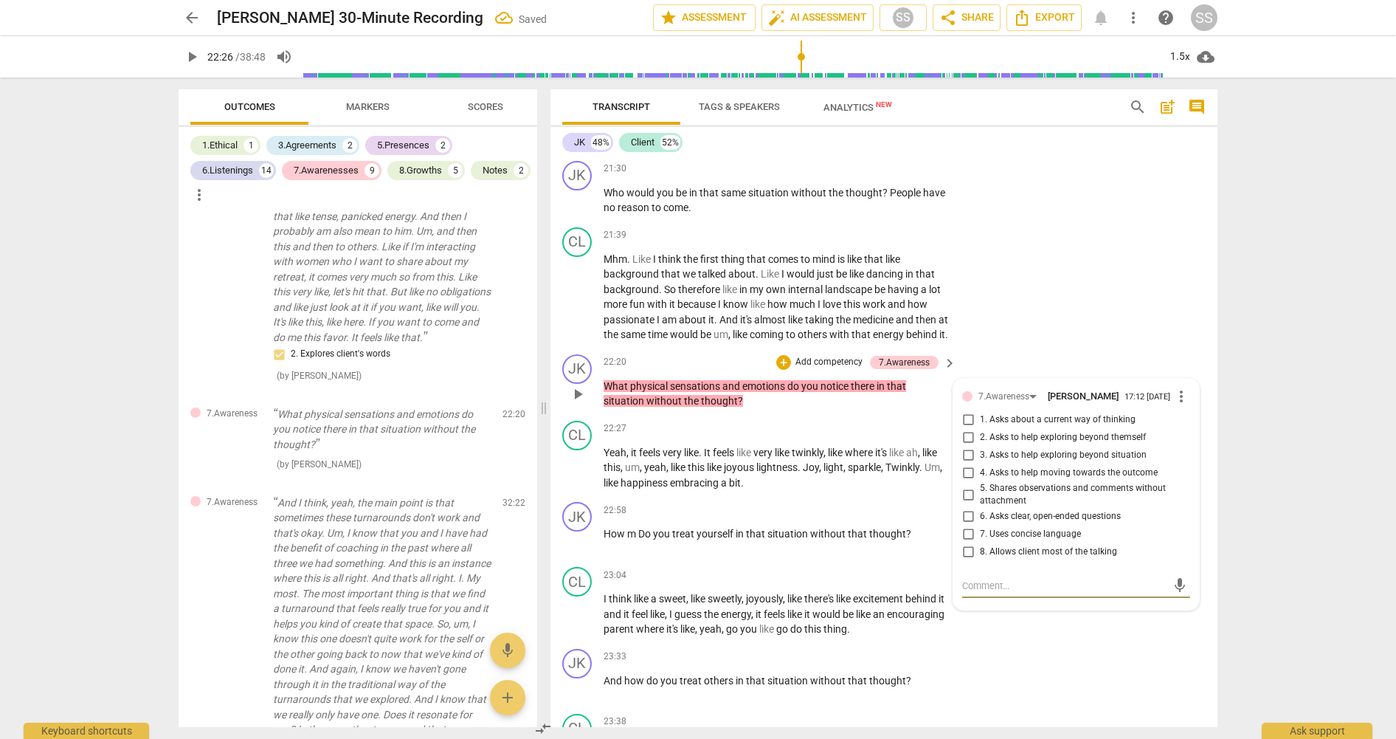
scroll to position [8620, 0]
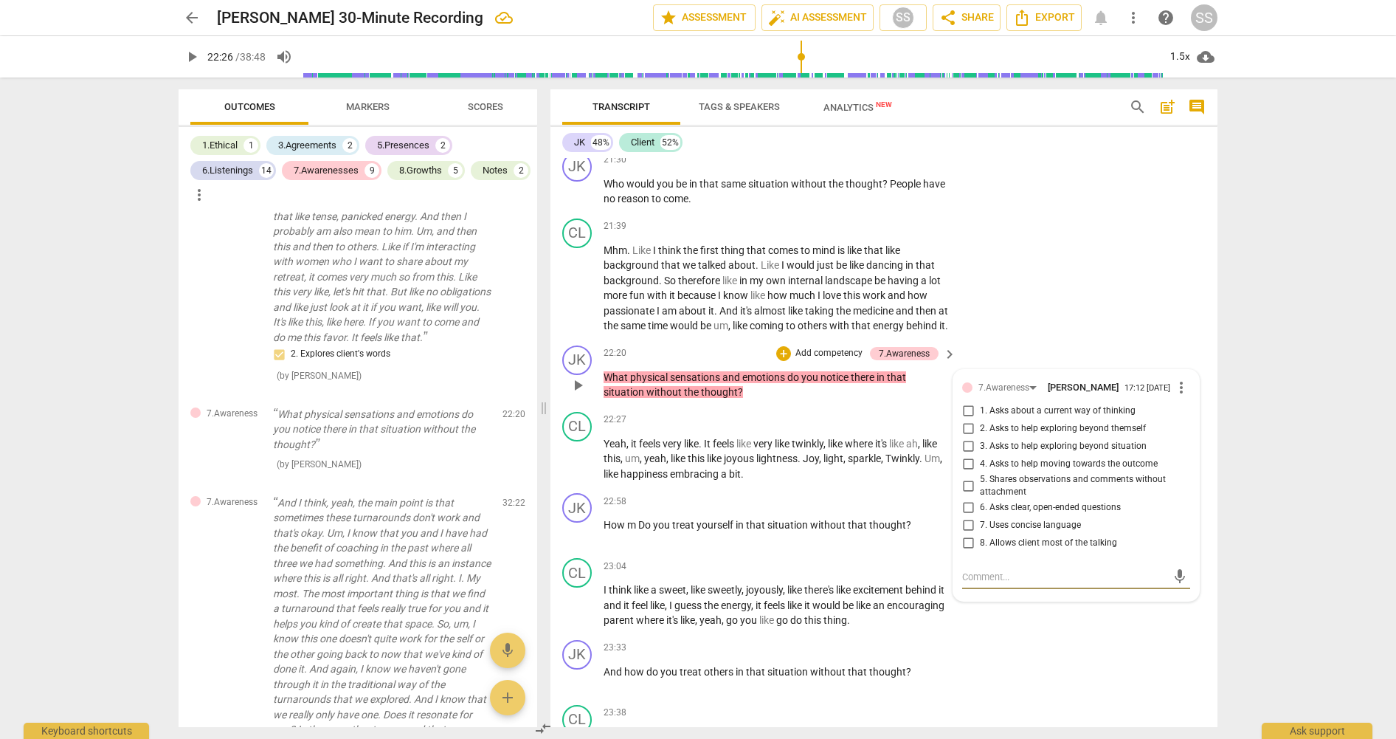
drag, startPoint x: 969, startPoint y: 514, endPoint x: 997, endPoint y: 480, distance: 43.5
click at [969, 455] on input "3. Asks to help exploring beyond situation" at bounding box center [968, 447] width 24 height 18
click at [1086, 325] on div "CL play_arrow pause 21:39 + Add competency keyboard_arrow_right Mhm . Like I th…" at bounding box center [883, 276] width 667 height 127
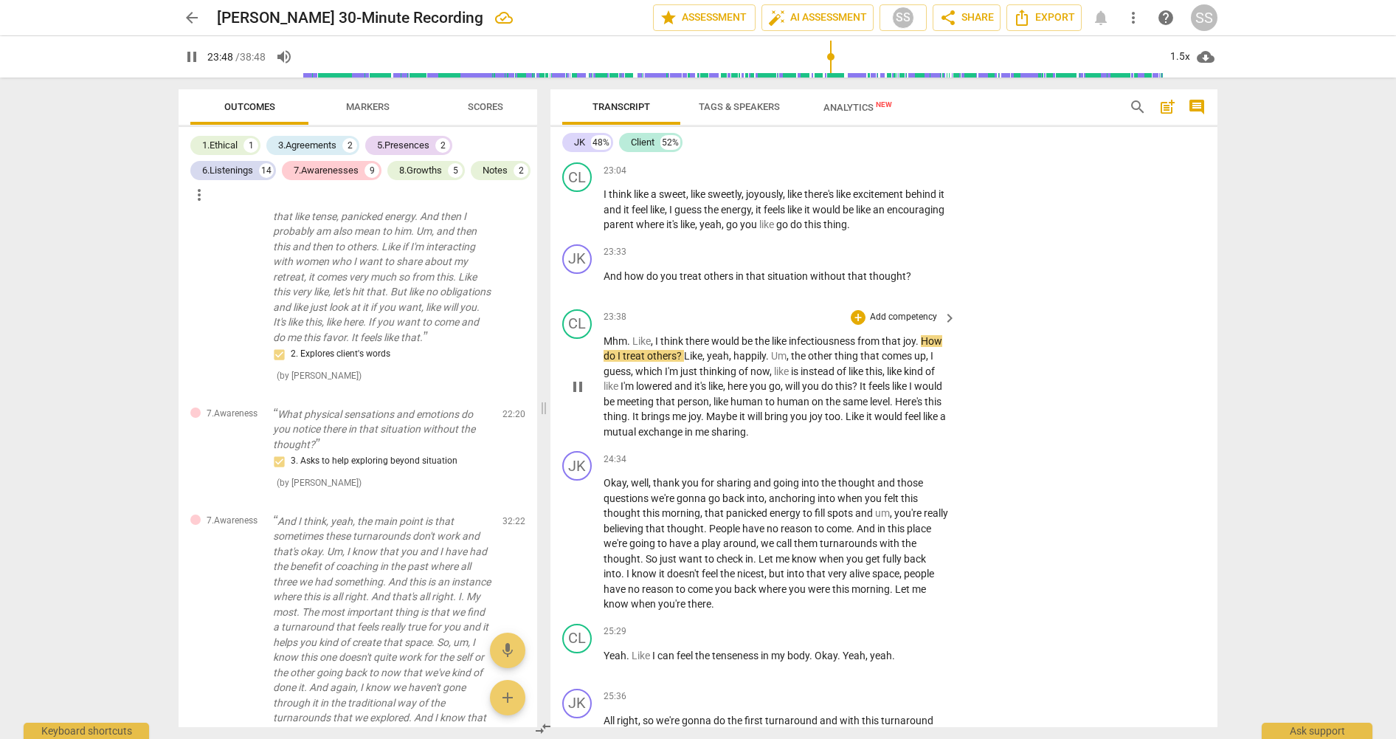
scroll to position [9040, 0]
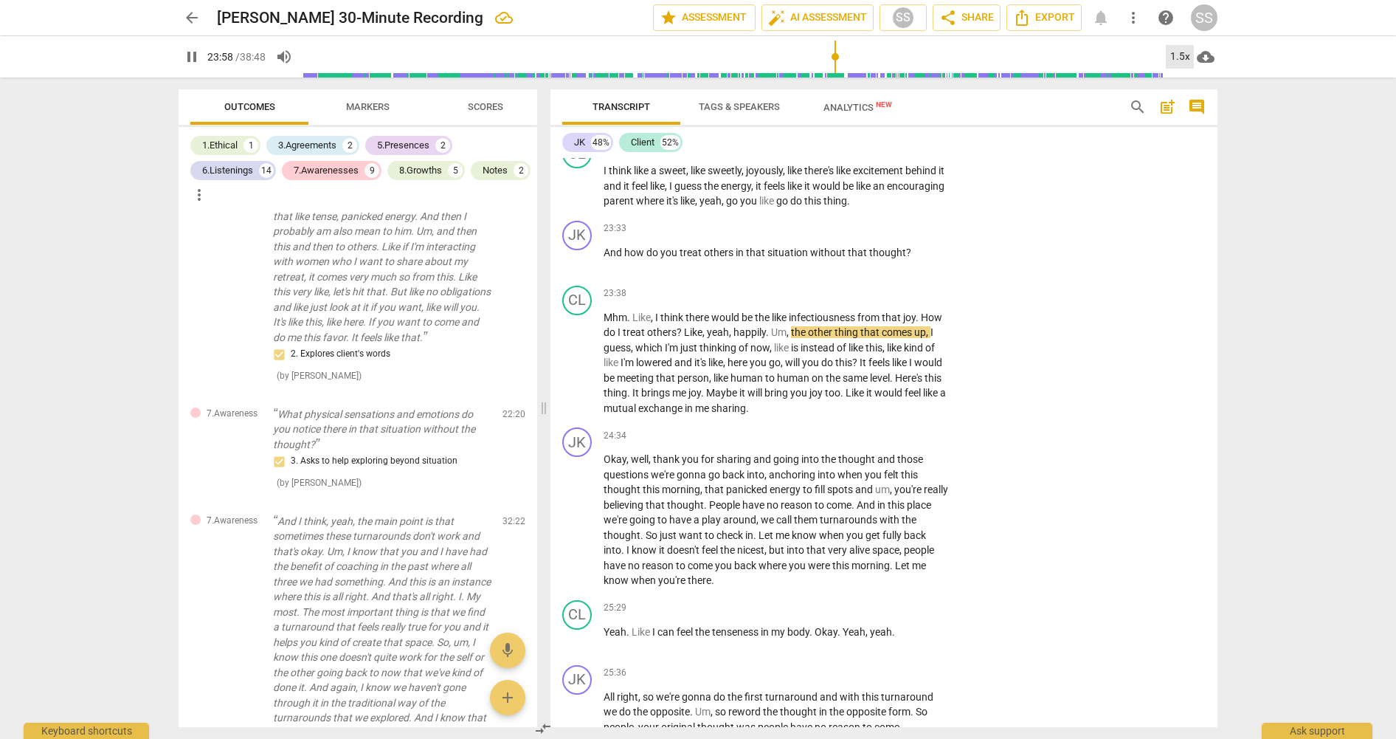
click at [1181, 52] on div "1.5x" at bounding box center [1180, 57] width 28 height 24
click at [1192, 170] on li "2x" at bounding box center [1190, 170] width 49 height 28
click at [1182, 61] on div "2x" at bounding box center [1180, 57] width 28 height 24
click at [1200, 117] on li "1.25x" at bounding box center [1190, 115] width 49 height 28
click at [580, 529] on span "pause" at bounding box center [578, 520] width 18 height 18
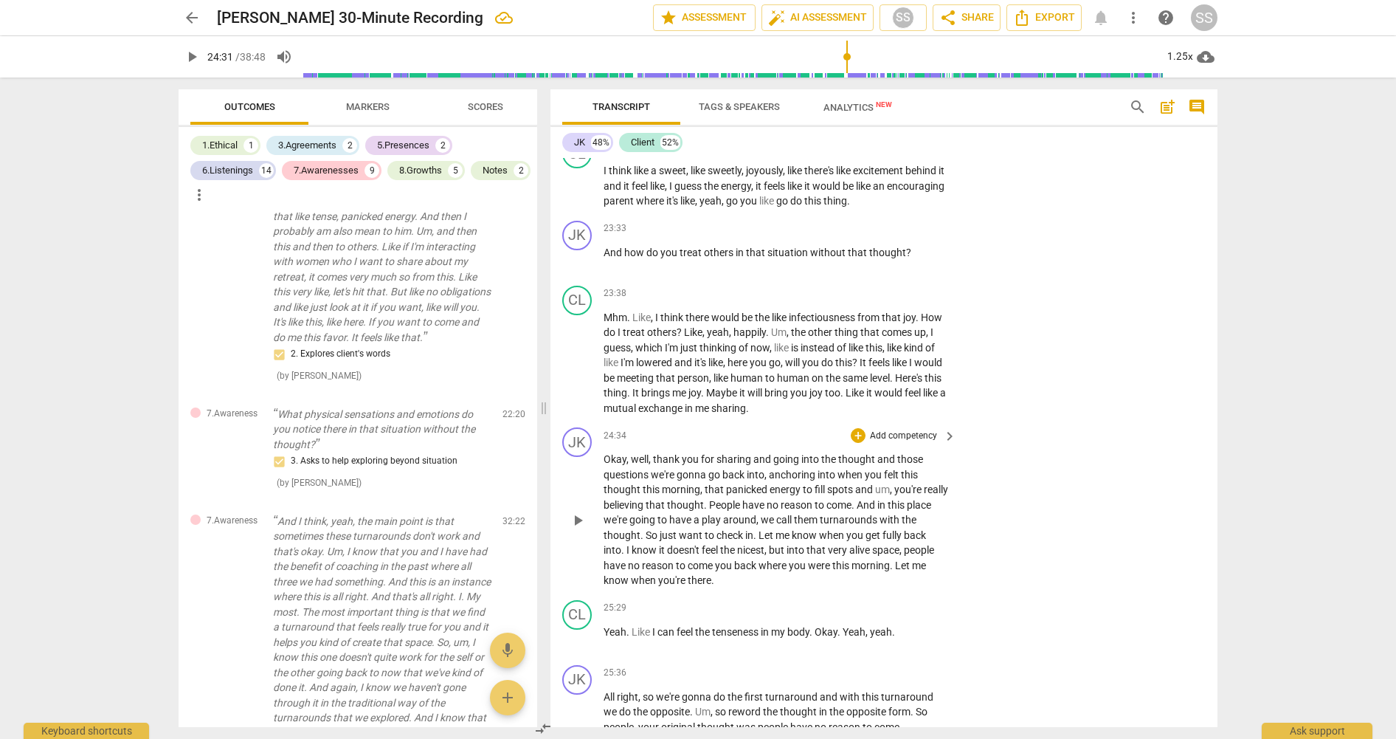
click at [581, 529] on span "play_arrow" at bounding box center [578, 520] width 18 height 18
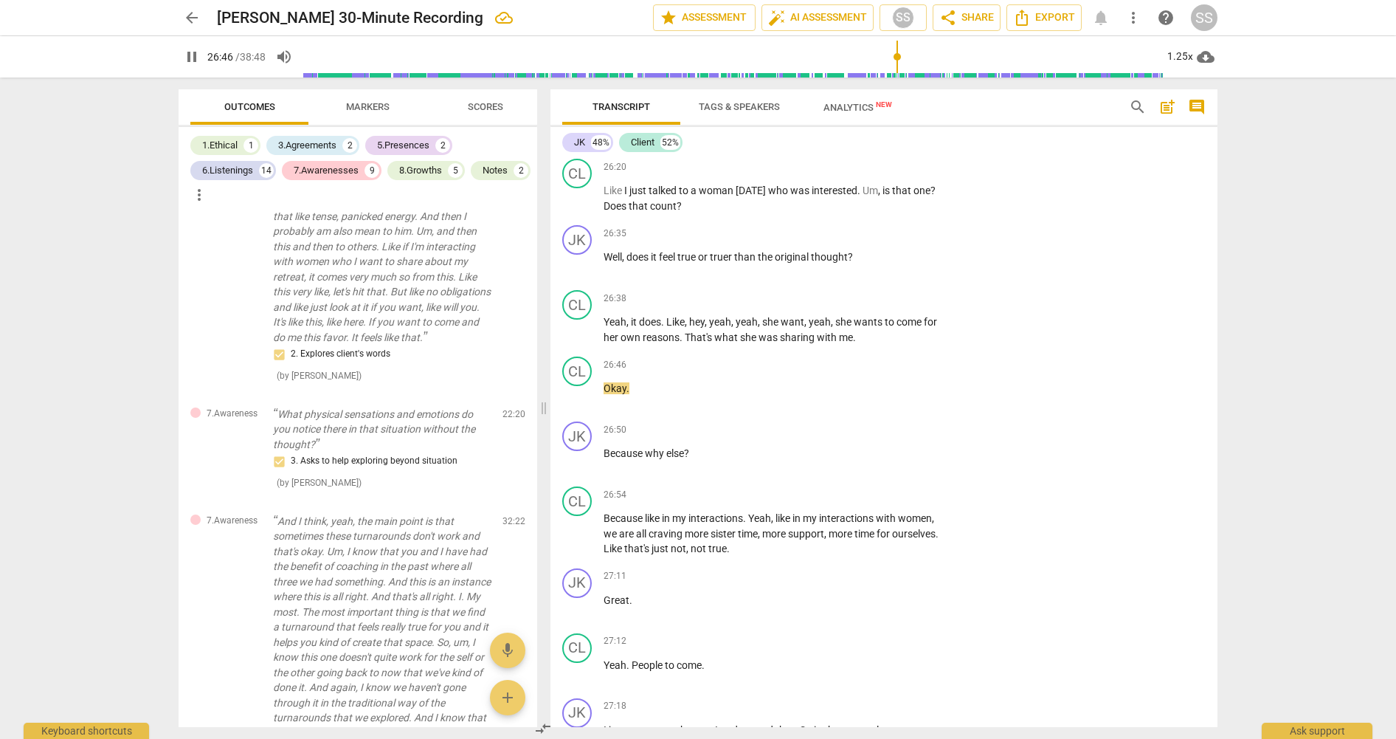
scroll to position [9904, 0]
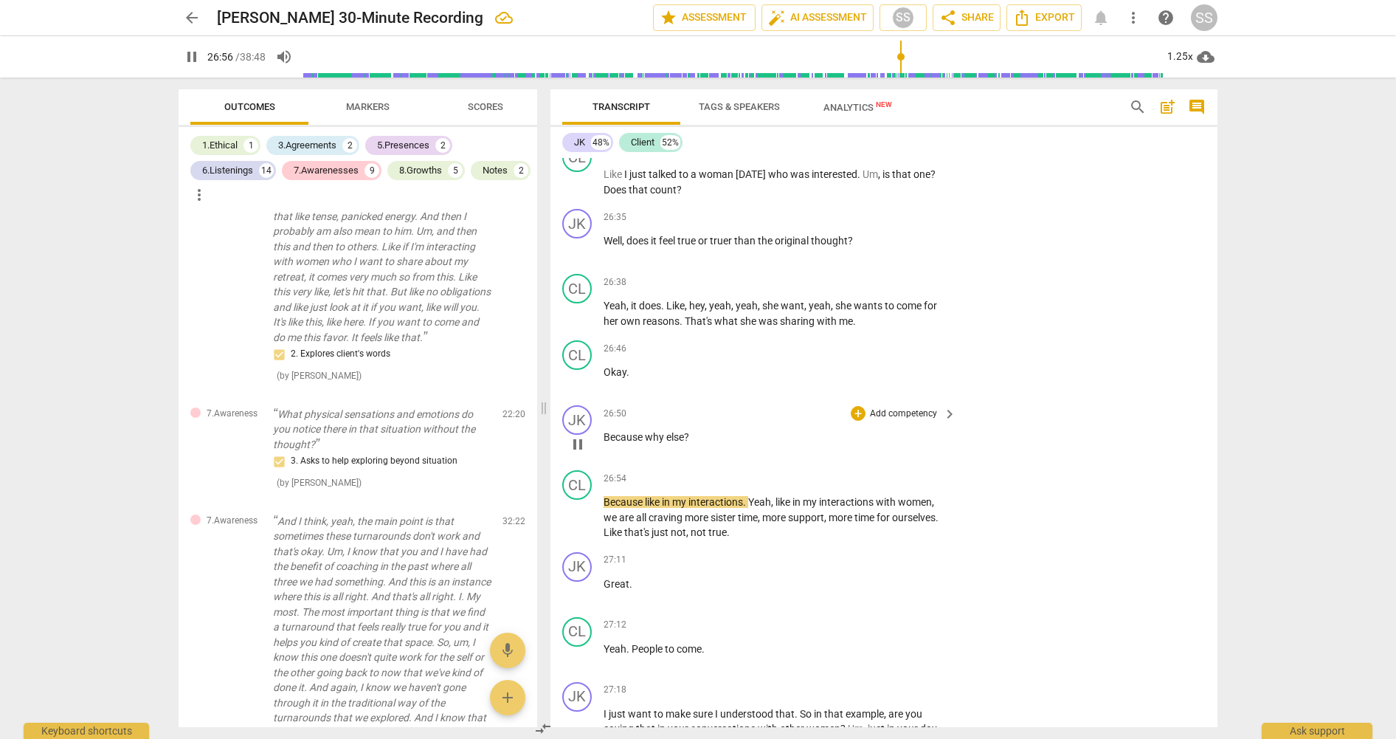
click at [583, 453] on span "pause" at bounding box center [578, 444] width 18 height 18
click at [582, 435] on div "JK" at bounding box center [577, 420] width 30 height 30
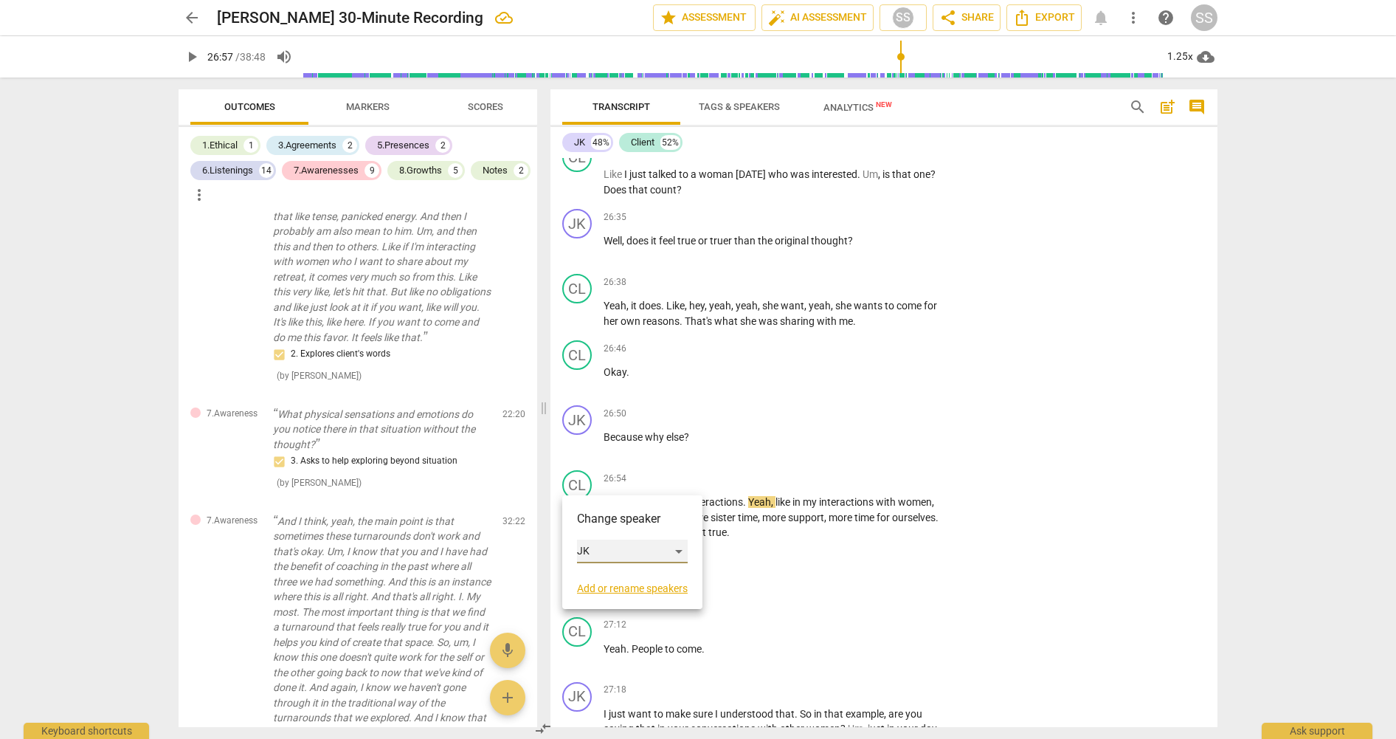
click at [684, 550] on div "JK" at bounding box center [632, 551] width 111 height 24
drag, startPoint x: 639, startPoint y: 584, endPoint x: 630, endPoint y: 577, distance: 11.5
click at [639, 583] on li "Client" at bounding box center [633, 579] width 112 height 28
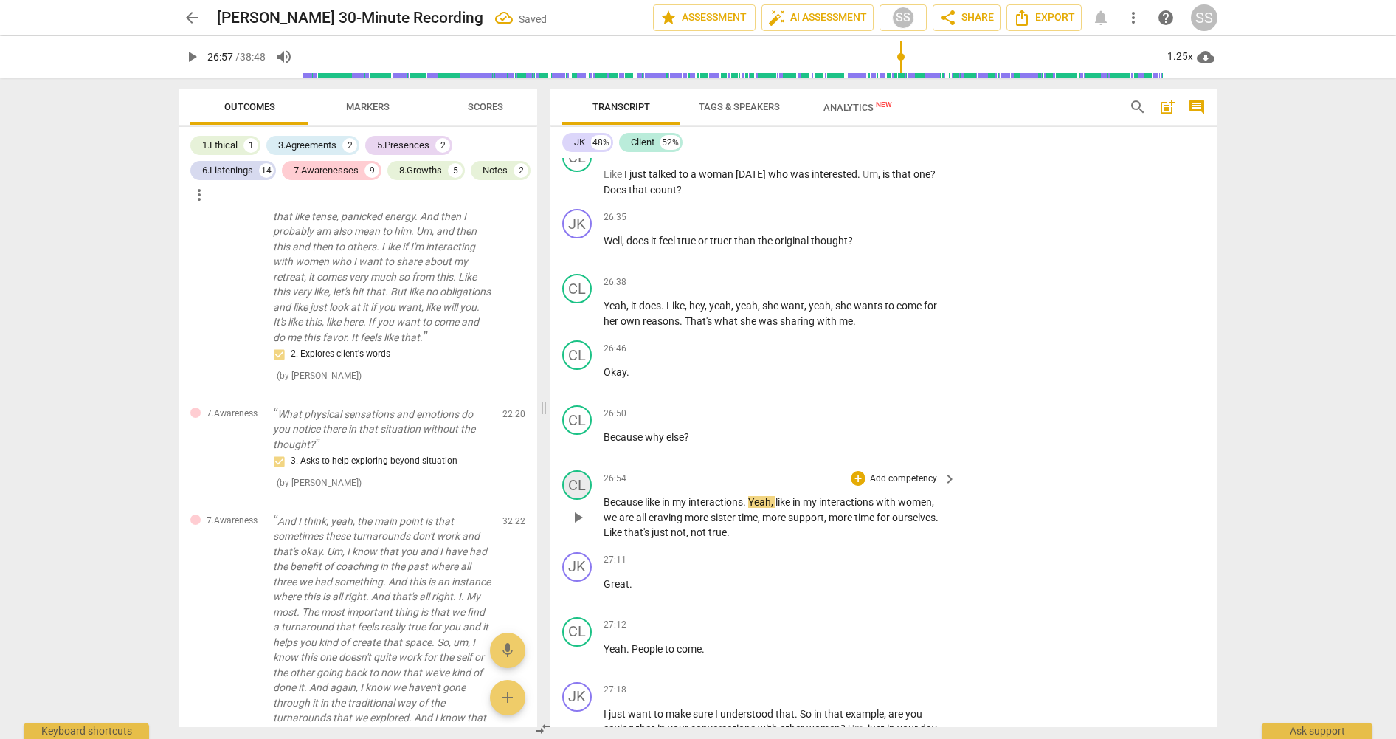
click at [578, 500] on div "CL" at bounding box center [577, 485] width 30 height 30
click at [756, 500] on div at bounding box center [698, 369] width 1396 height 739
click at [580, 526] on span "play_arrow" at bounding box center [578, 517] width 18 height 18
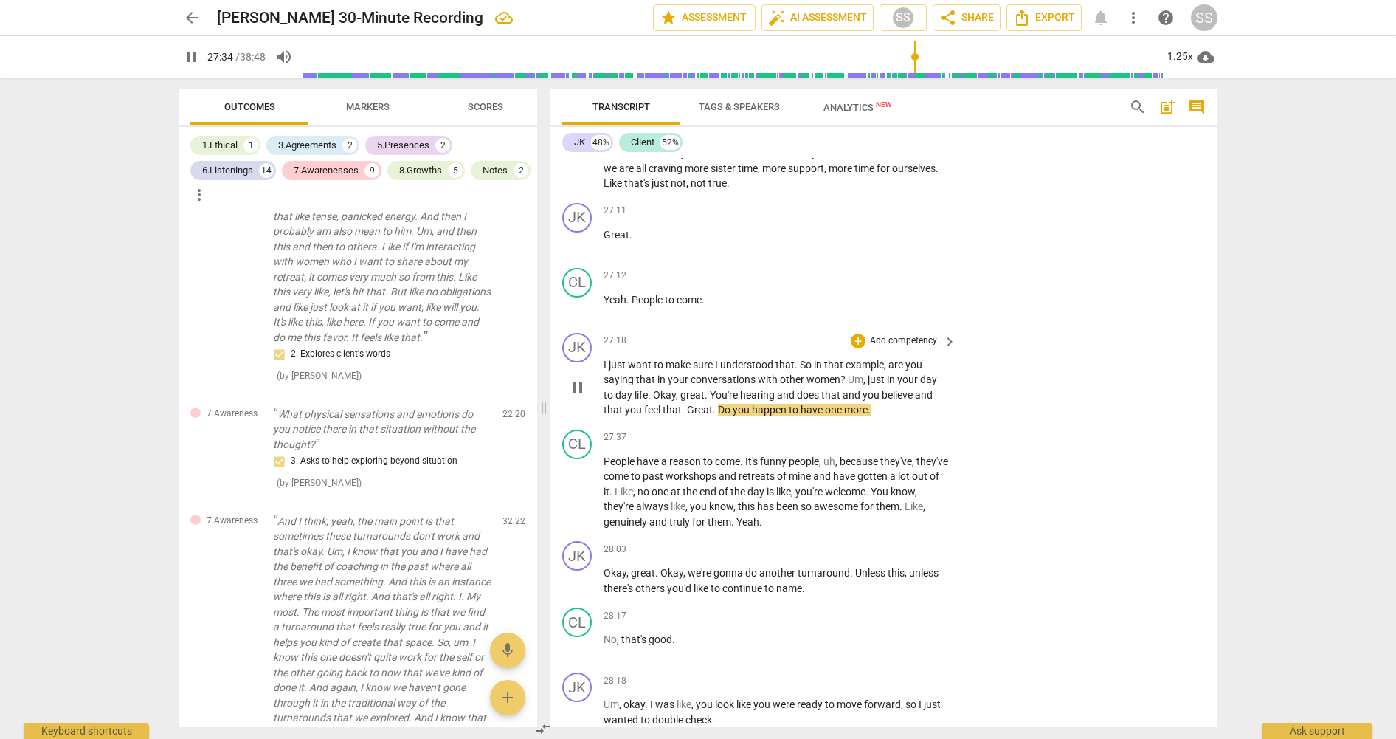
scroll to position [10270, 0]
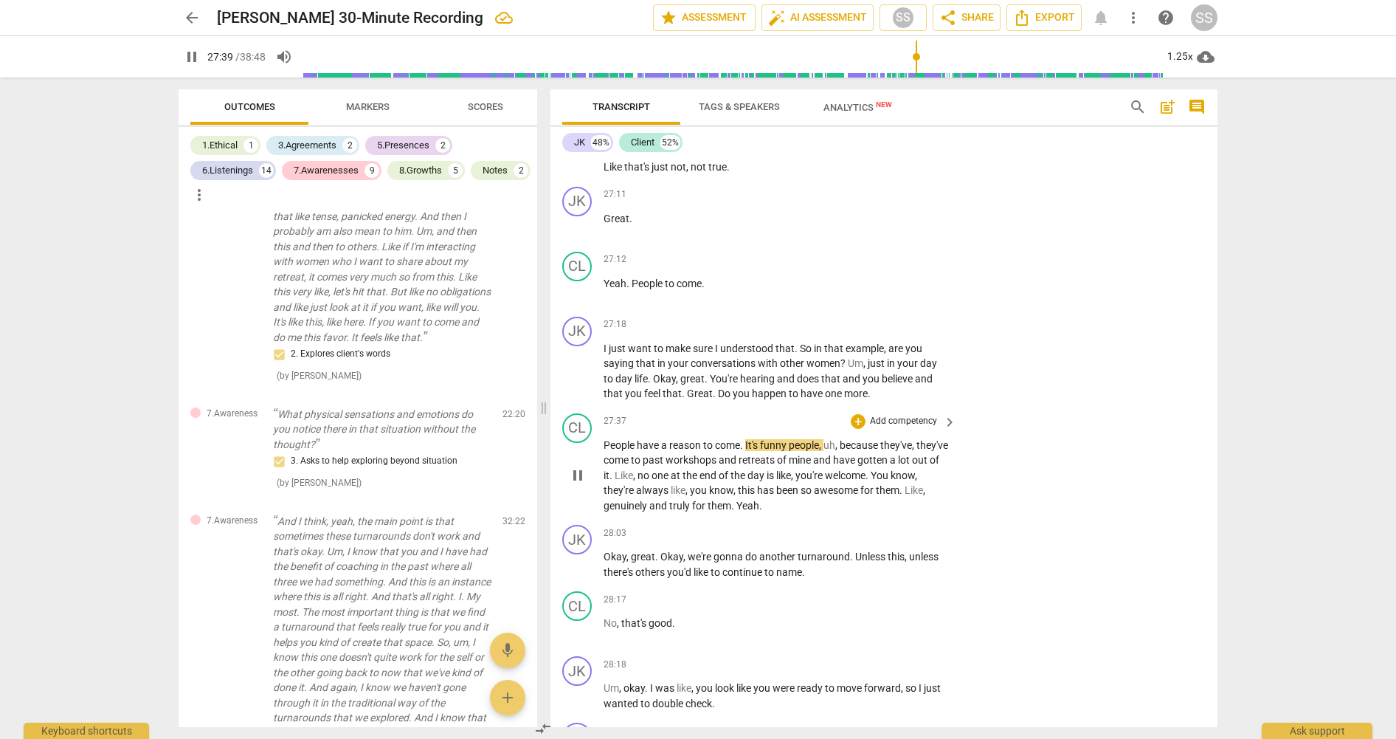
click at [581, 484] on span "pause" at bounding box center [578, 475] width 18 height 18
click at [715, 399] on span "." at bounding box center [715, 393] width 5 height 12
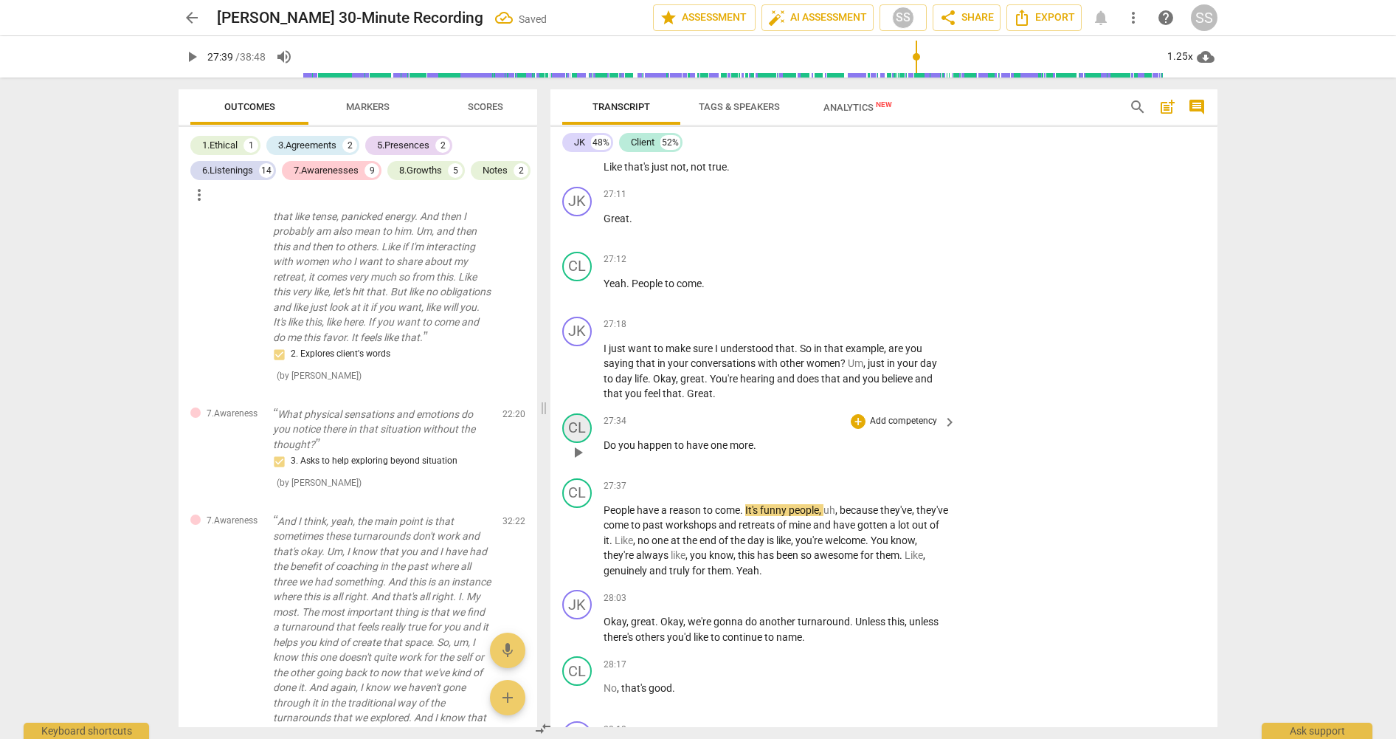
click at [580, 443] on div "CL" at bounding box center [577, 428] width 30 height 30
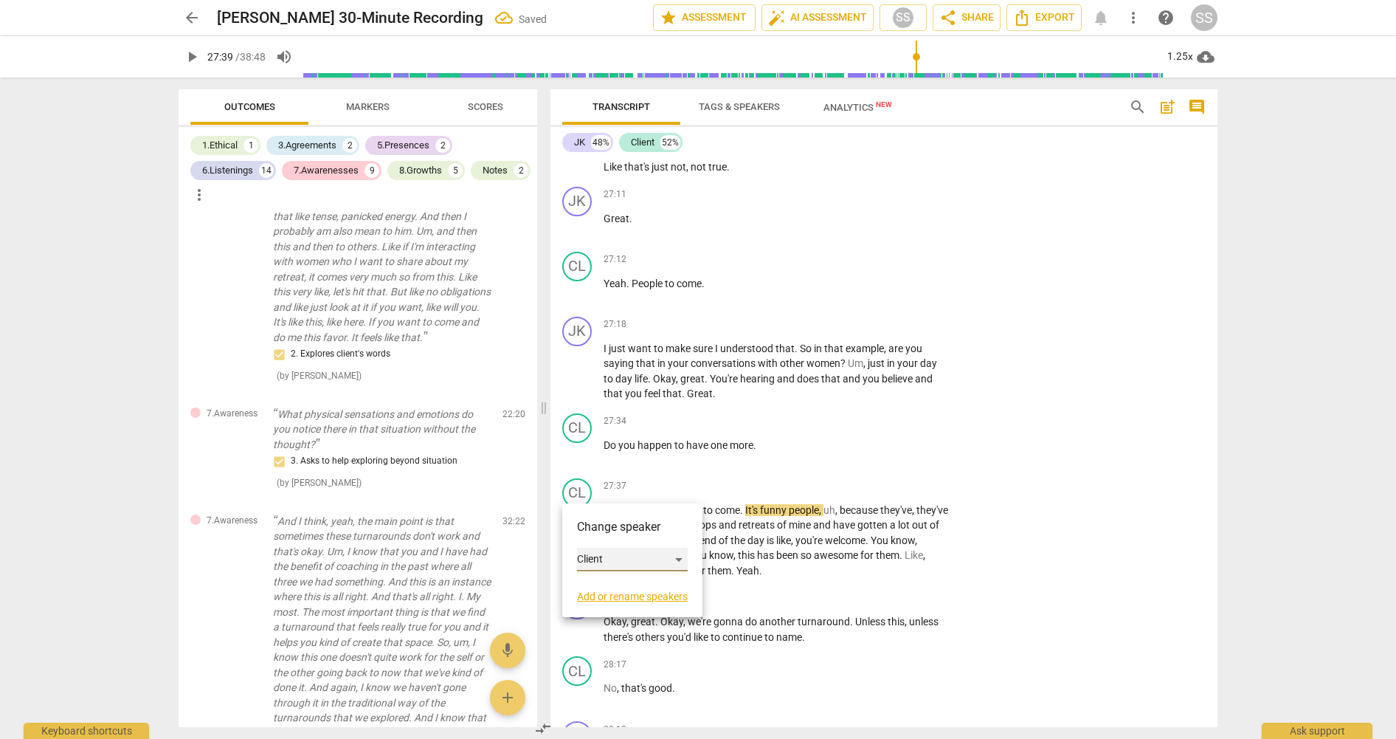
click at [680, 553] on div "Client" at bounding box center [632, 559] width 111 height 24
click at [629, 530] on li "JK" at bounding box center [633, 531] width 112 height 28
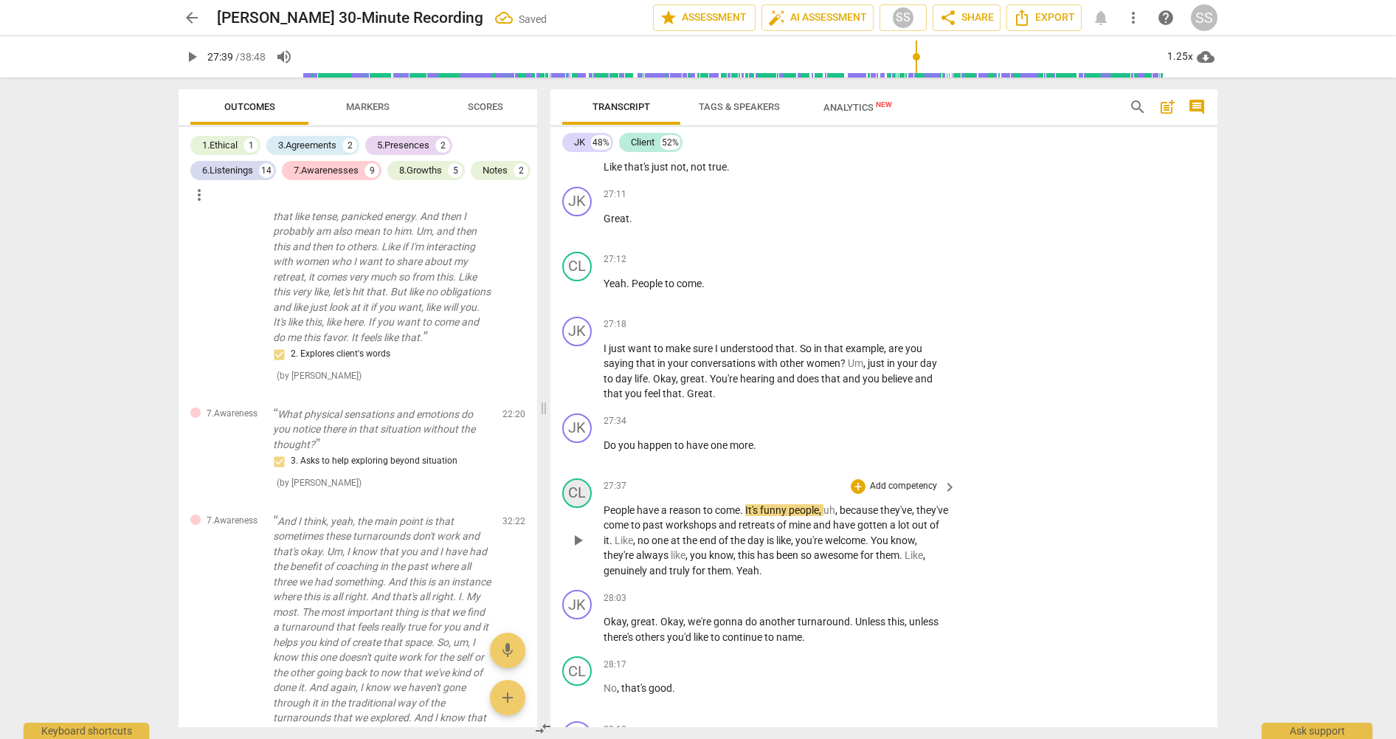
click at [575, 508] on div "CL" at bounding box center [577, 493] width 30 height 30
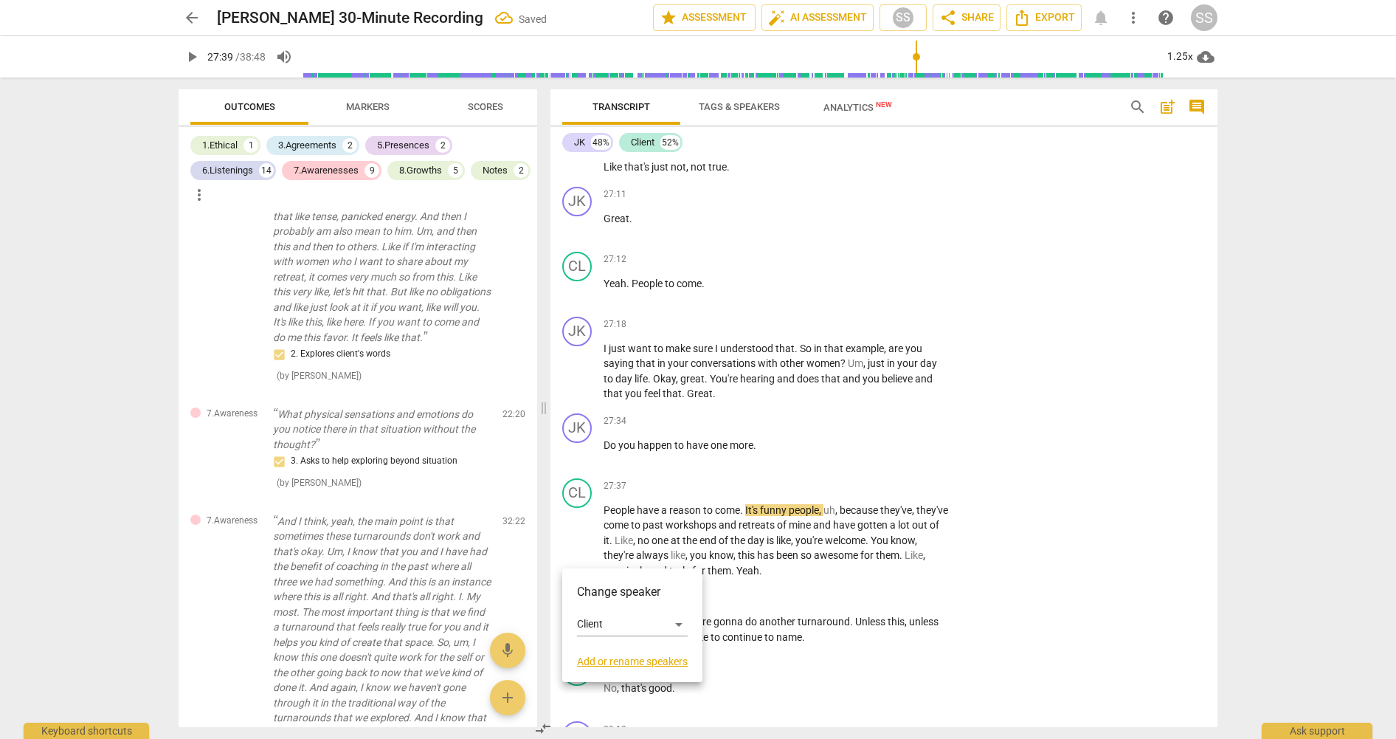
click at [746, 498] on div at bounding box center [698, 369] width 1396 height 739
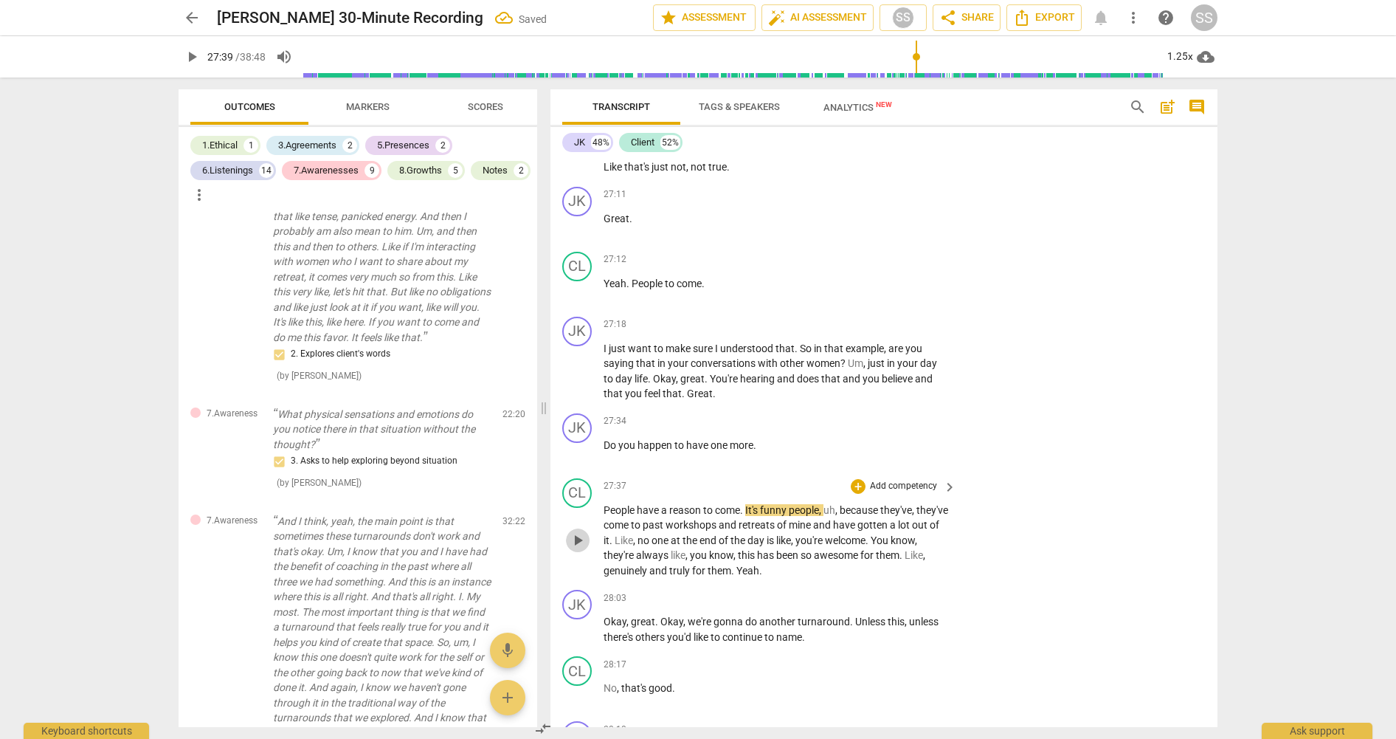
click at [573, 549] on span "play_arrow" at bounding box center [578, 540] width 18 height 18
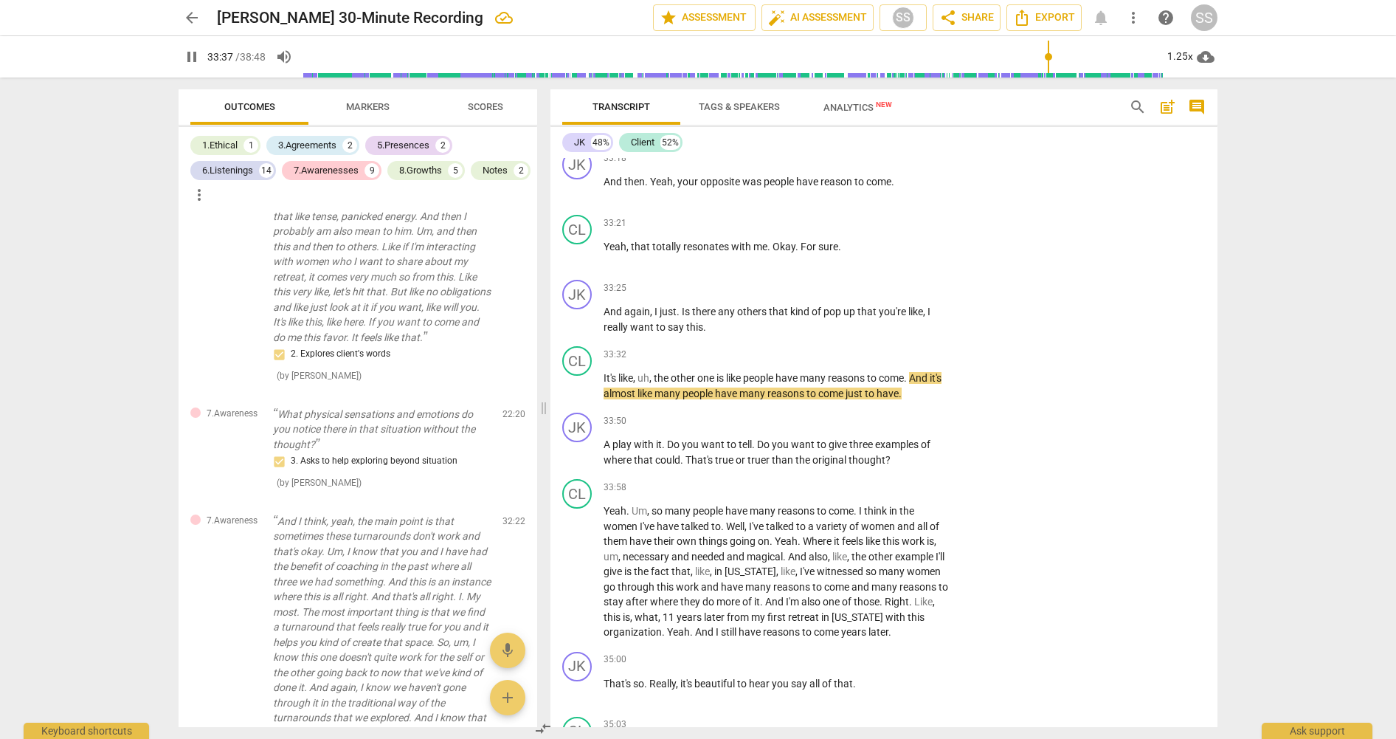
scroll to position [13347, 0]
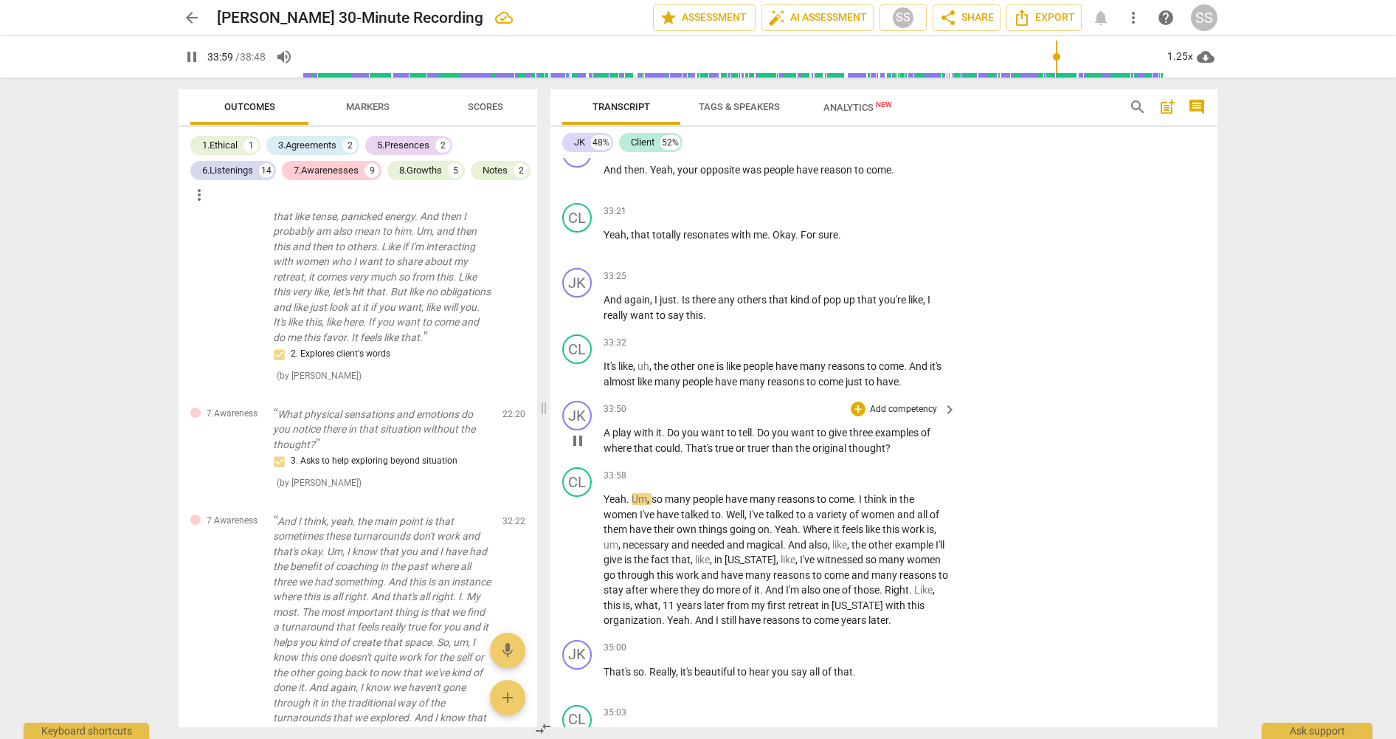
click at [908, 416] on p "Add competency" at bounding box center [903, 409] width 70 height 13
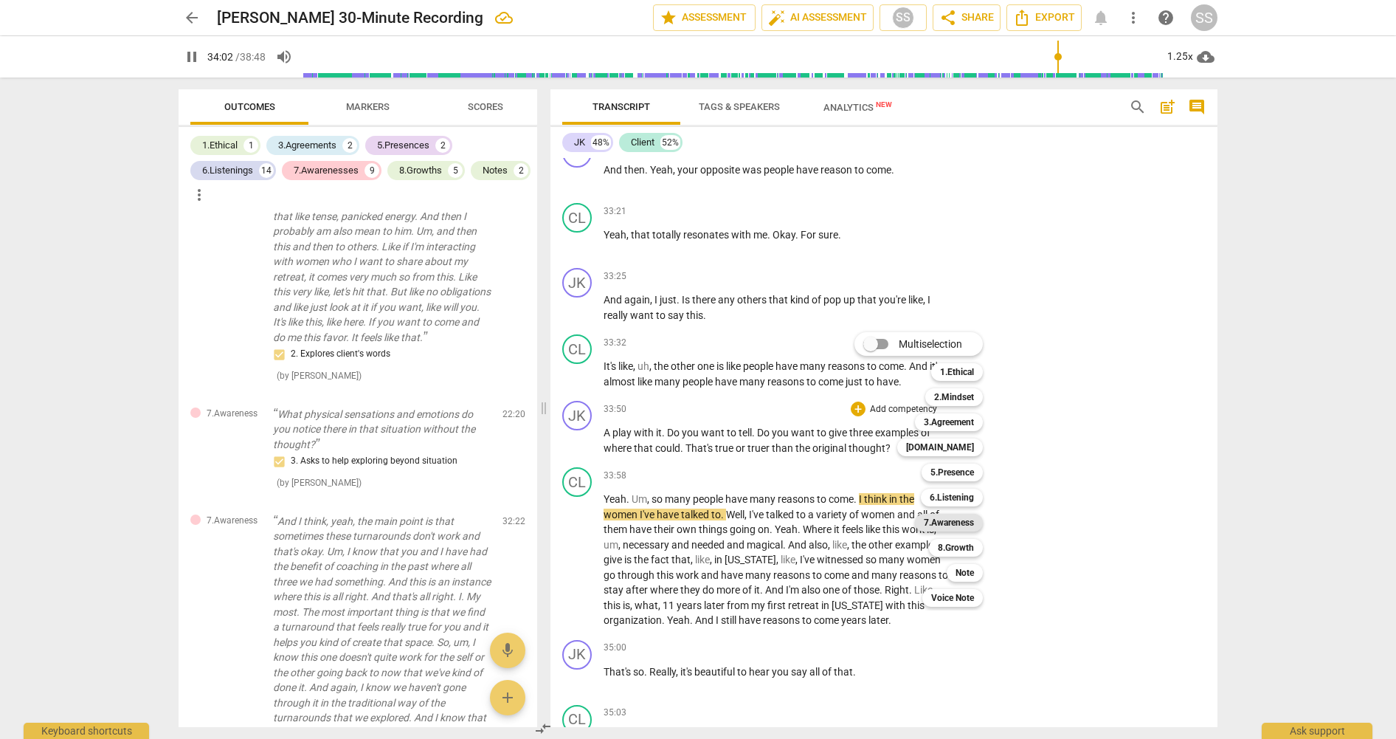
click at [956, 520] on b "7.Awareness" at bounding box center [949, 523] width 50 height 18
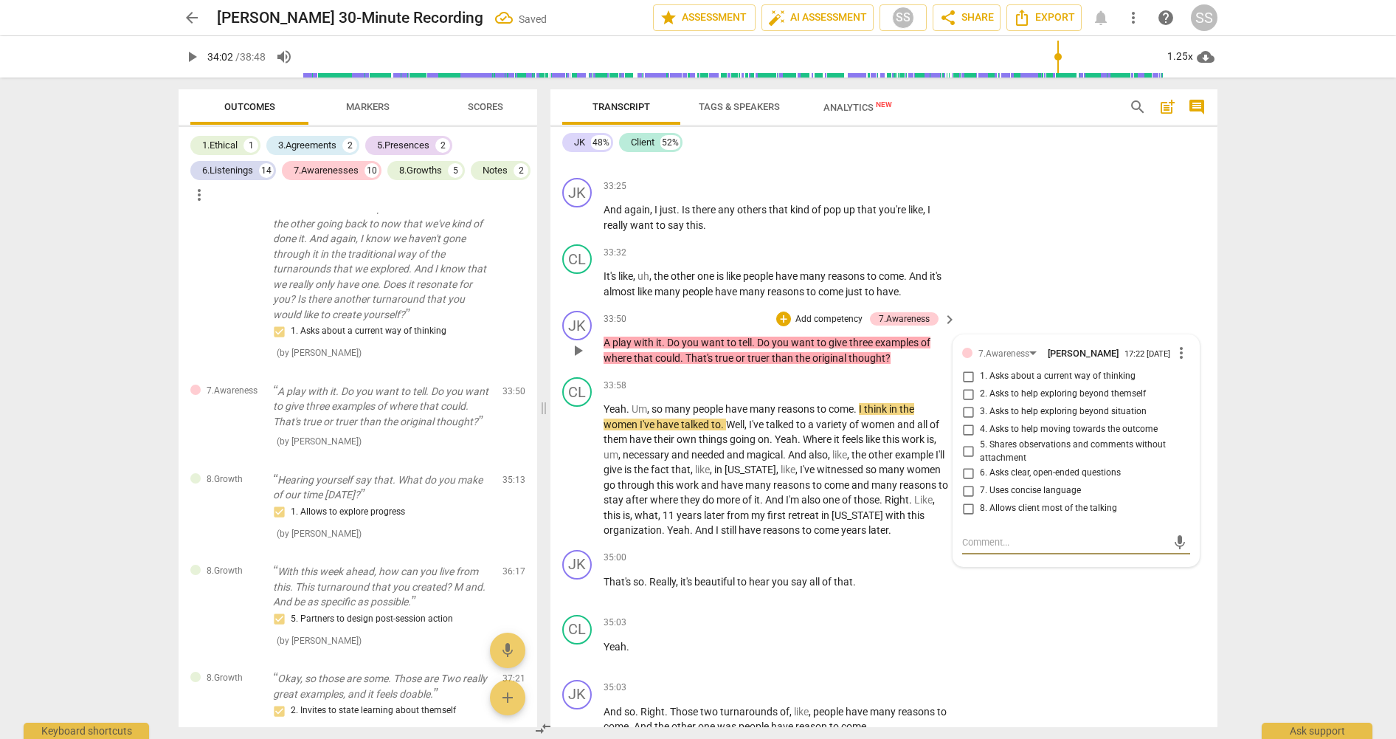
scroll to position [13439, 0]
click at [969, 384] on input "1. Asks about a current way of thinking" at bounding box center [968, 375] width 24 height 18
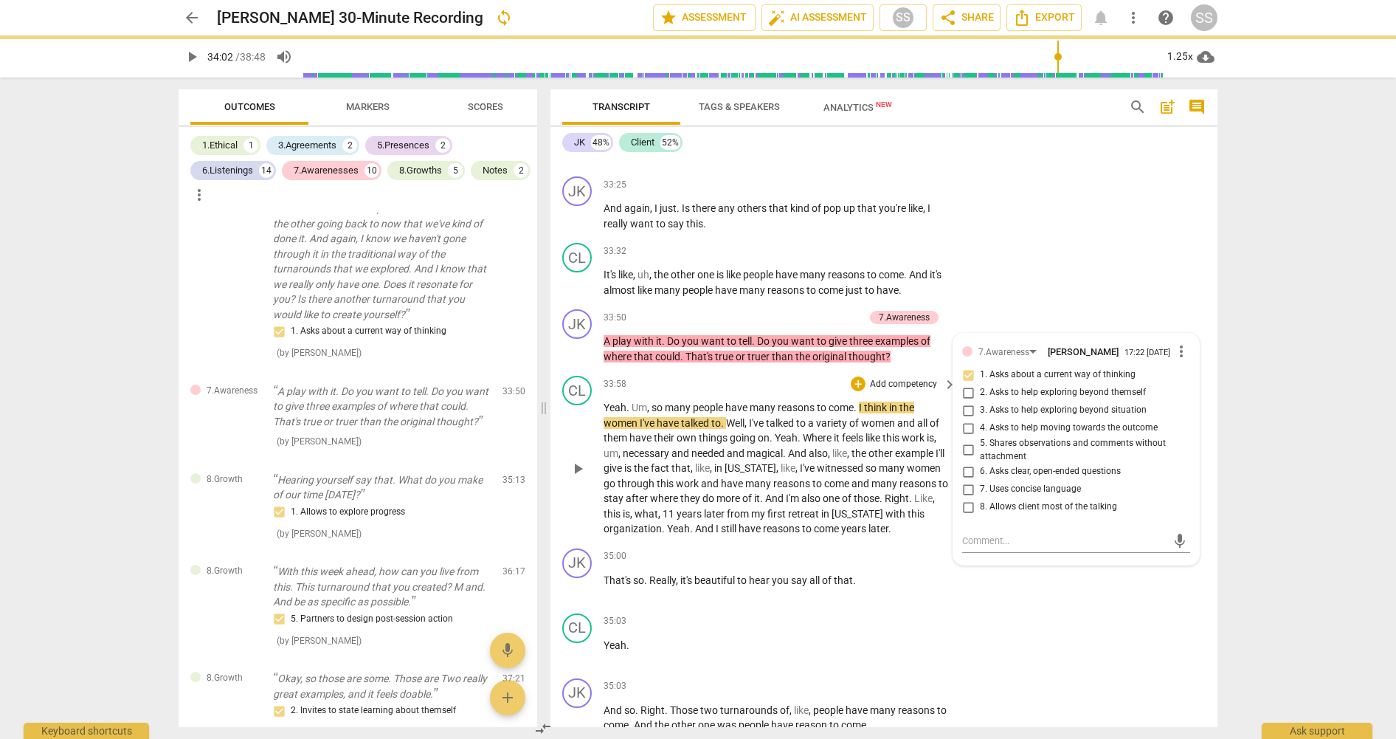
click at [573, 477] on span "play_arrow" at bounding box center [578, 469] width 18 height 18
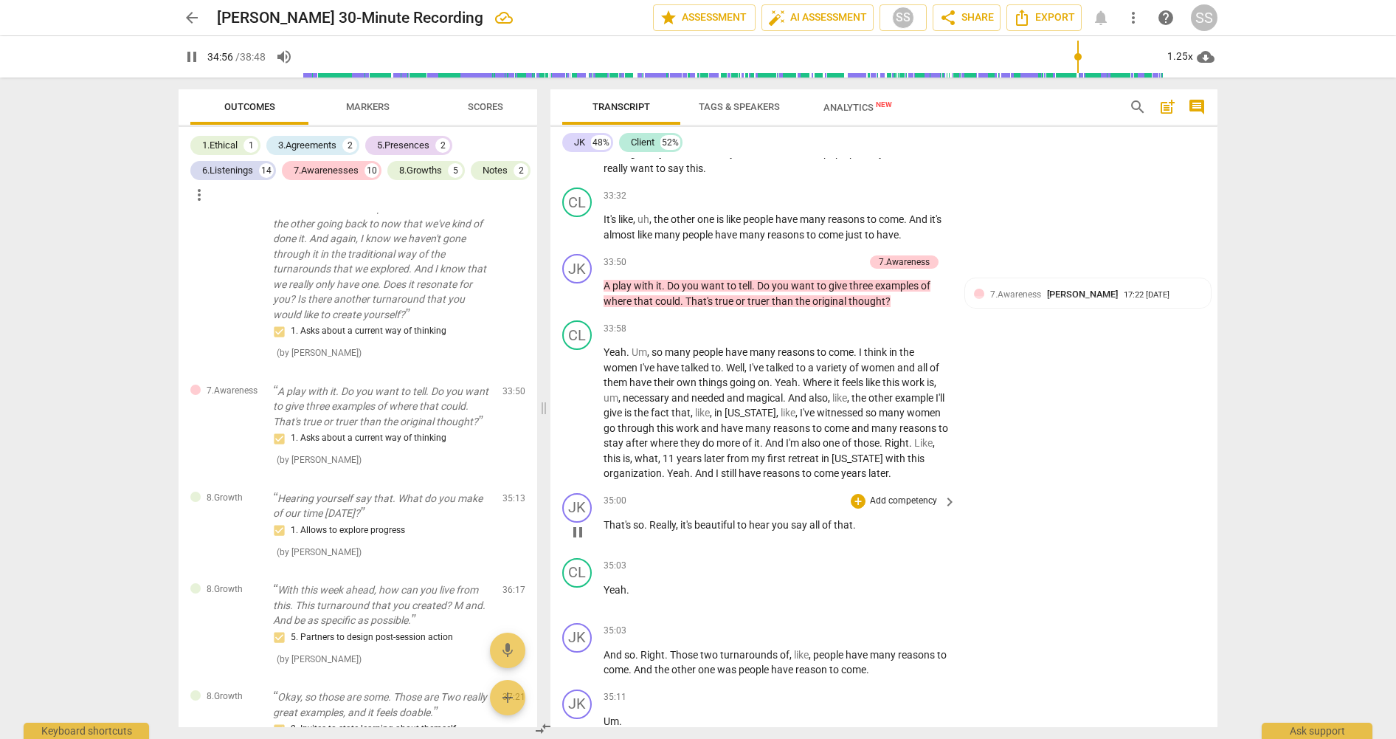
scroll to position [13510, 0]
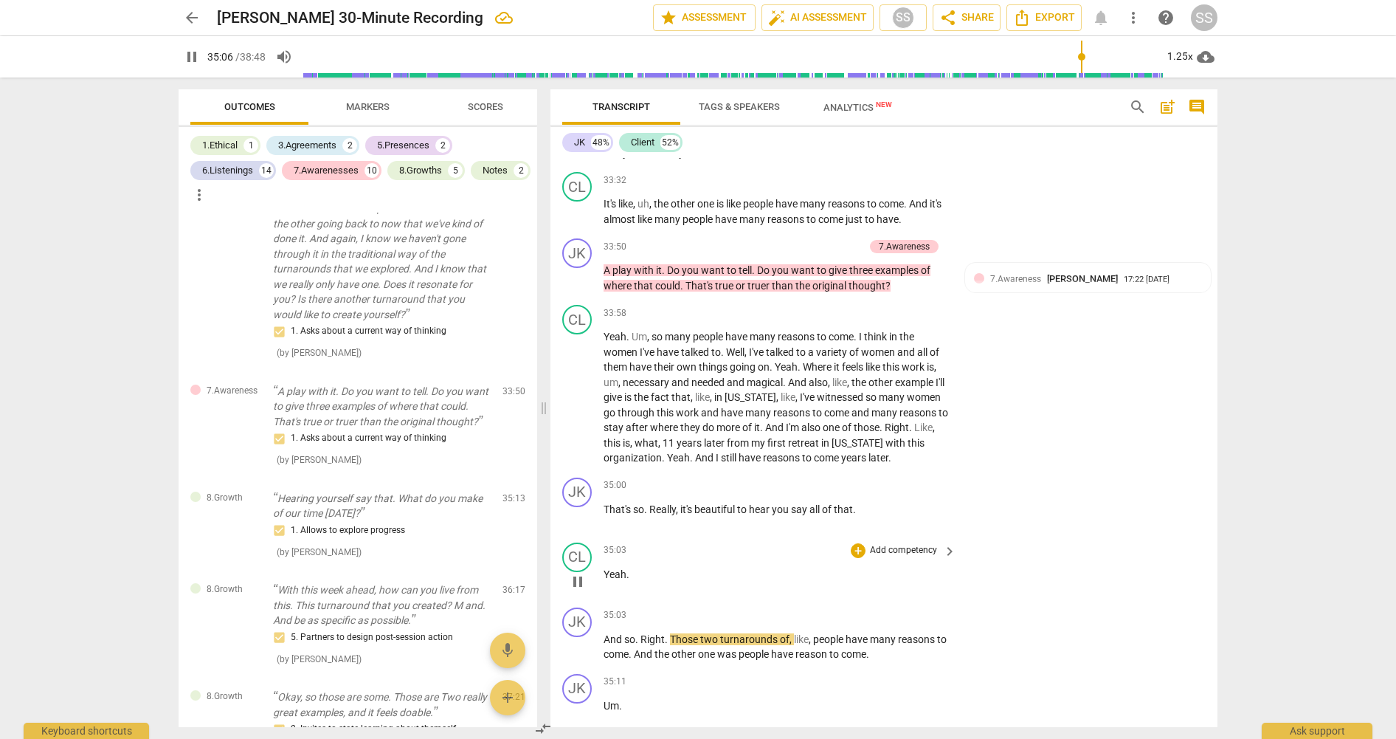
click at [579, 590] on span "pause" at bounding box center [578, 582] width 18 height 18
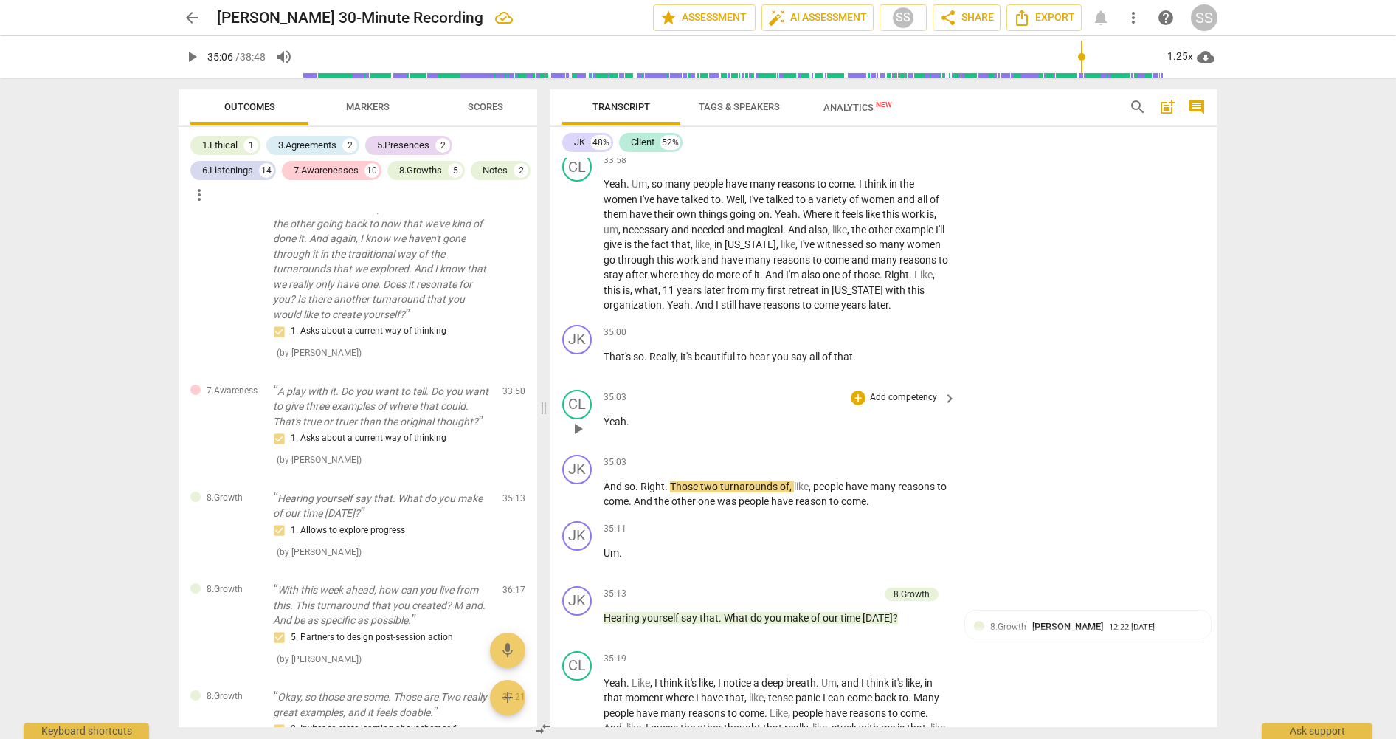
scroll to position [13663, 0]
click at [583, 502] on span "play_arrow" at bounding box center [578, 494] width 18 height 18
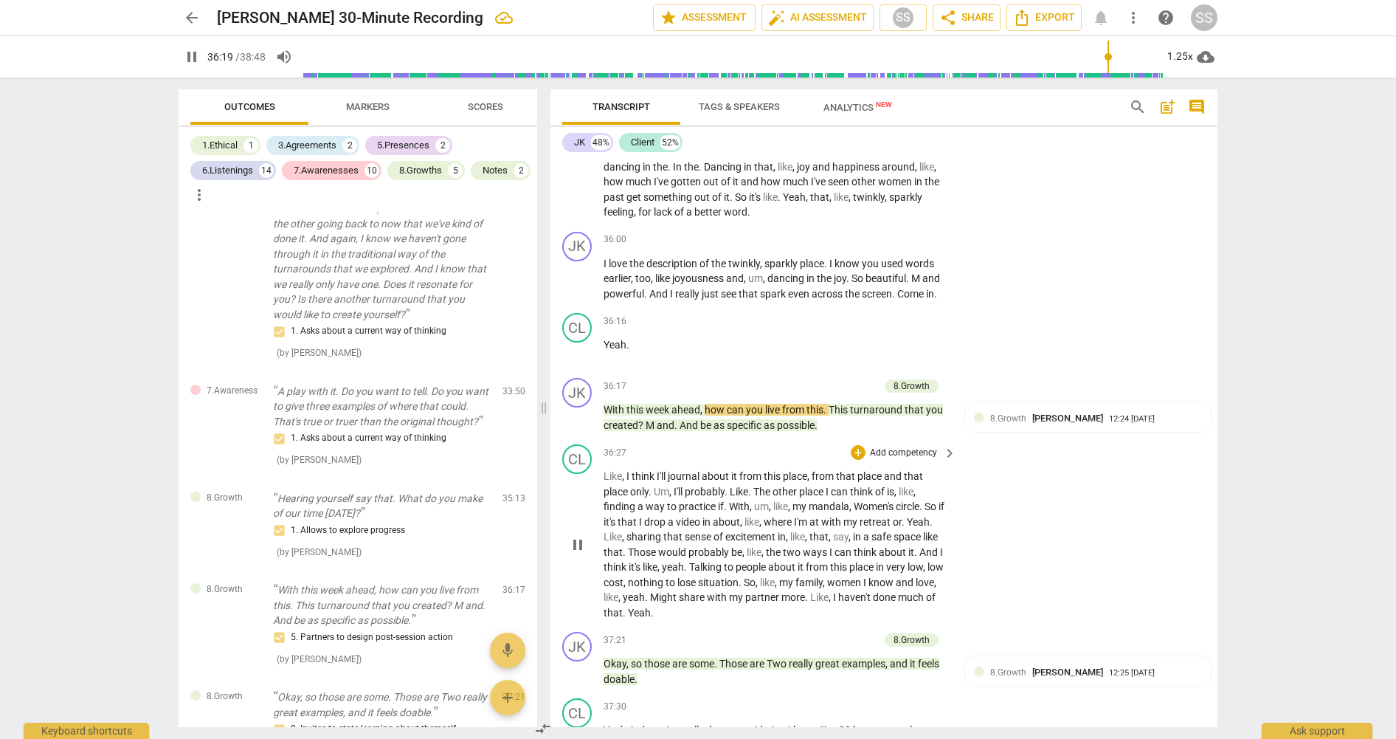
scroll to position [14238, 0]
click at [906, 247] on p "Add competency" at bounding box center [903, 240] width 70 height 13
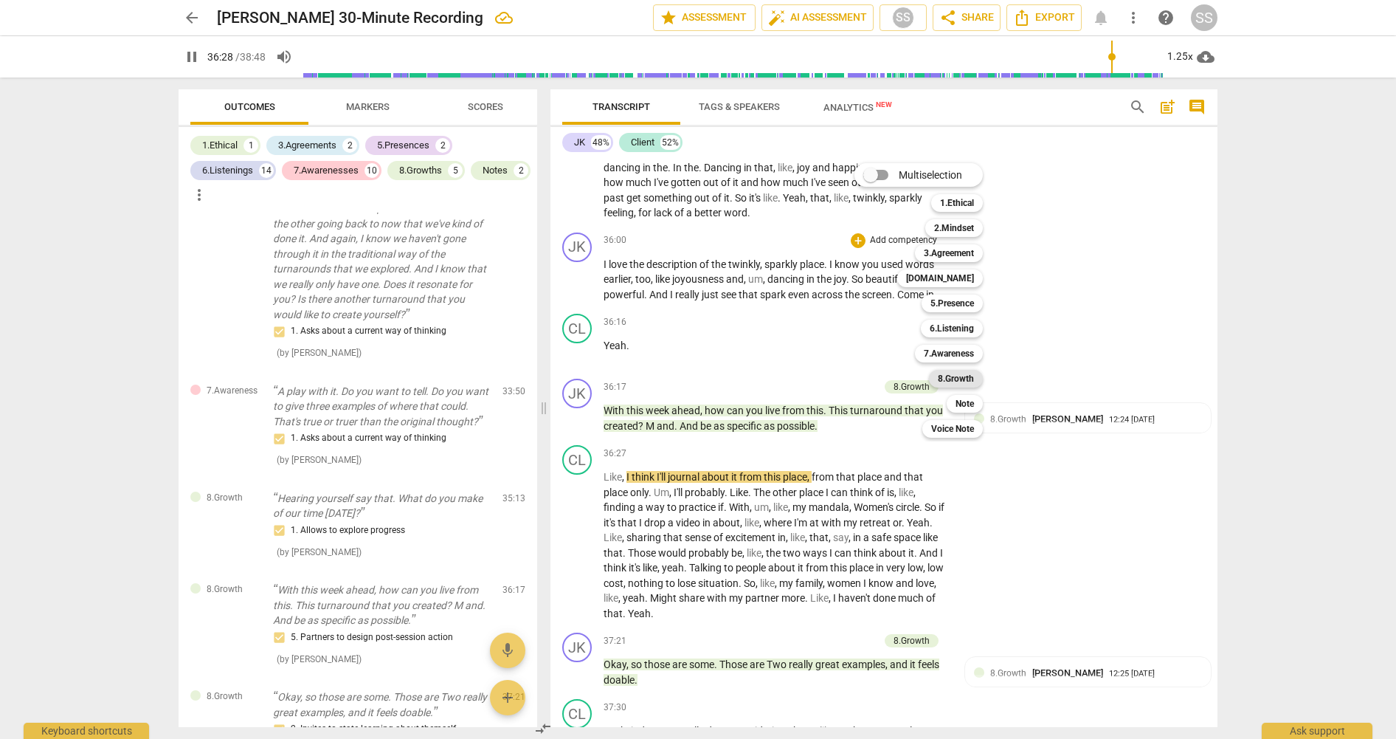
click at [971, 380] on b "8.Growth" at bounding box center [956, 379] width 36 height 18
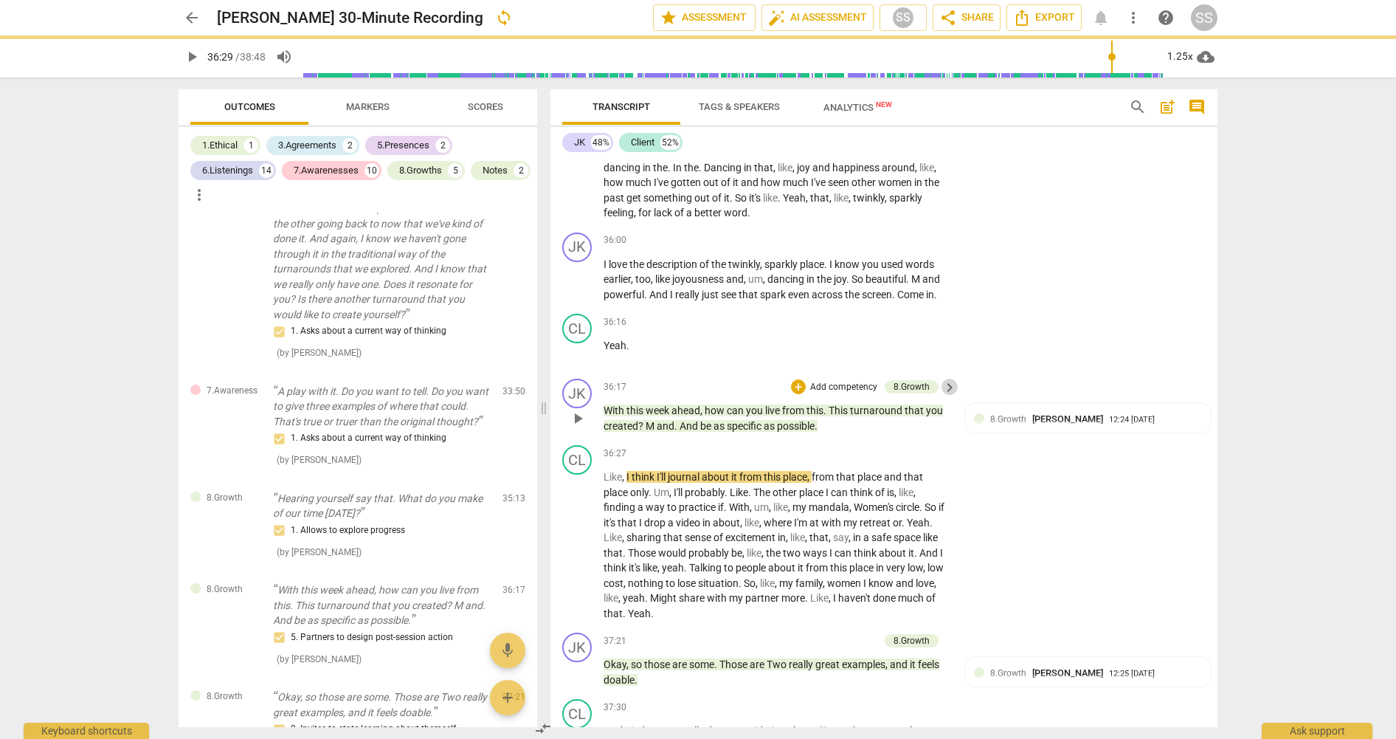
click at [951, 396] on span "keyboard_arrow_right" at bounding box center [950, 388] width 18 height 18
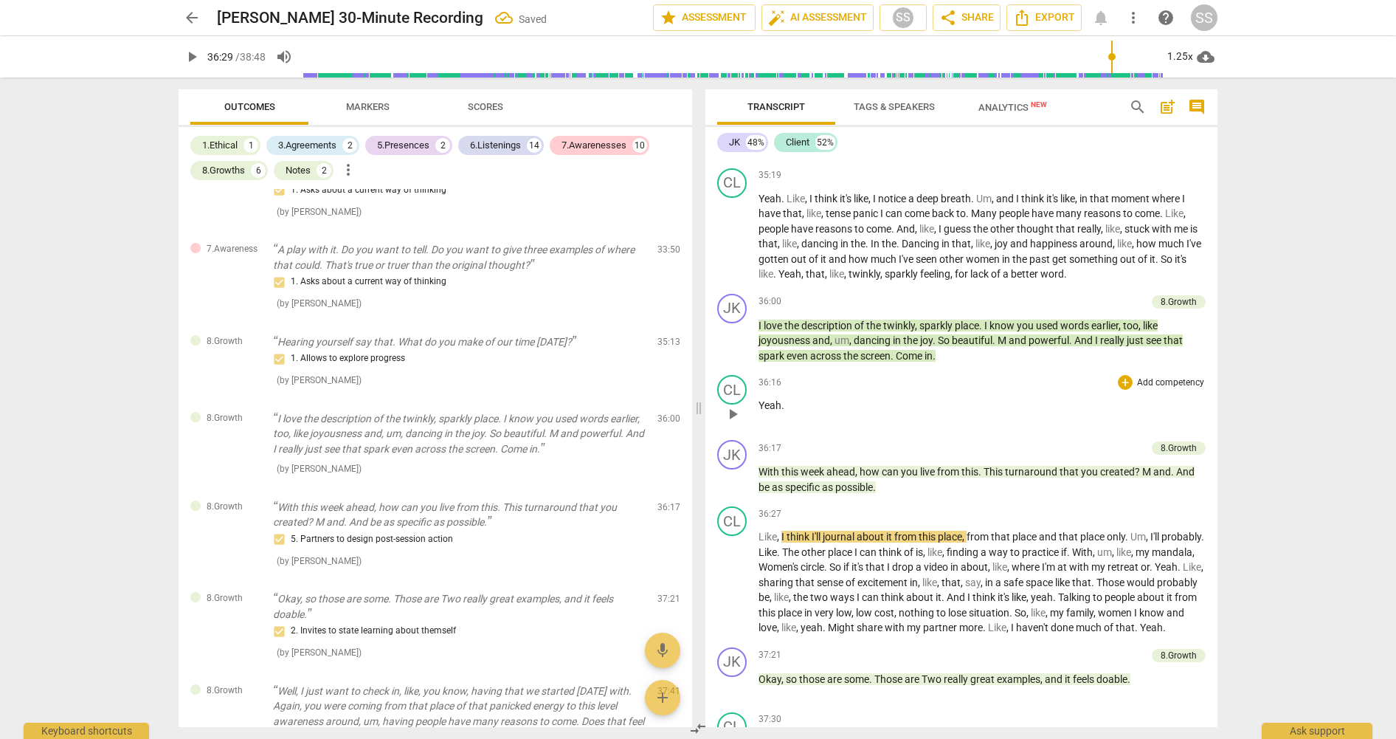
scroll to position [13253, 0]
click at [1139, 415] on p "Yeah ." at bounding box center [982, 406] width 447 height 15
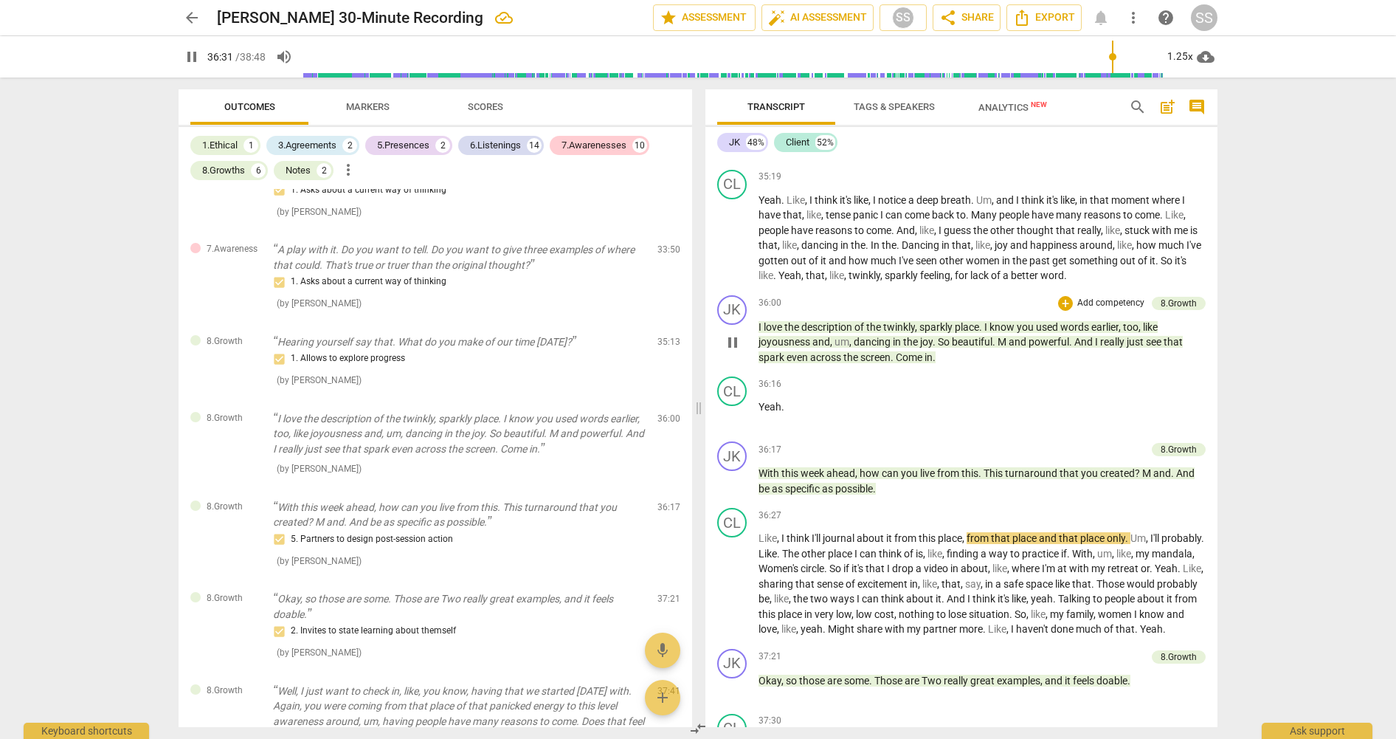
click at [1116, 333] on span "earlier" at bounding box center [1104, 327] width 27 height 12
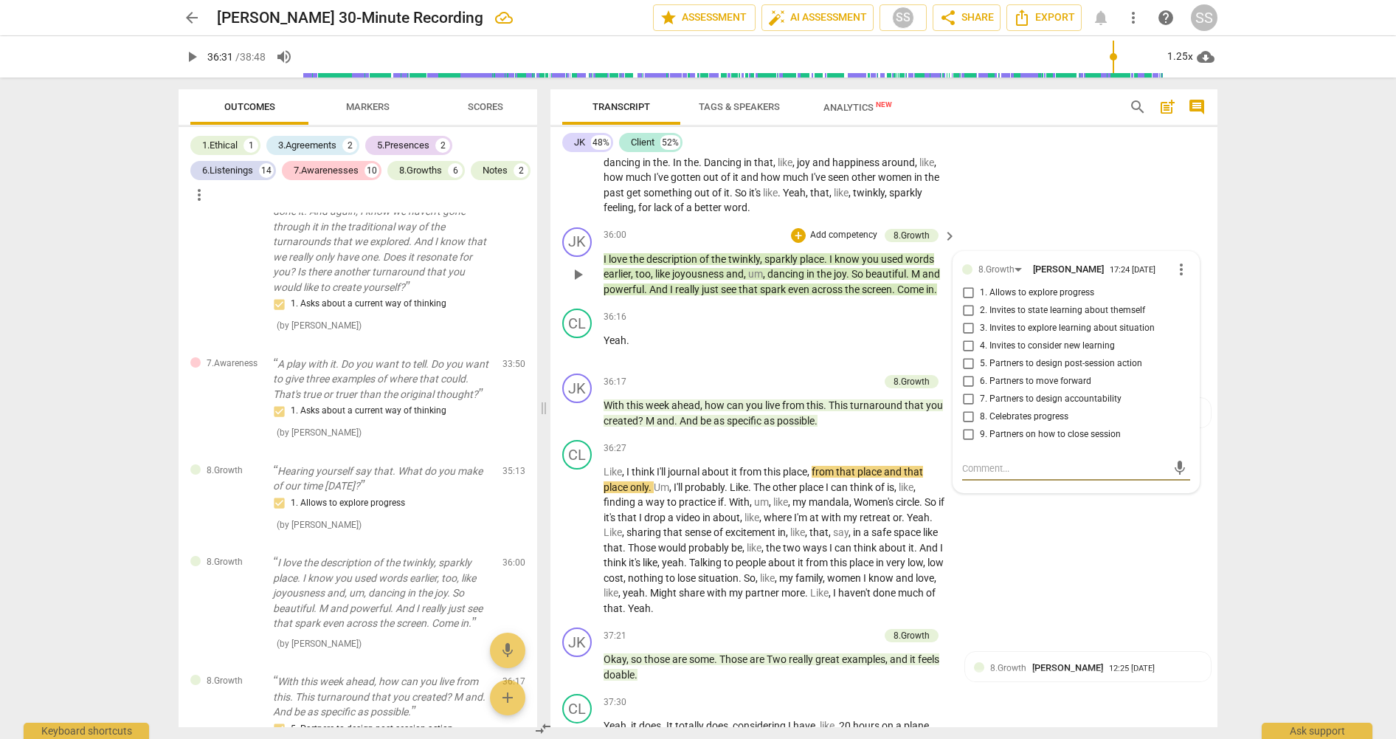
scroll to position [14244, 0]
drag, startPoint x: 971, startPoint y: 474, endPoint x: 996, endPoint y: 446, distance: 37.1
click at [971, 424] on input "8. Celebrates progress" at bounding box center [968, 416] width 24 height 18
click at [1143, 220] on div "CL play_arrow pause 35:19 + Add competency keyboard_arrow_right Yeah . Like , I…" at bounding box center [883, 141] width 667 height 157
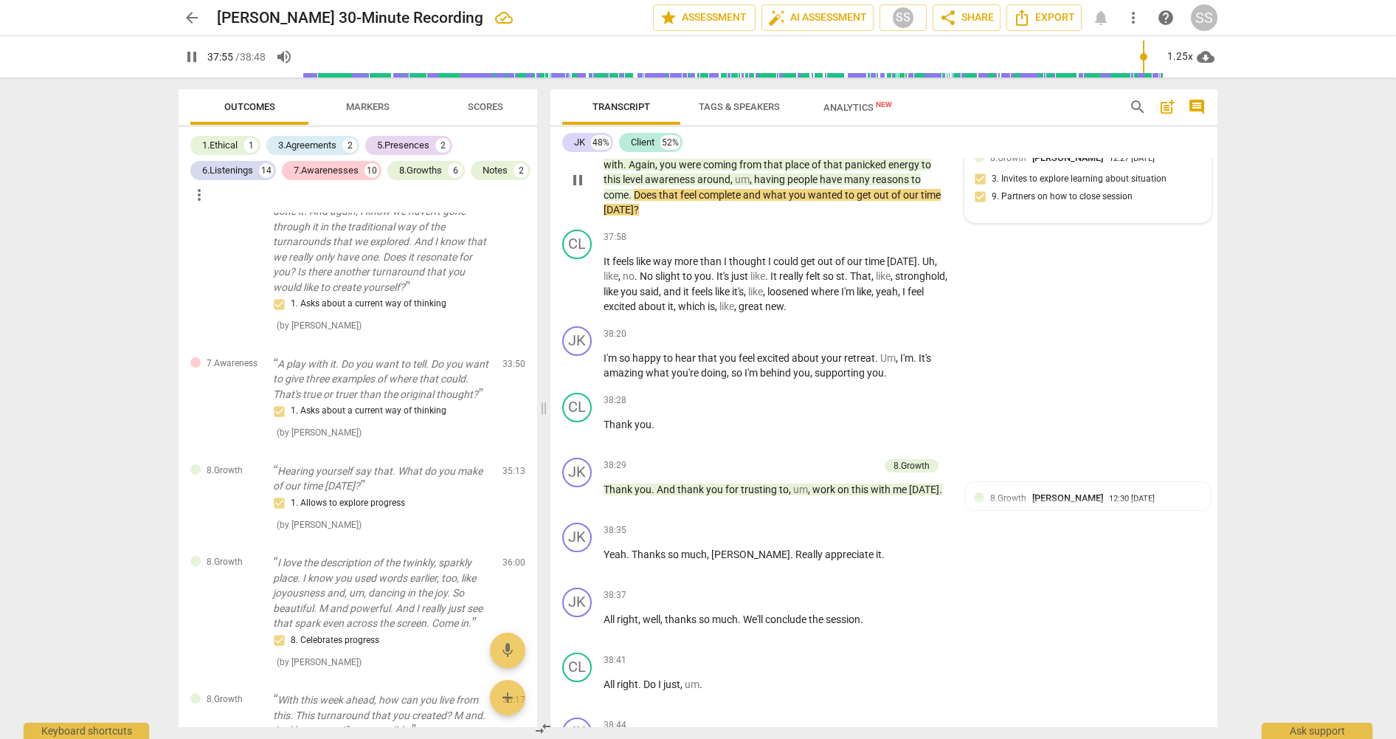
scroll to position [15016, 0]
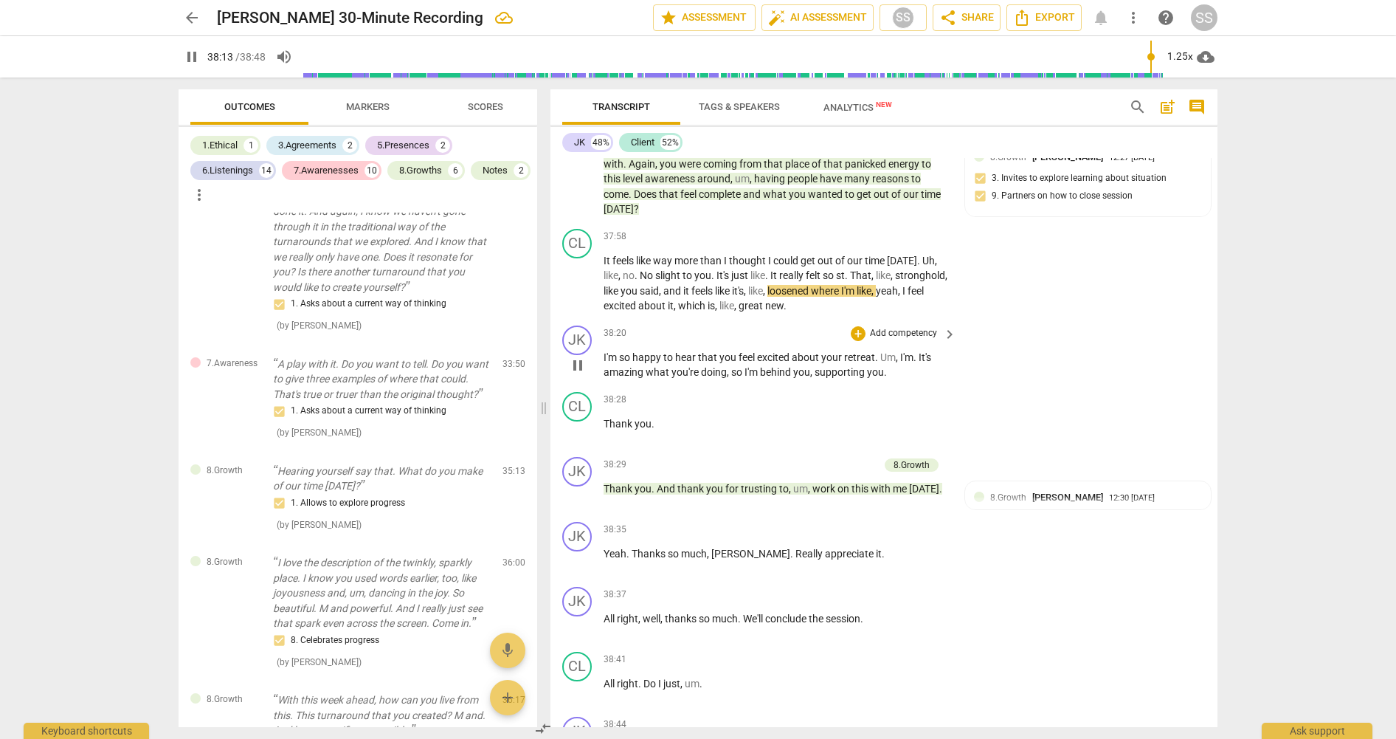
click at [925, 340] on p "Add competency" at bounding box center [903, 333] width 70 height 13
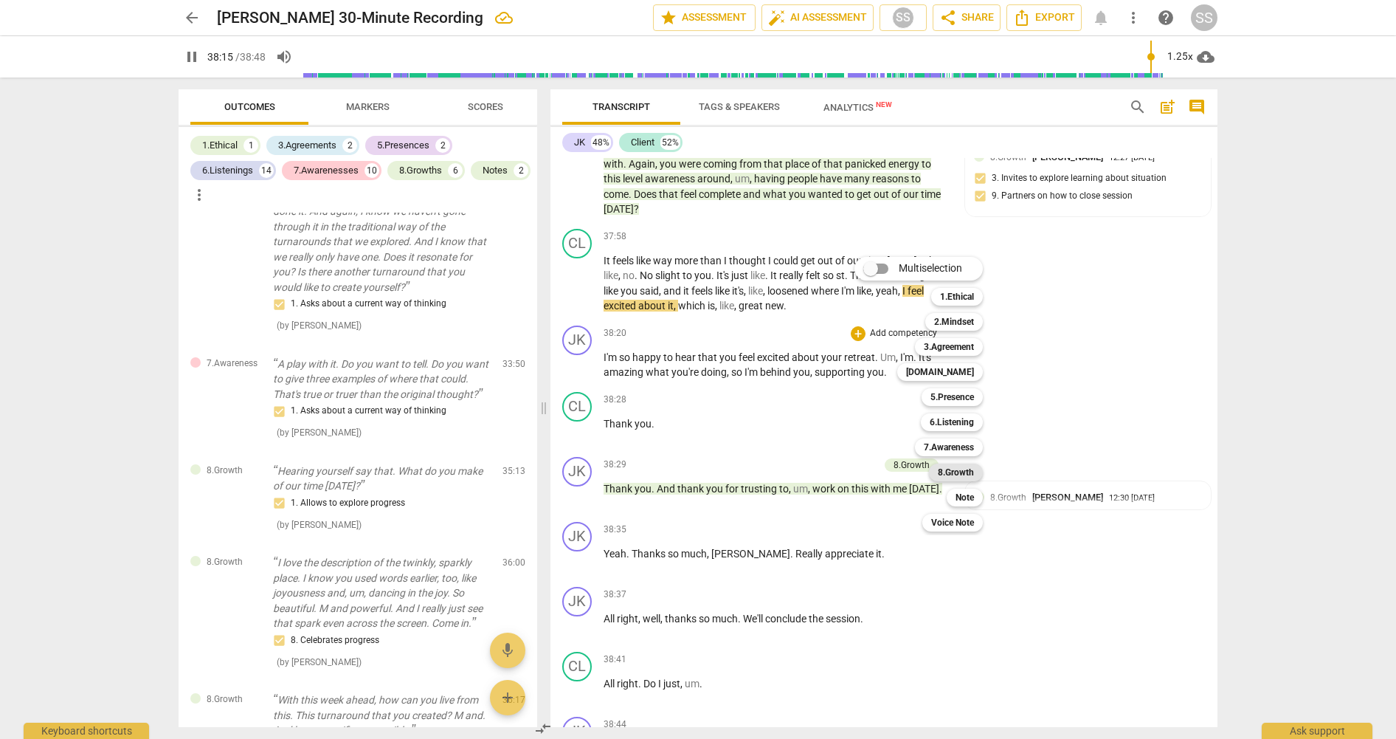
click at [973, 470] on b "8.Growth" at bounding box center [956, 472] width 36 height 18
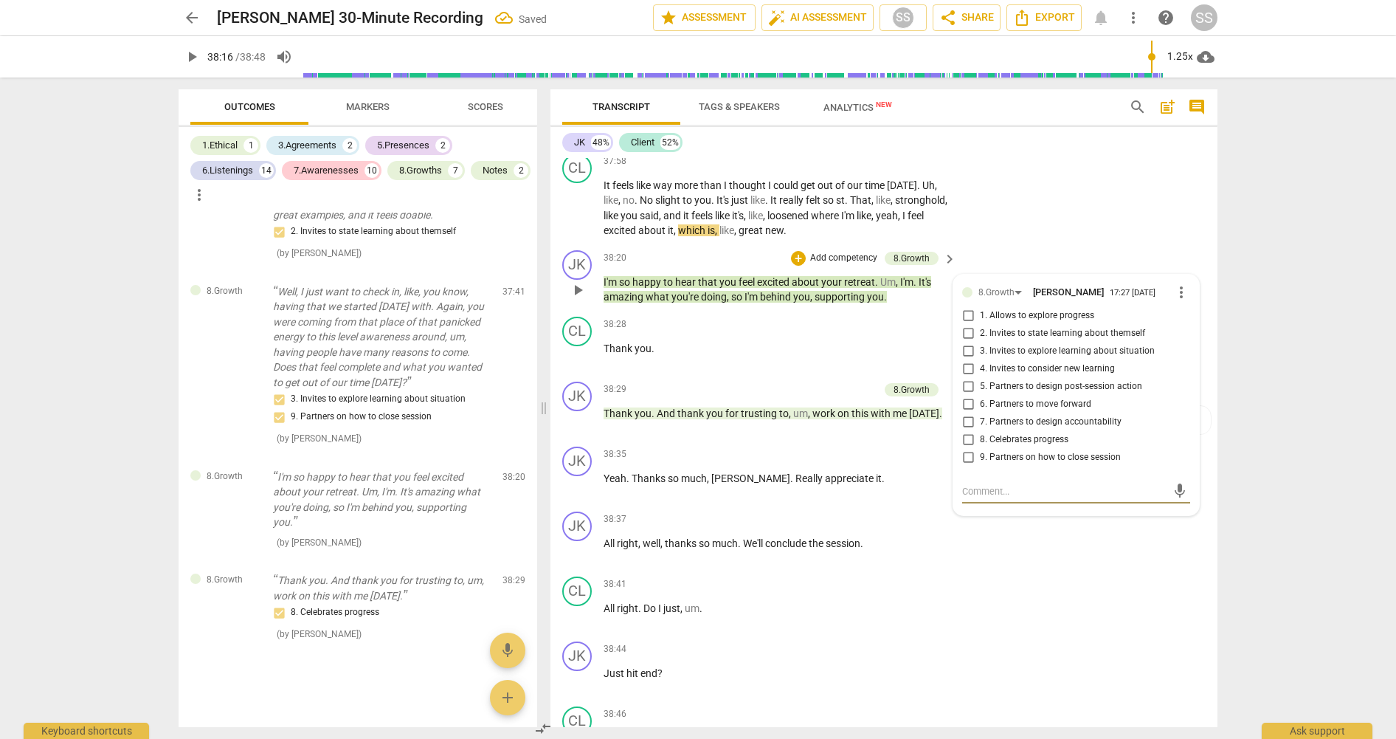
scroll to position [15094, 0]
